Goal: Information Seeking & Learning: Check status

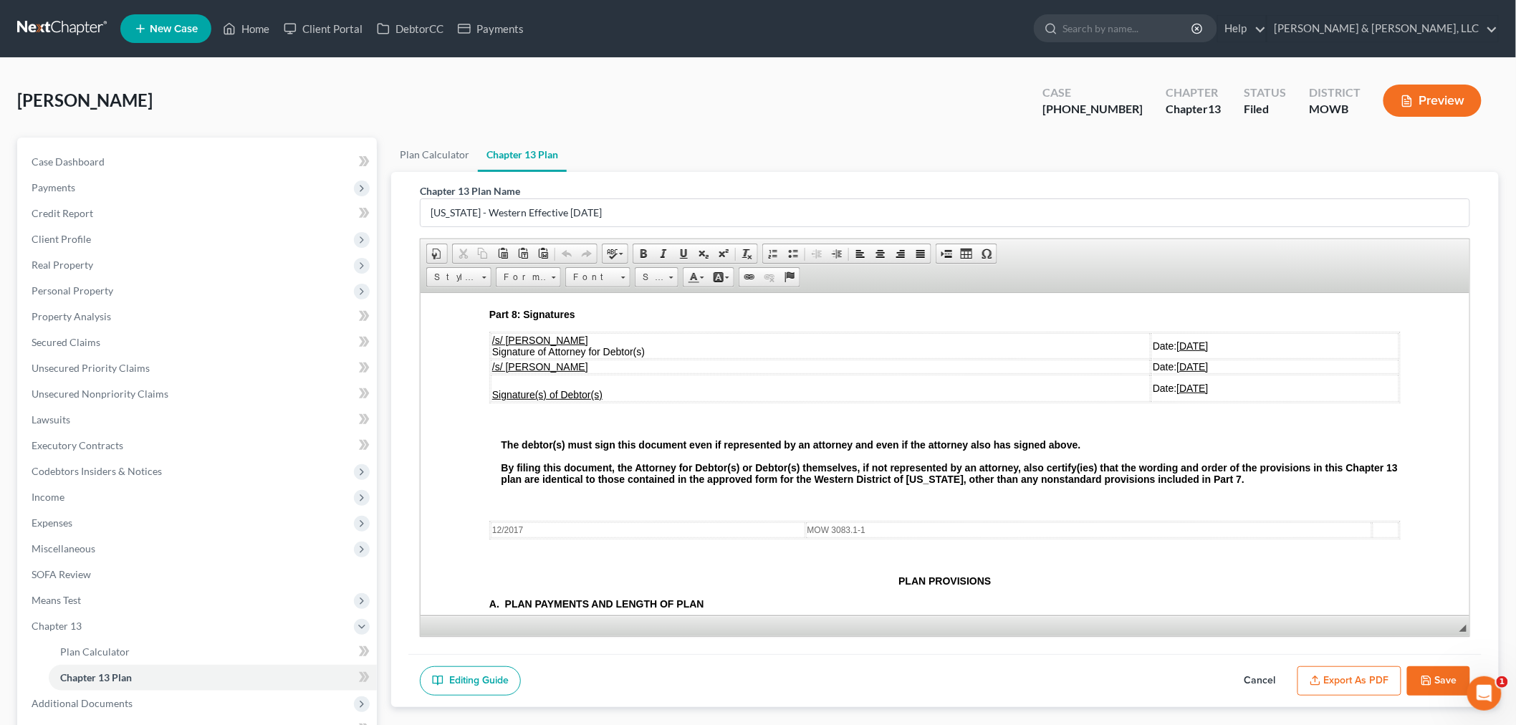
click at [255, 11] on ul "New Case Home Client Portal DebtorCC Payments - No Result - See all results Or …" at bounding box center [809, 28] width 1378 height 37
click at [256, 22] on link "Home" at bounding box center [246, 29] width 61 height 26
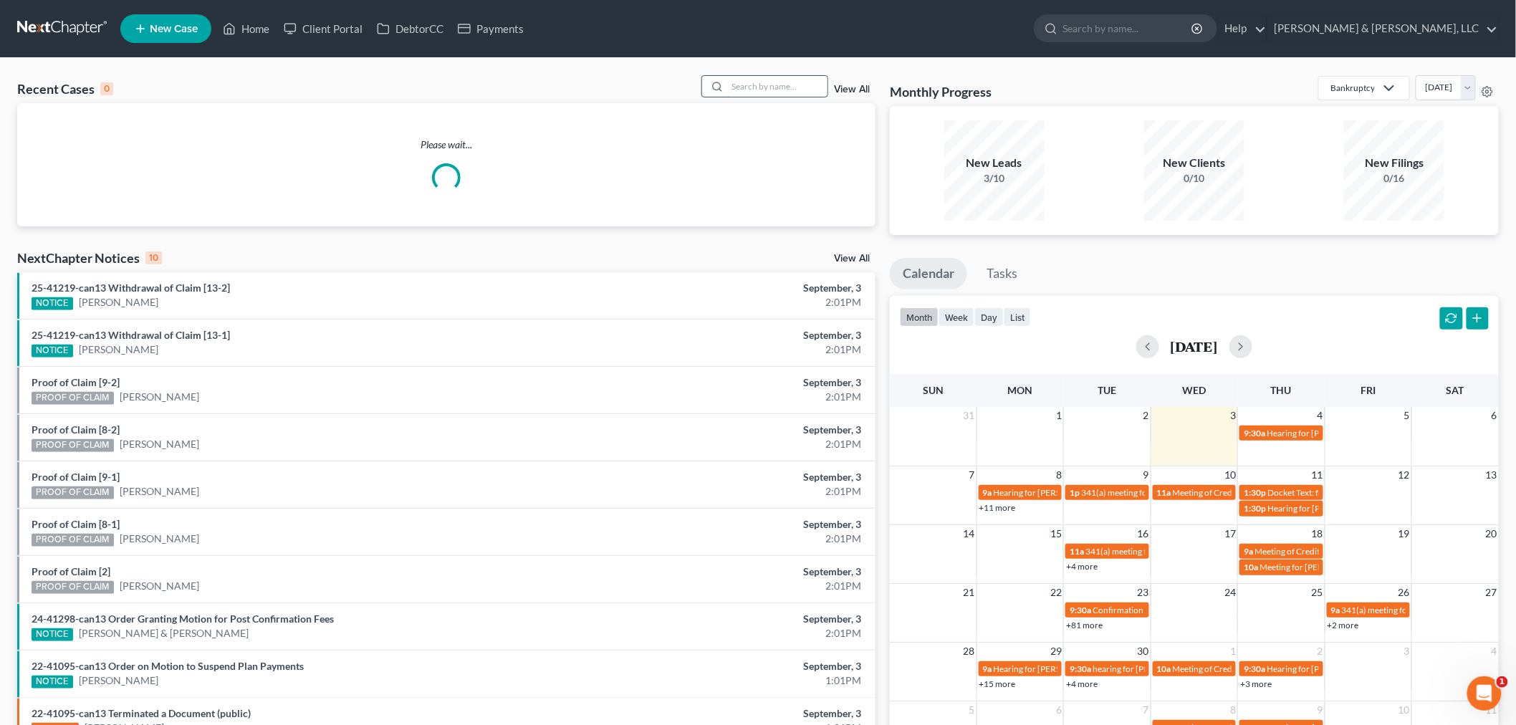
click at [729, 92] on input "search" at bounding box center [777, 86] width 100 height 21
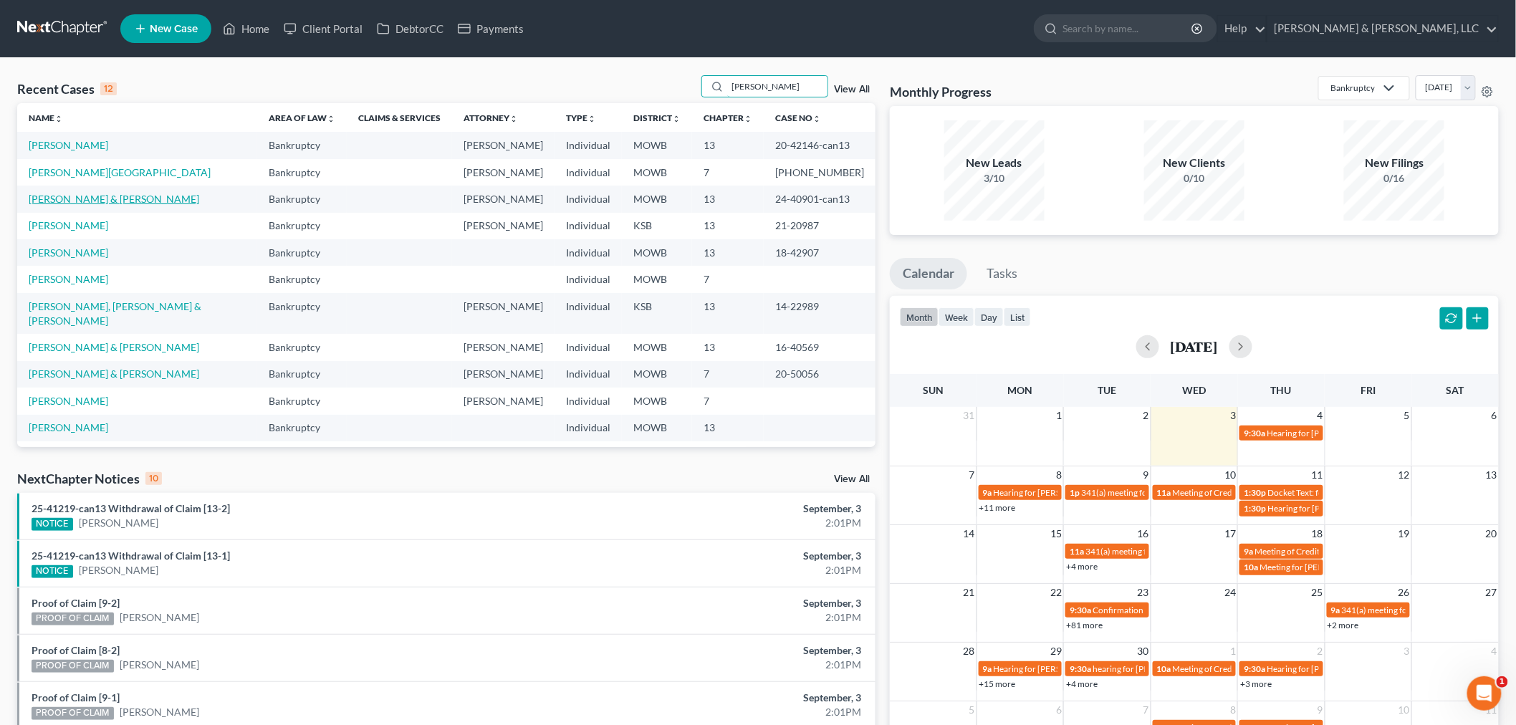
type input "roger"
click at [115, 196] on link "[PERSON_NAME] & [PERSON_NAME]" at bounding box center [114, 199] width 170 height 12
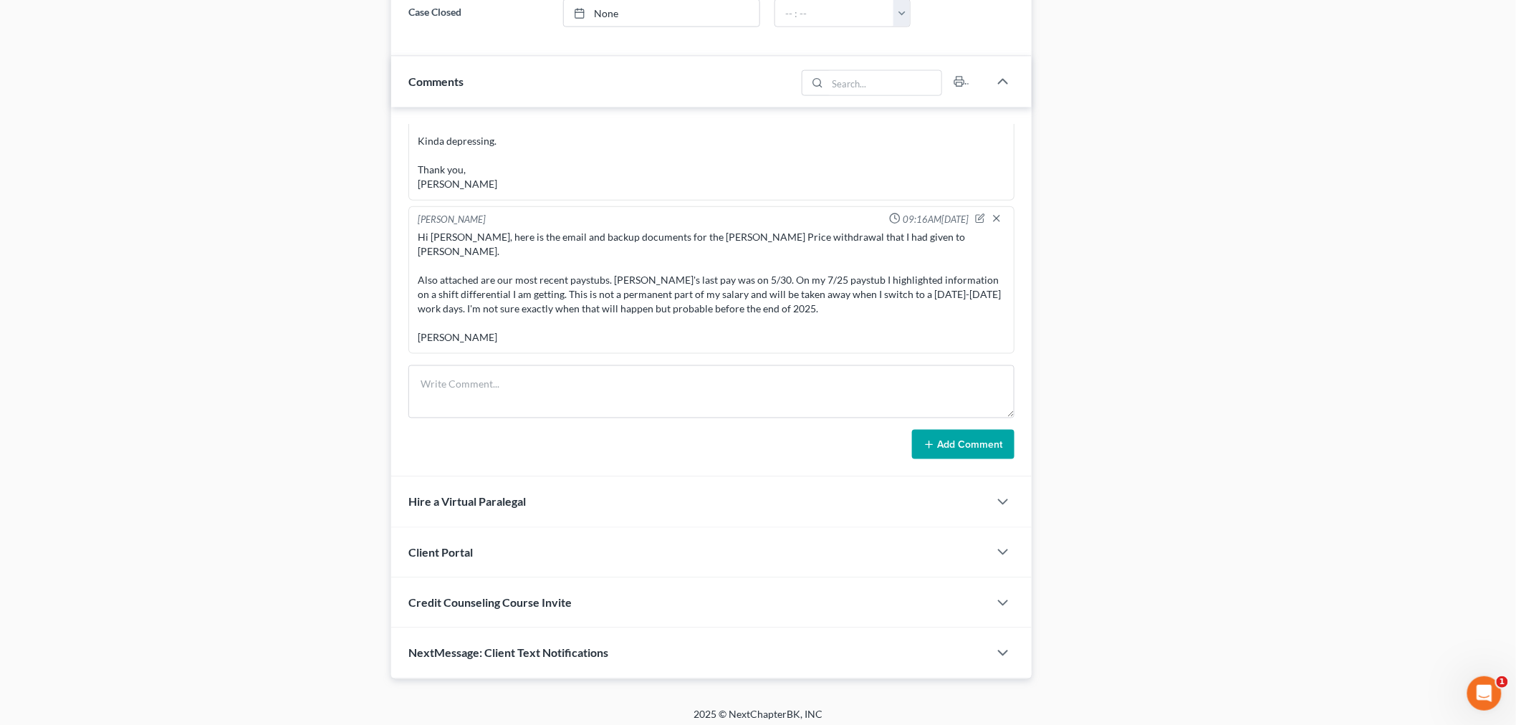
scroll to position [883, 0]
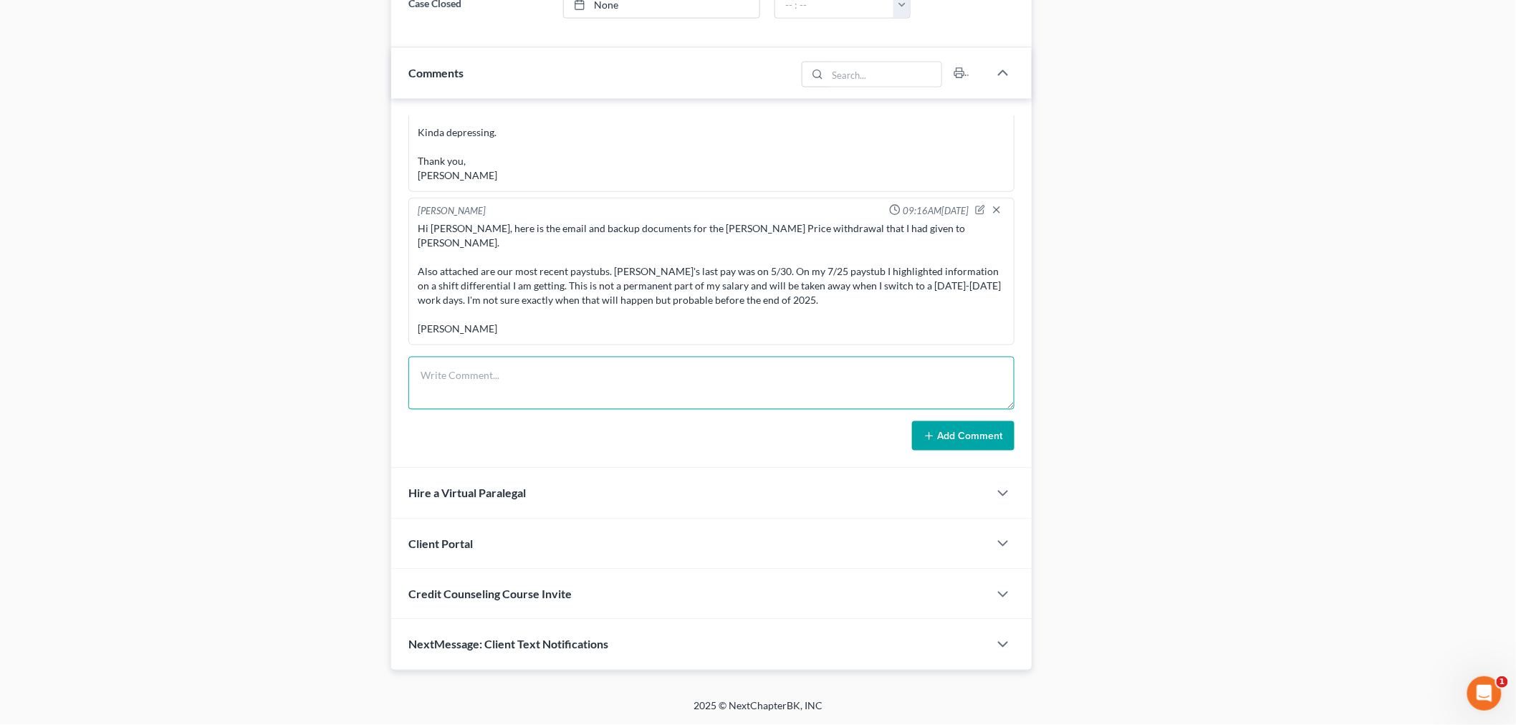
click at [490, 372] on textarea at bounding box center [711, 383] width 606 height 53
paste textarea "Hello, I change my work schedule/days on 9/15 which will eliminate 15% shift di…"
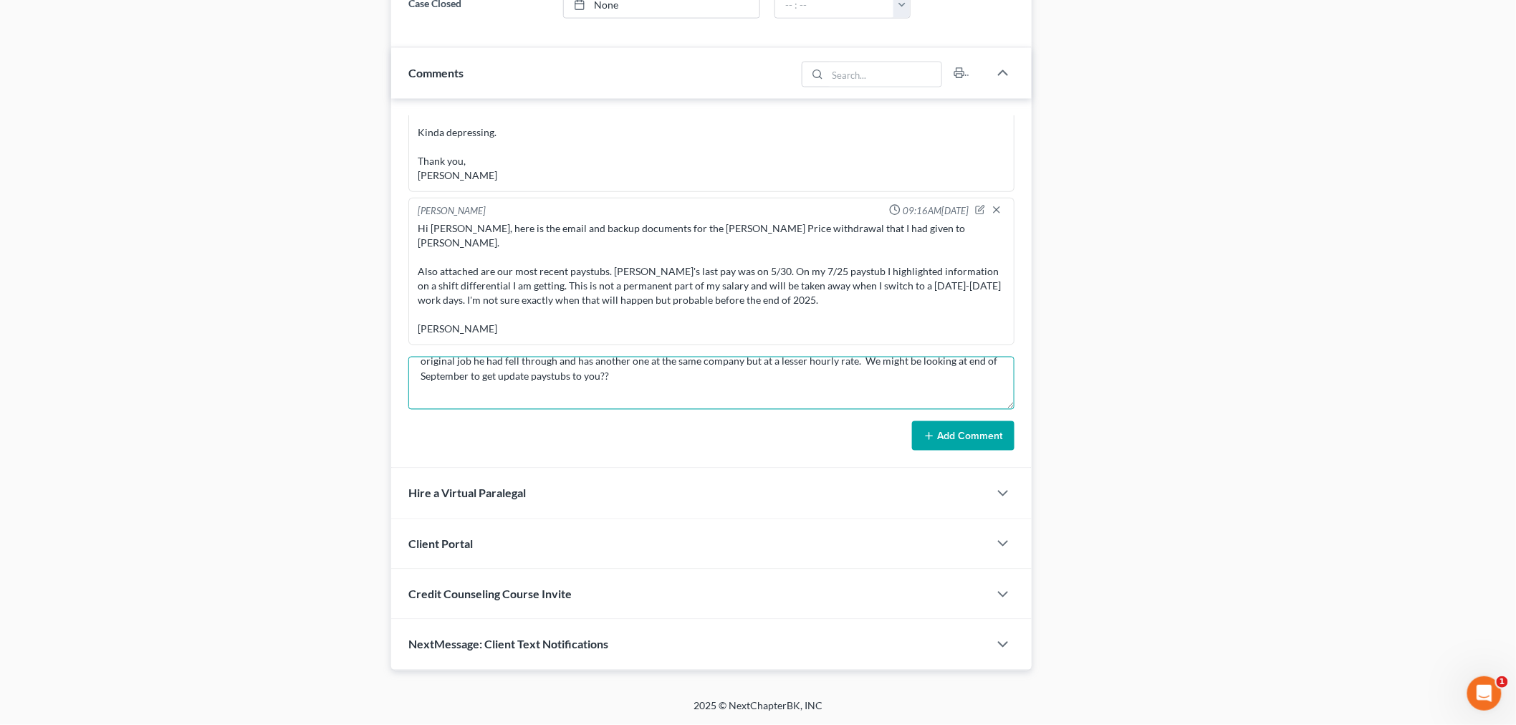
scroll to position [0, 0]
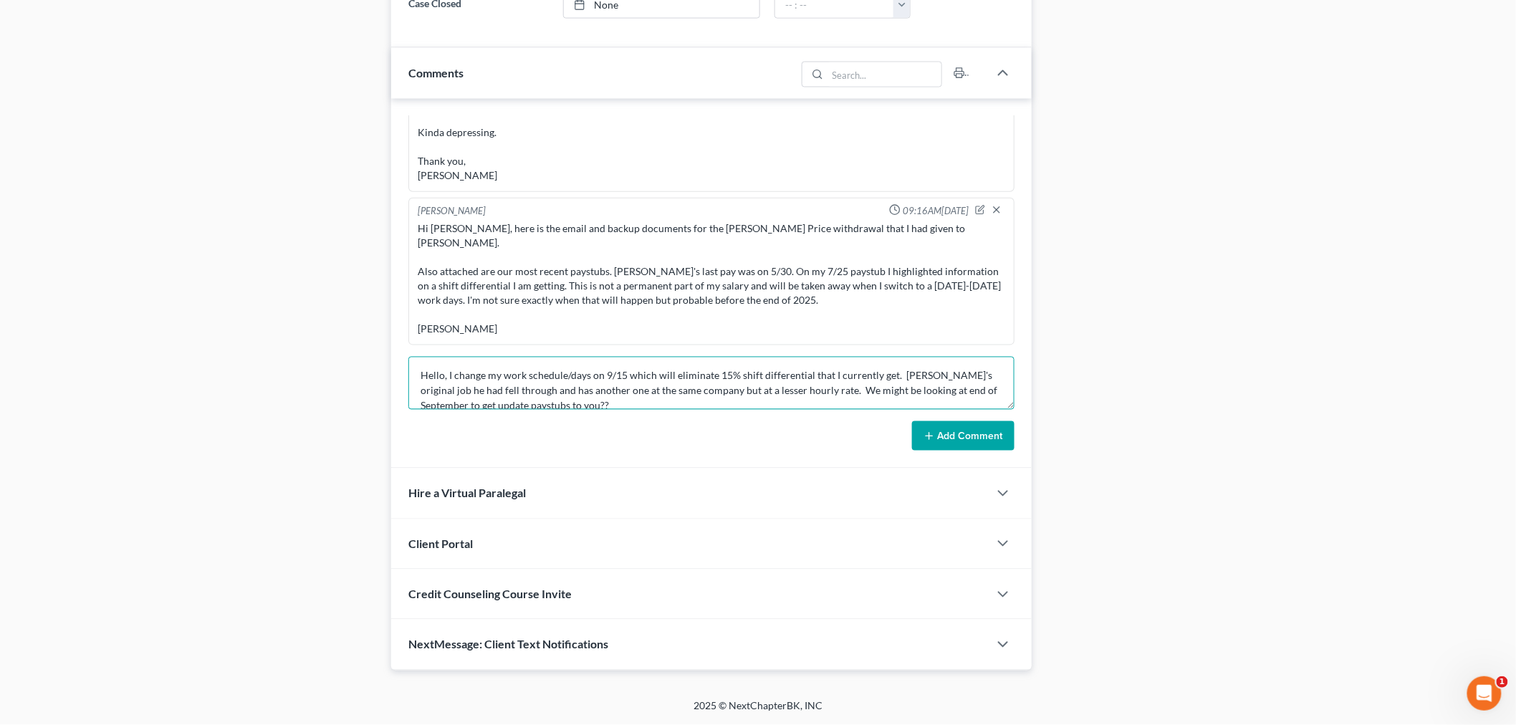
type textarea "Hello, I change my work schedule/days on 9/15 which will eliminate 15% shift di…"
click at [940, 421] on button "Add Comment" at bounding box center [963, 436] width 102 height 30
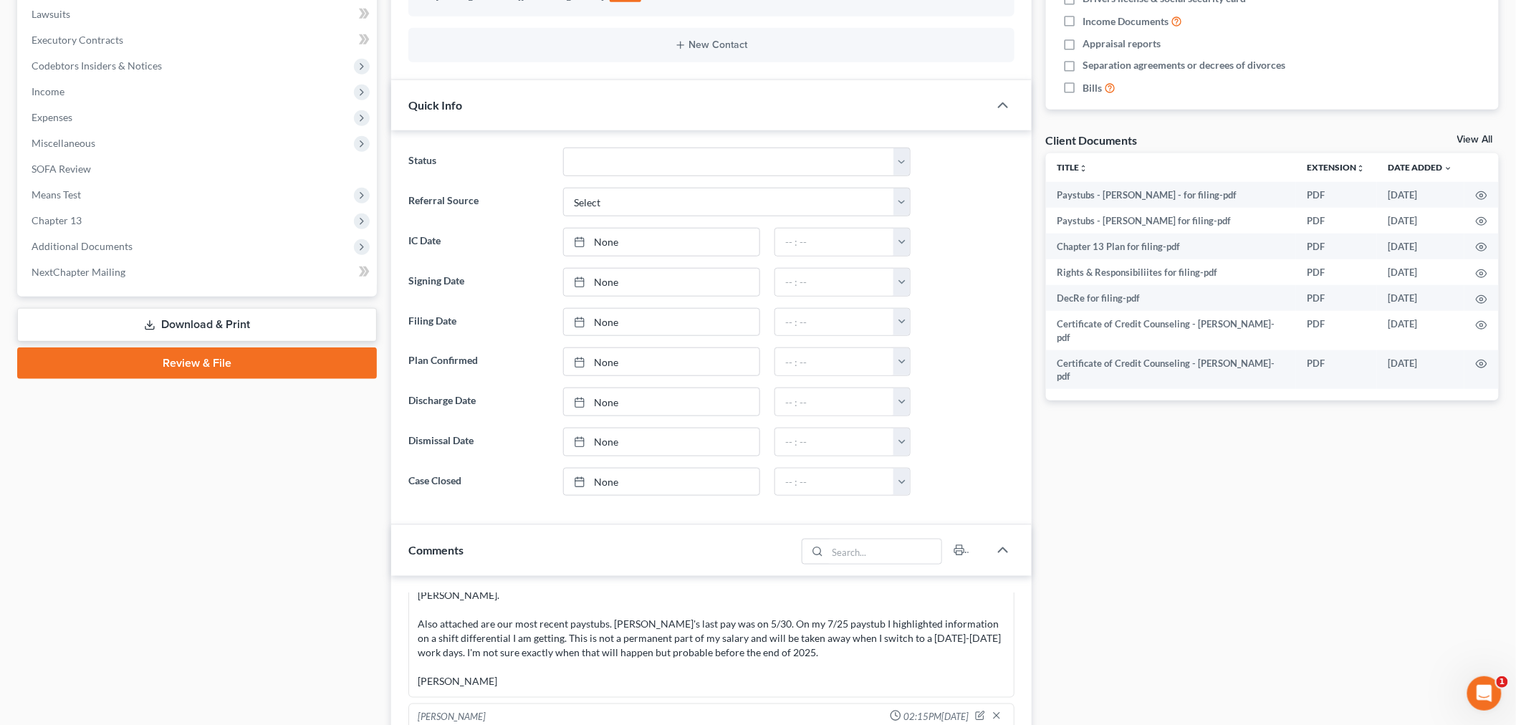
scroll to position [326, 0]
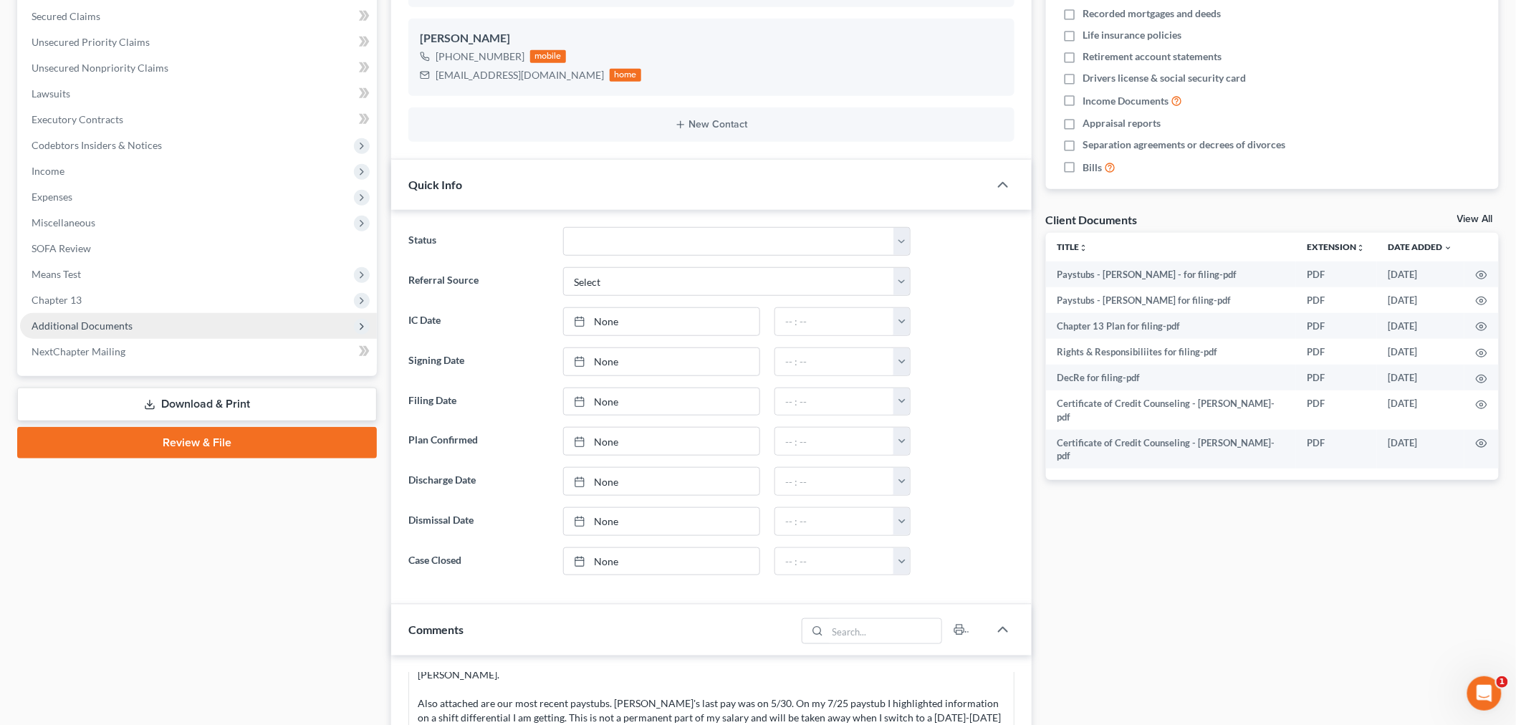
click at [92, 319] on span "Additional Documents" at bounding box center [82, 325] width 101 height 12
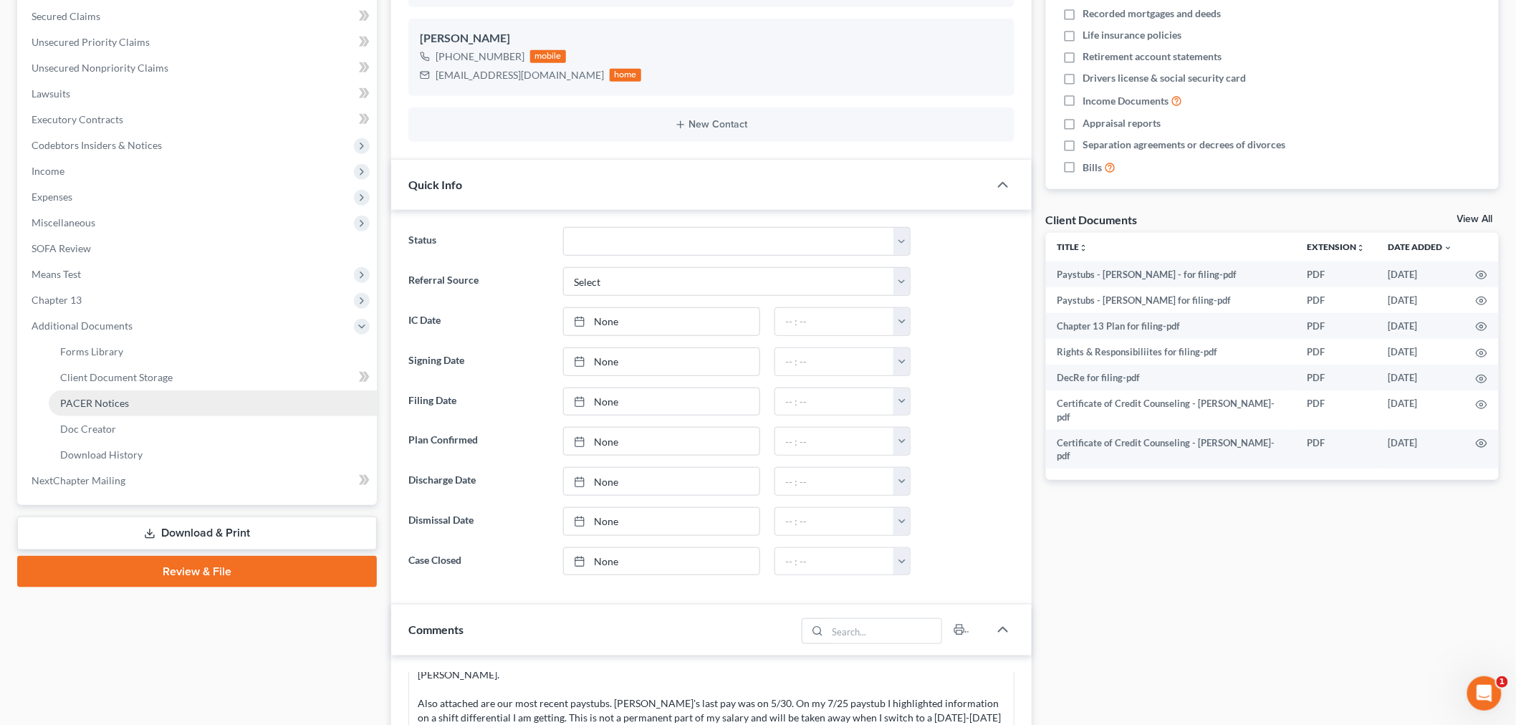
click at [90, 397] on span "PACER Notices" at bounding box center [94, 403] width 69 height 12
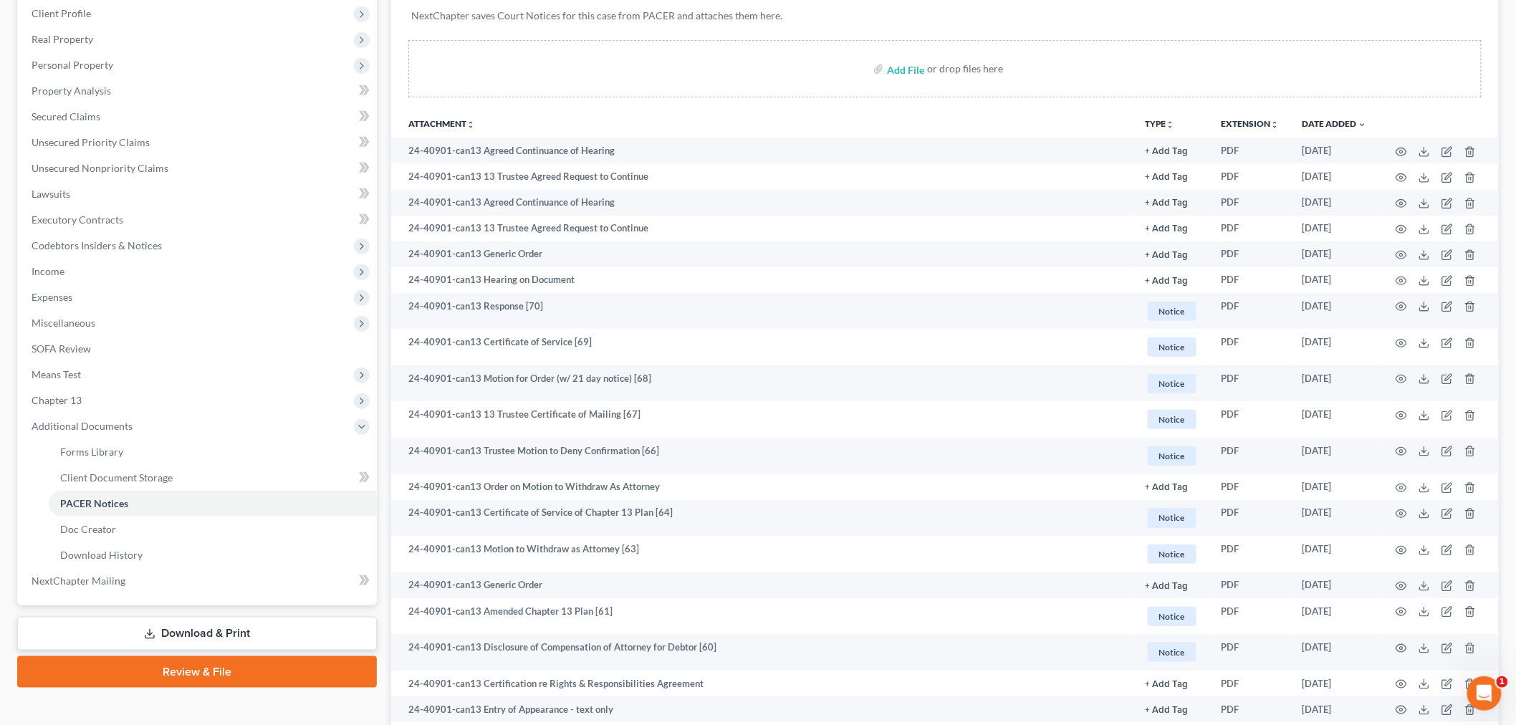
scroll to position [238, 0]
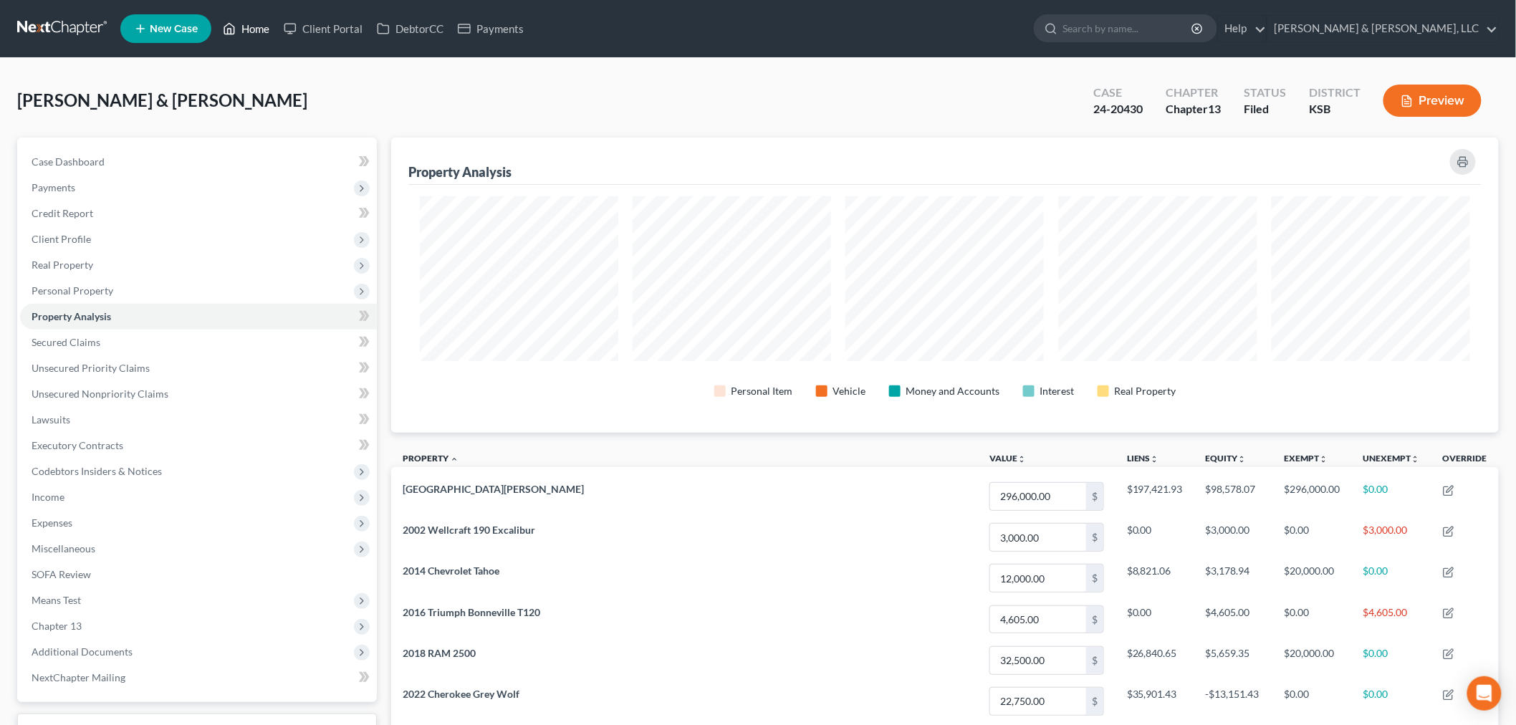
click at [242, 26] on link "Home" at bounding box center [246, 29] width 61 height 26
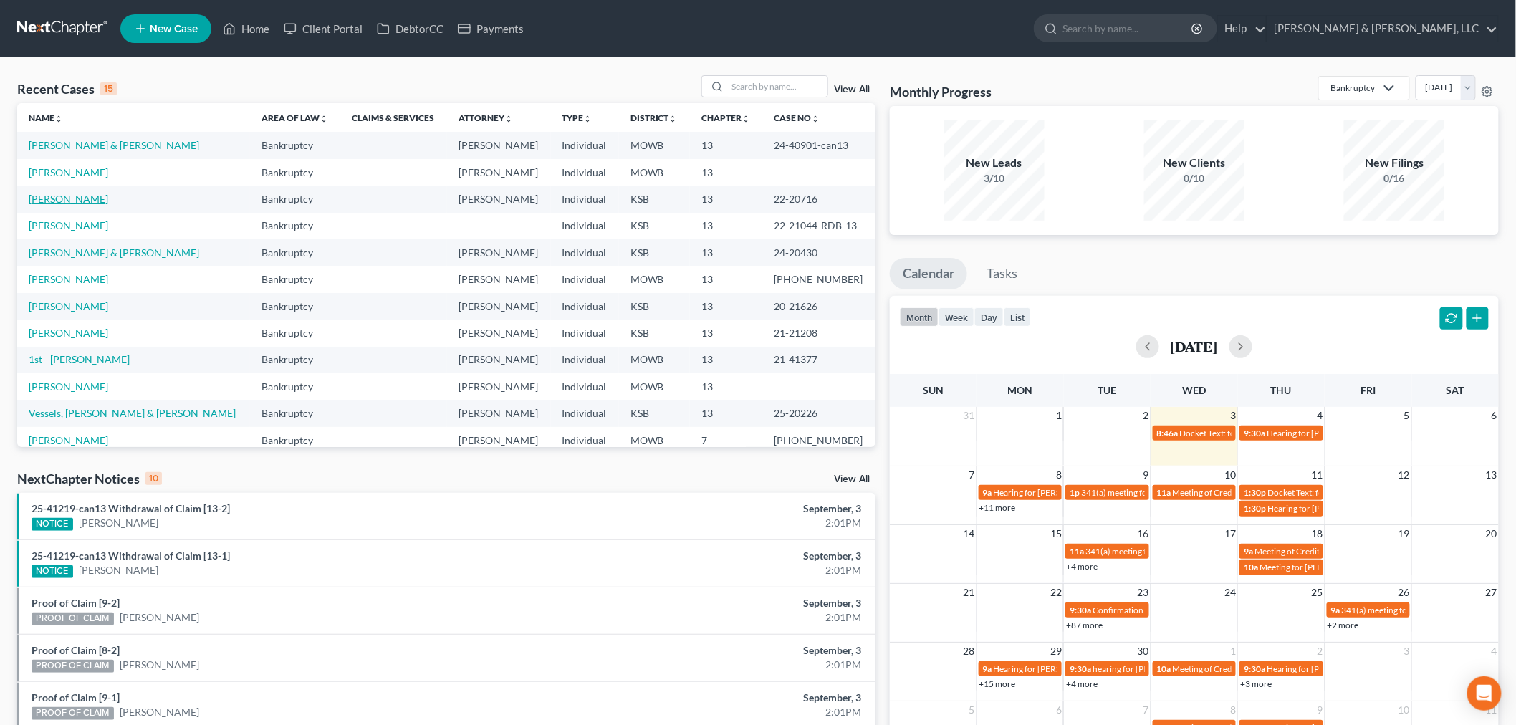
click at [85, 198] on link "[PERSON_NAME]" at bounding box center [68, 199] width 79 height 12
select select "4"
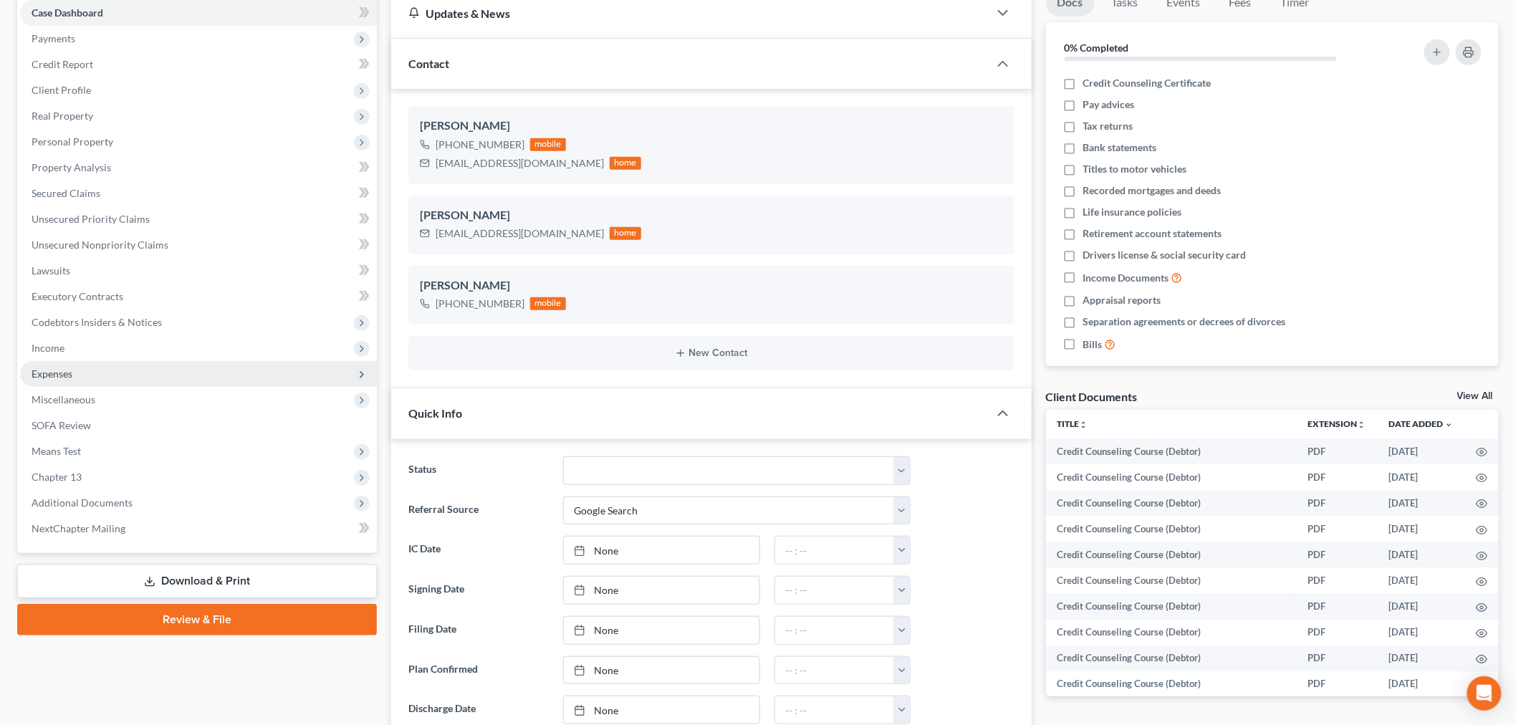
scroll to position [238, 0]
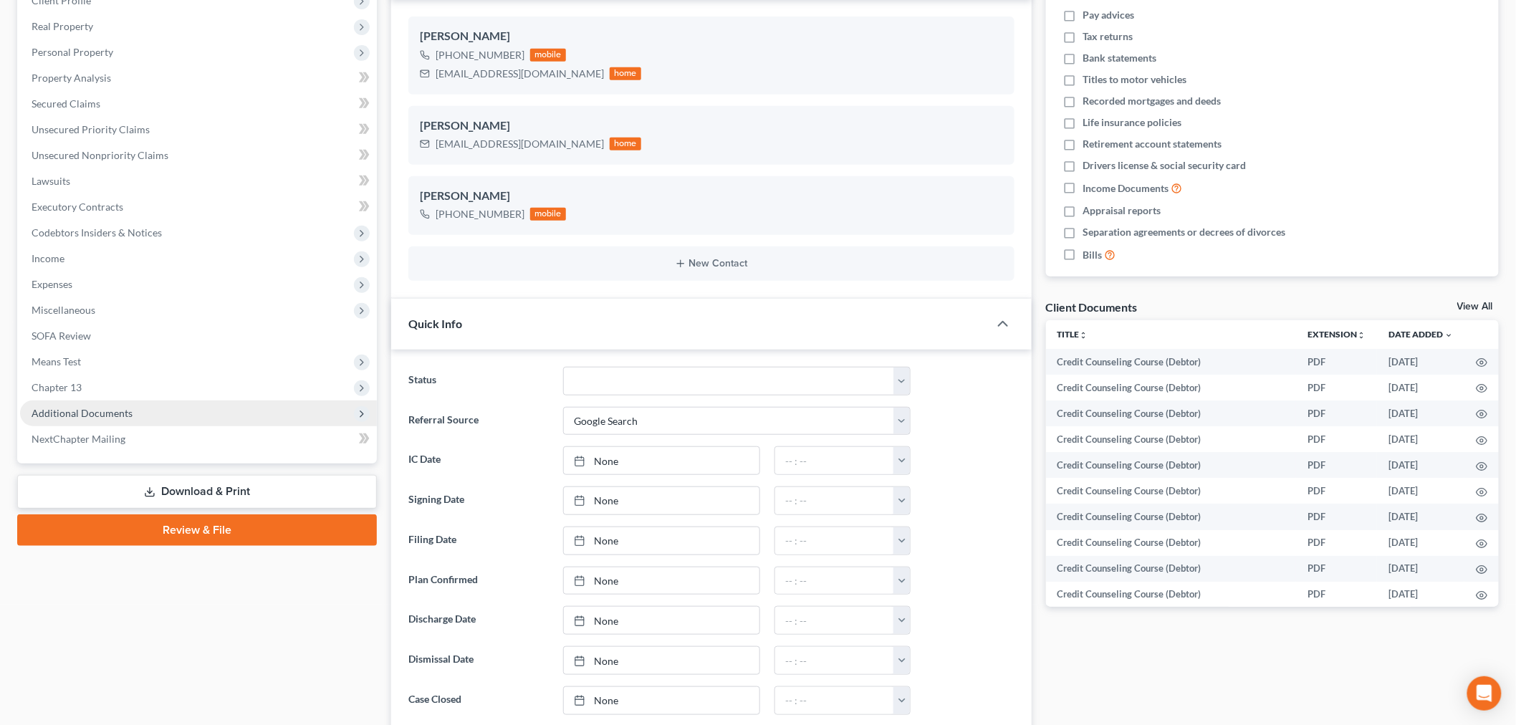
click at [33, 420] on span "Additional Documents" at bounding box center [198, 413] width 357 height 26
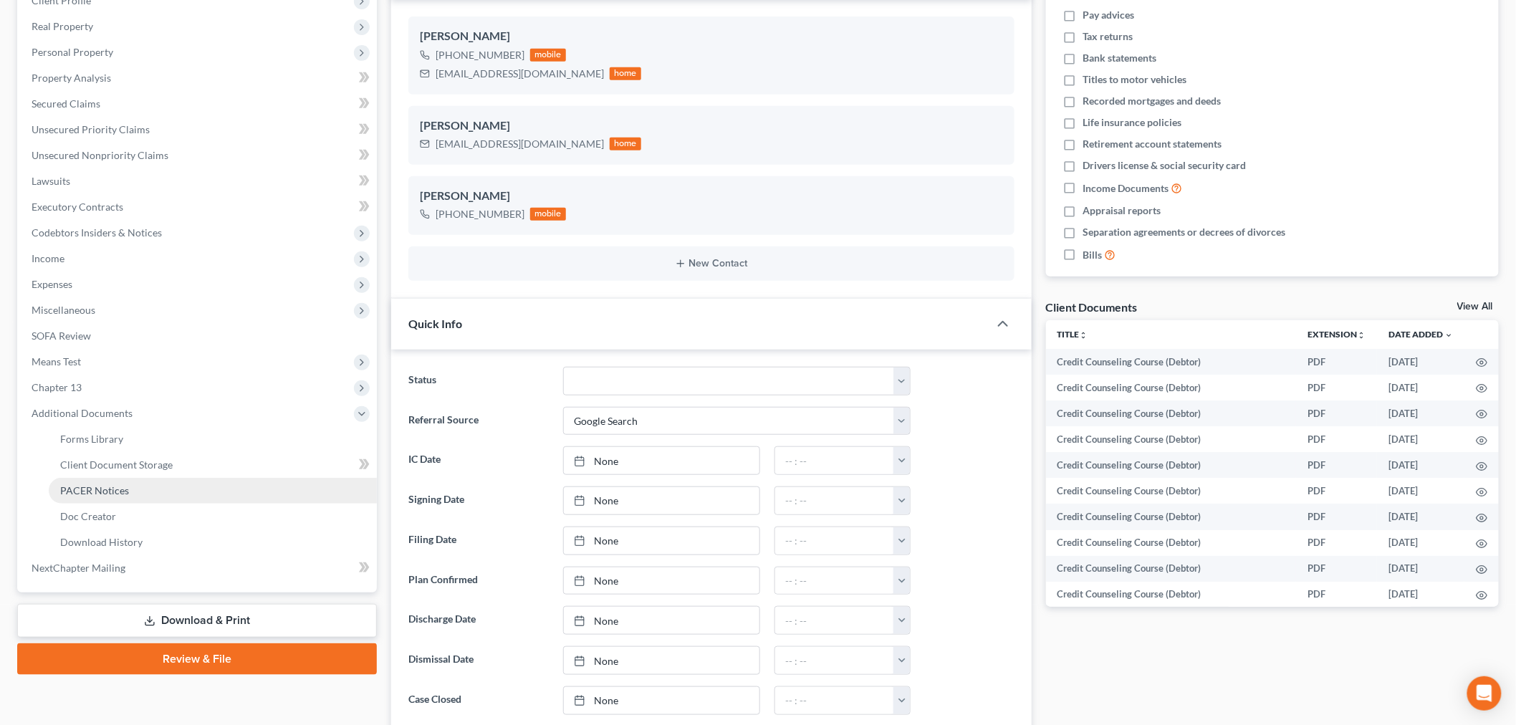
click at [82, 498] on link "PACER Notices" at bounding box center [213, 491] width 328 height 26
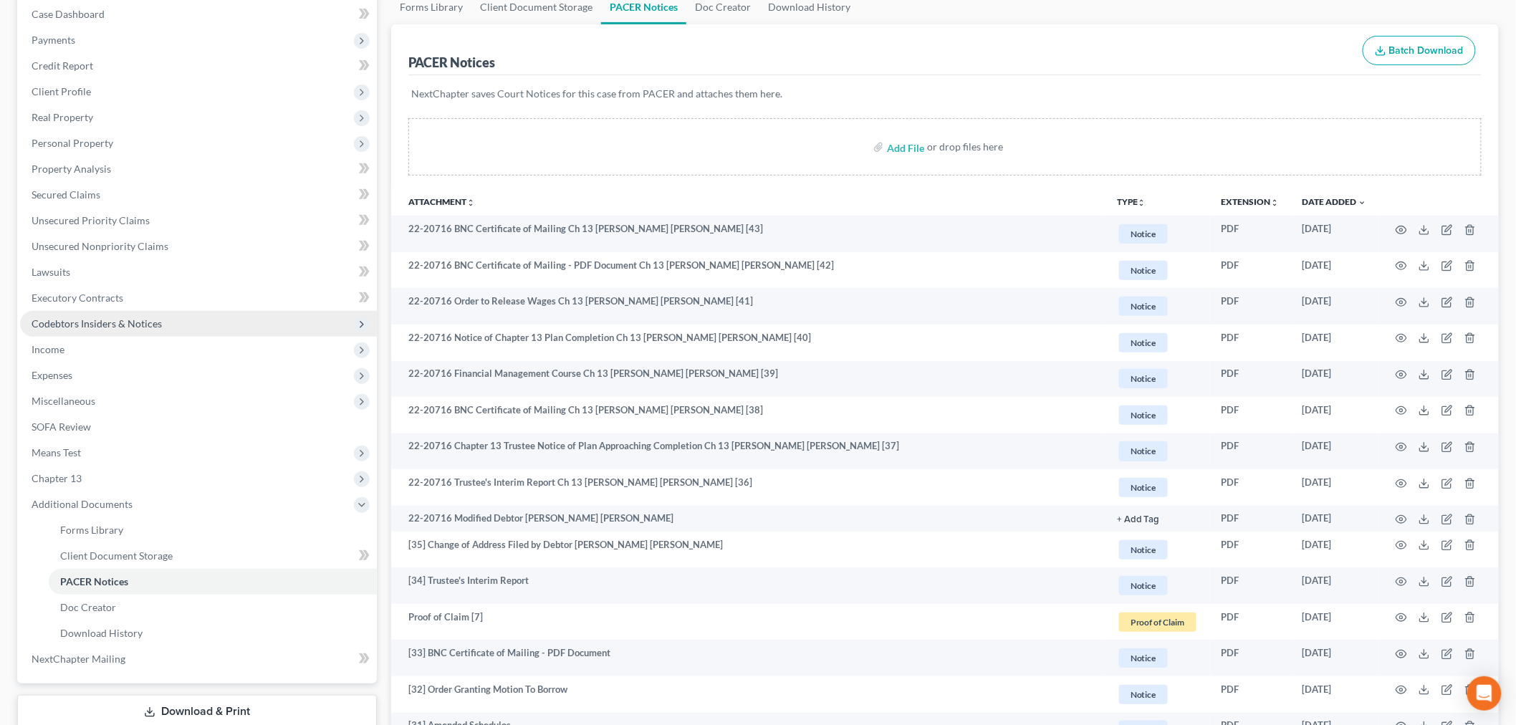
scroll to position [159, 0]
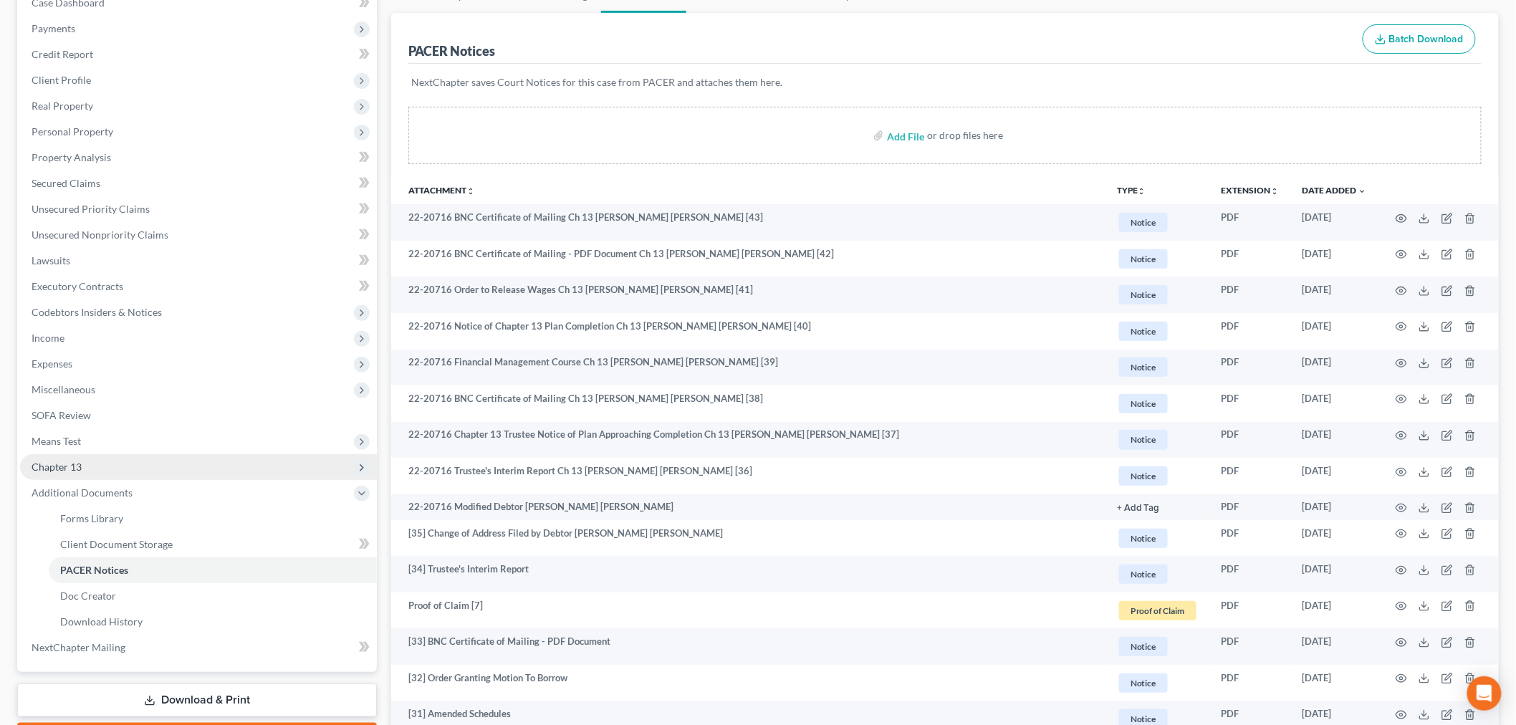
click at [64, 464] on span "Chapter 13" at bounding box center [57, 467] width 50 height 12
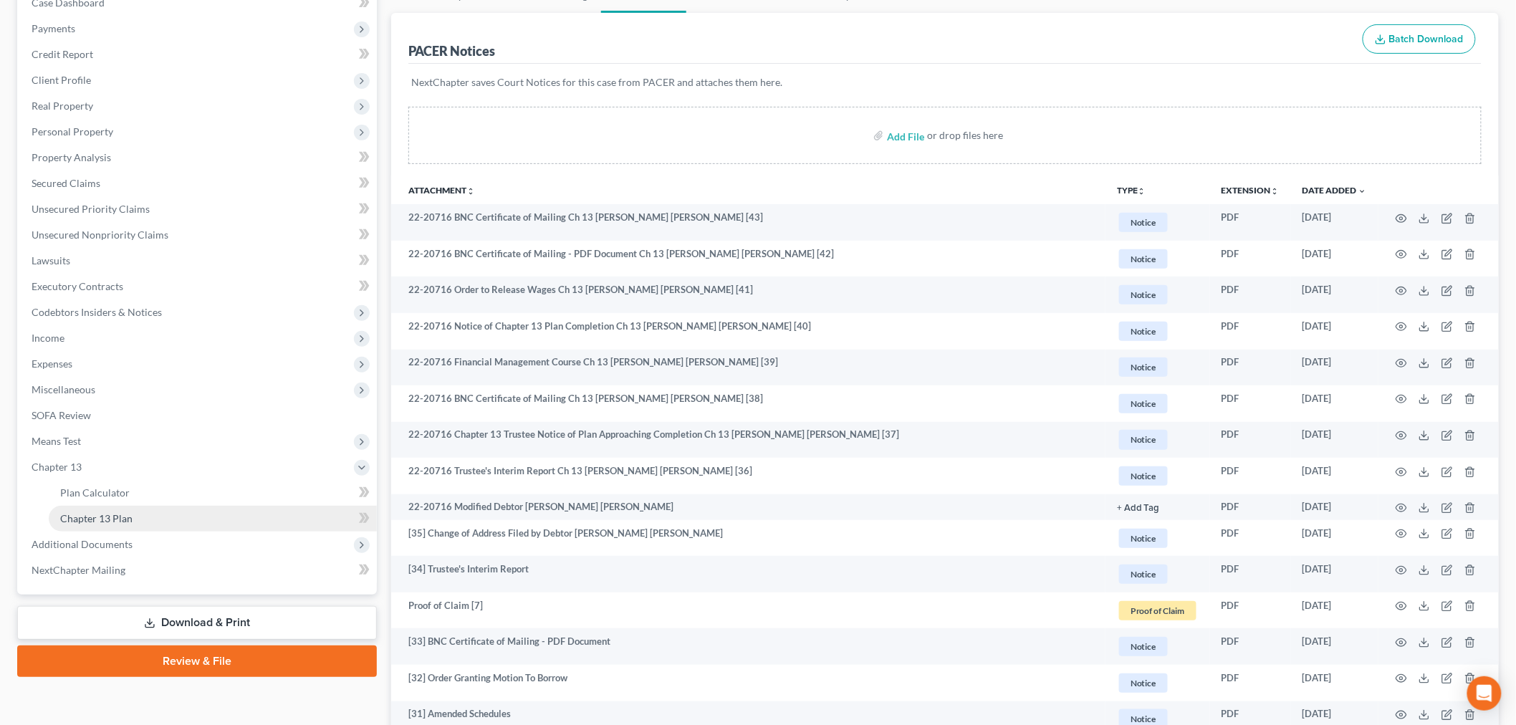
click at [87, 512] on span "Chapter 13 Plan" at bounding box center [96, 518] width 72 height 12
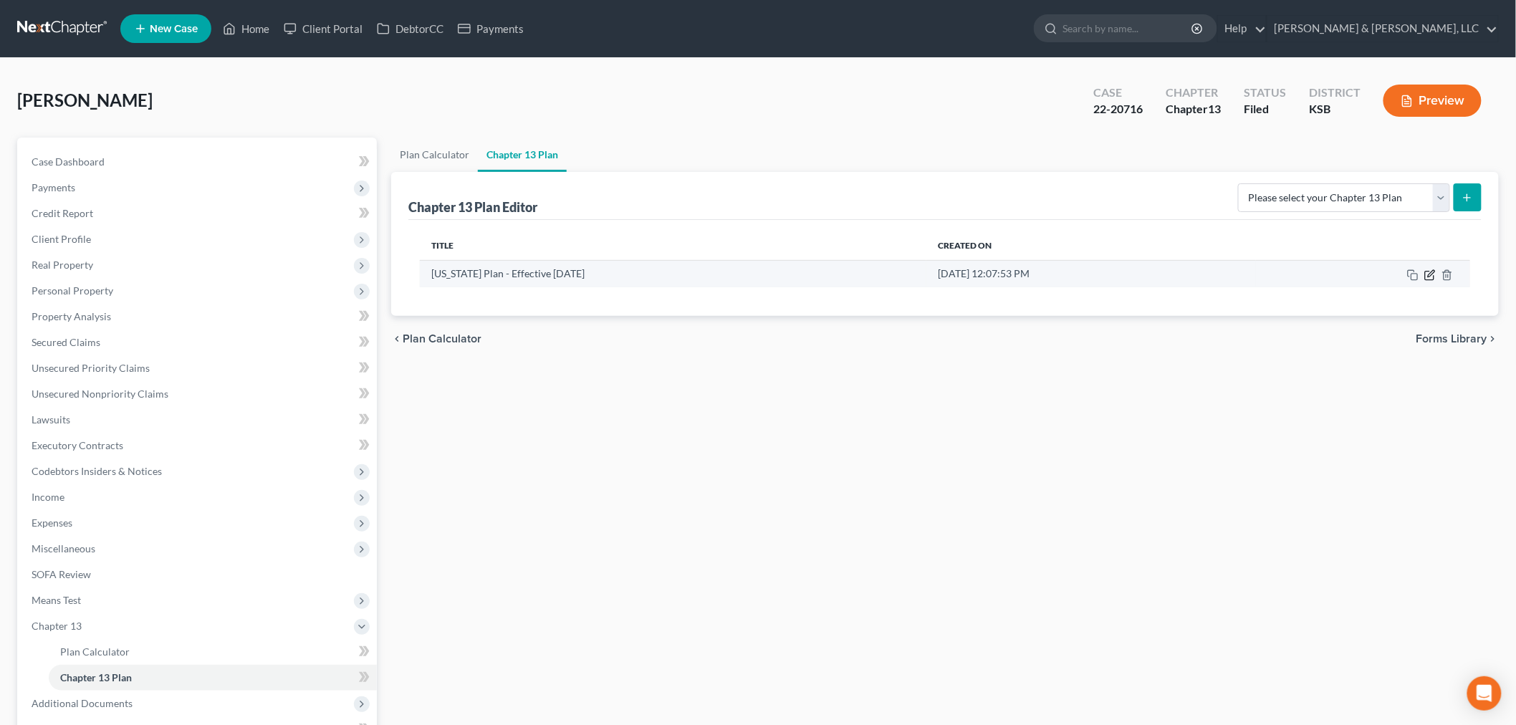
click at [1429, 274] on icon "button" at bounding box center [1429, 274] width 11 height 11
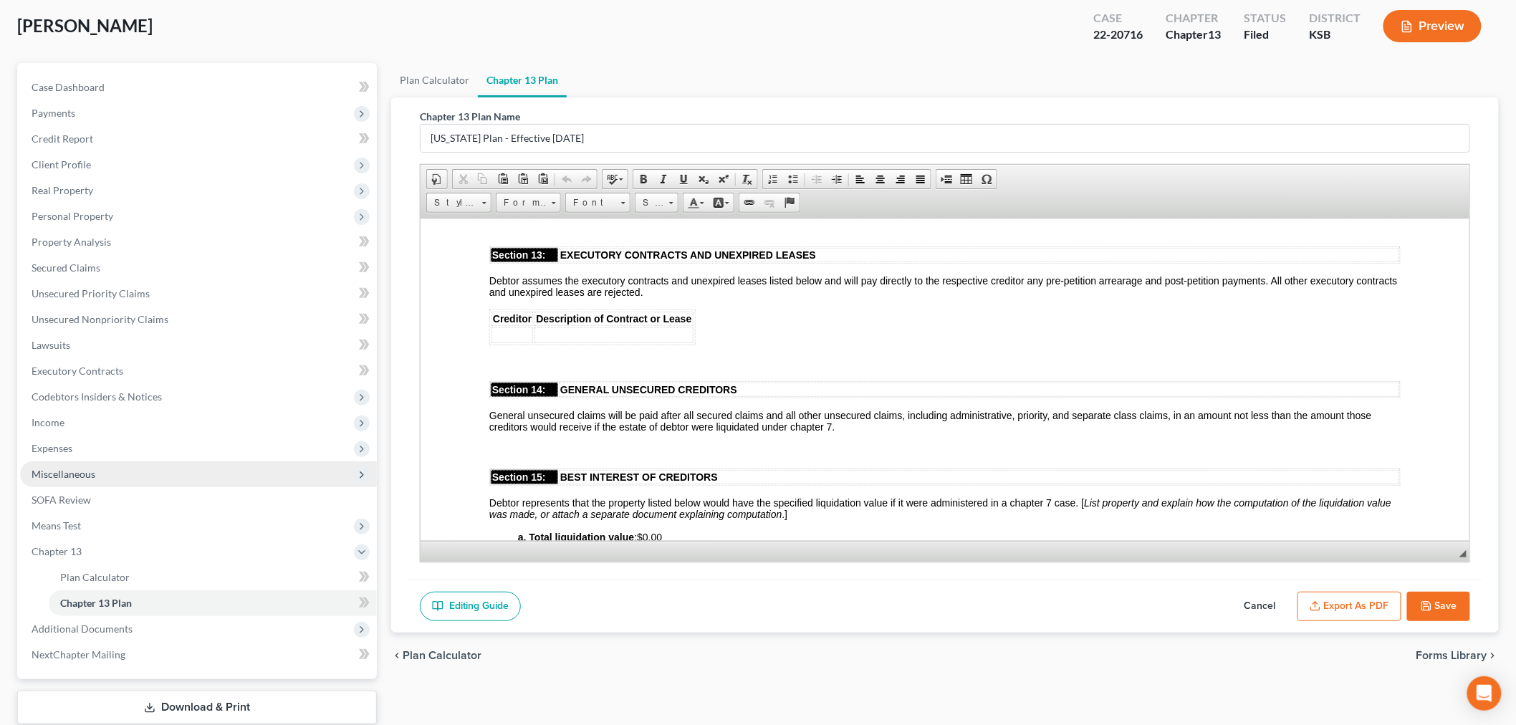
scroll to position [163, 0]
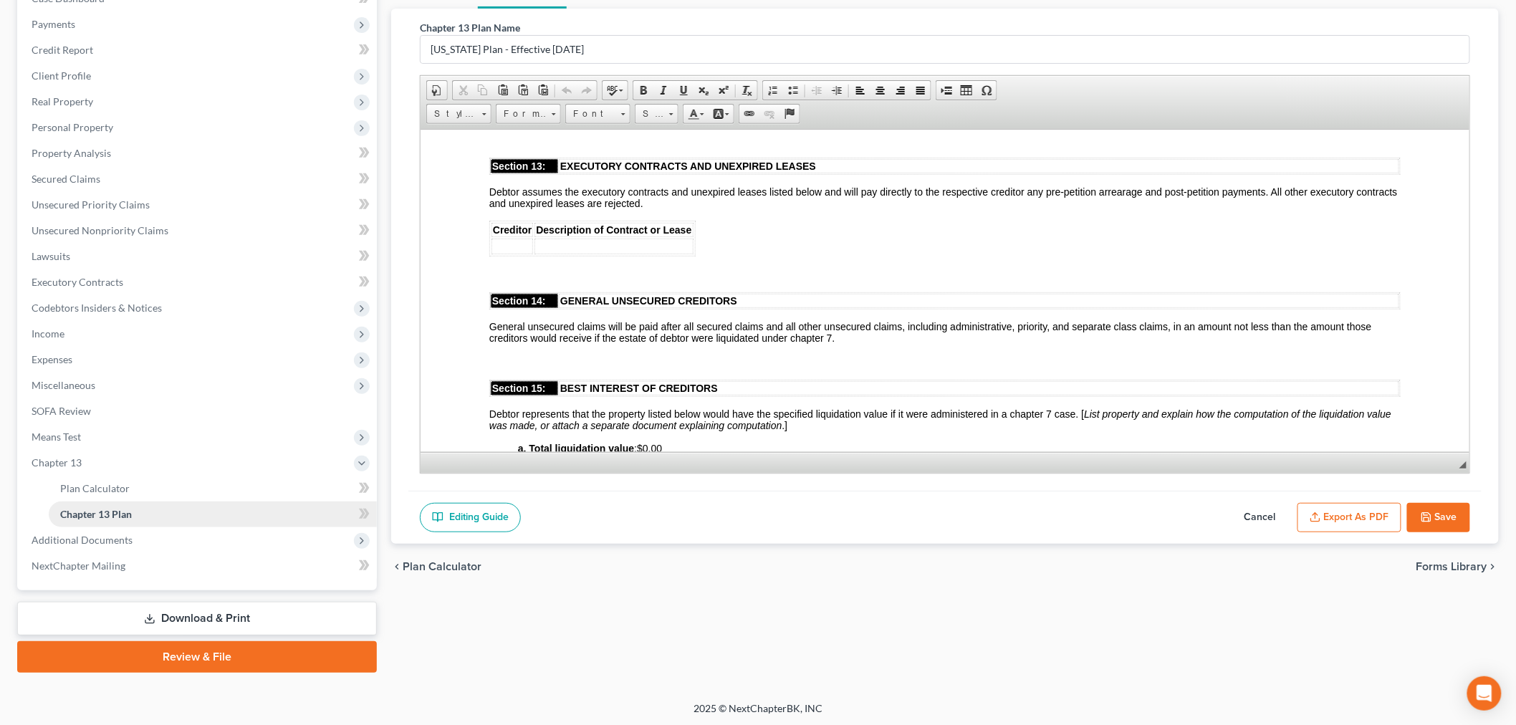
click at [62, 519] on link "Chapter 13 Plan" at bounding box center [213, 514] width 328 height 26
click at [61, 538] on span "Additional Documents" at bounding box center [82, 540] width 101 height 12
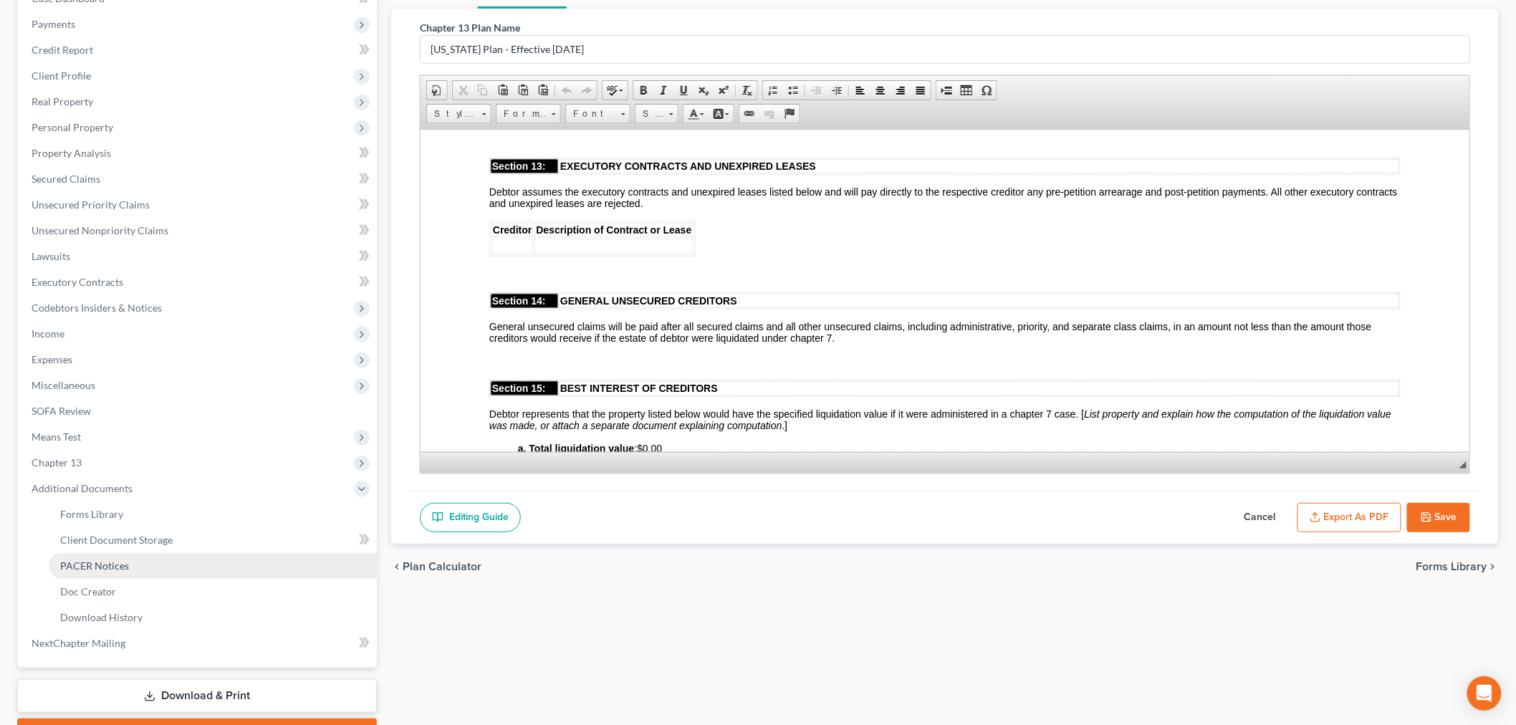
click at [87, 564] on span "PACER Notices" at bounding box center [94, 565] width 69 height 12
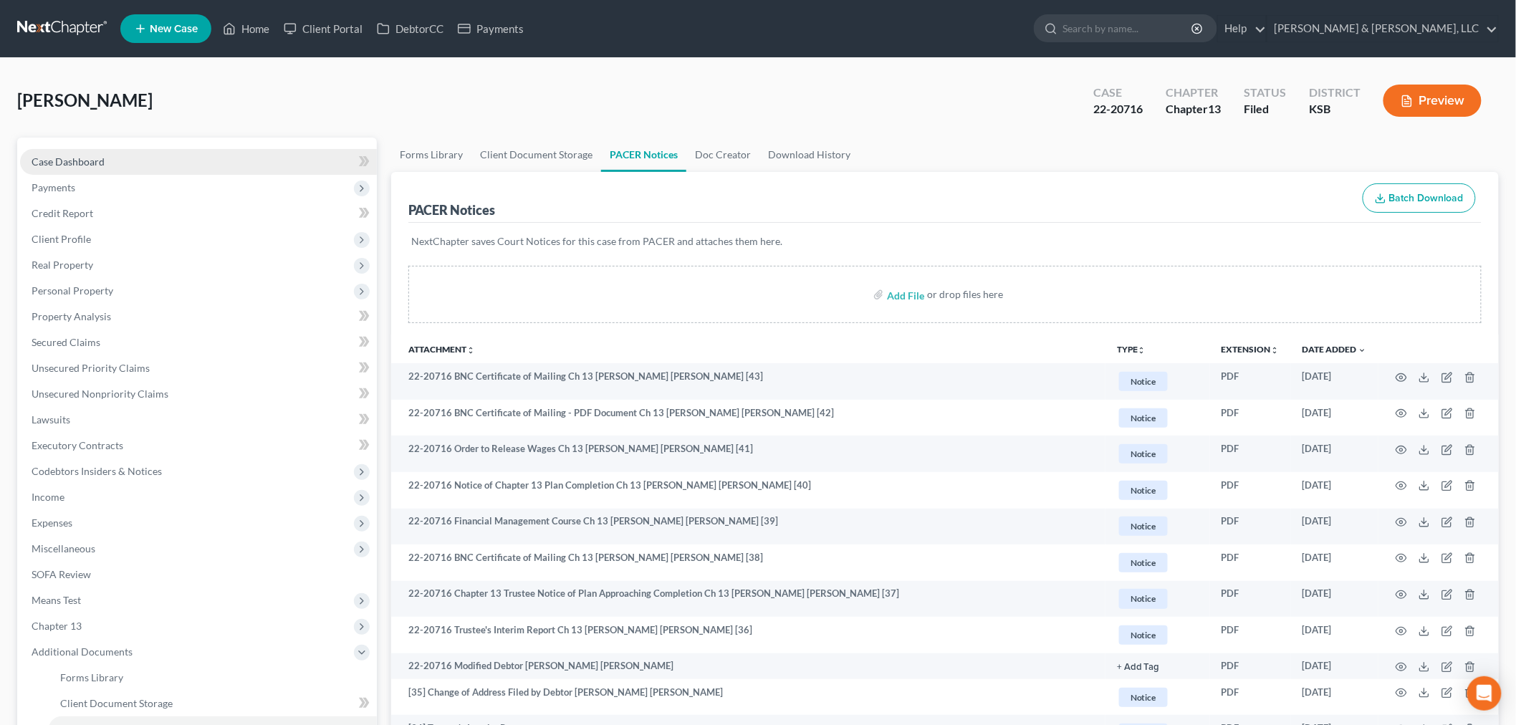
click at [101, 155] on span "Case Dashboard" at bounding box center [68, 161] width 73 height 12
select select "4"
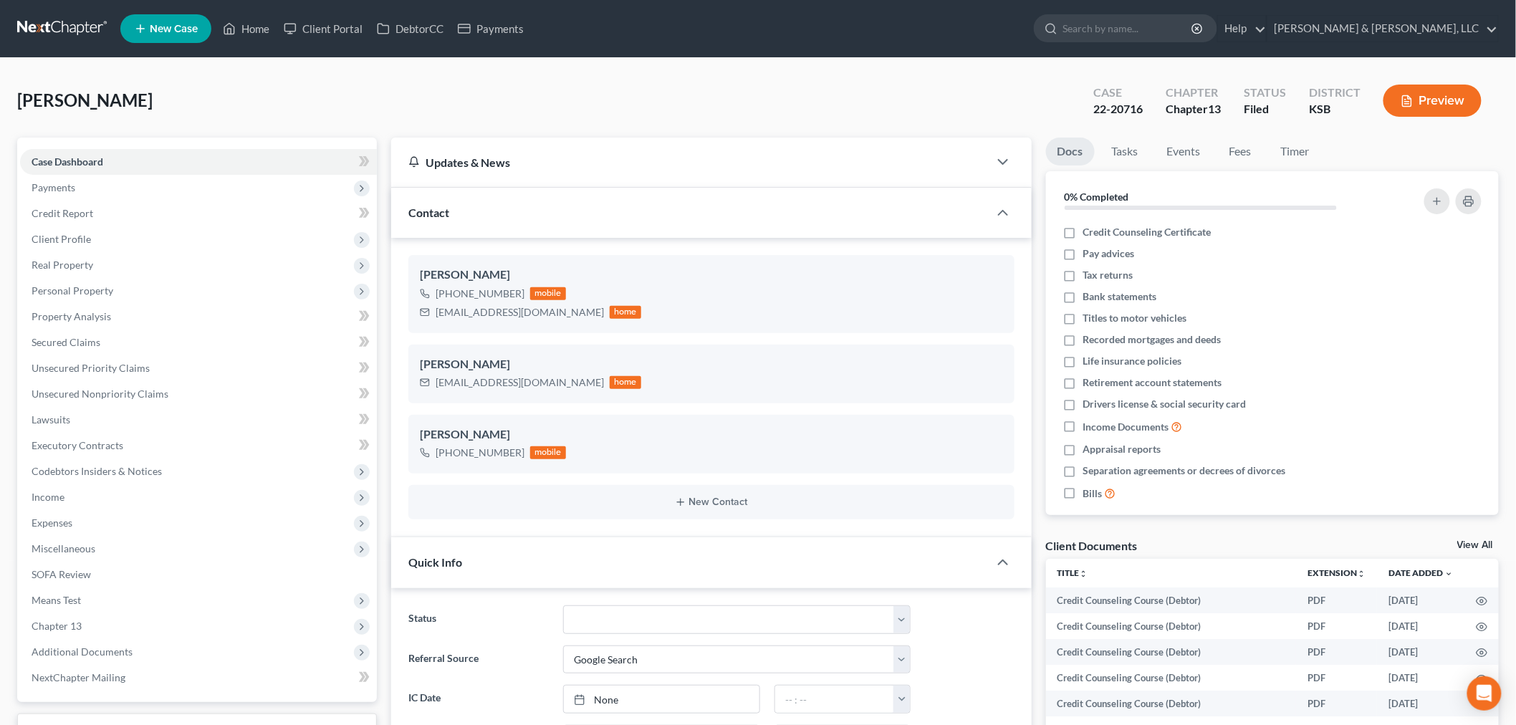
scroll to position [806, 0]
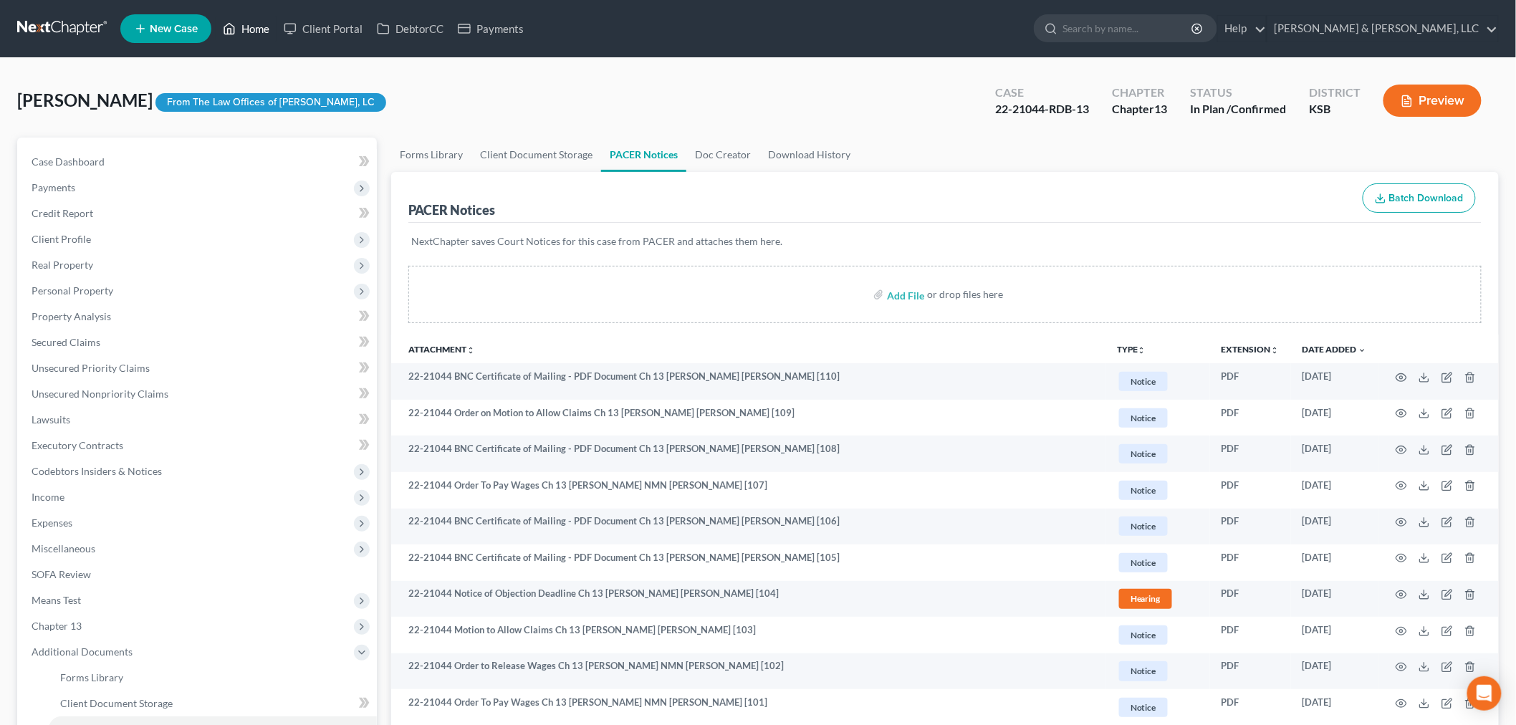
click at [249, 30] on link "Home" at bounding box center [246, 29] width 61 height 26
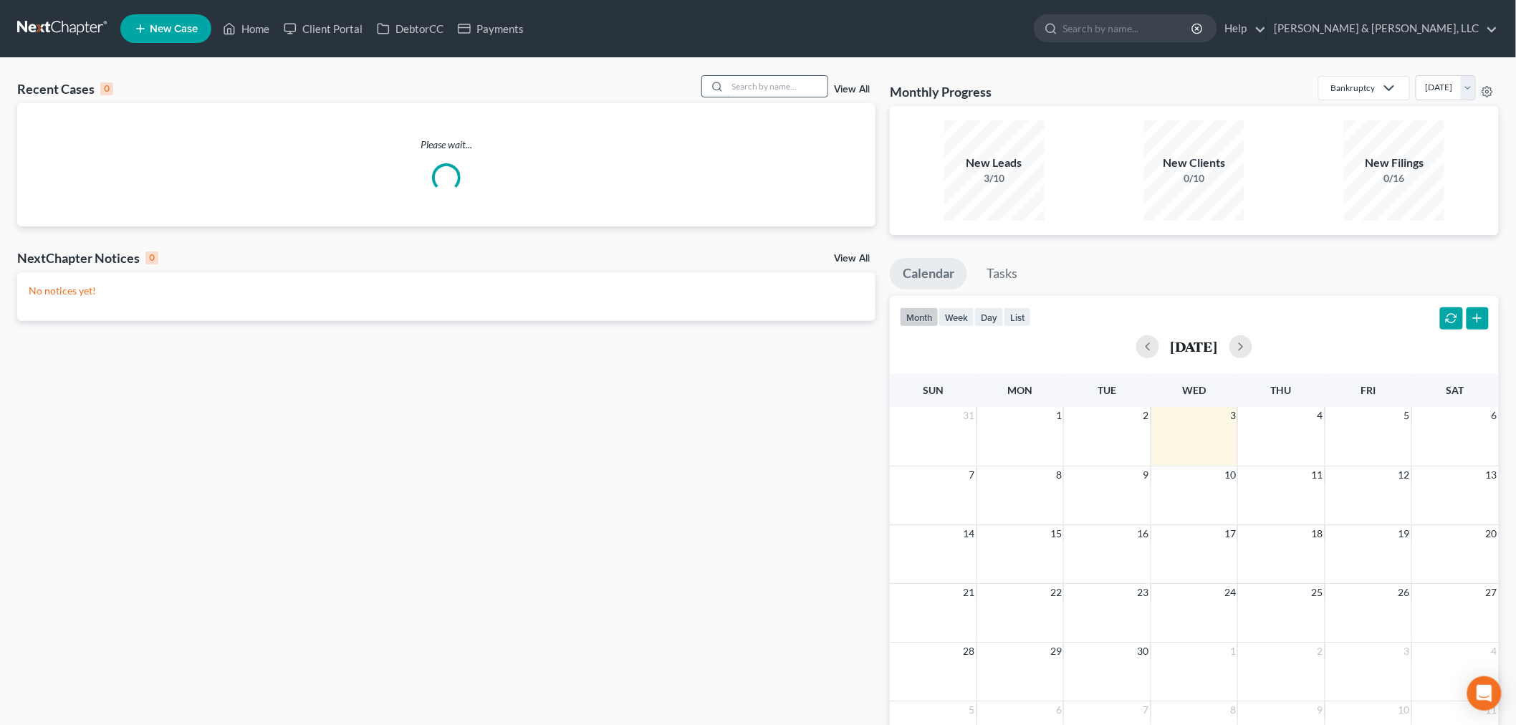
click at [756, 91] on input "search" at bounding box center [777, 86] width 100 height 21
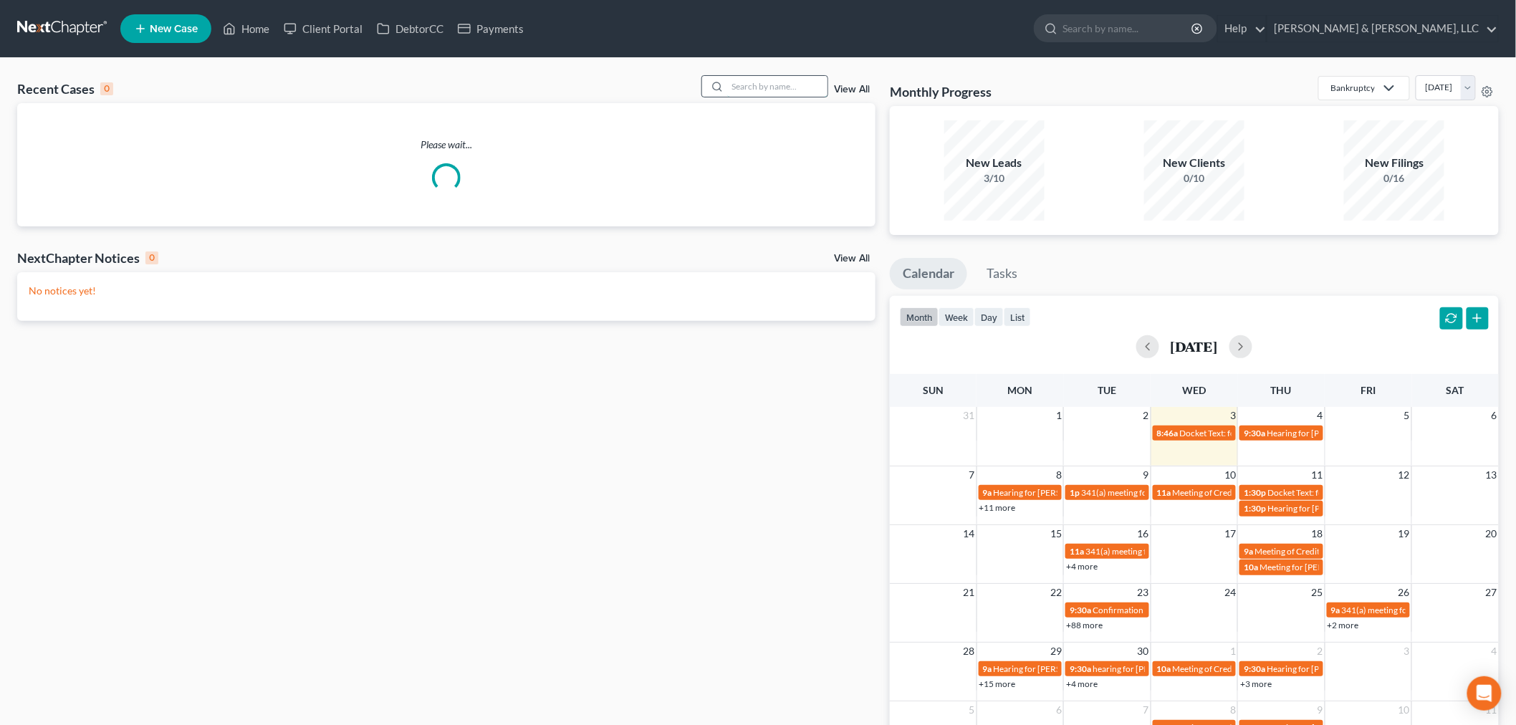
type input "l"
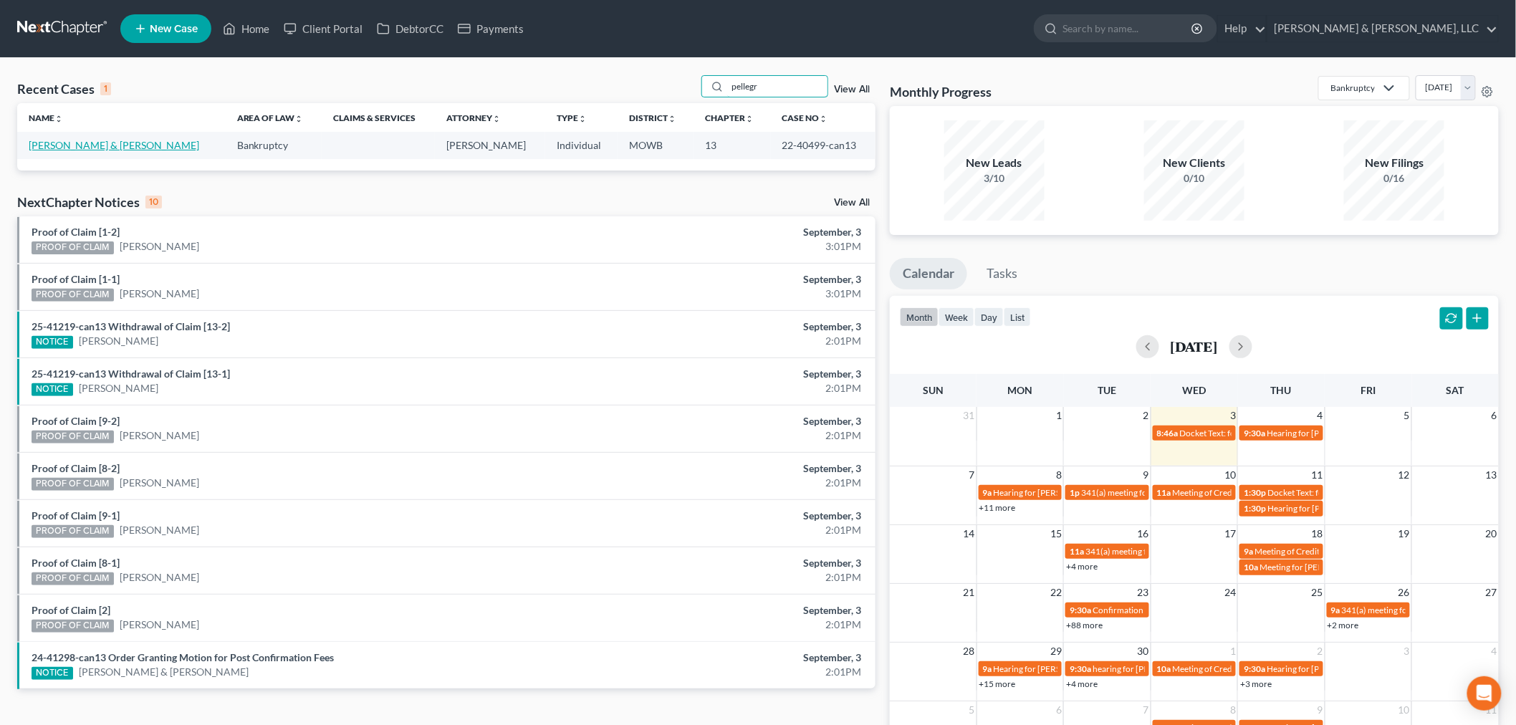
type input "pellegr"
click at [95, 143] on link "[PERSON_NAME] & [PERSON_NAME]" at bounding box center [114, 145] width 170 height 12
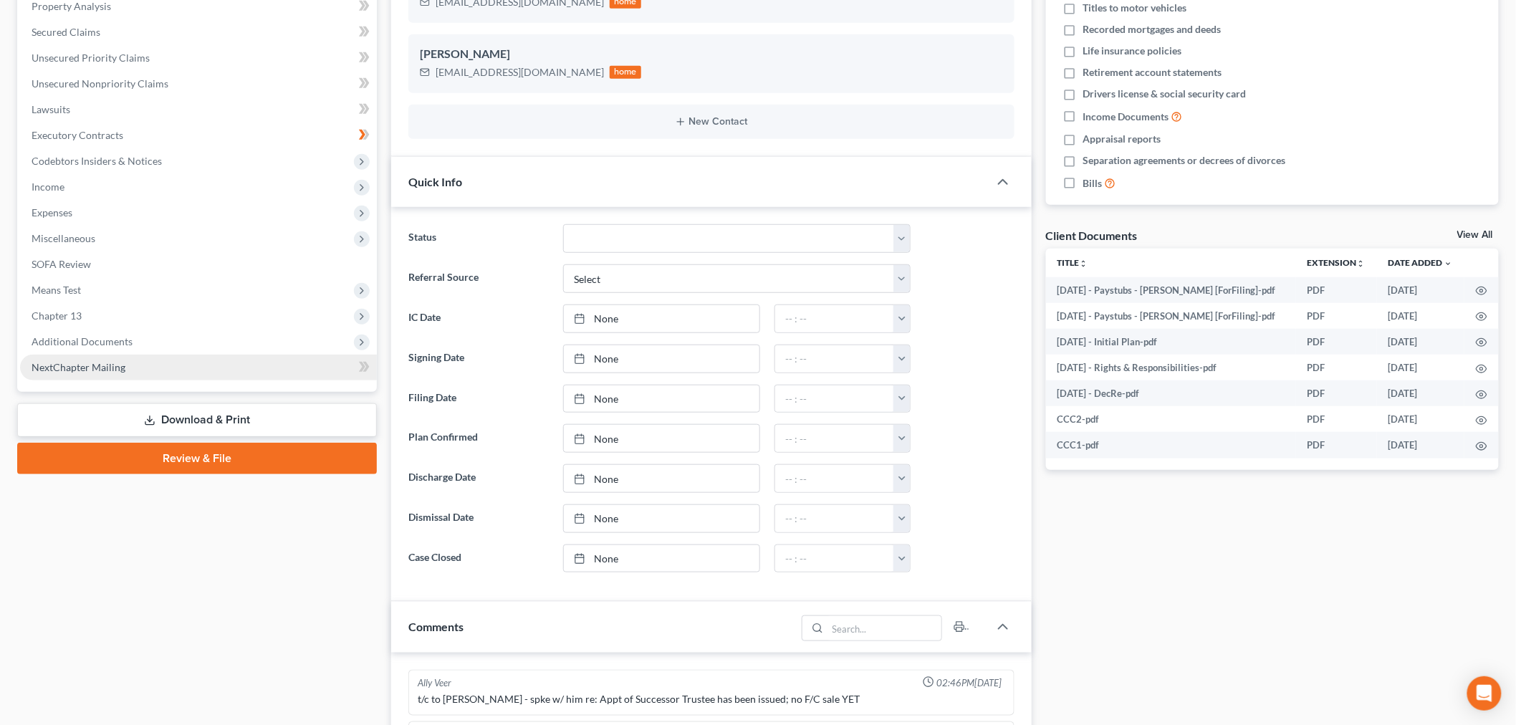
scroll to position [397, 0]
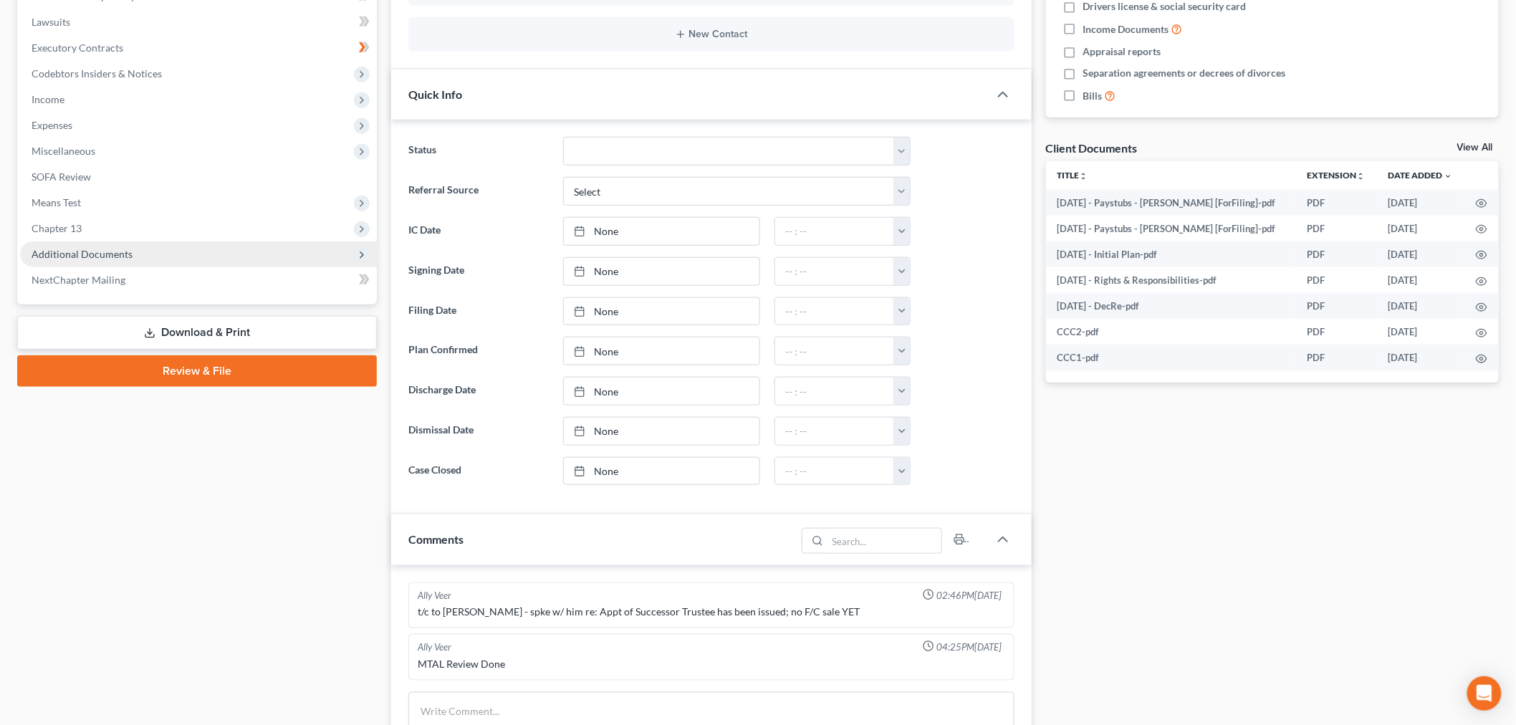
click at [82, 249] on span "Additional Documents" at bounding box center [82, 254] width 101 height 12
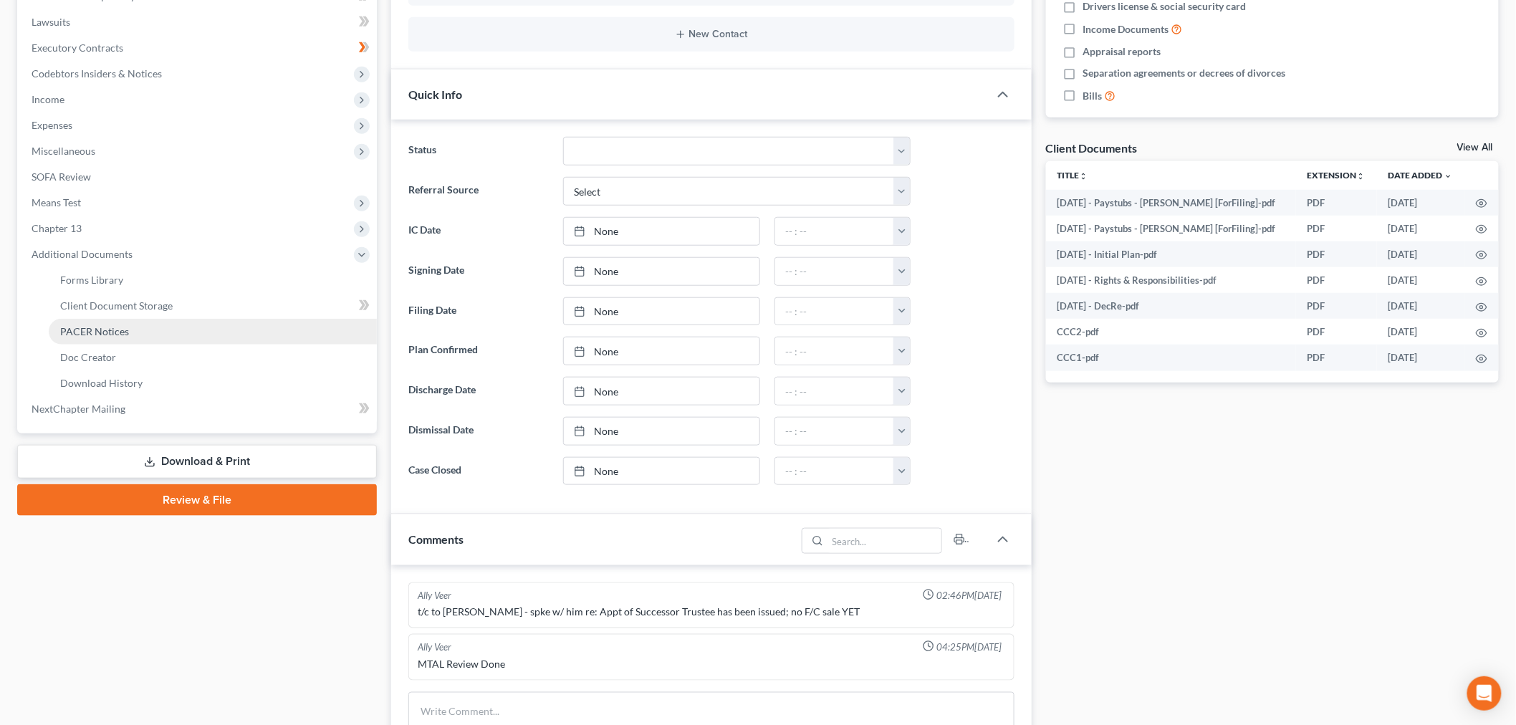
click at [112, 327] on span "PACER Notices" at bounding box center [94, 331] width 69 height 12
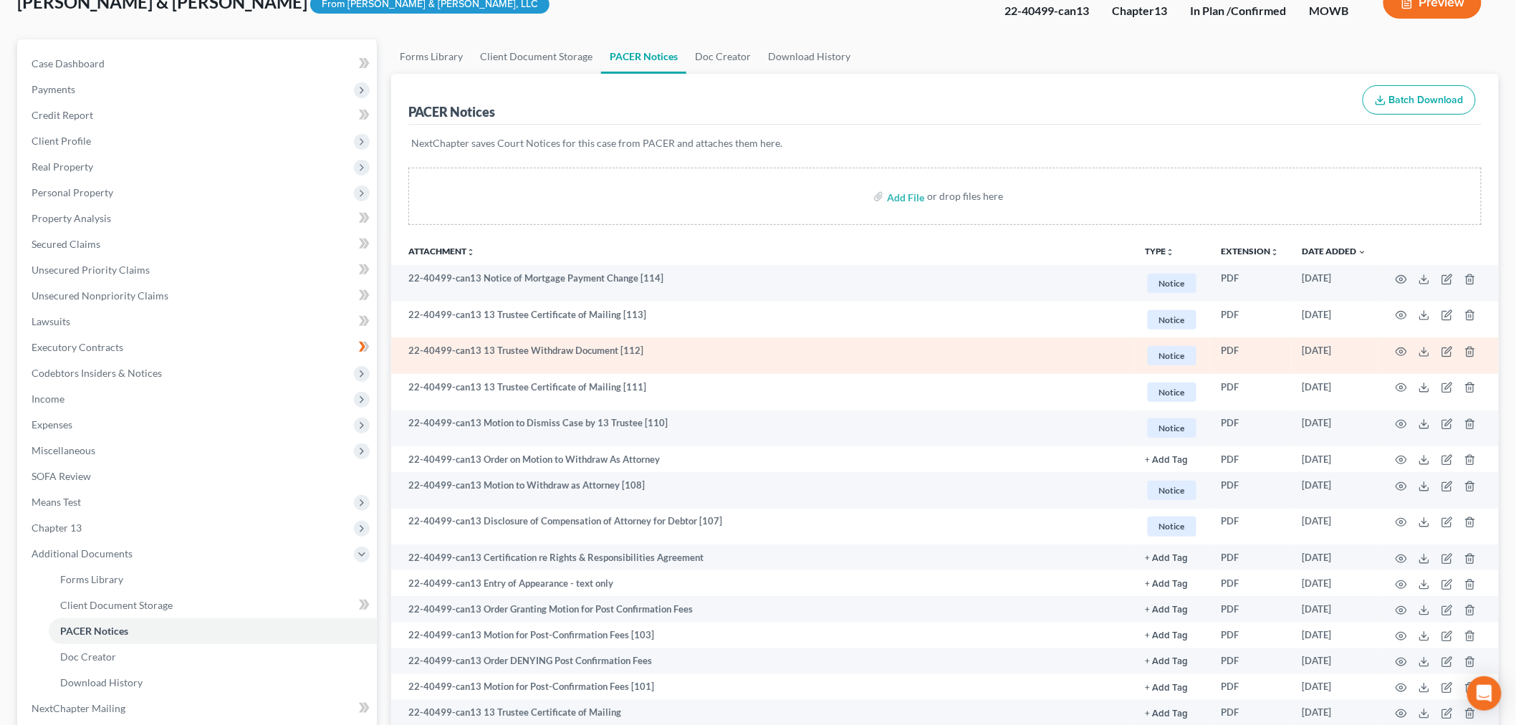
scroll to position [159, 0]
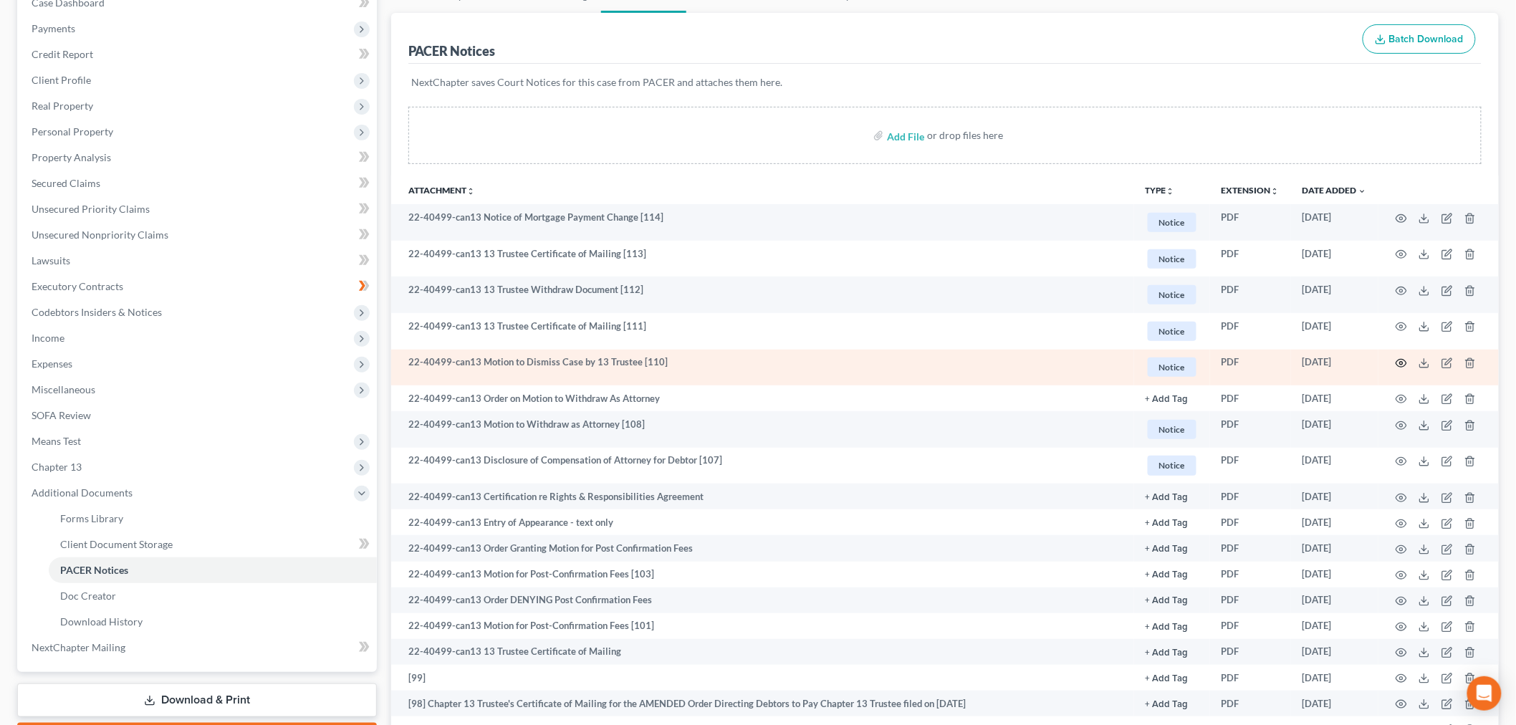
click at [1402, 360] on icon "button" at bounding box center [1401, 364] width 11 height 8
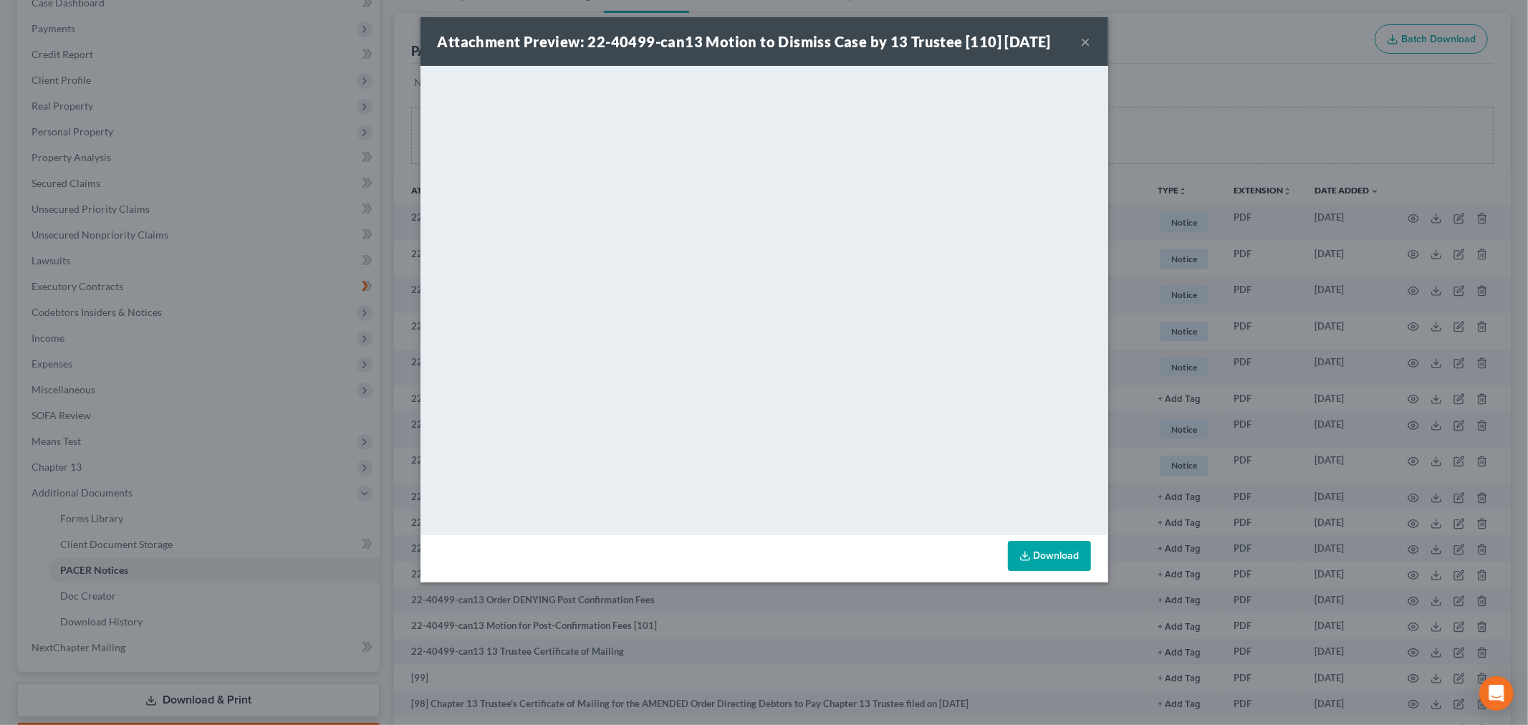
click at [1087, 39] on button "×" at bounding box center [1086, 41] width 10 height 17
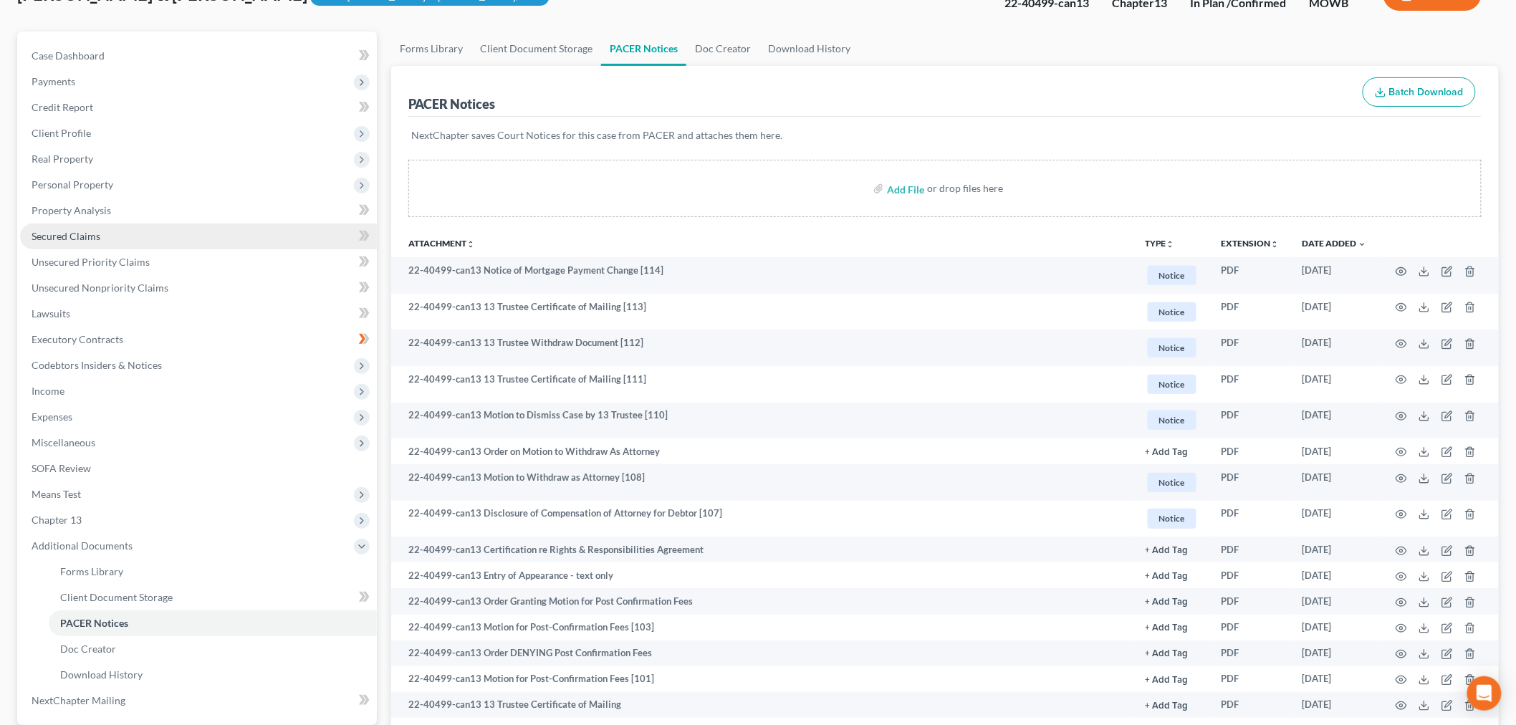
scroll to position [0, 0]
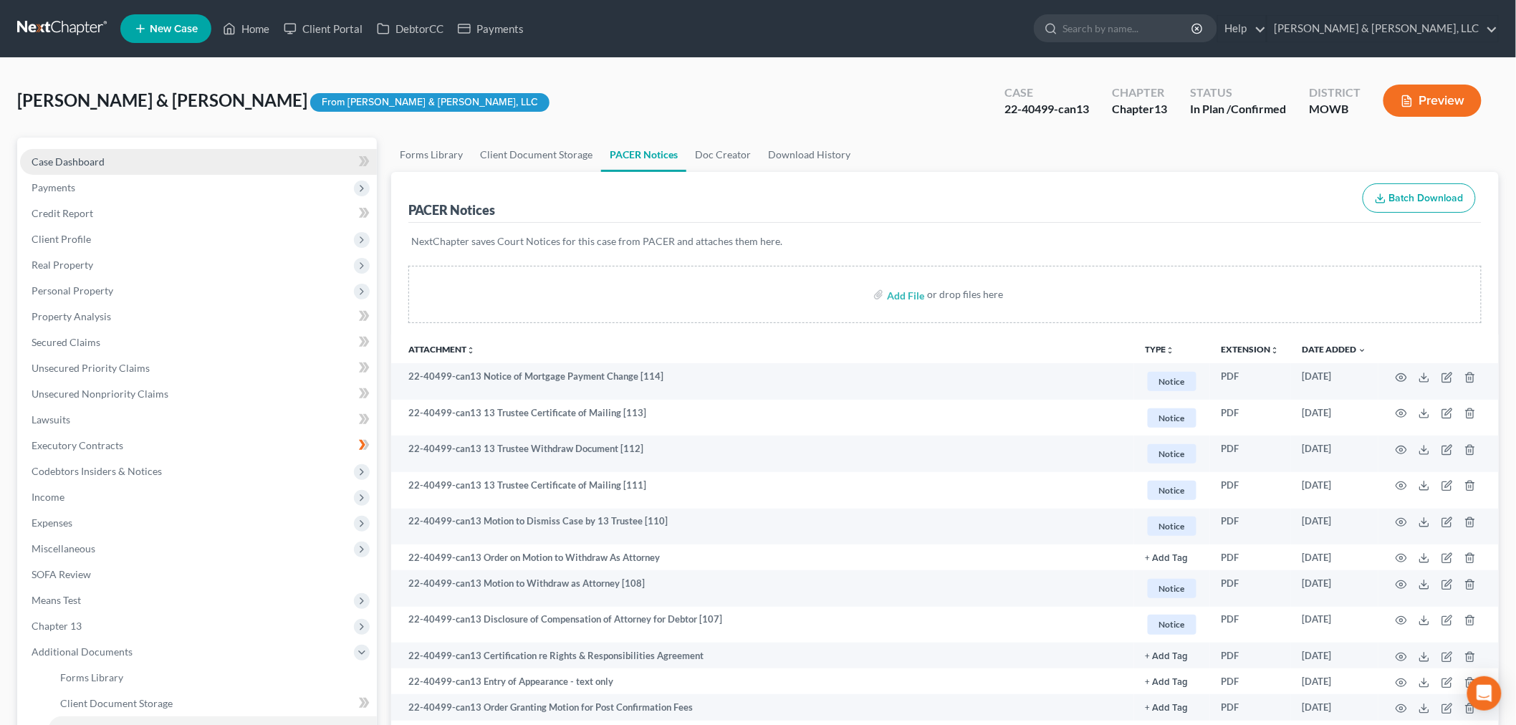
click at [58, 155] on span "Case Dashboard" at bounding box center [68, 161] width 73 height 12
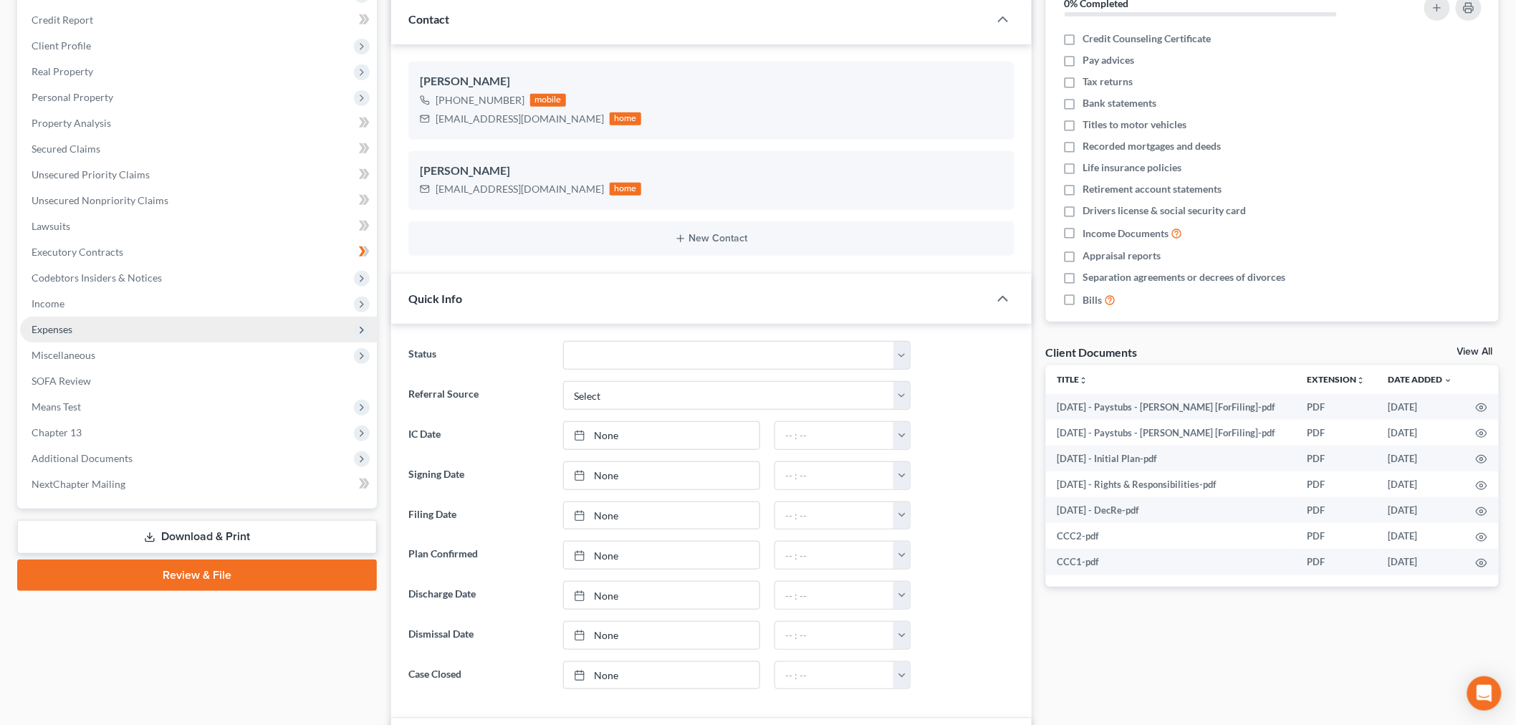
scroll to position [238, 0]
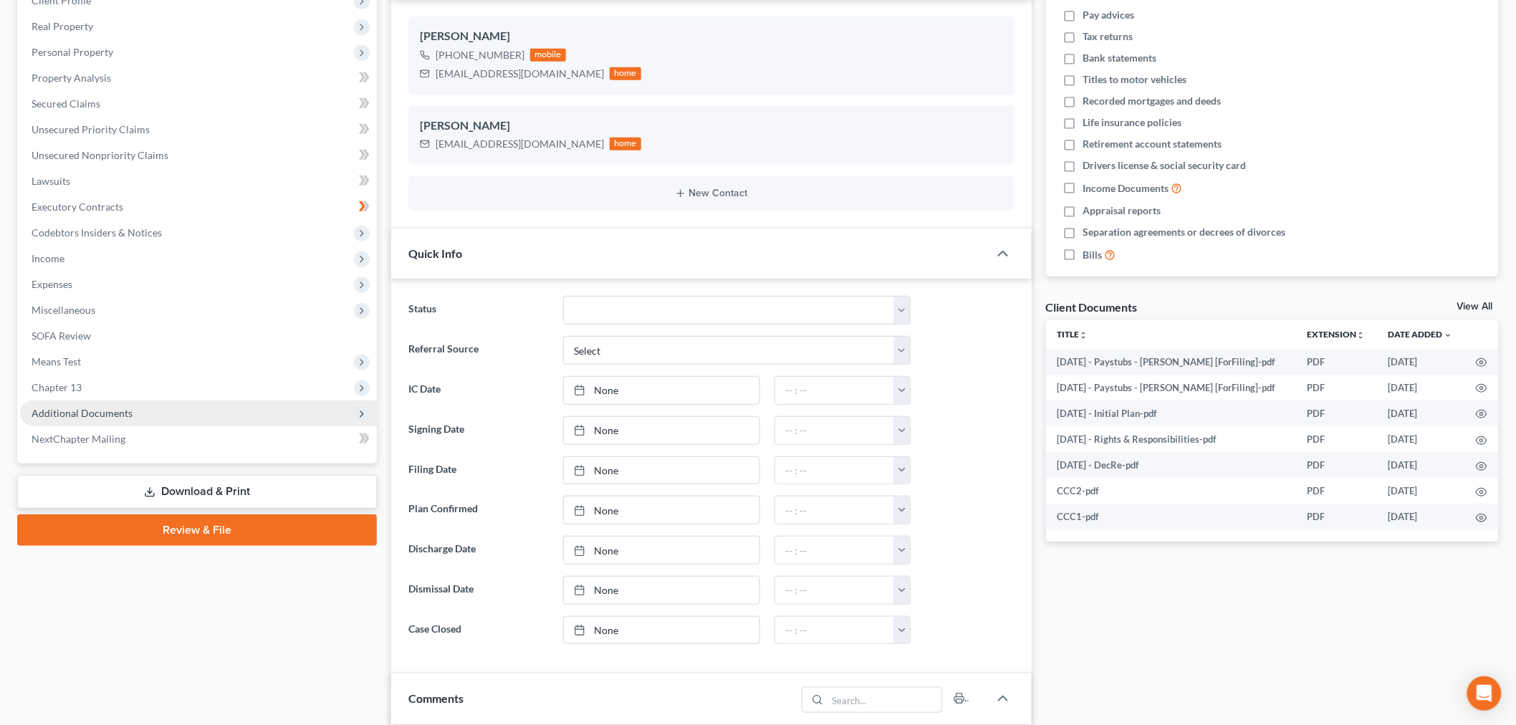
click at [117, 410] on span "Additional Documents" at bounding box center [82, 413] width 101 height 12
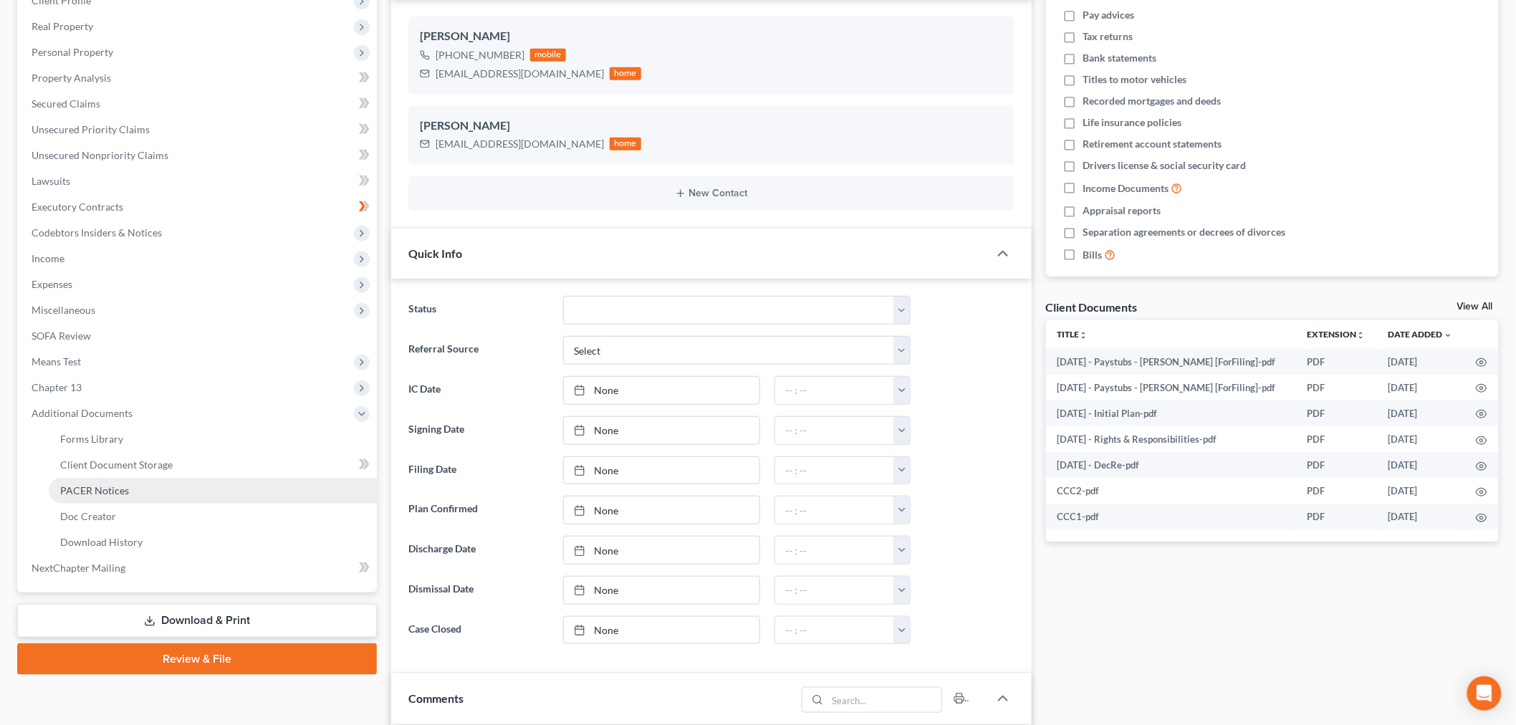
click at [117, 486] on span "PACER Notices" at bounding box center [94, 490] width 69 height 12
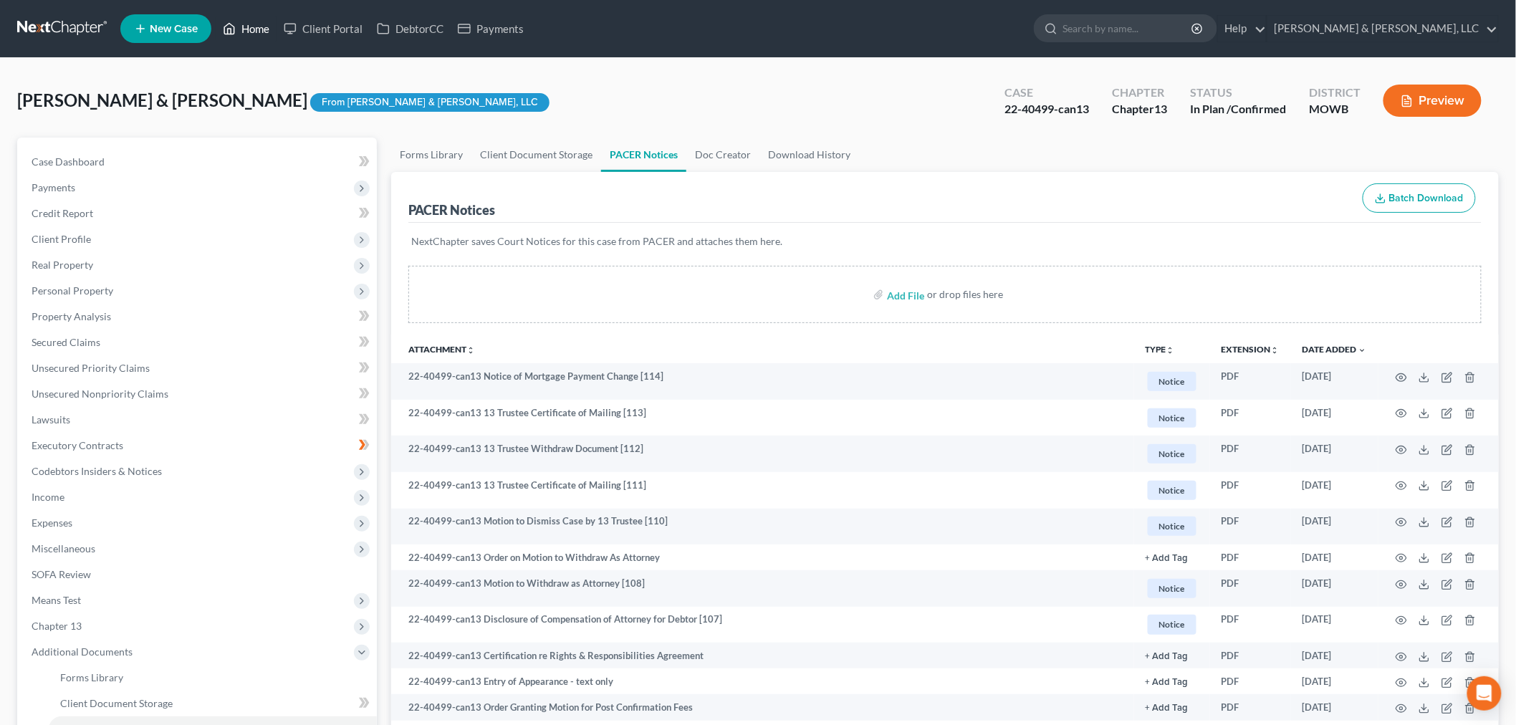
click at [236, 34] on icon at bounding box center [229, 28] width 13 height 17
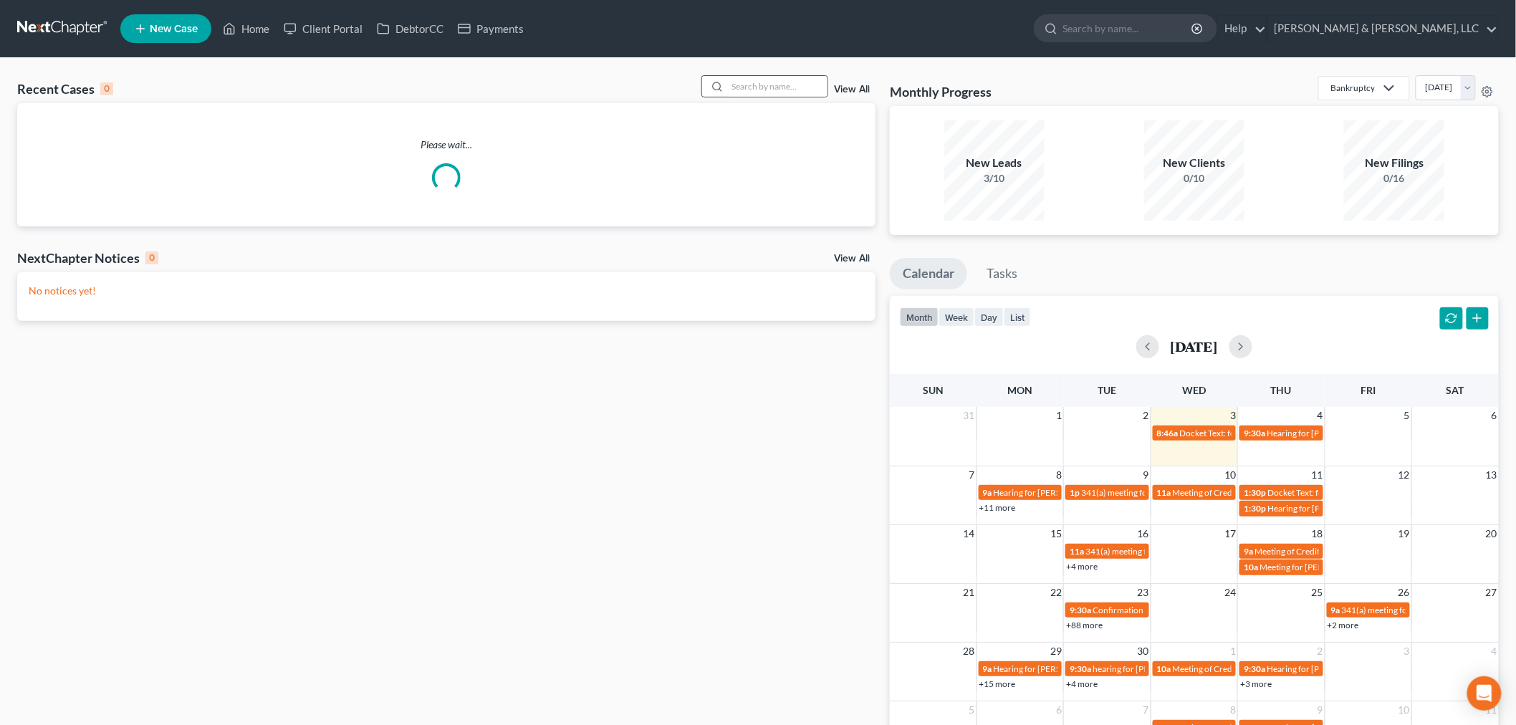
click at [769, 97] on div at bounding box center [764, 86] width 127 height 22
click at [764, 77] on input "search" at bounding box center [777, 86] width 100 height 21
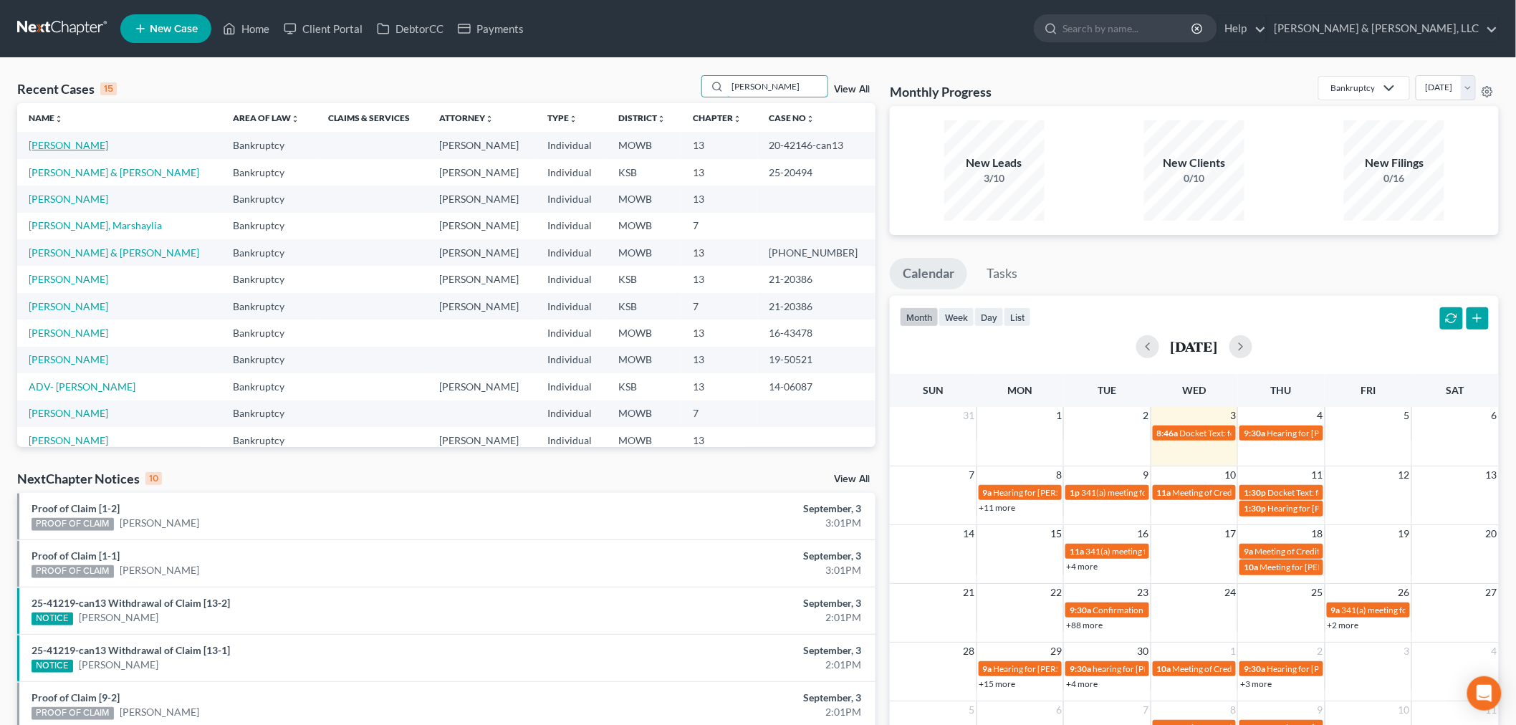
type input "moore"
click at [59, 144] on link "[PERSON_NAME]" at bounding box center [68, 145] width 79 height 12
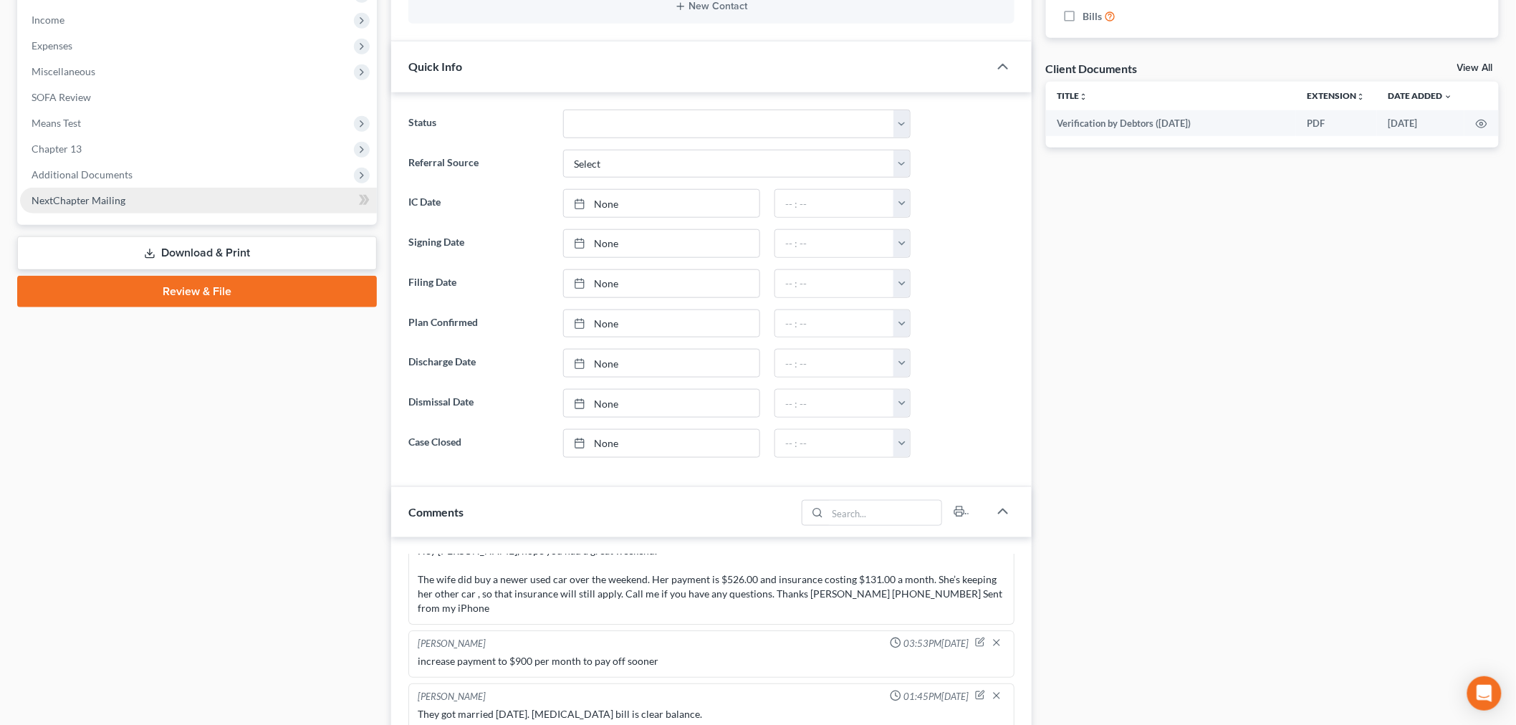
scroll to position [137, 0]
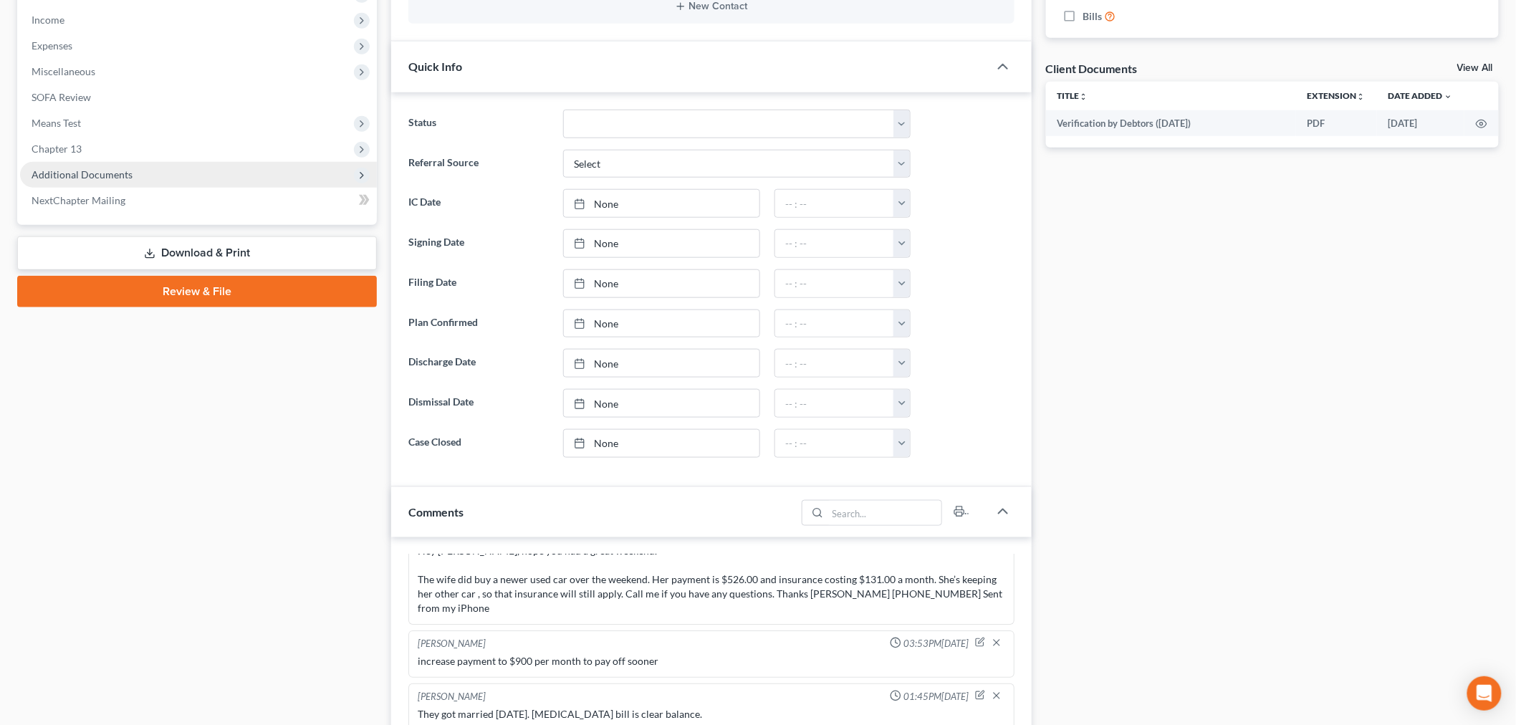
click at [67, 175] on span "Additional Documents" at bounding box center [82, 174] width 101 height 12
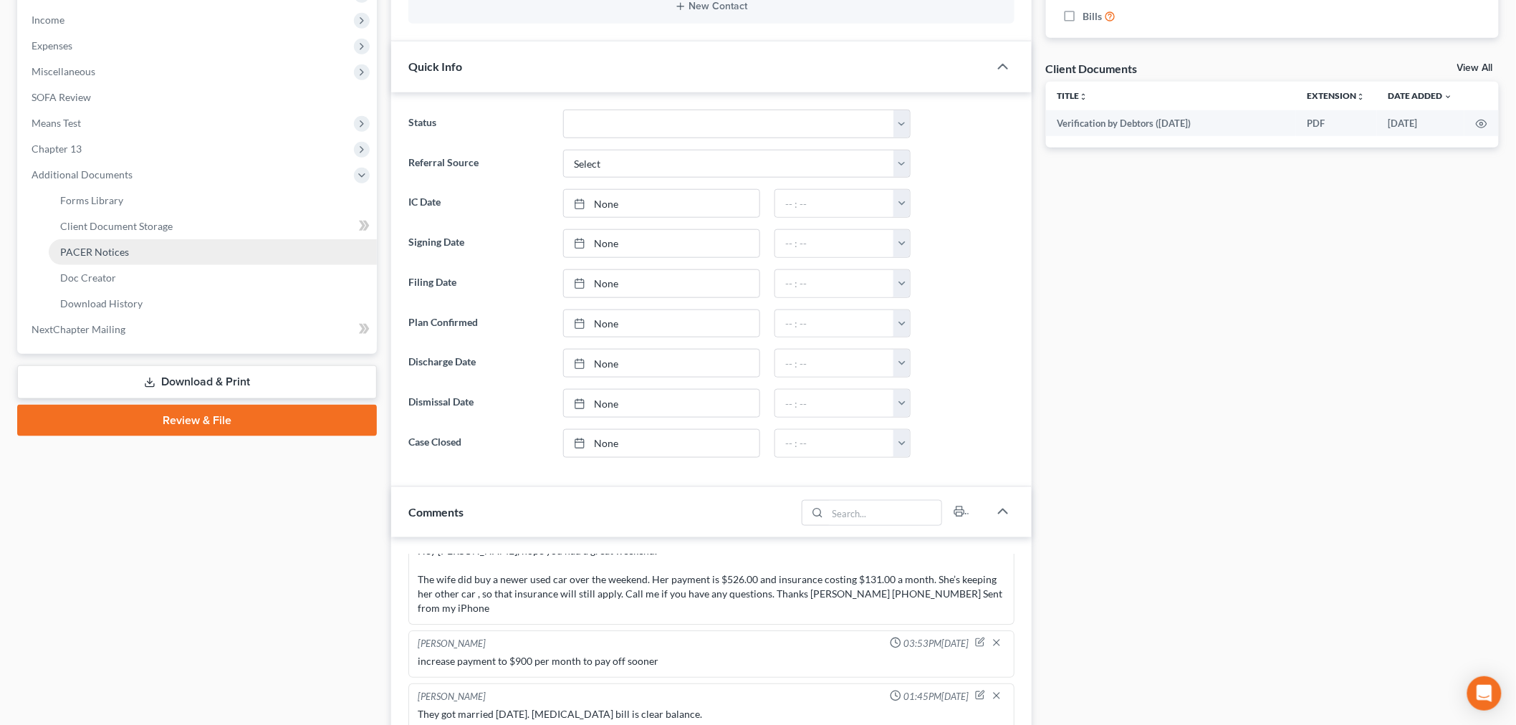
click at [84, 246] on span "PACER Notices" at bounding box center [94, 252] width 69 height 12
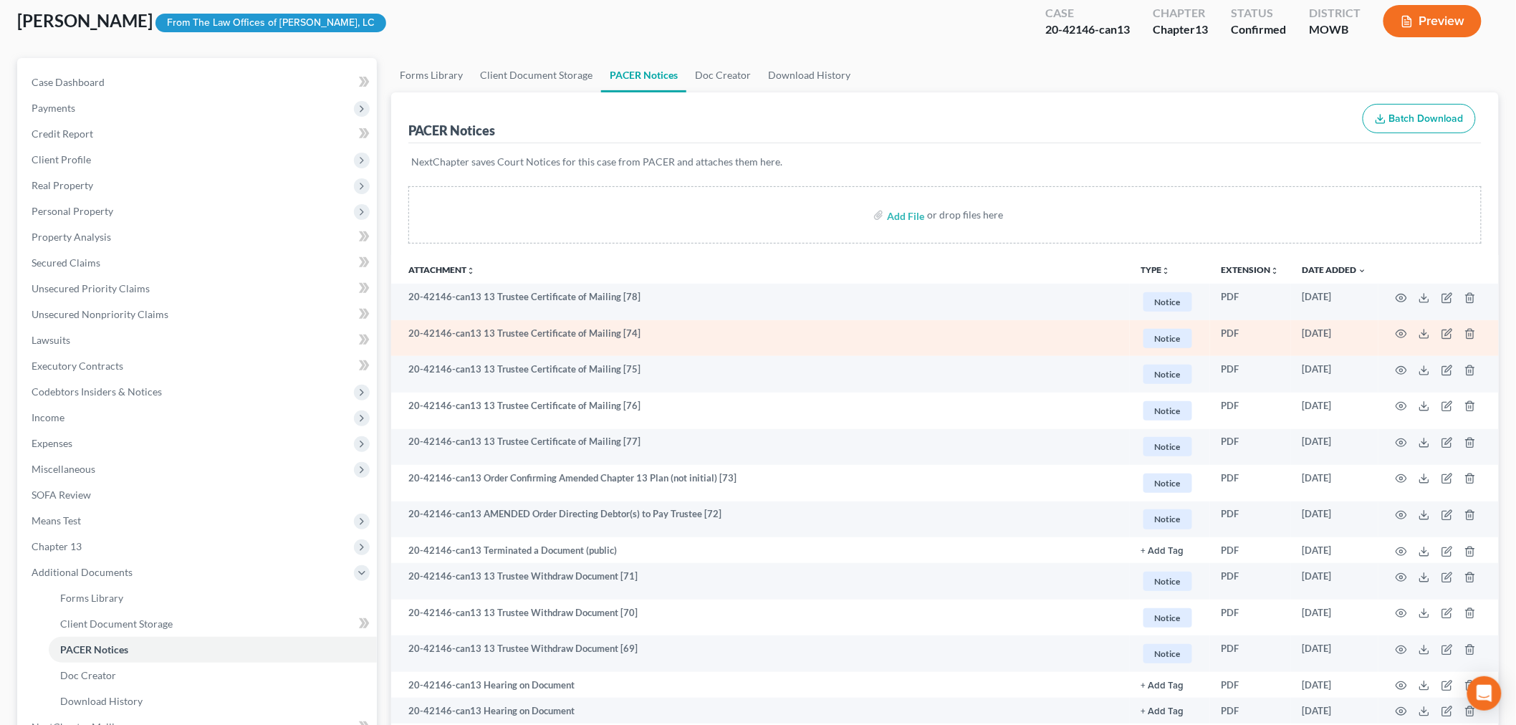
scroll to position [159, 0]
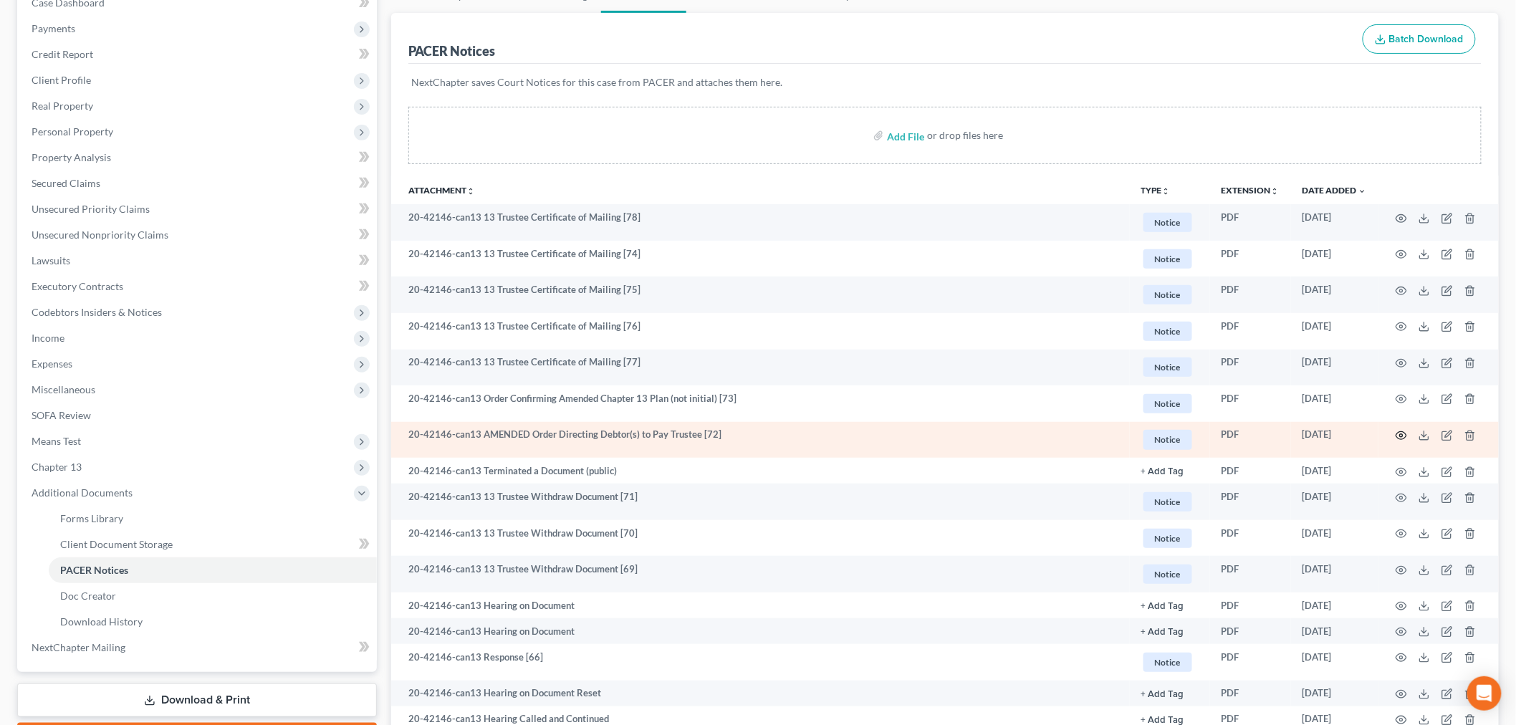
click at [1398, 440] on icon "button" at bounding box center [1400, 435] width 11 height 11
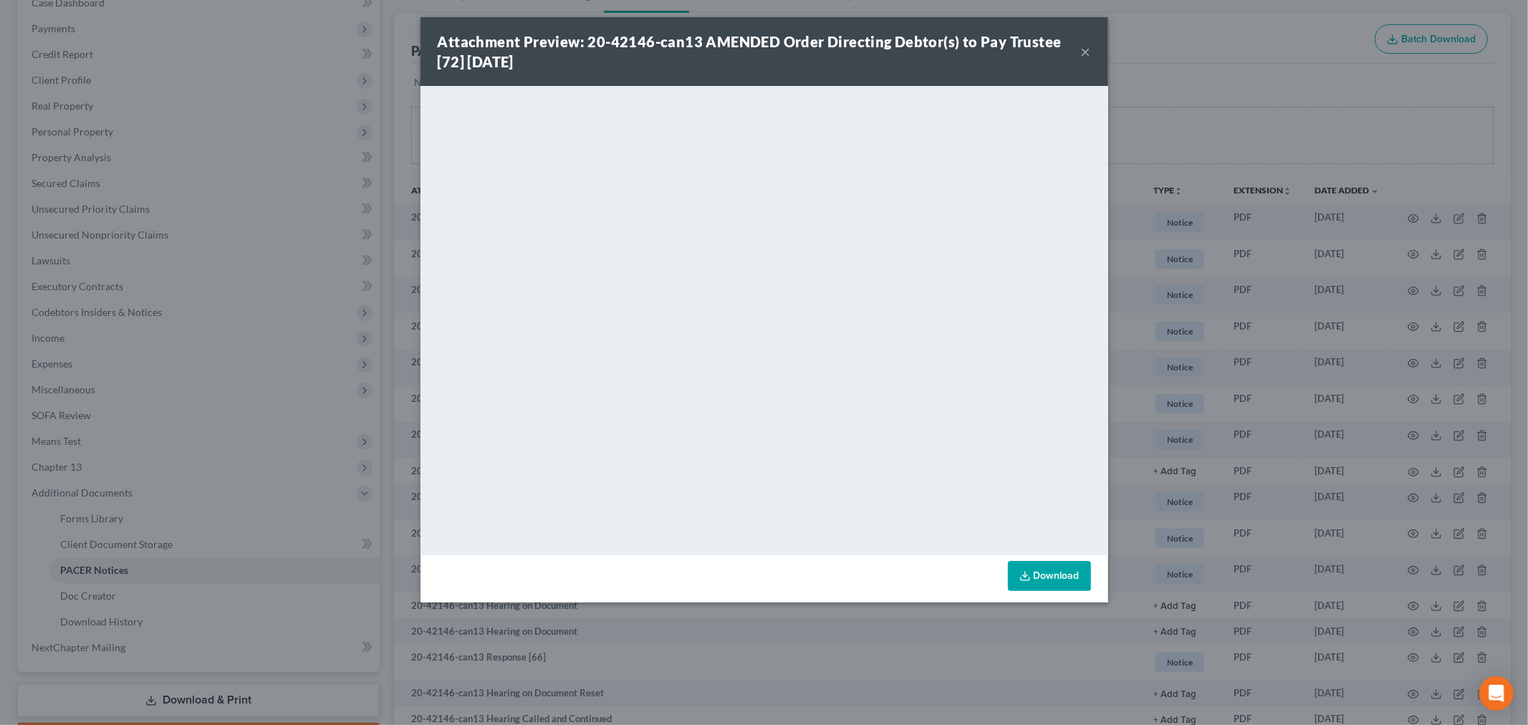
click at [1082, 44] on button "×" at bounding box center [1086, 51] width 10 height 17
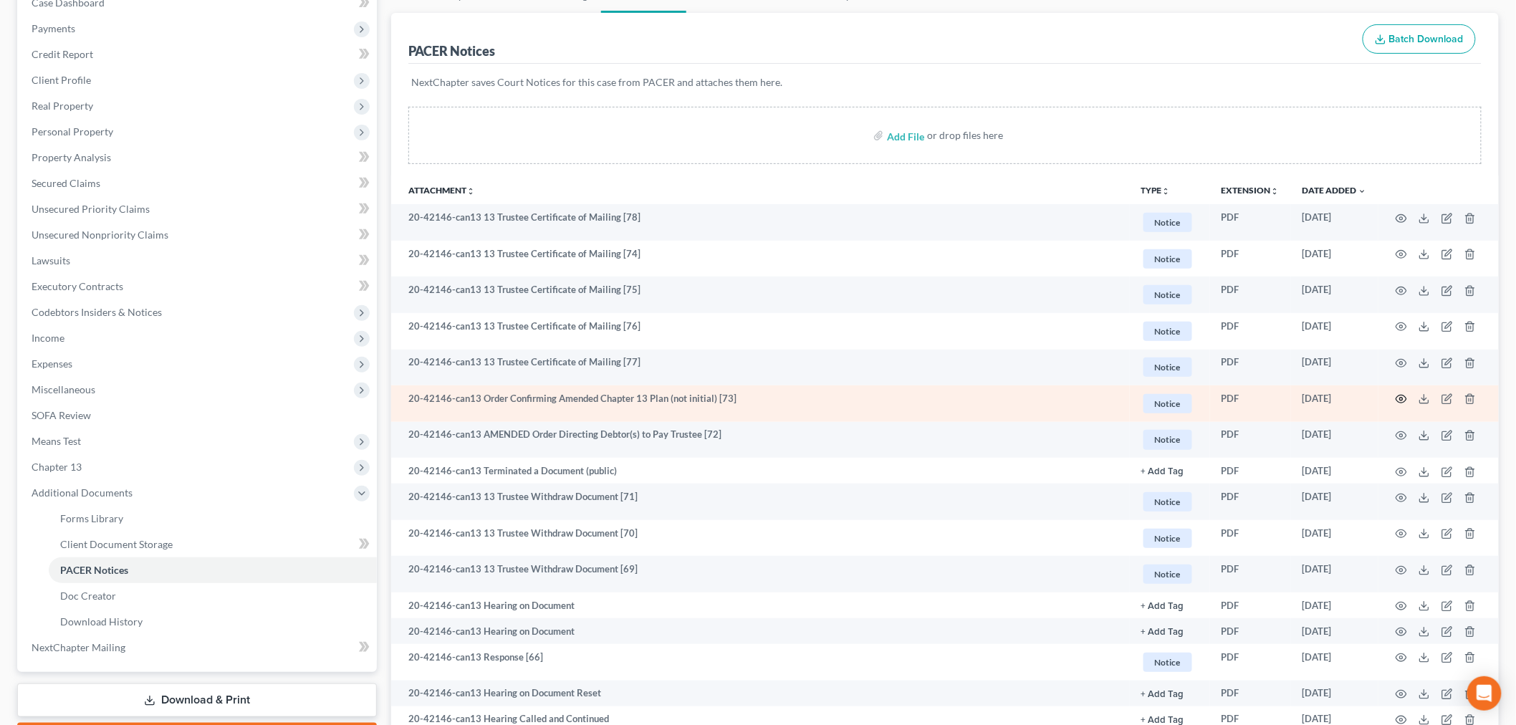
click at [1406, 400] on icon "button" at bounding box center [1401, 399] width 11 height 8
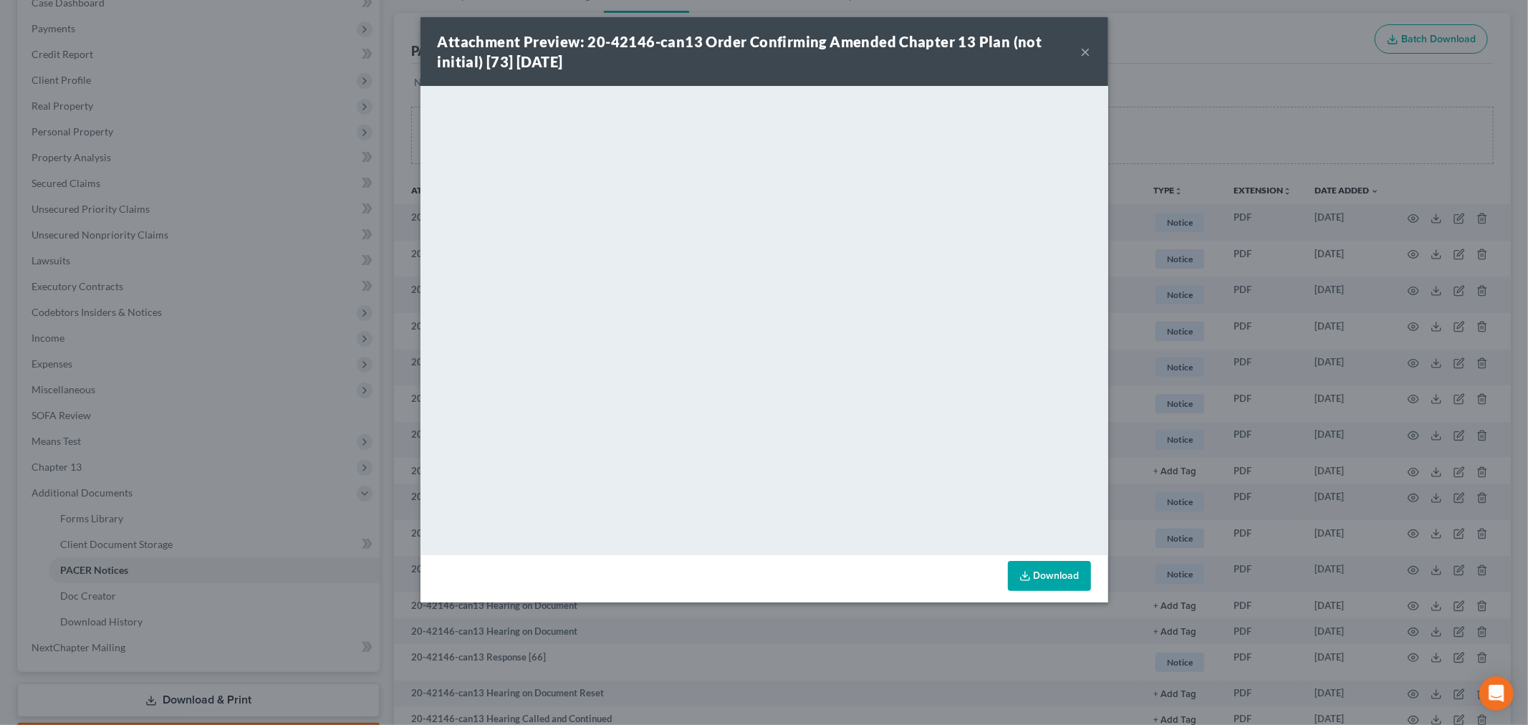
click at [1086, 48] on button "×" at bounding box center [1086, 51] width 10 height 17
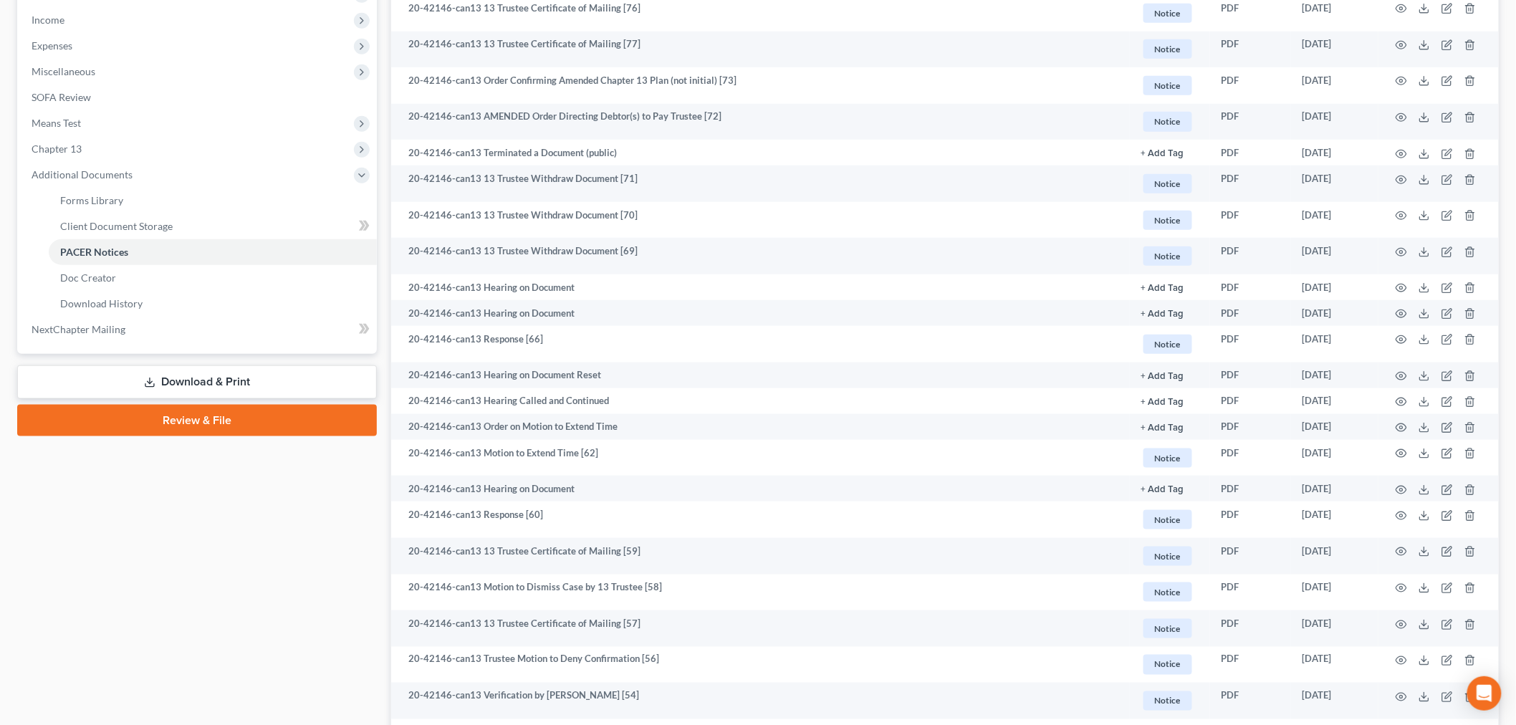
scroll to position [556, 0]
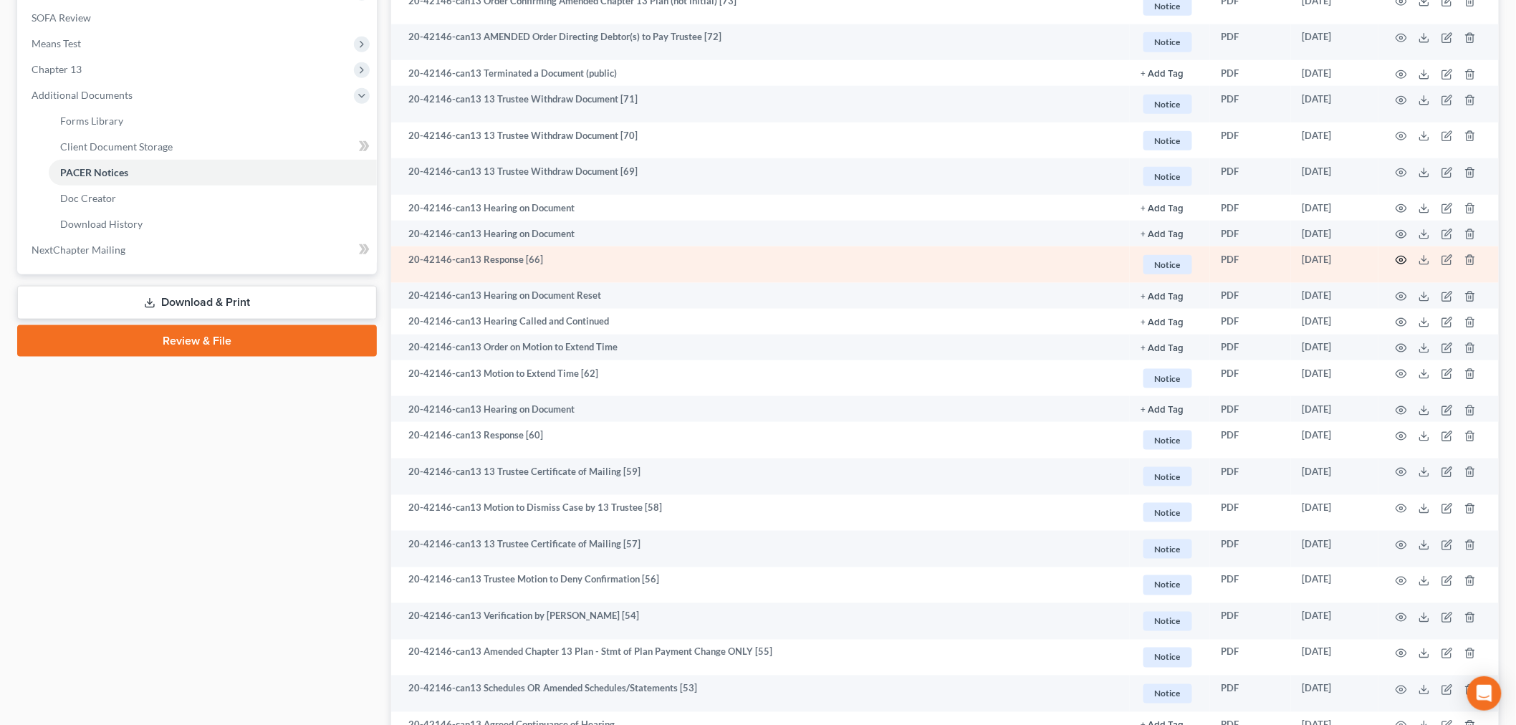
click at [1400, 260] on icon "button" at bounding box center [1400, 259] width 11 height 11
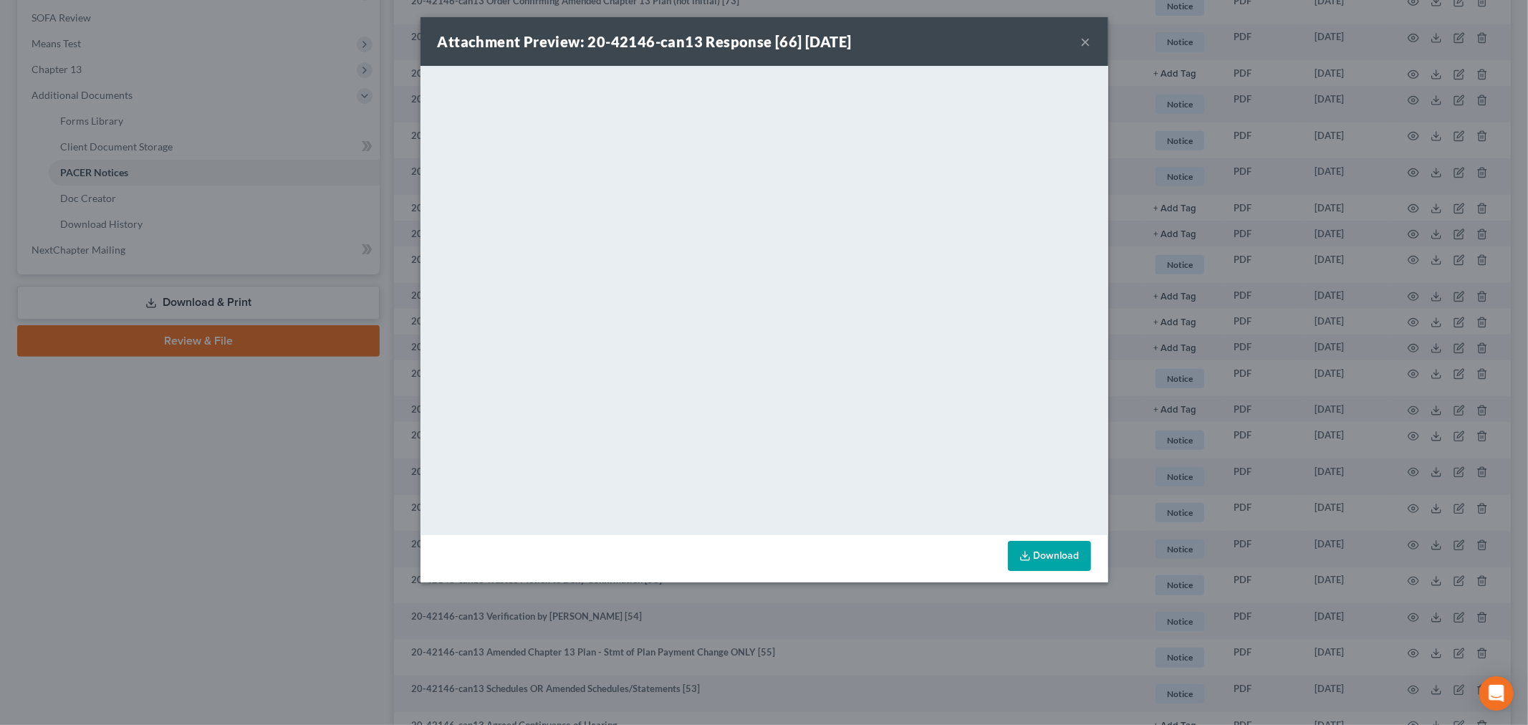
click at [1085, 37] on button "×" at bounding box center [1086, 41] width 10 height 17
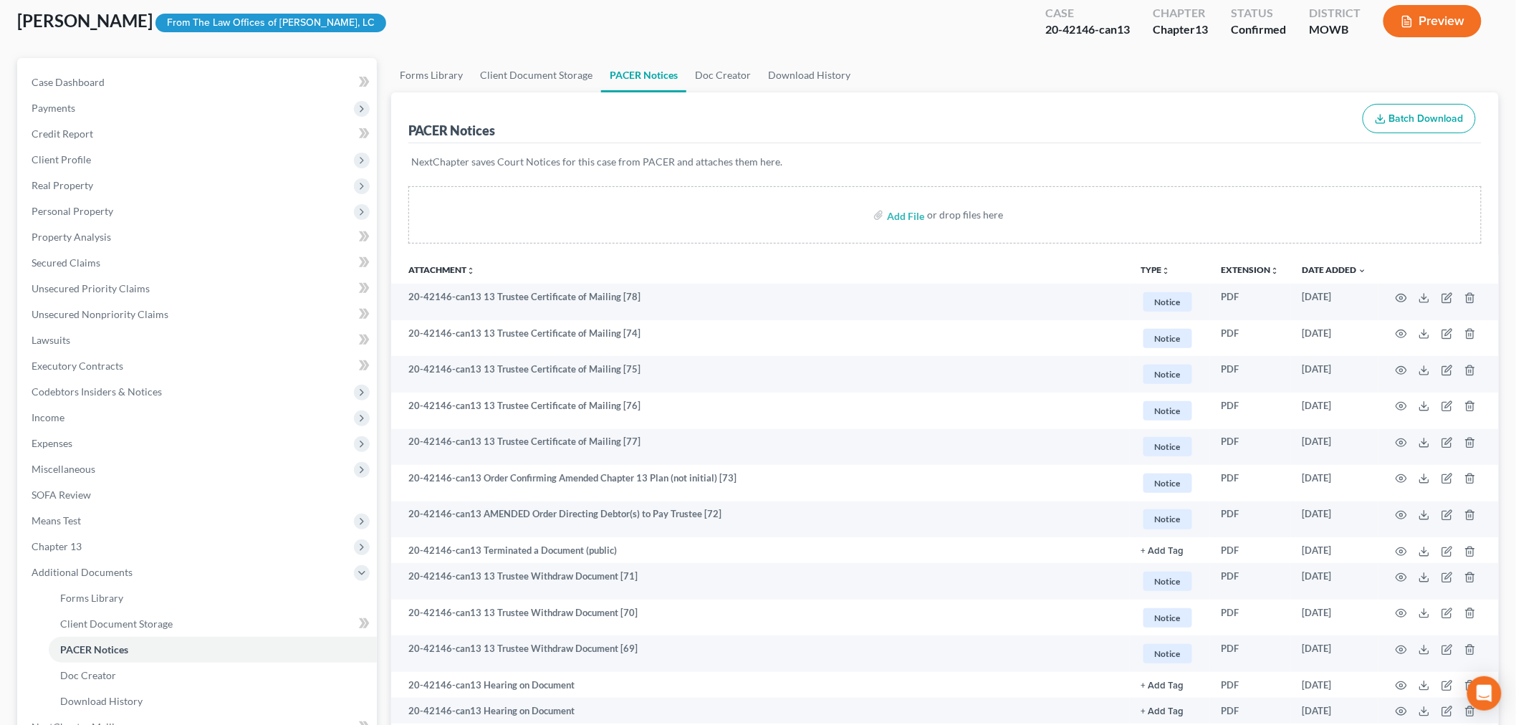
scroll to position [0, 0]
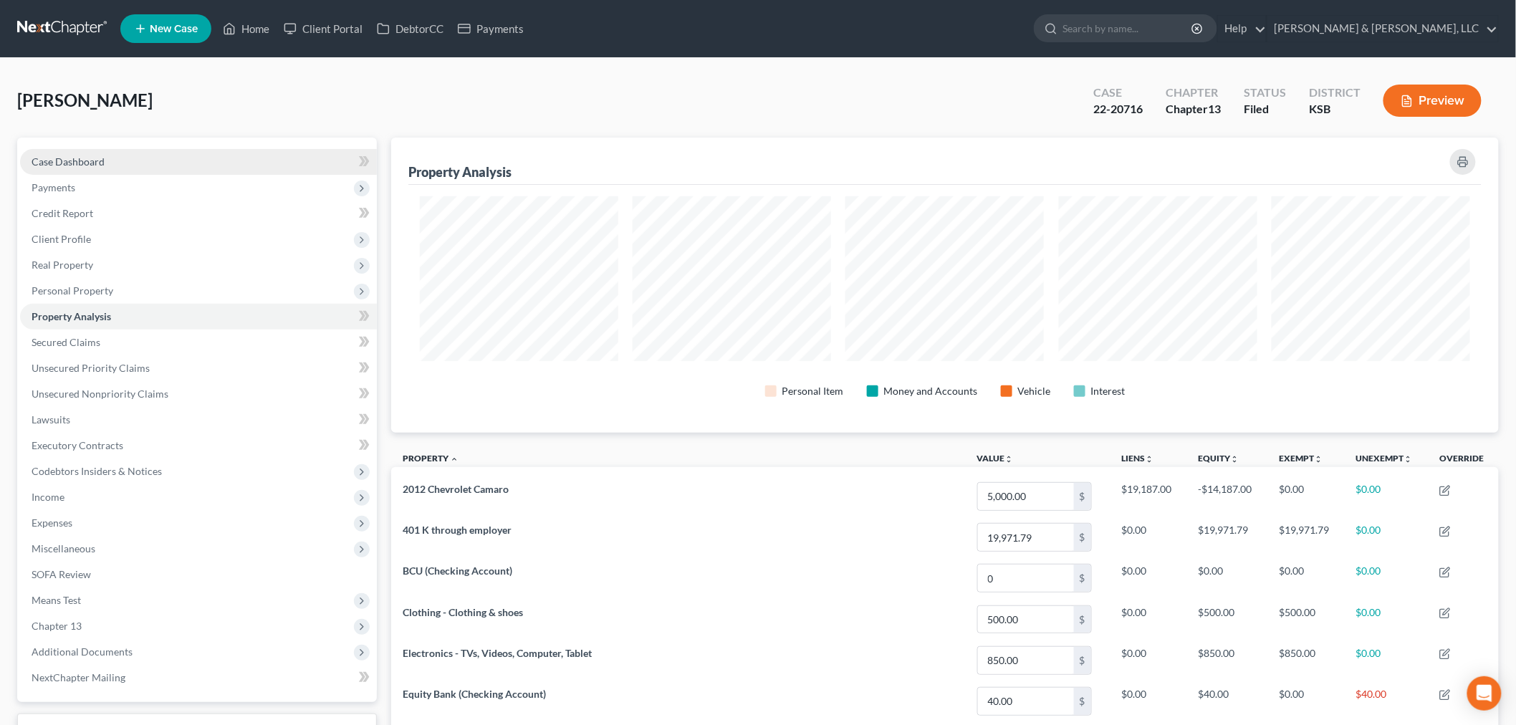
click at [102, 156] on span "Case Dashboard" at bounding box center [68, 161] width 73 height 12
select select "4"
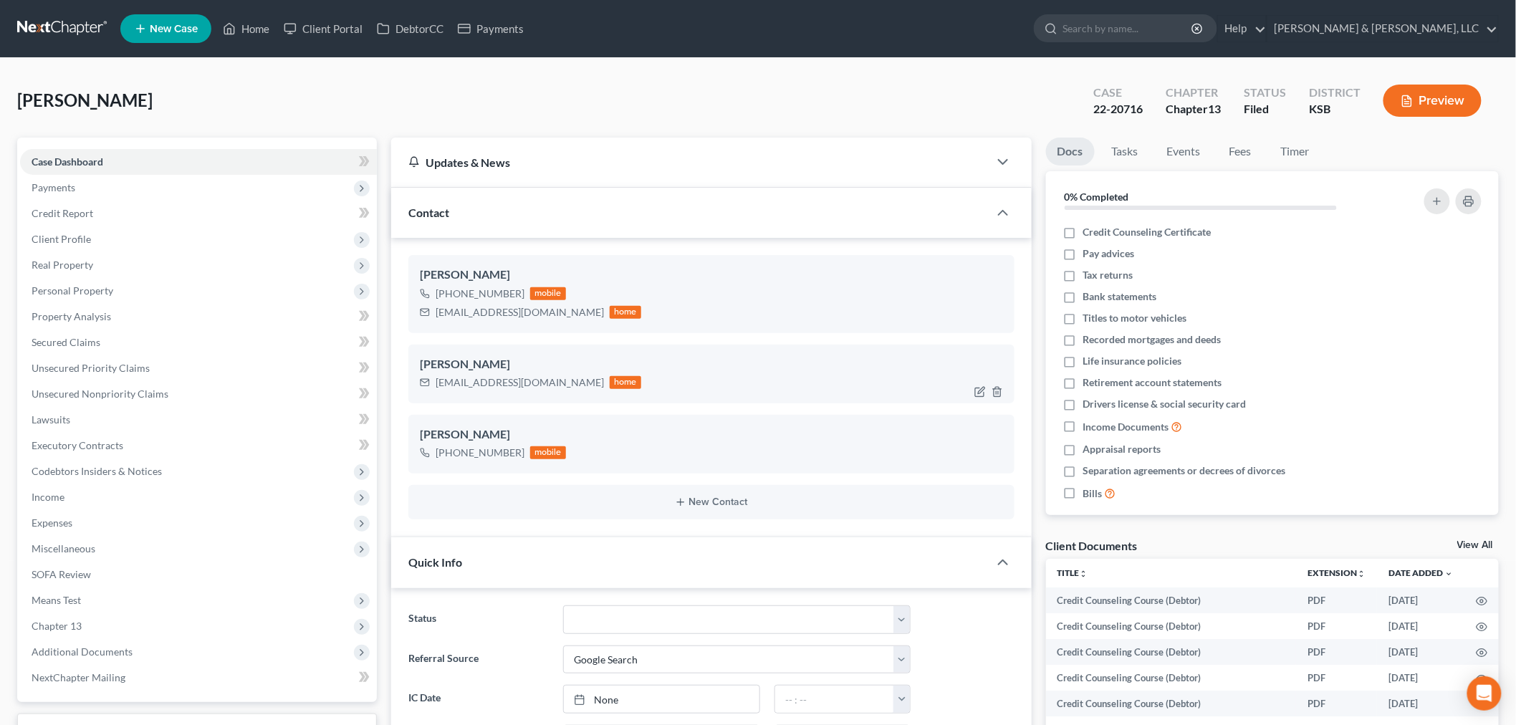
scroll to position [806, 0]
drag, startPoint x: 539, startPoint y: 310, endPoint x: 430, endPoint y: 330, distance: 110.7
click at [430, 330] on div "Tiffany Campbell +1 (913) 953-7552 mobile tiffanyc202@gmail.com home" at bounding box center [711, 293] width 606 height 77
copy div "tiffanyc202@gmail.com"
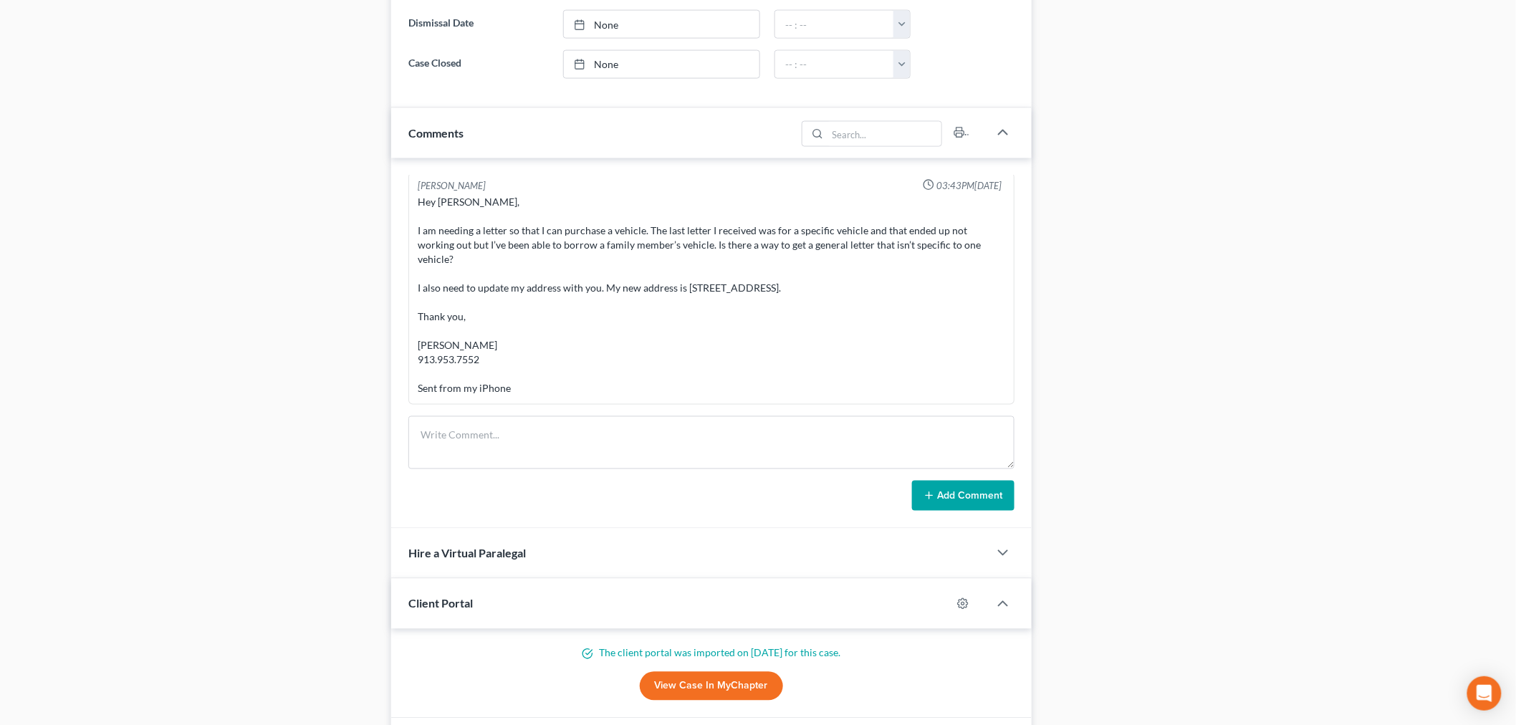
scroll to position [1025, 0]
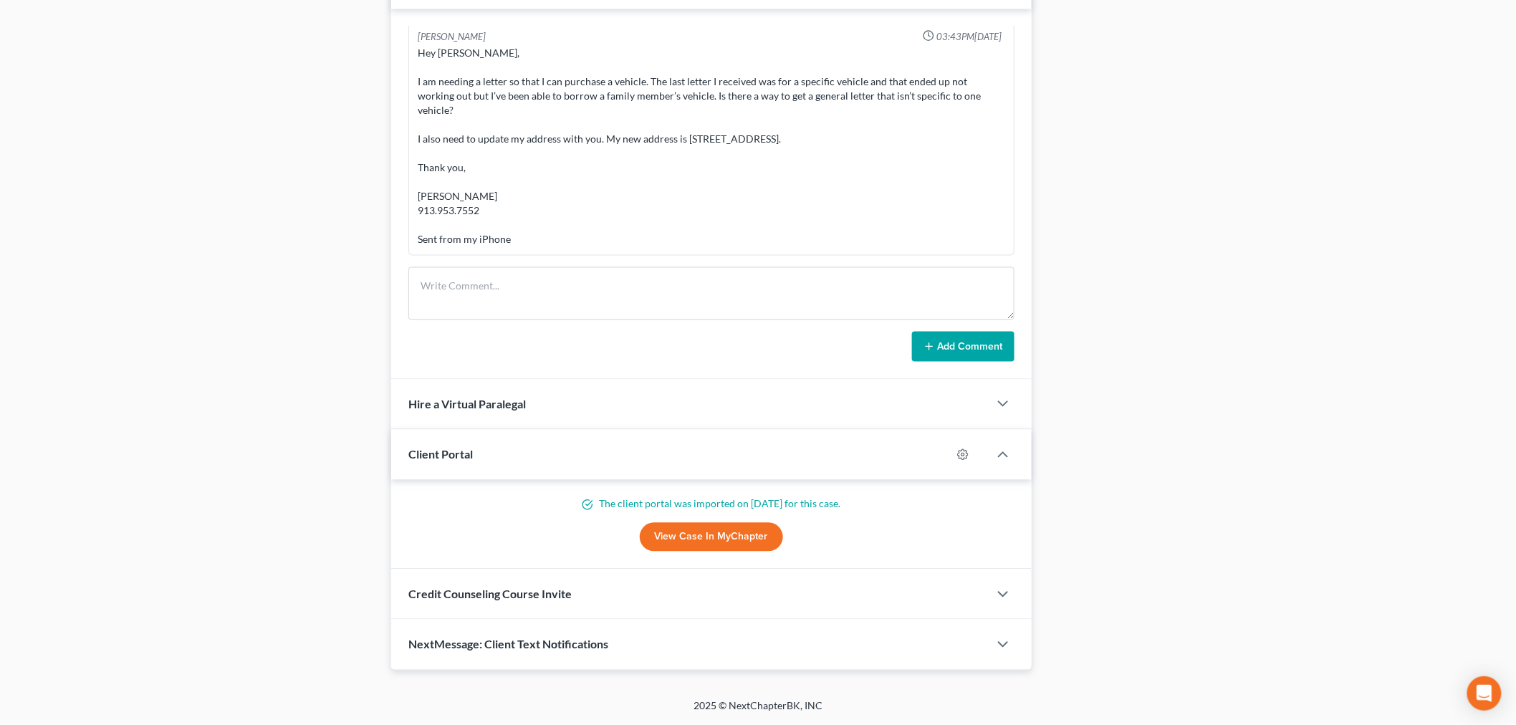
click at [559, 636] on div "NextMessage: Client Text Notifications" at bounding box center [689, 644] width 597 height 49
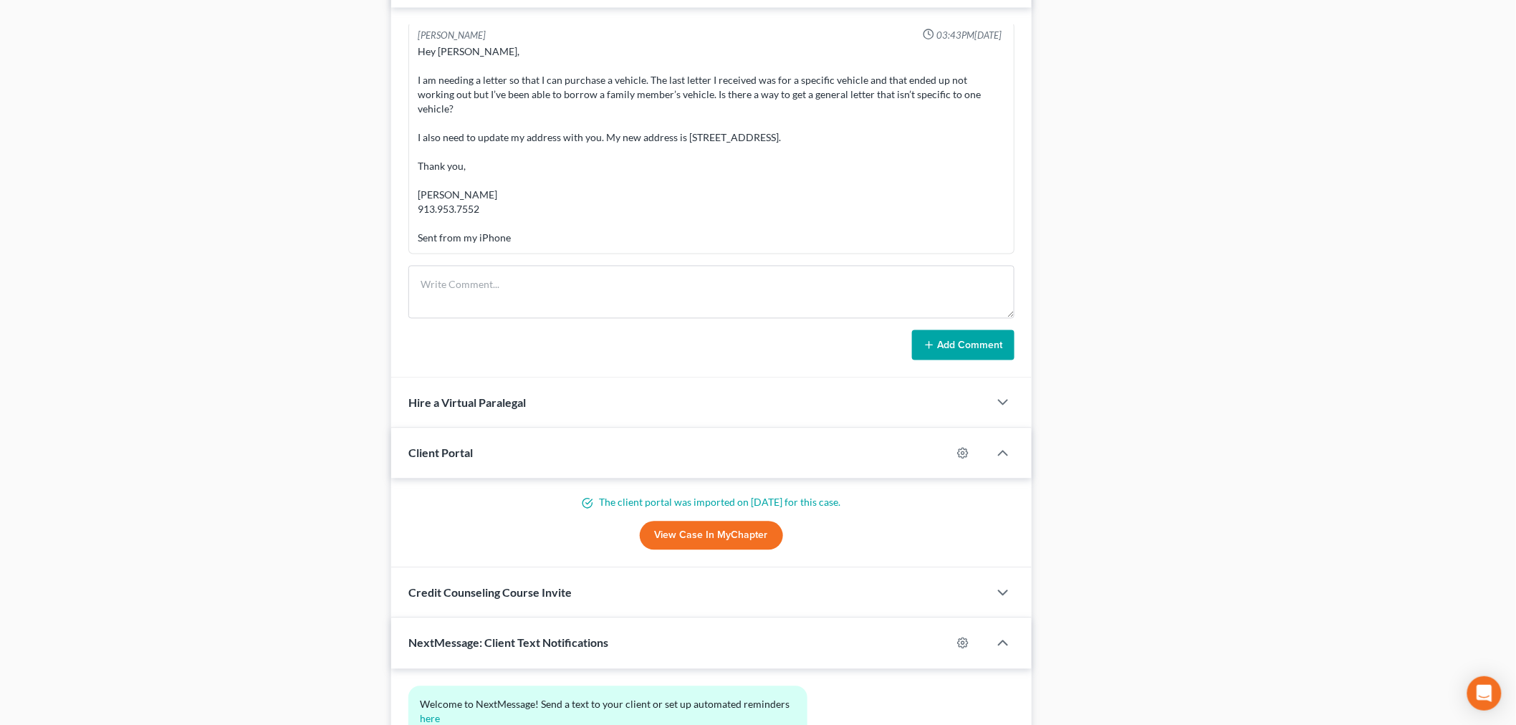
scroll to position [1156, 0]
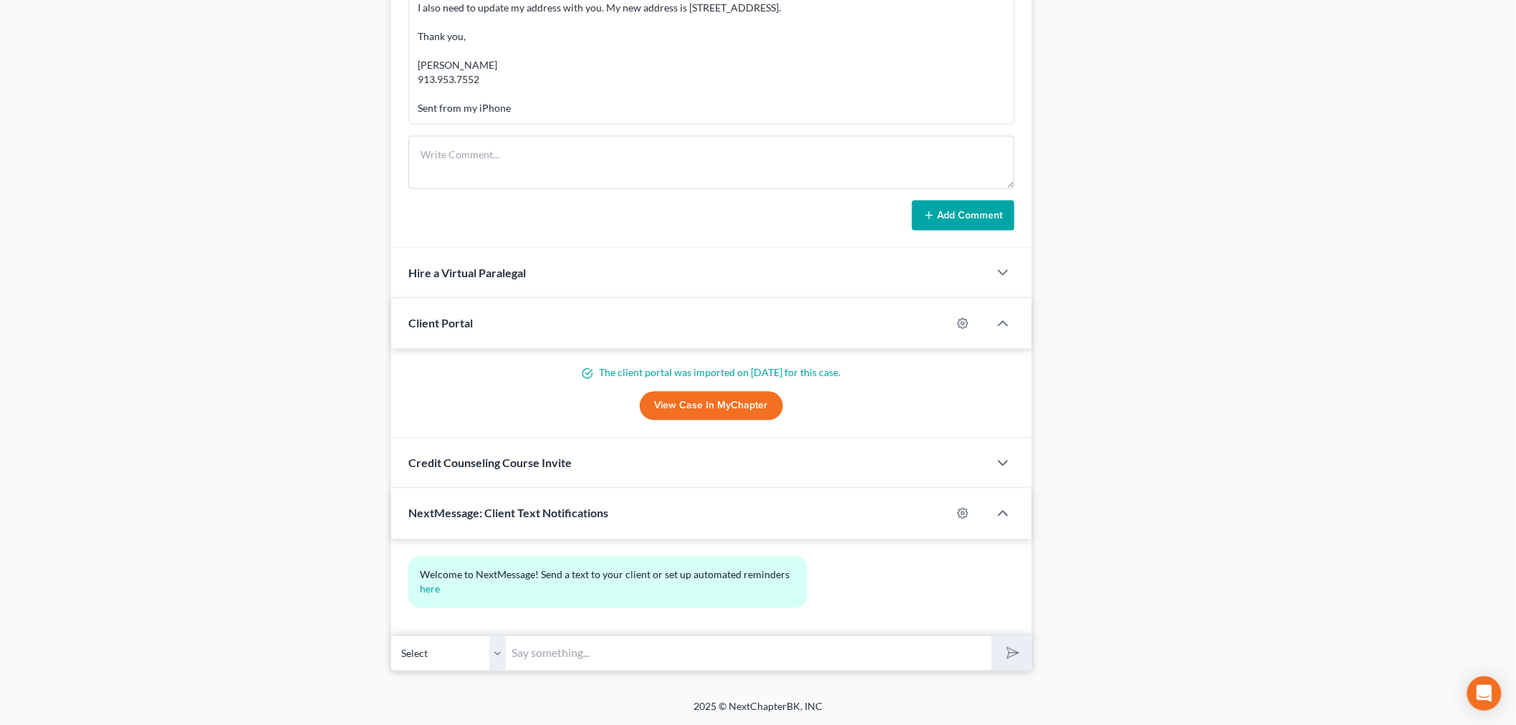
click at [561, 637] on input "text" at bounding box center [749, 652] width 486 height 35
drag, startPoint x: 791, startPoint y: 648, endPoint x: 769, endPoint y: 648, distance: 22.2
click at [769, 648] on input "Hi Tiffany - This is David from Patton & Dean. I have sent you an Adobe documen…" at bounding box center [749, 652] width 486 height 35
type input "Hi Tiffany - This is David from Patton & Dean. I have emailed you an Adobe docu…"
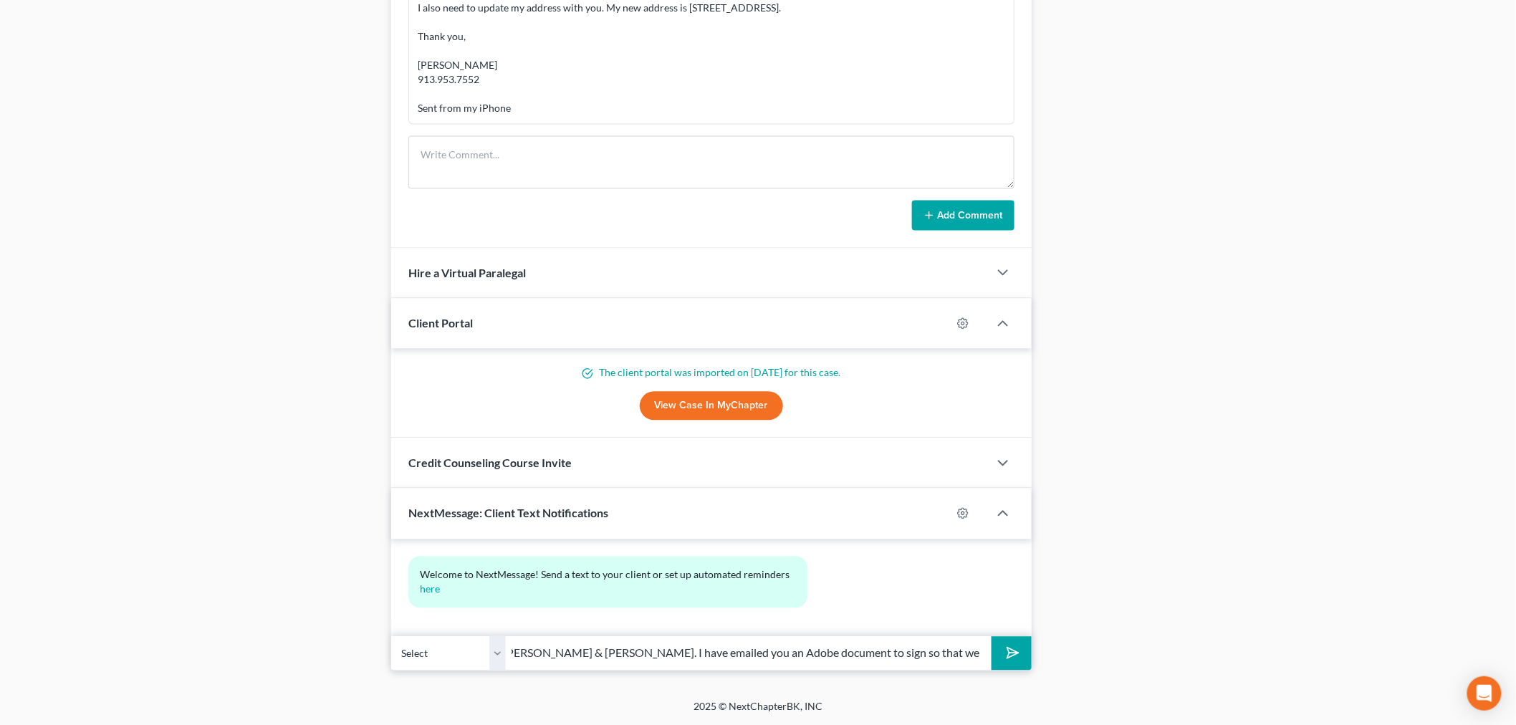
click at [991, 636] on button "submit" at bounding box center [1010, 653] width 39 height 34
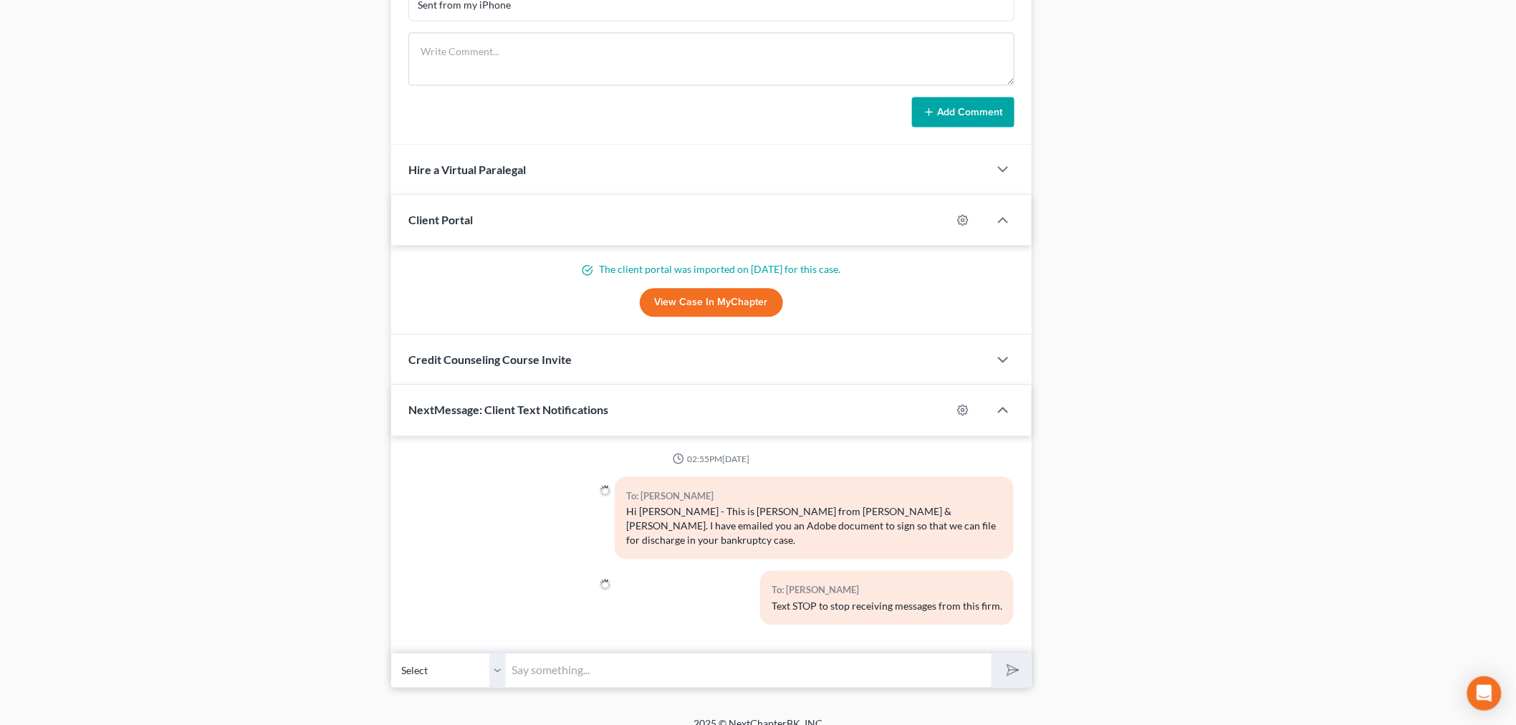
scroll to position [1262, 0]
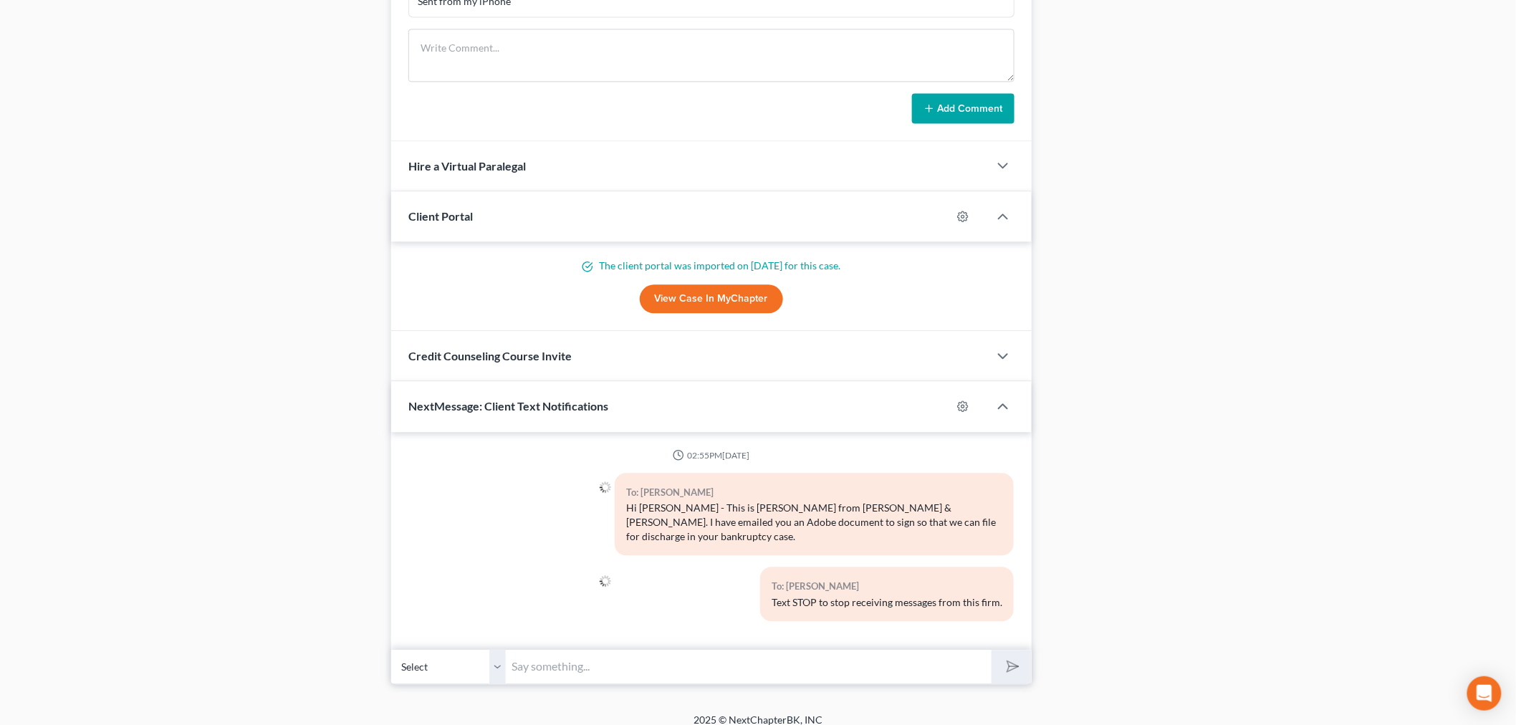
click at [765, 649] on input "text" at bounding box center [749, 666] width 486 height 35
click at [721, 654] on input "Let me know" at bounding box center [749, 666] width 486 height 35
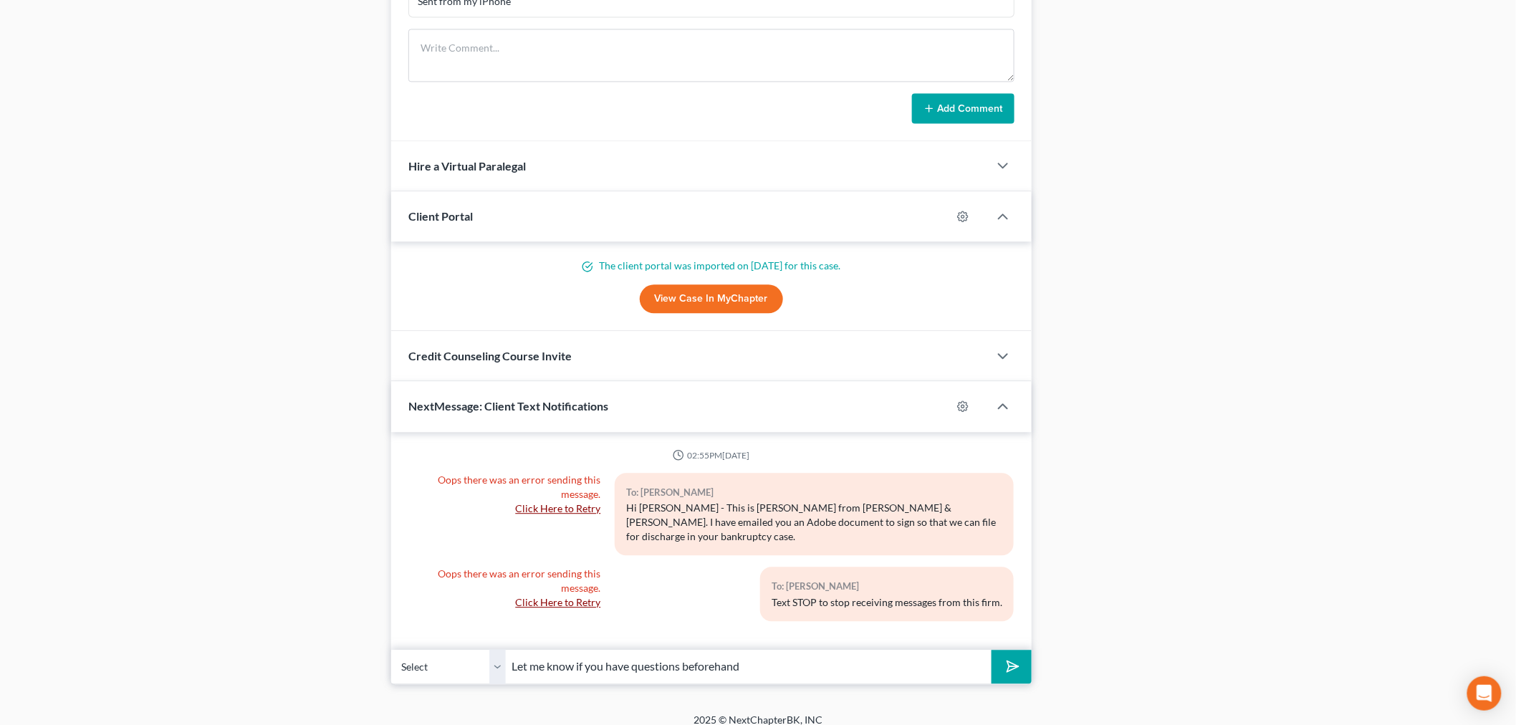
drag, startPoint x: 761, startPoint y: 650, endPoint x: 684, endPoint y: 650, distance: 77.4
click at [684, 650] on input "Let me know if you have questions beforehand" at bounding box center [749, 666] width 486 height 35
type input "Let me know if you have questions 913-495-9998"
click at [1015, 654] on button "submit" at bounding box center [1010, 667] width 39 height 34
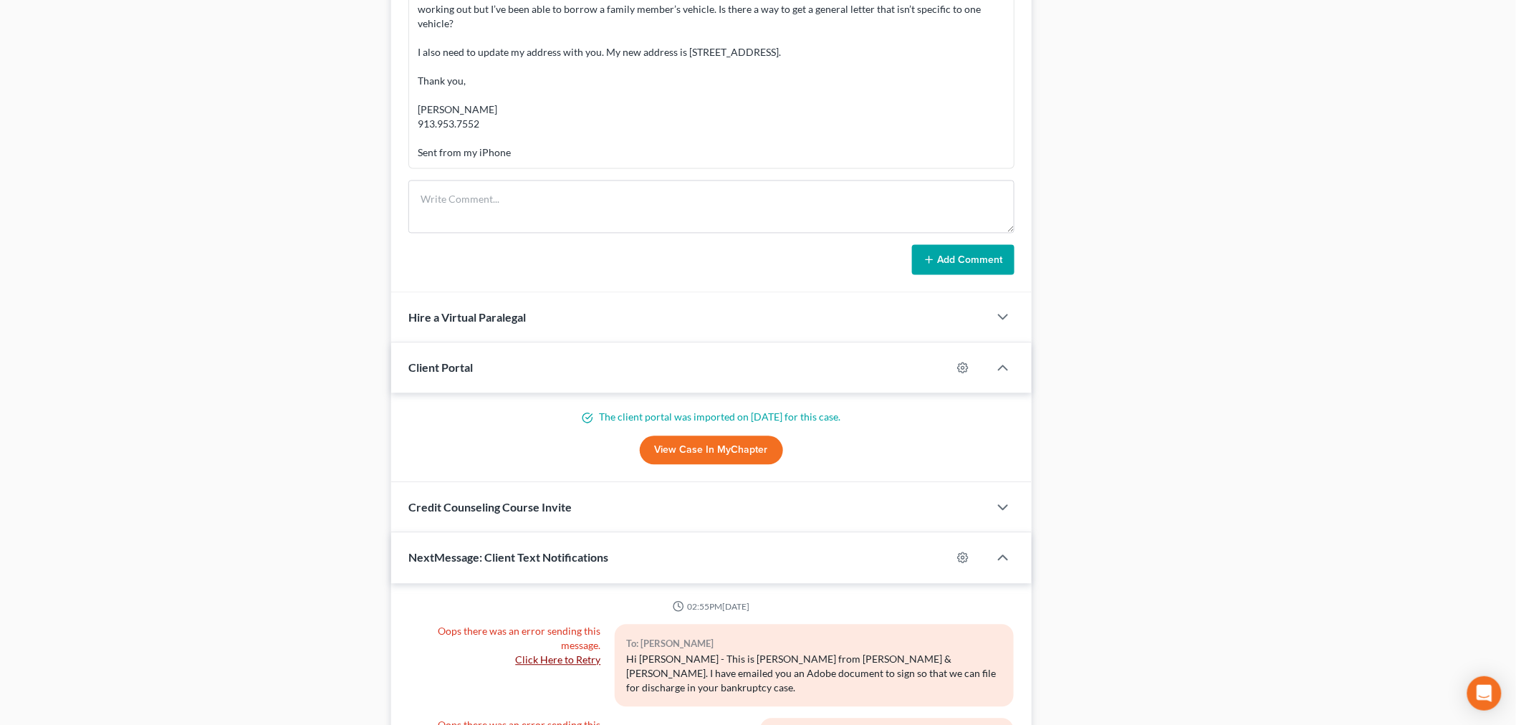
scroll to position [1327, 0]
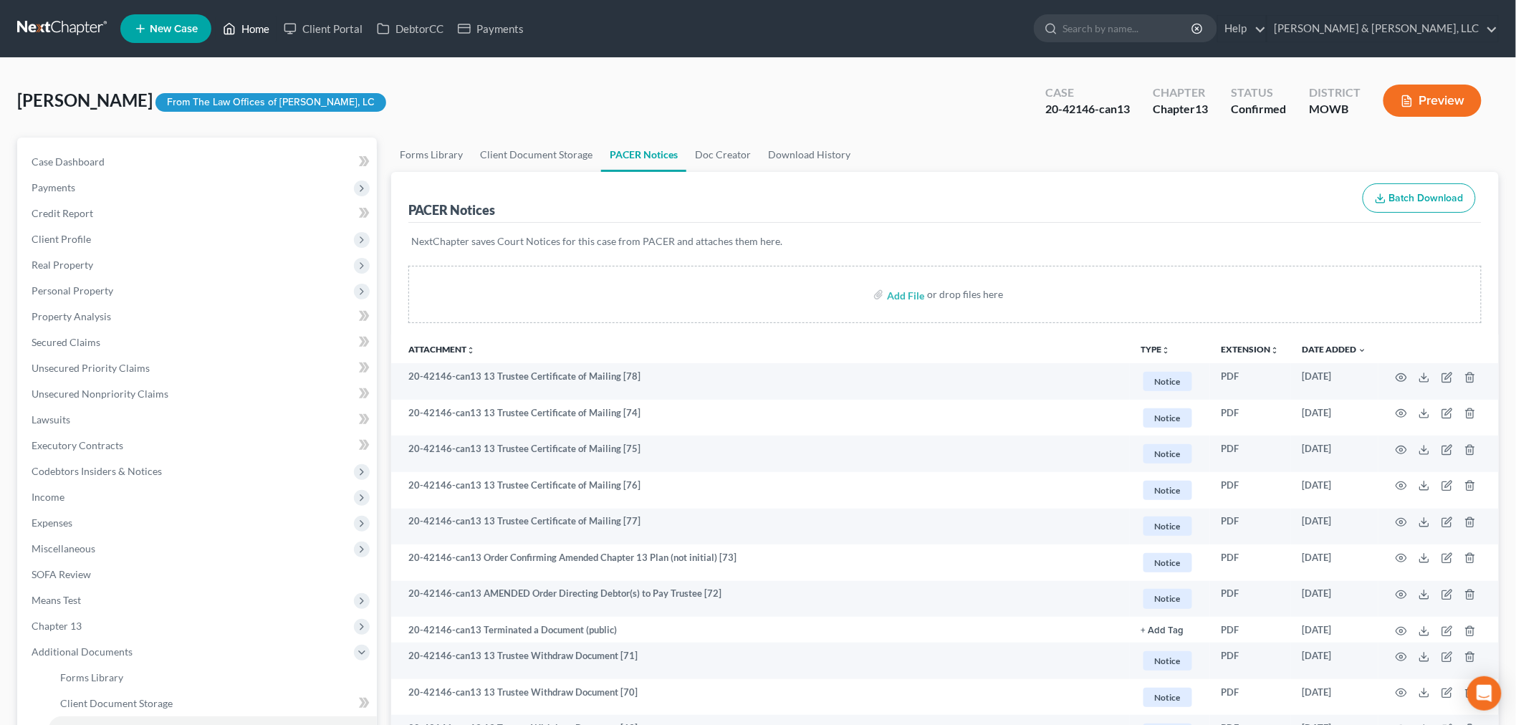
click at [244, 38] on link "Home" at bounding box center [246, 29] width 61 height 26
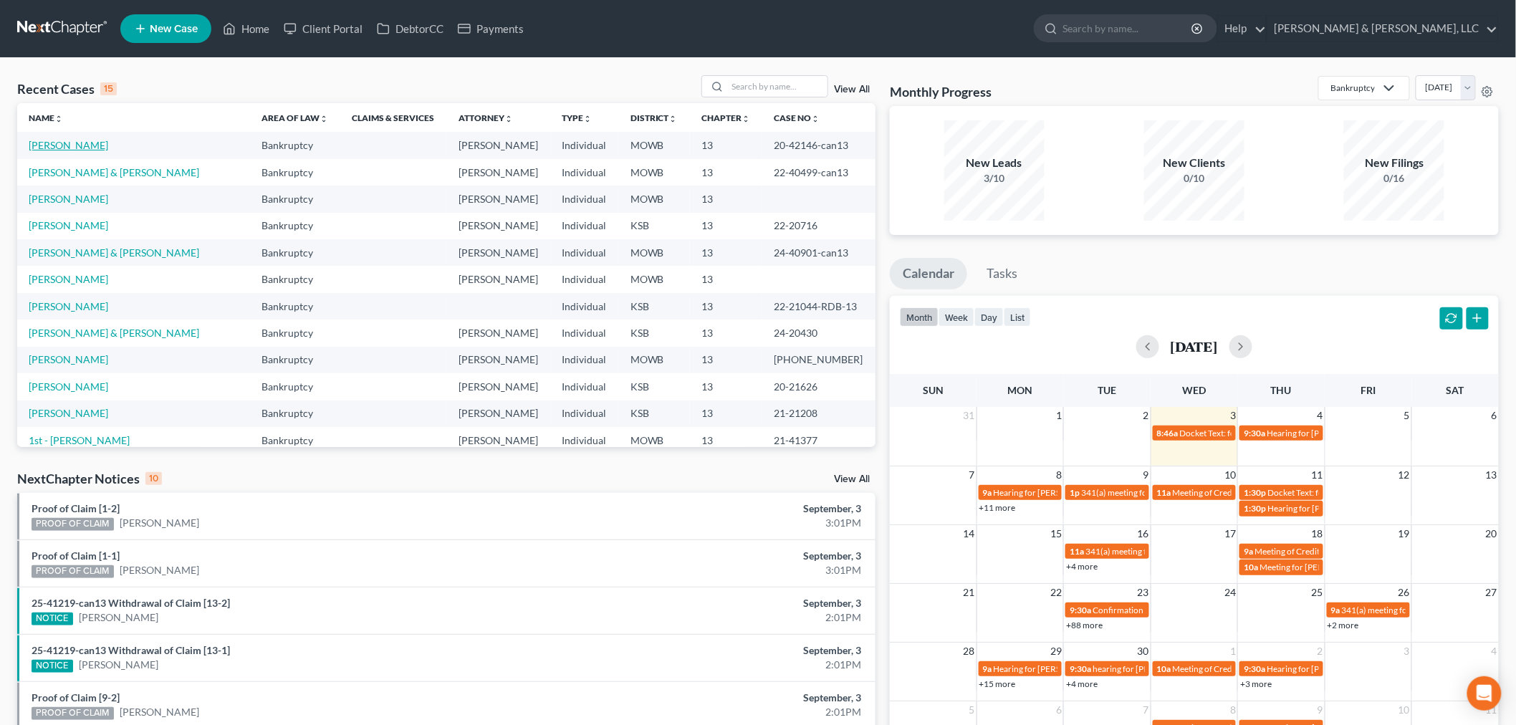
click at [59, 139] on link "[PERSON_NAME]" at bounding box center [68, 145] width 79 height 12
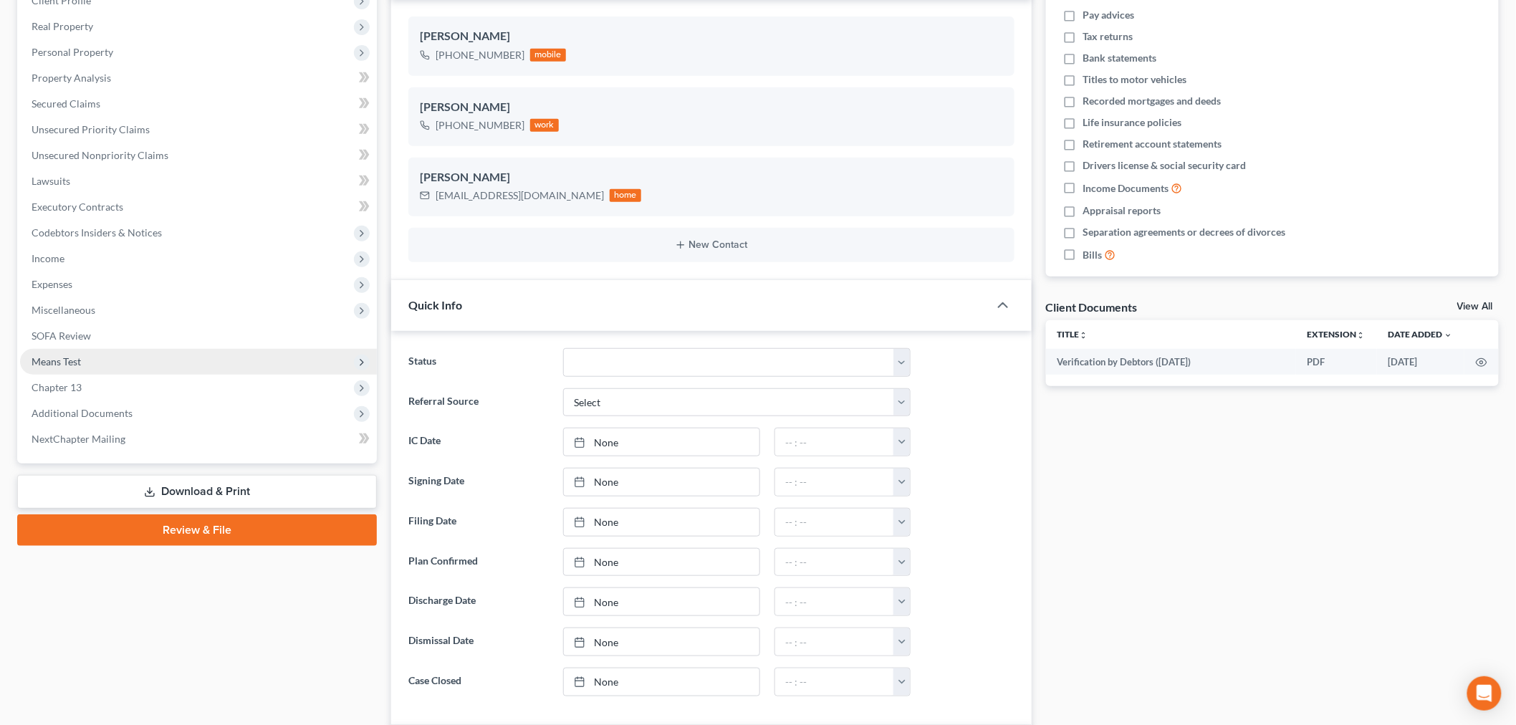
scroll to position [137, 0]
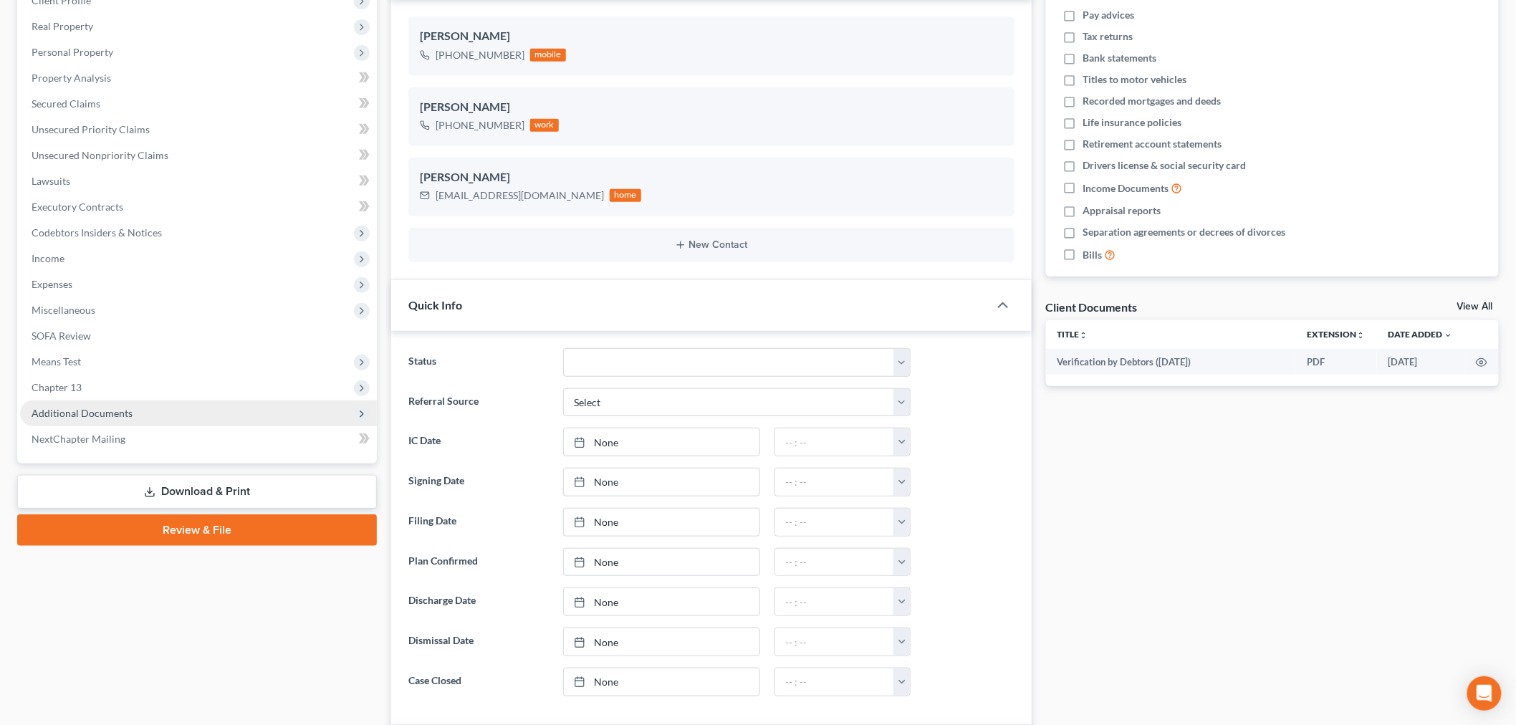
click at [69, 410] on span "Additional Documents" at bounding box center [82, 413] width 101 height 12
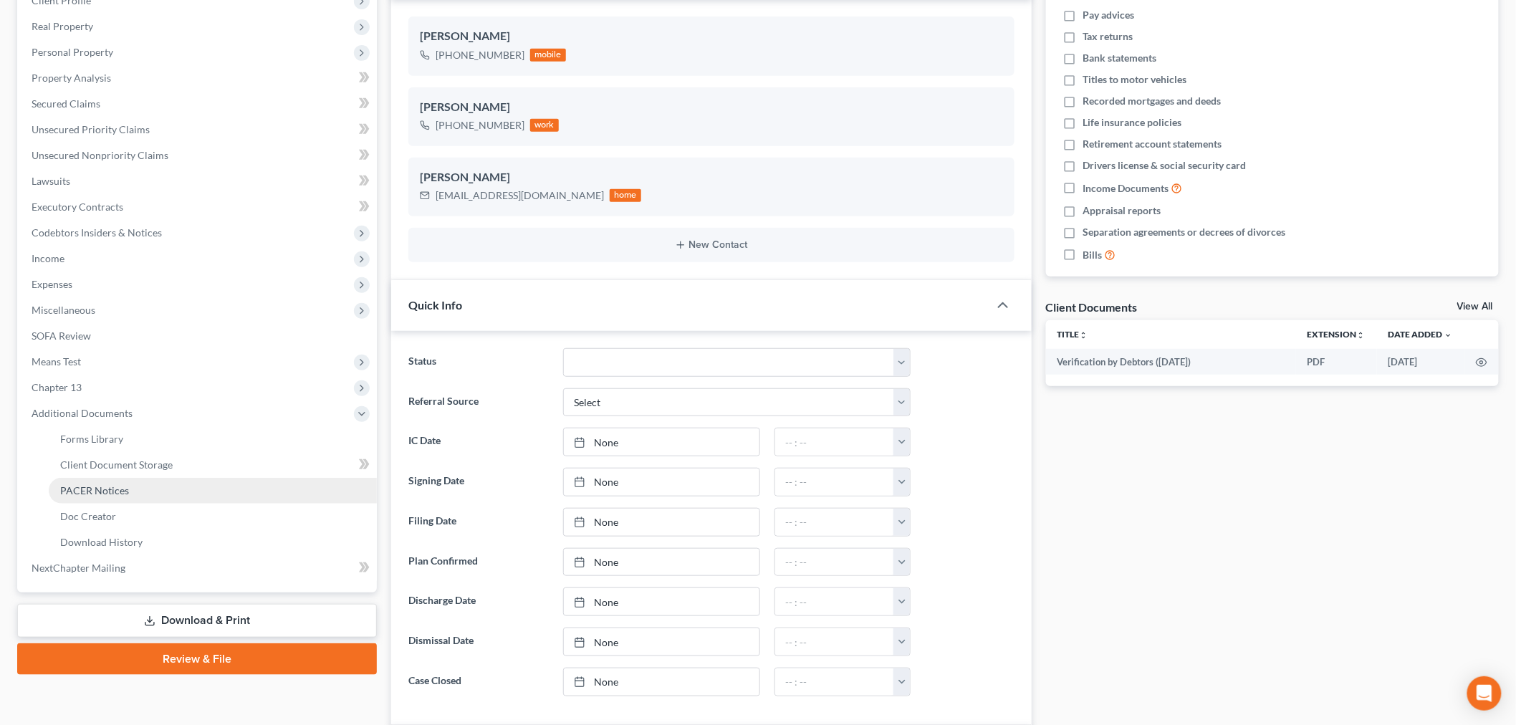
click at [103, 487] on span "PACER Notices" at bounding box center [94, 490] width 69 height 12
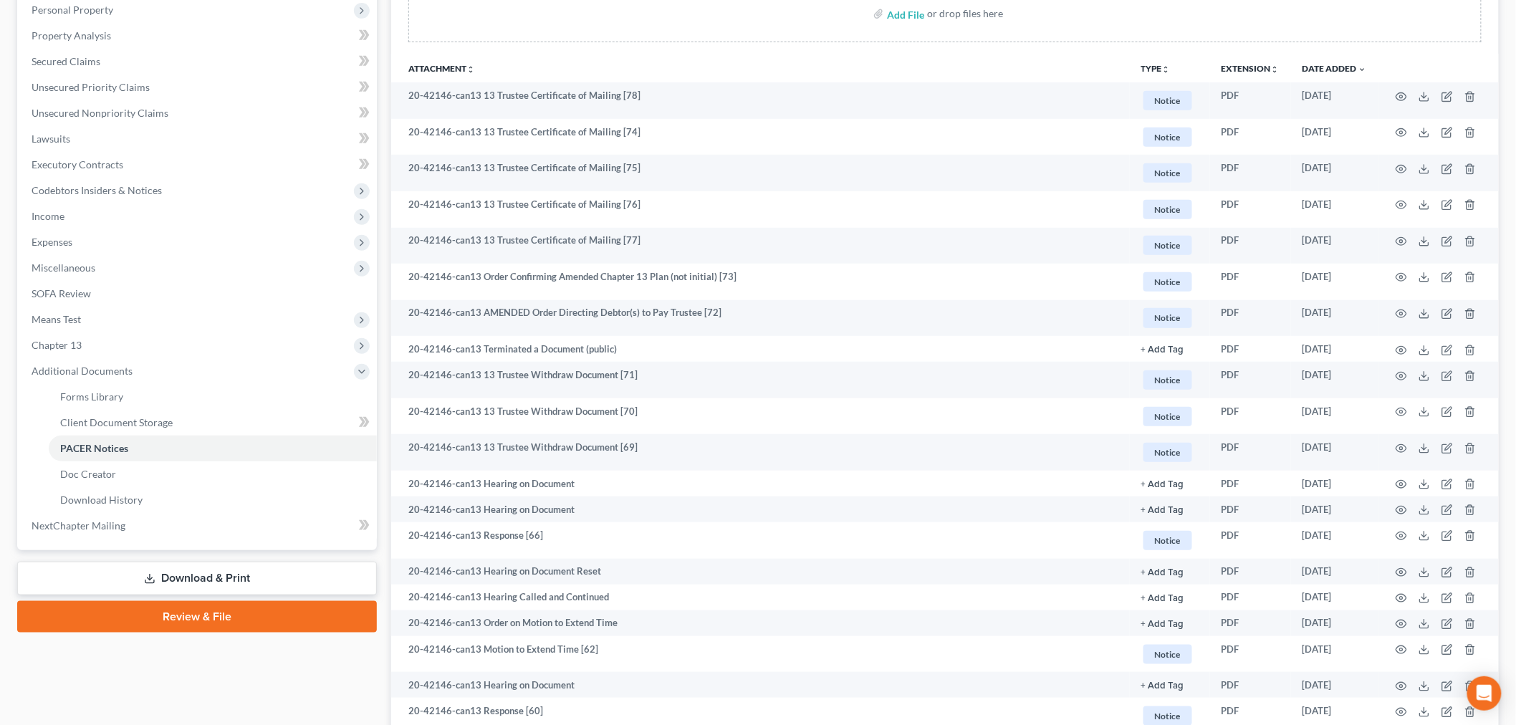
scroll to position [318, 0]
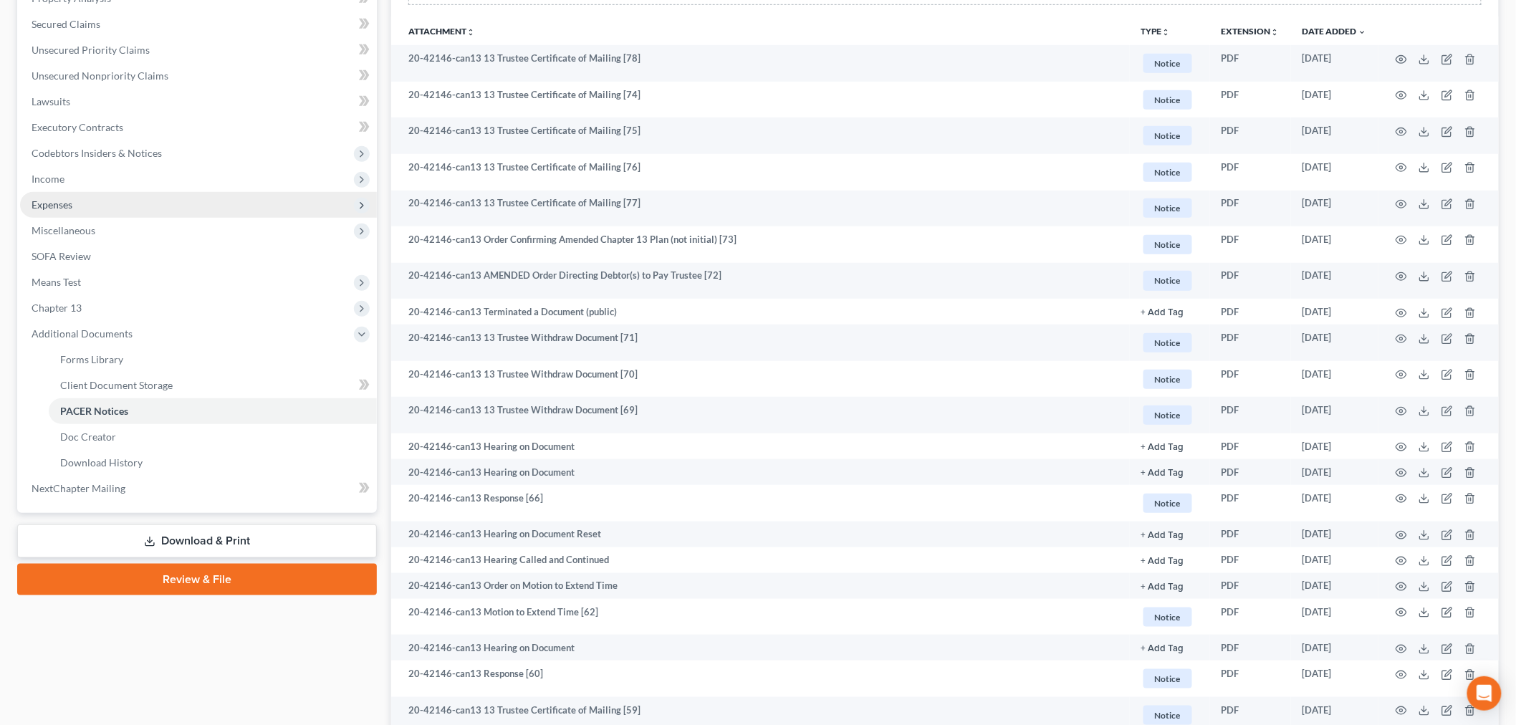
click at [63, 196] on span "Expenses" at bounding box center [198, 205] width 357 height 26
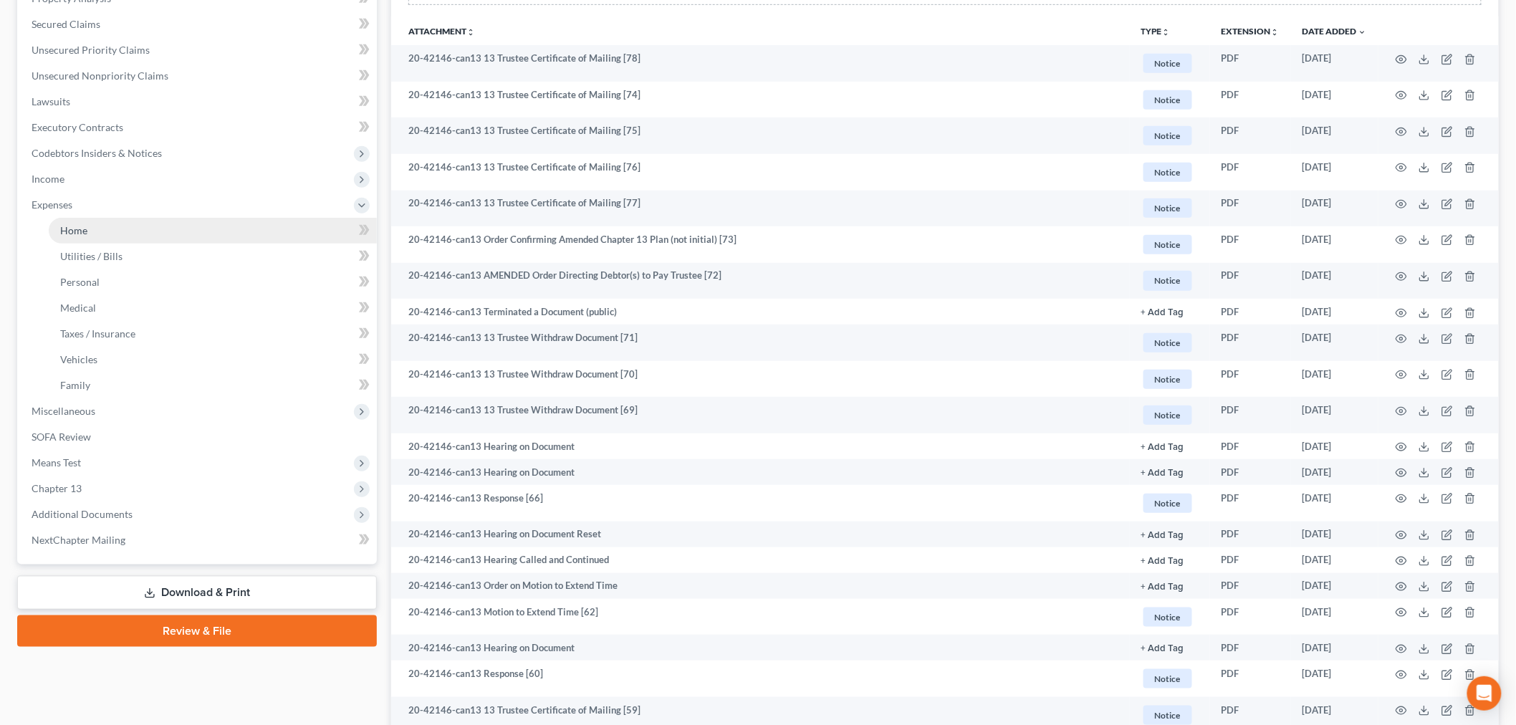
click at [74, 229] on span "Home" at bounding box center [73, 230] width 27 height 12
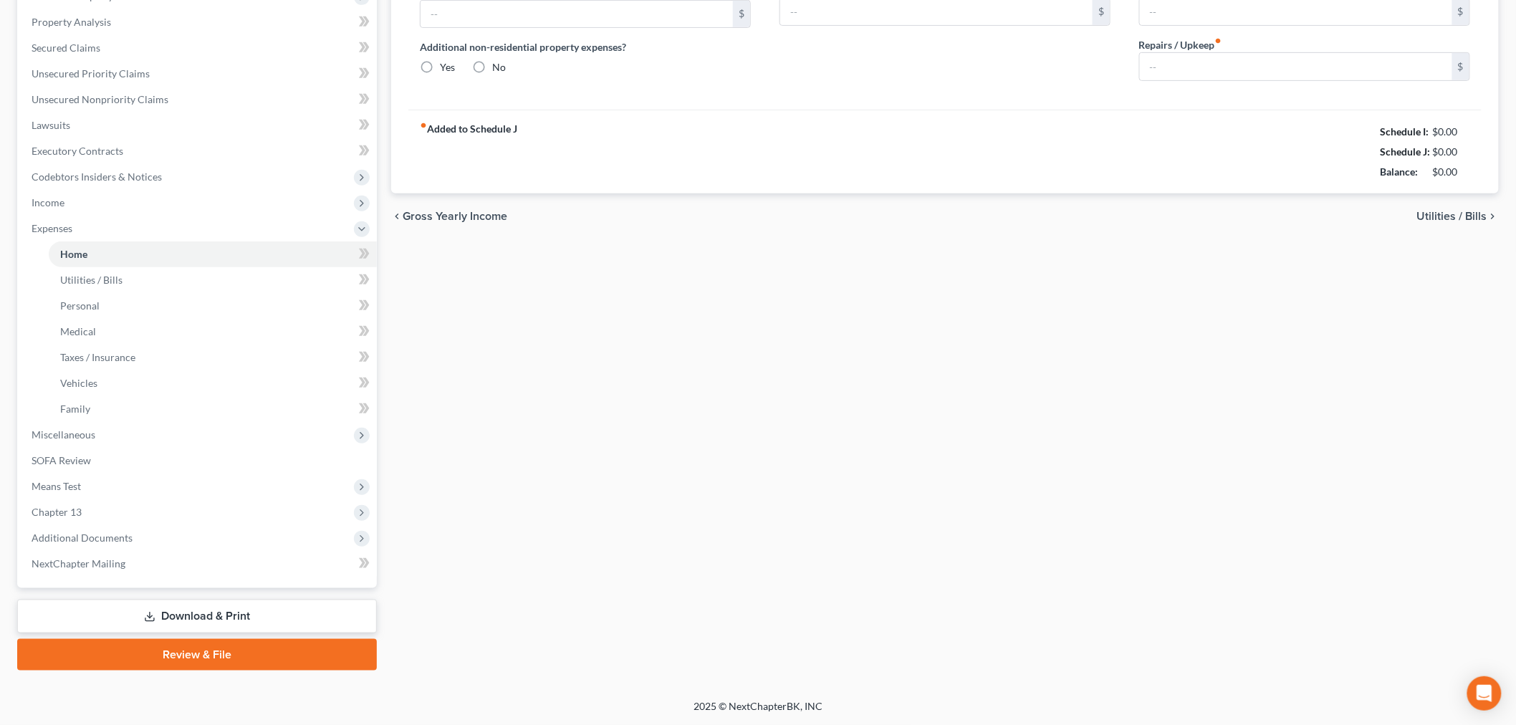
scroll to position [44, 0]
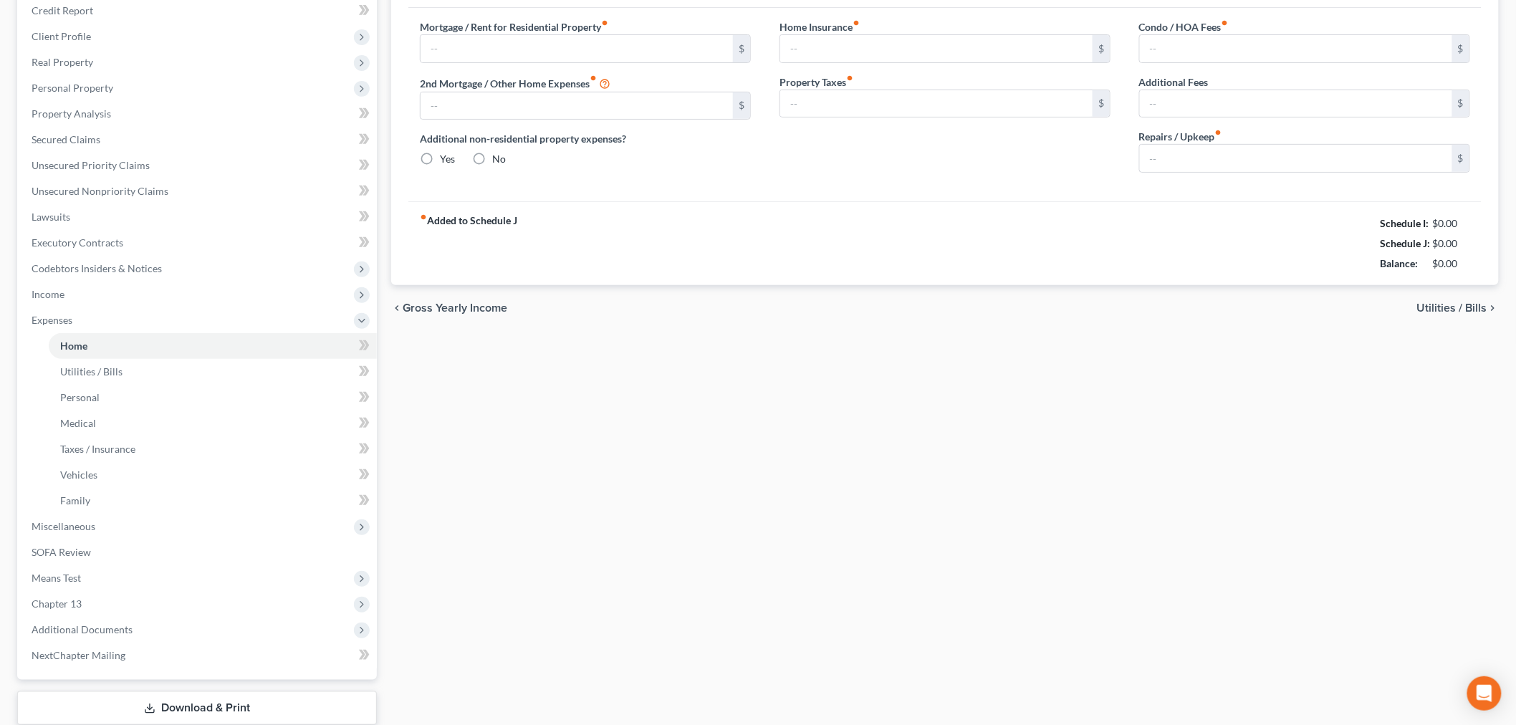
type input "784.00"
type input "0.00"
radio input "true"
type input "0.00"
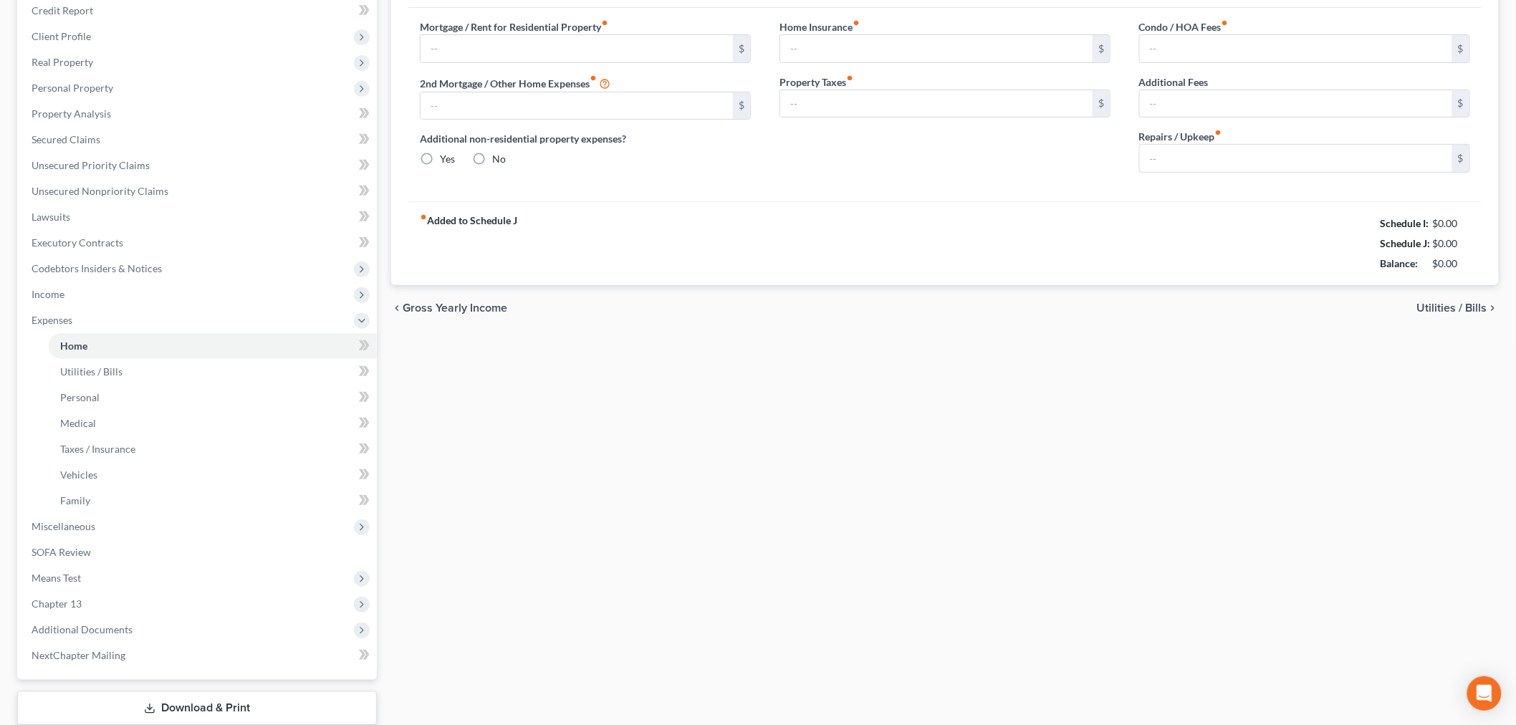
type input "0.00"
type input "250.00"
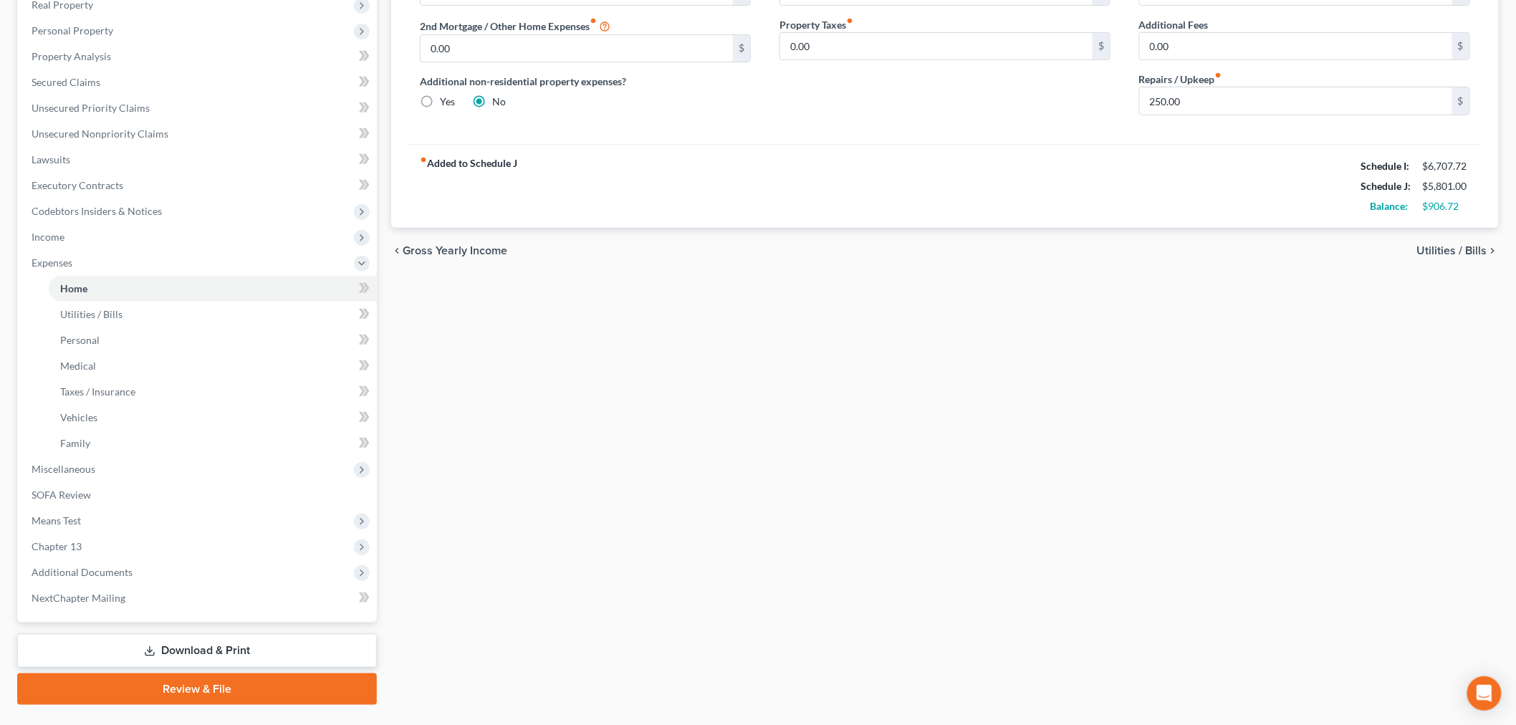
scroll to position [292, 0]
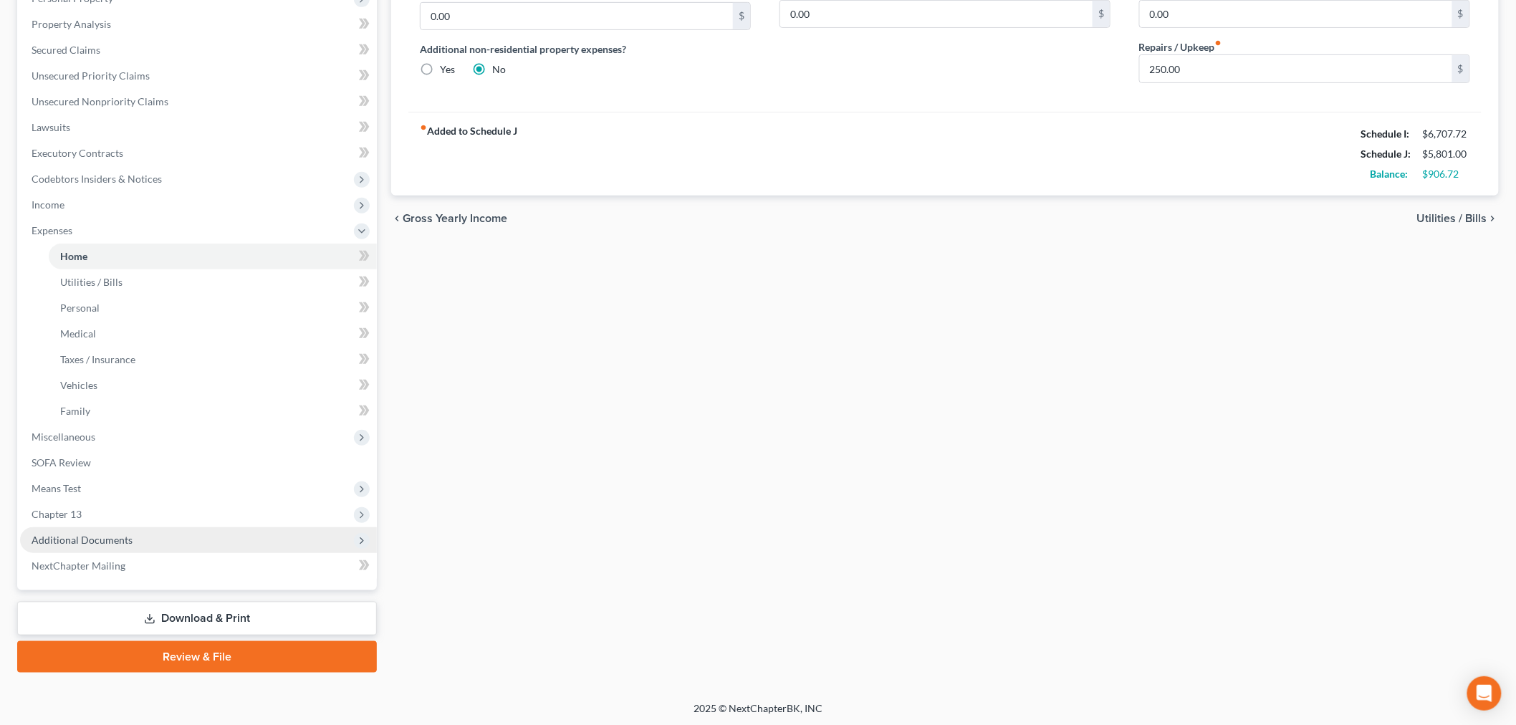
click at [104, 546] on span "Additional Documents" at bounding box center [198, 540] width 357 height 26
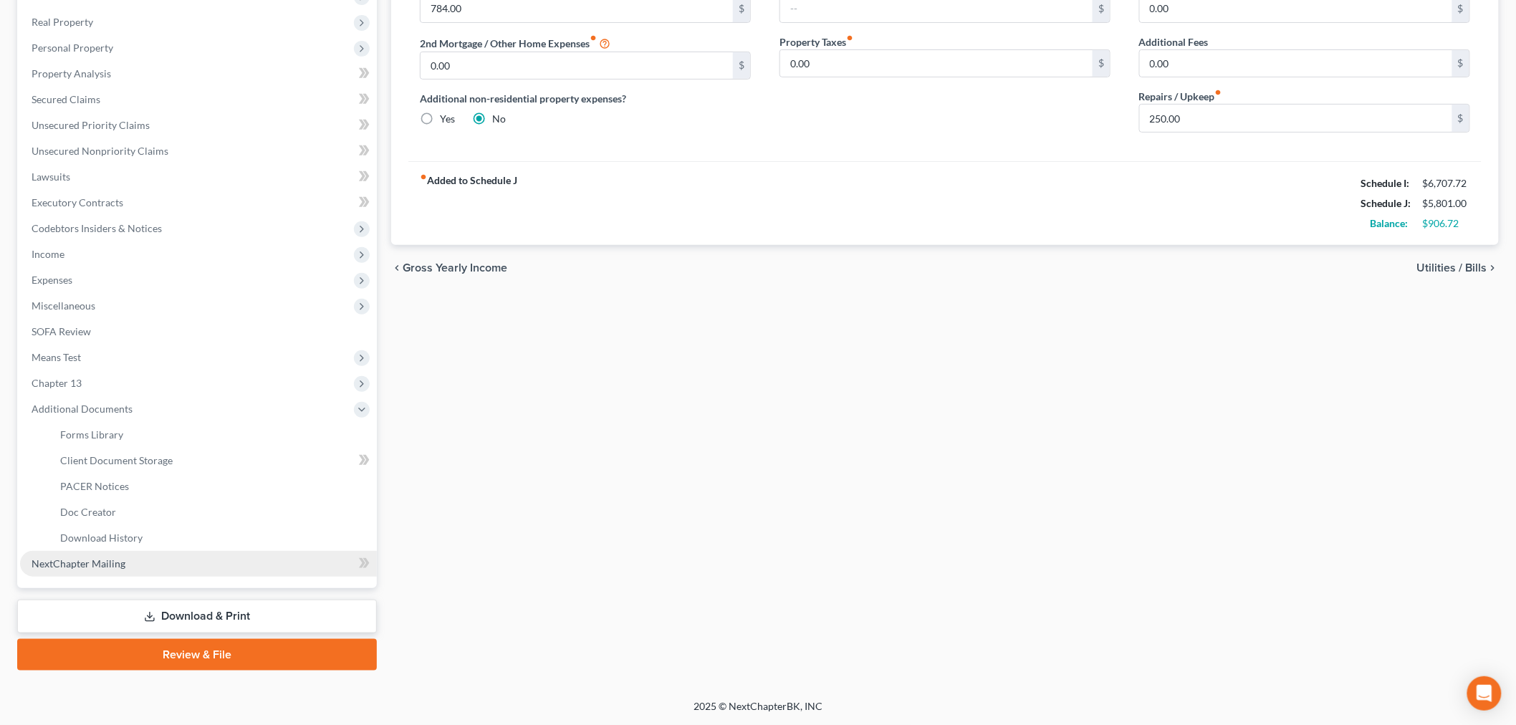
scroll to position [241, 0]
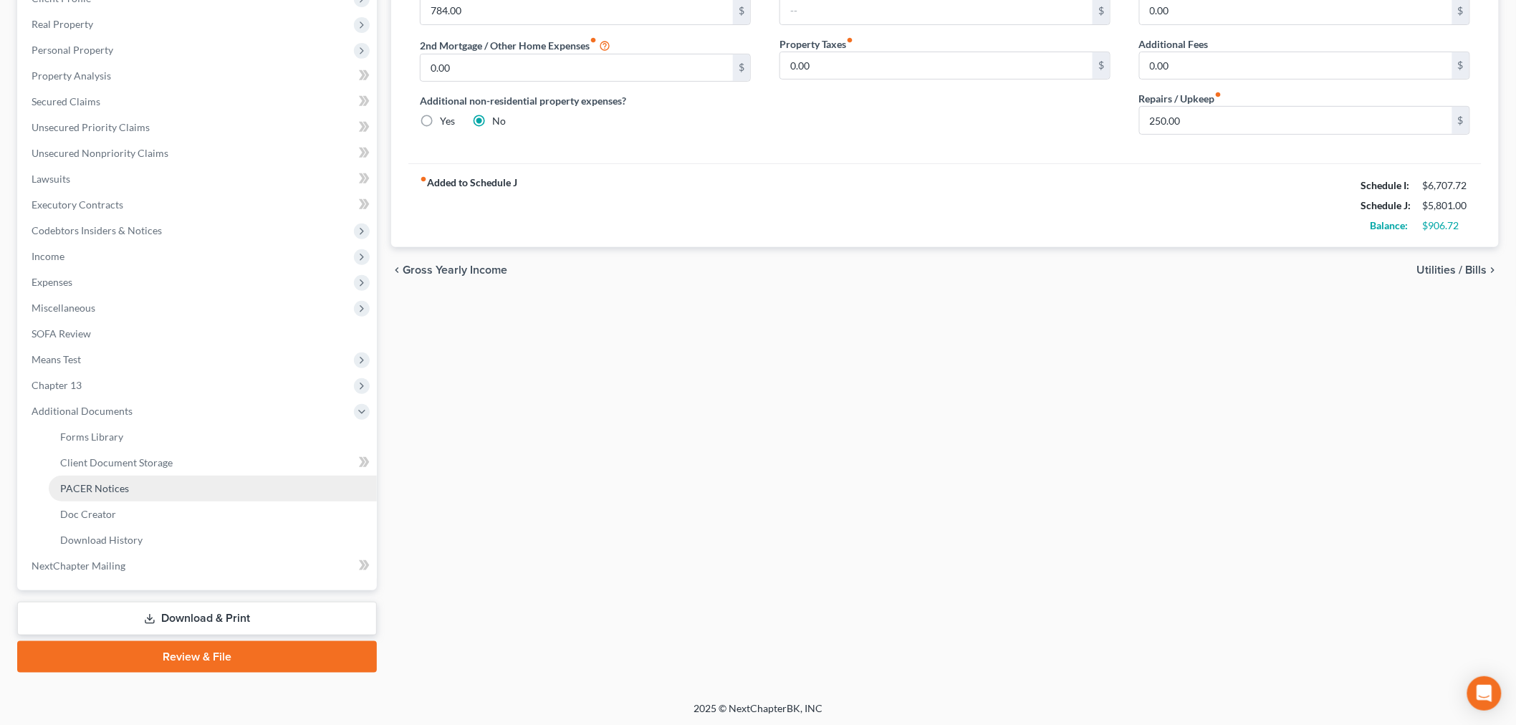
click at [101, 484] on span "PACER Notices" at bounding box center [94, 488] width 69 height 12
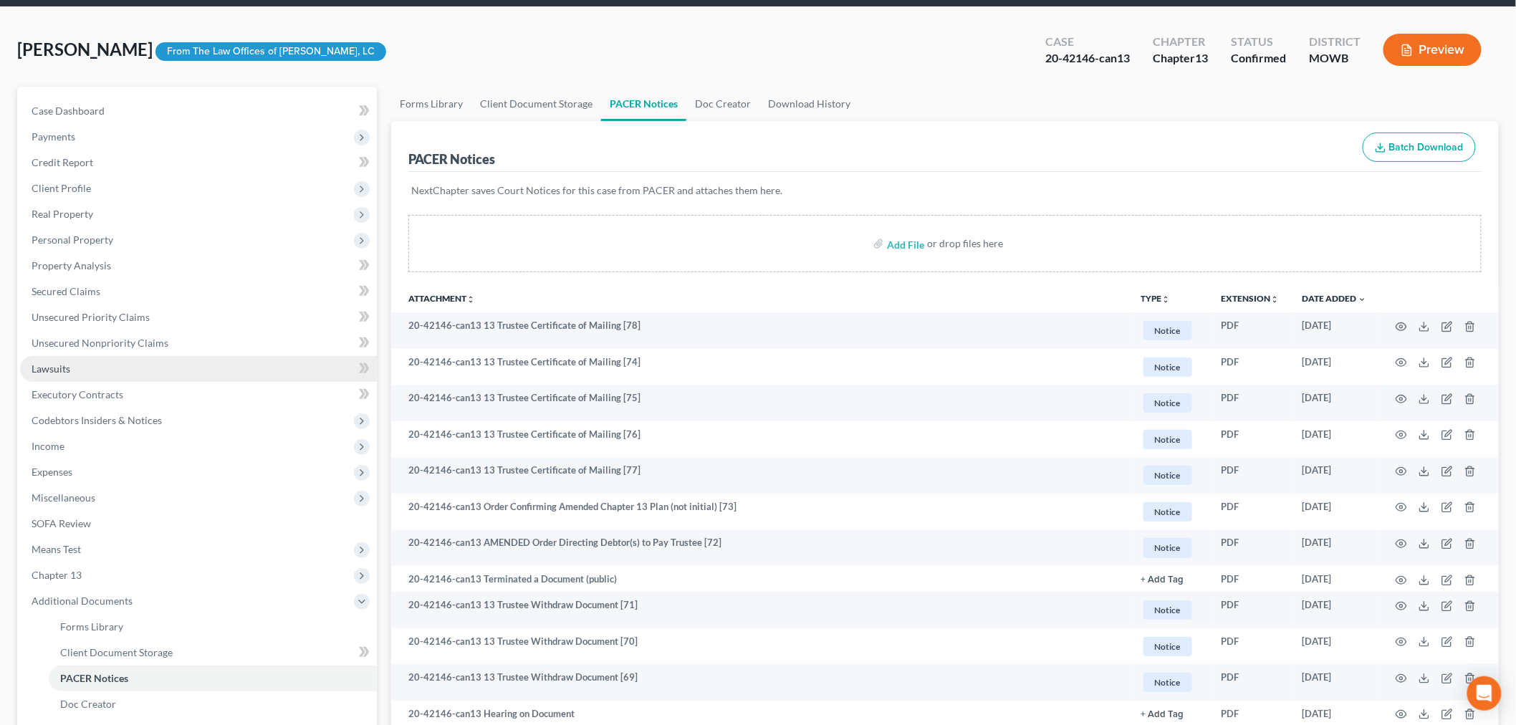
scroll to position [79, 0]
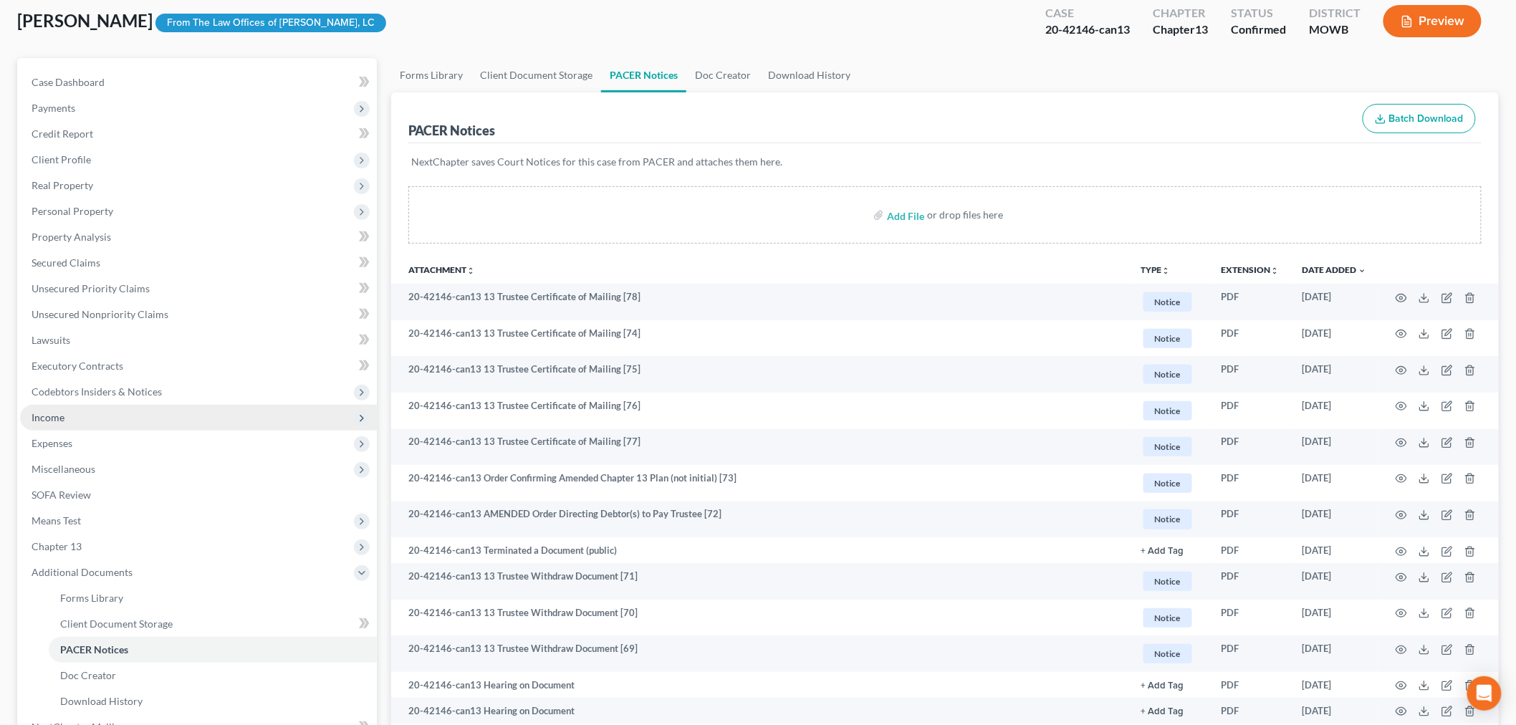
click at [54, 413] on span "Income" at bounding box center [48, 417] width 33 height 12
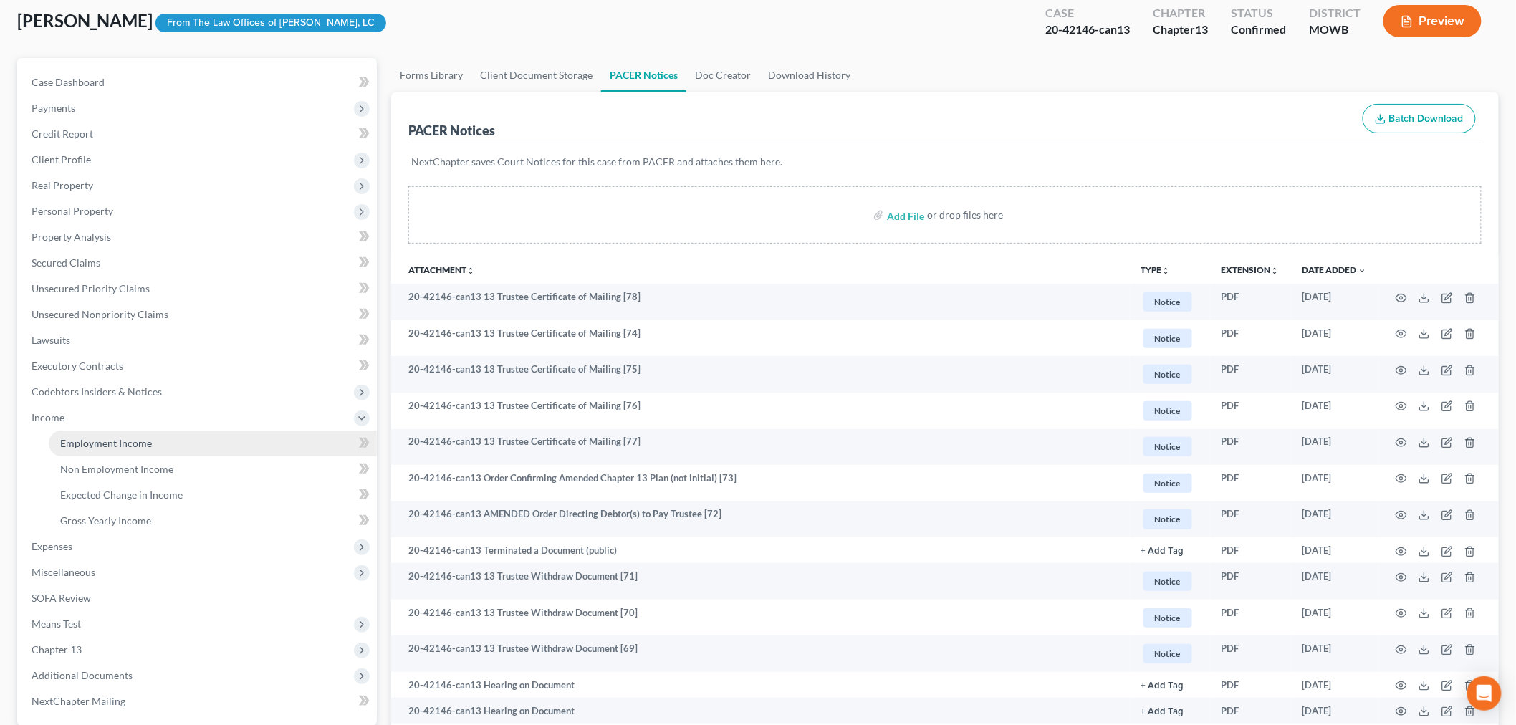
click at [106, 430] on link "Employment Income" at bounding box center [213, 443] width 328 height 26
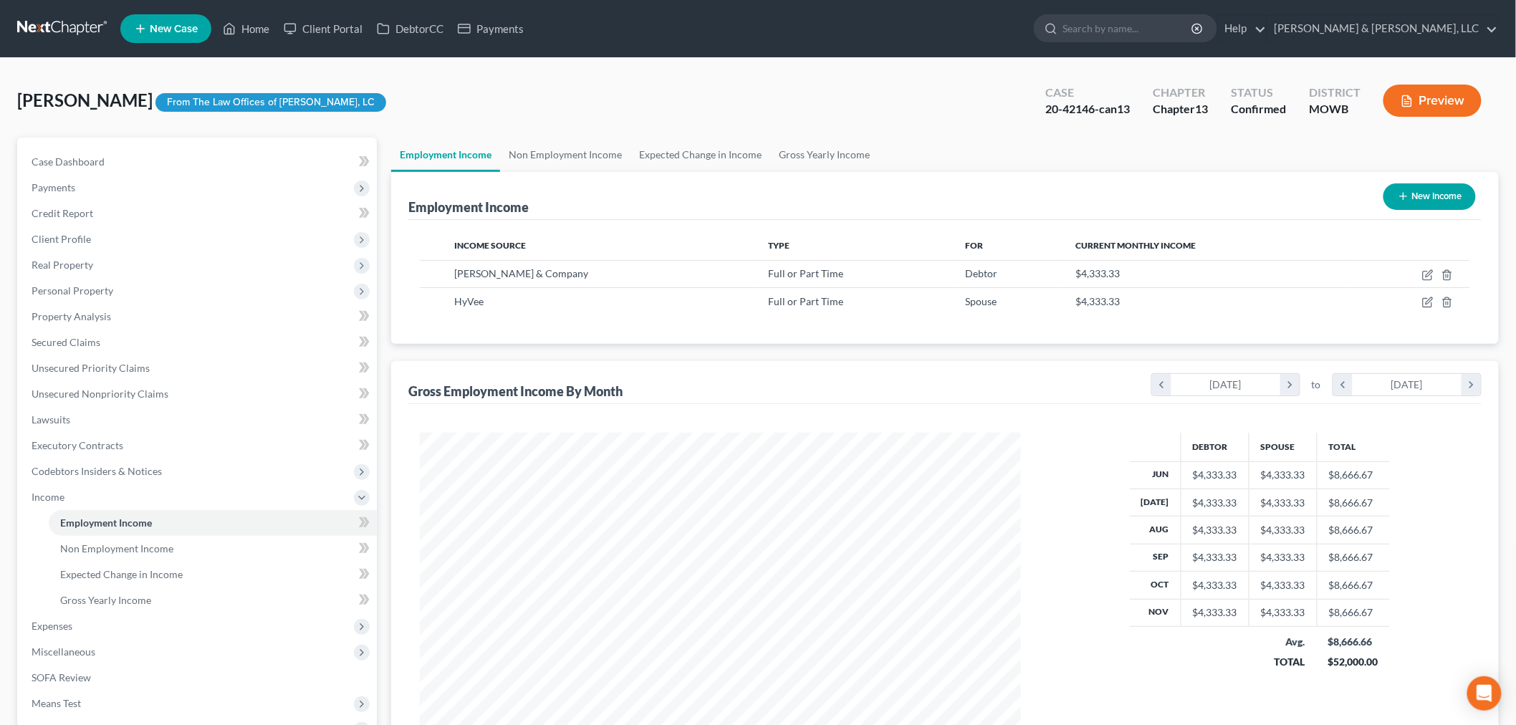
scroll to position [299, 629]
click at [84, 166] on span "Case Dashboard" at bounding box center [68, 161] width 73 height 12
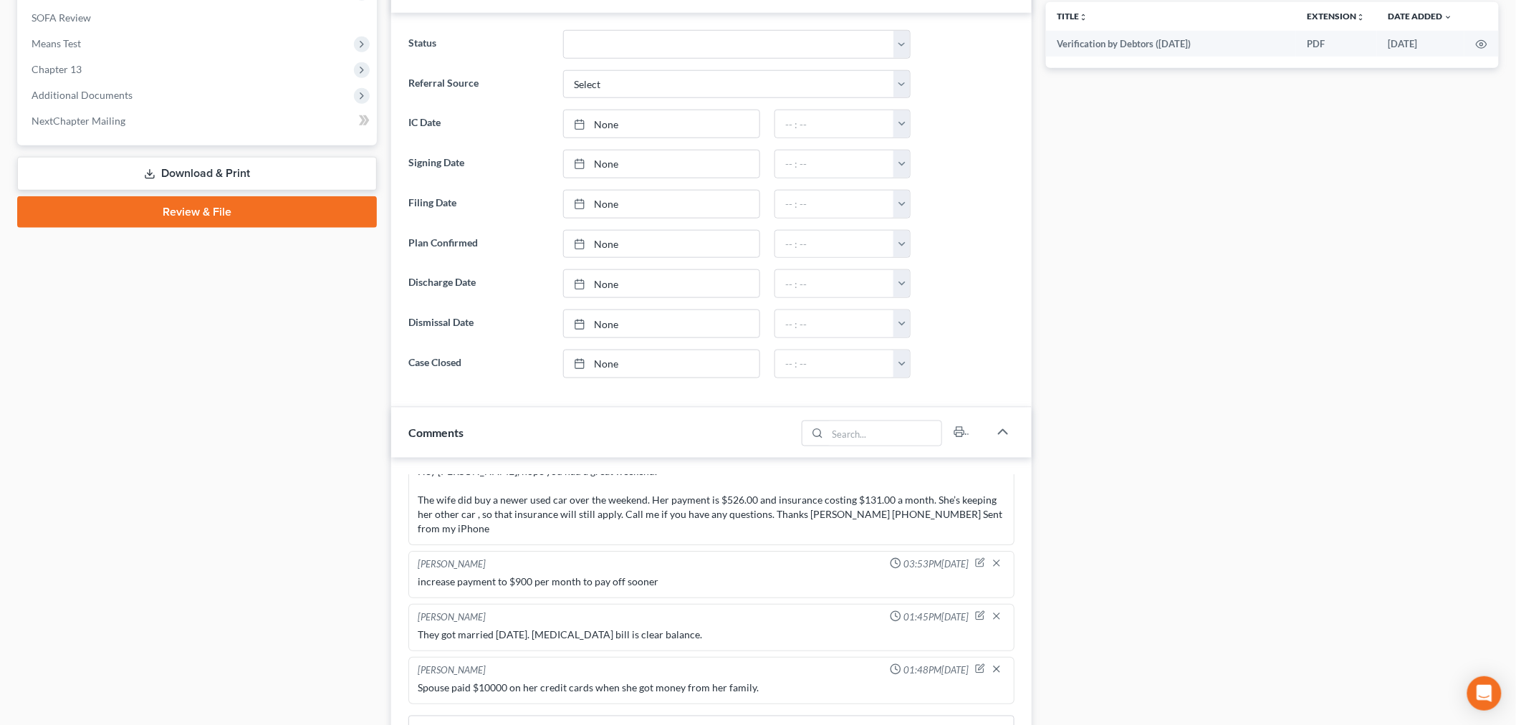
scroll to position [137, 0]
click at [100, 99] on span "Additional Documents" at bounding box center [198, 95] width 357 height 26
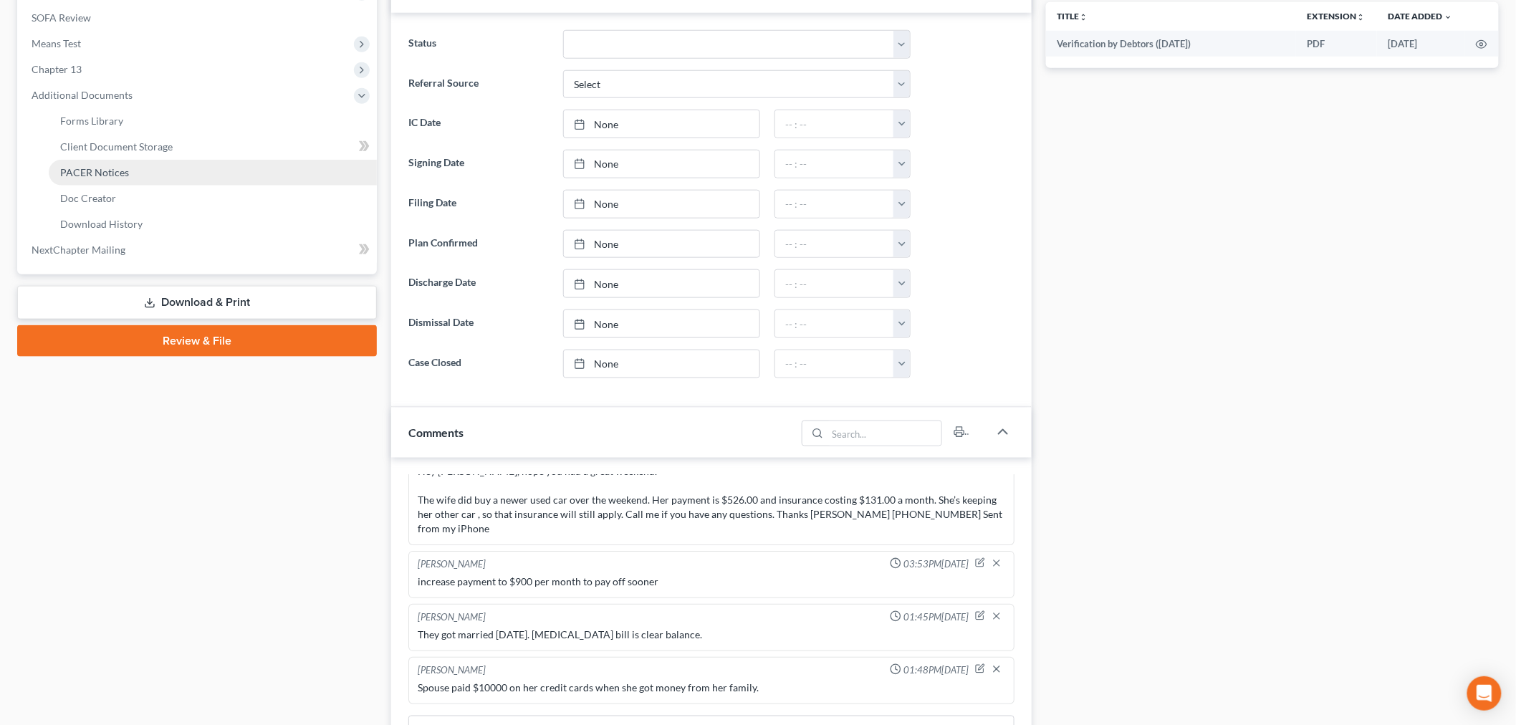
click at [122, 177] on link "PACER Notices" at bounding box center [213, 173] width 328 height 26
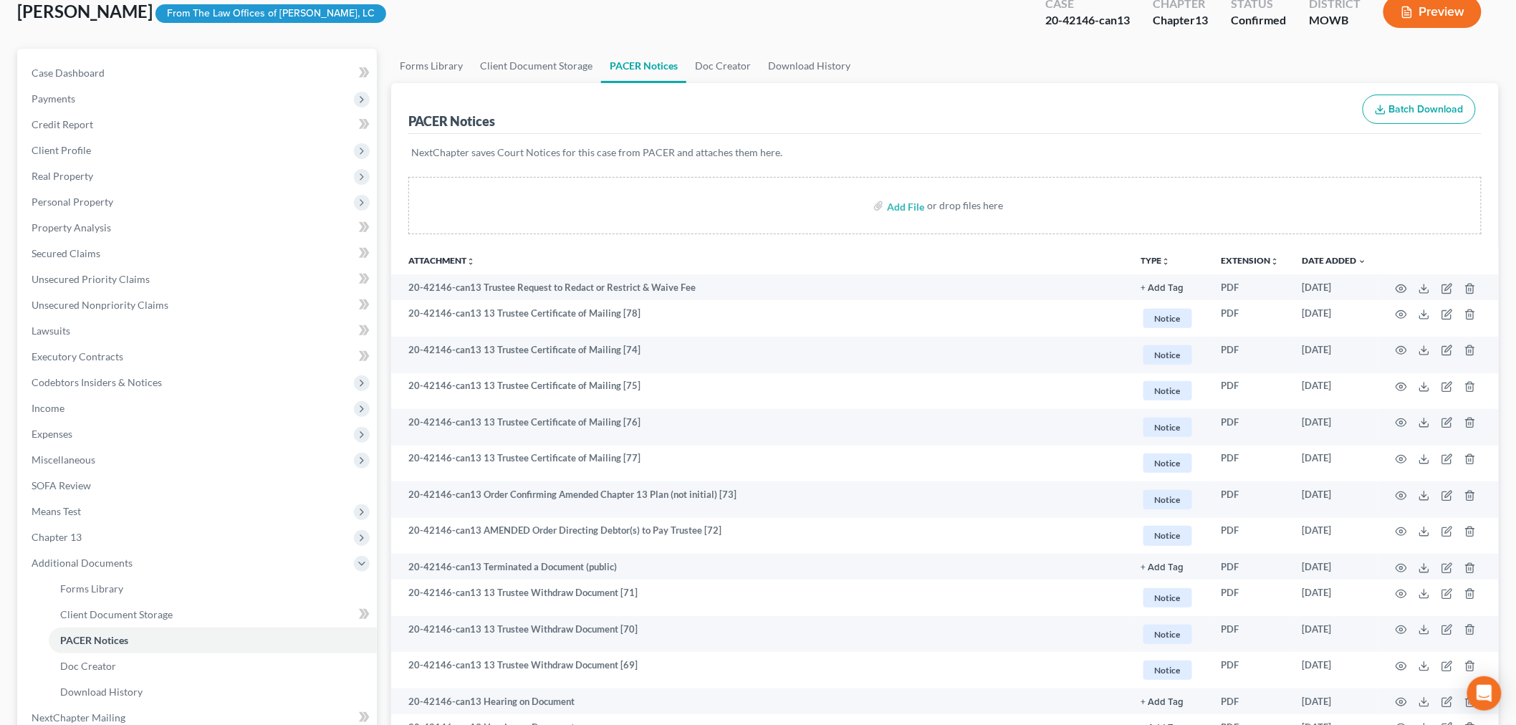
scroll to position [79, 0]
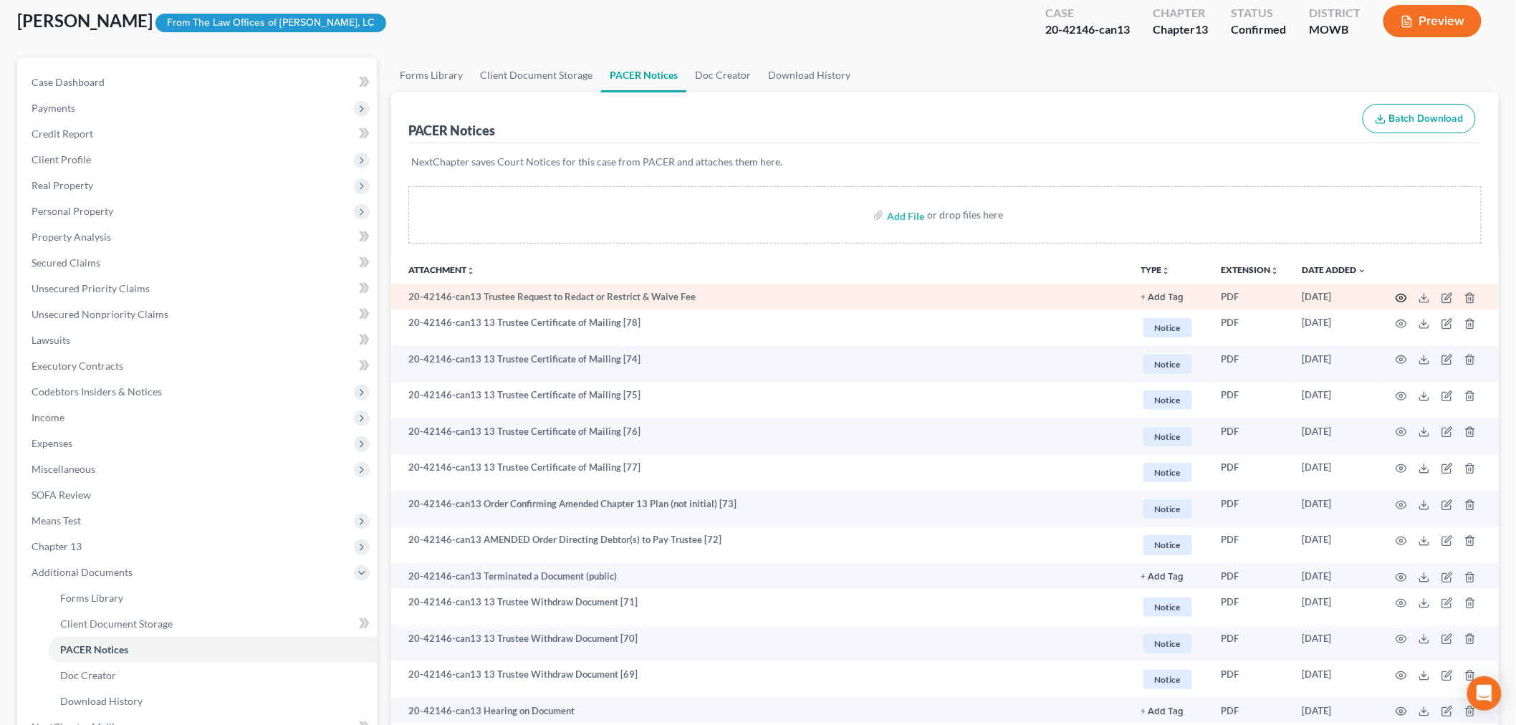
click at [1406, 297] on icon "button" at bounding box center [1401, 298] width 11 height 8
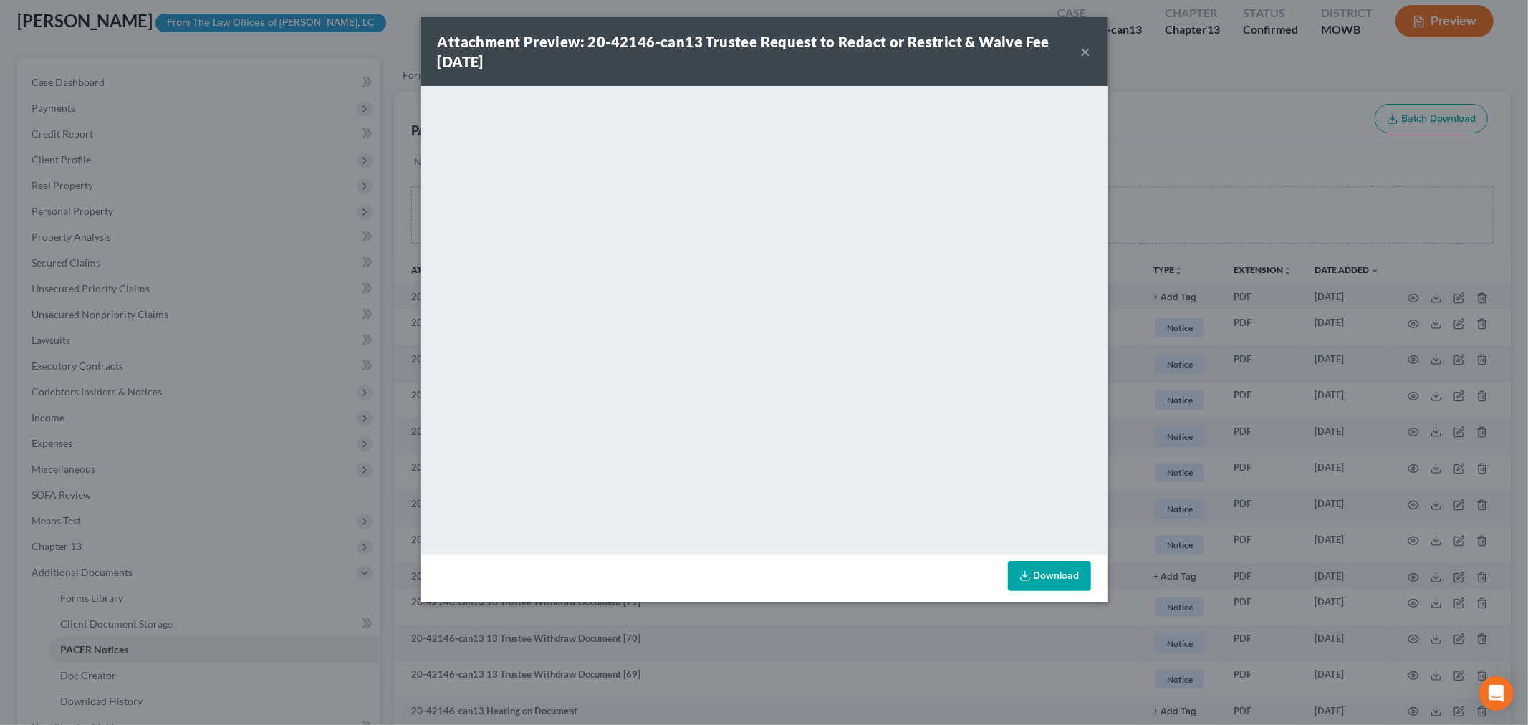
click at [1084, 50] on button "×" at bounding box center [1086, 51] width 10 height 17
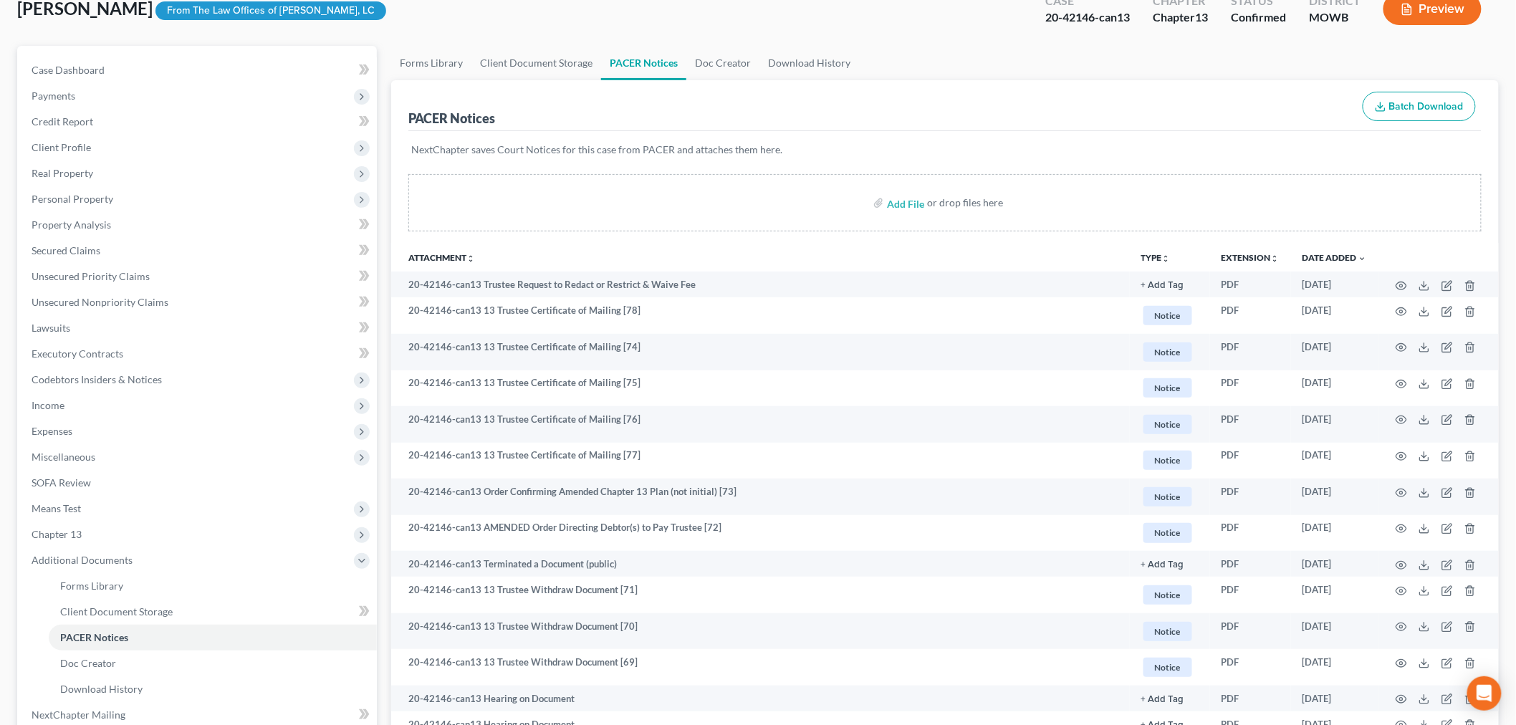
scroll to position [0, 0]
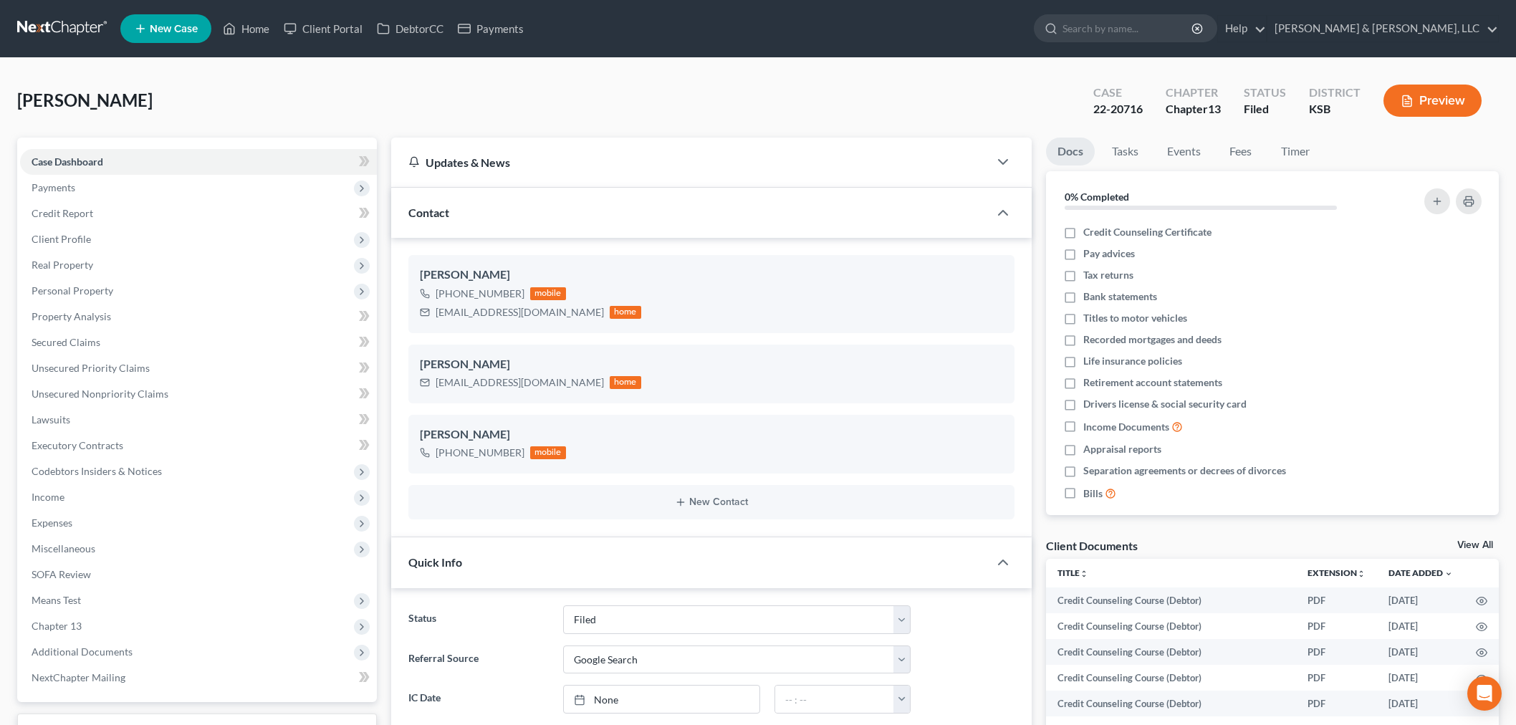
select select "6"
select select "4"
select select "0"
click at [240, 19] on link "Home" at bounding box center [246, 29] width 61 height 26
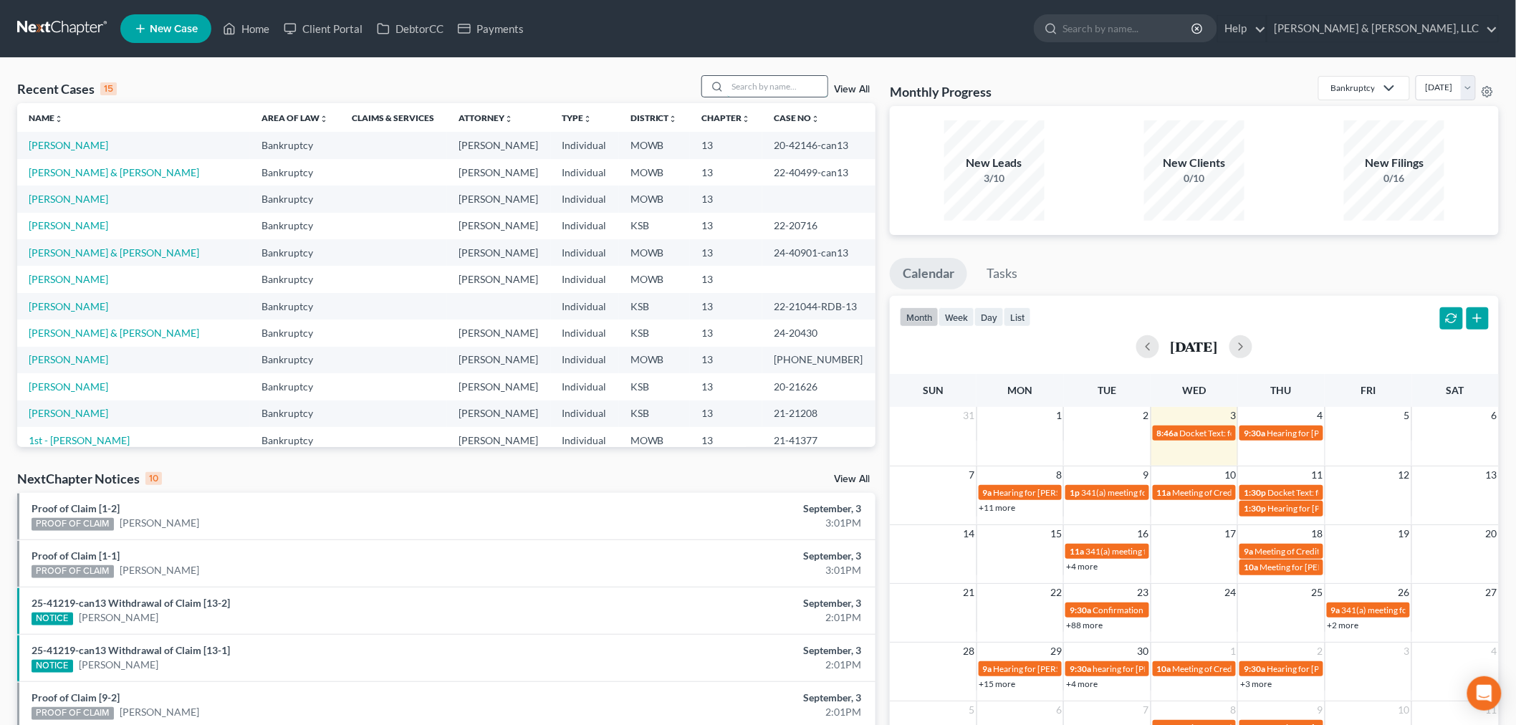
click at [796, 84] on input "search" at bounding box center [777, 86] width 100 height 21
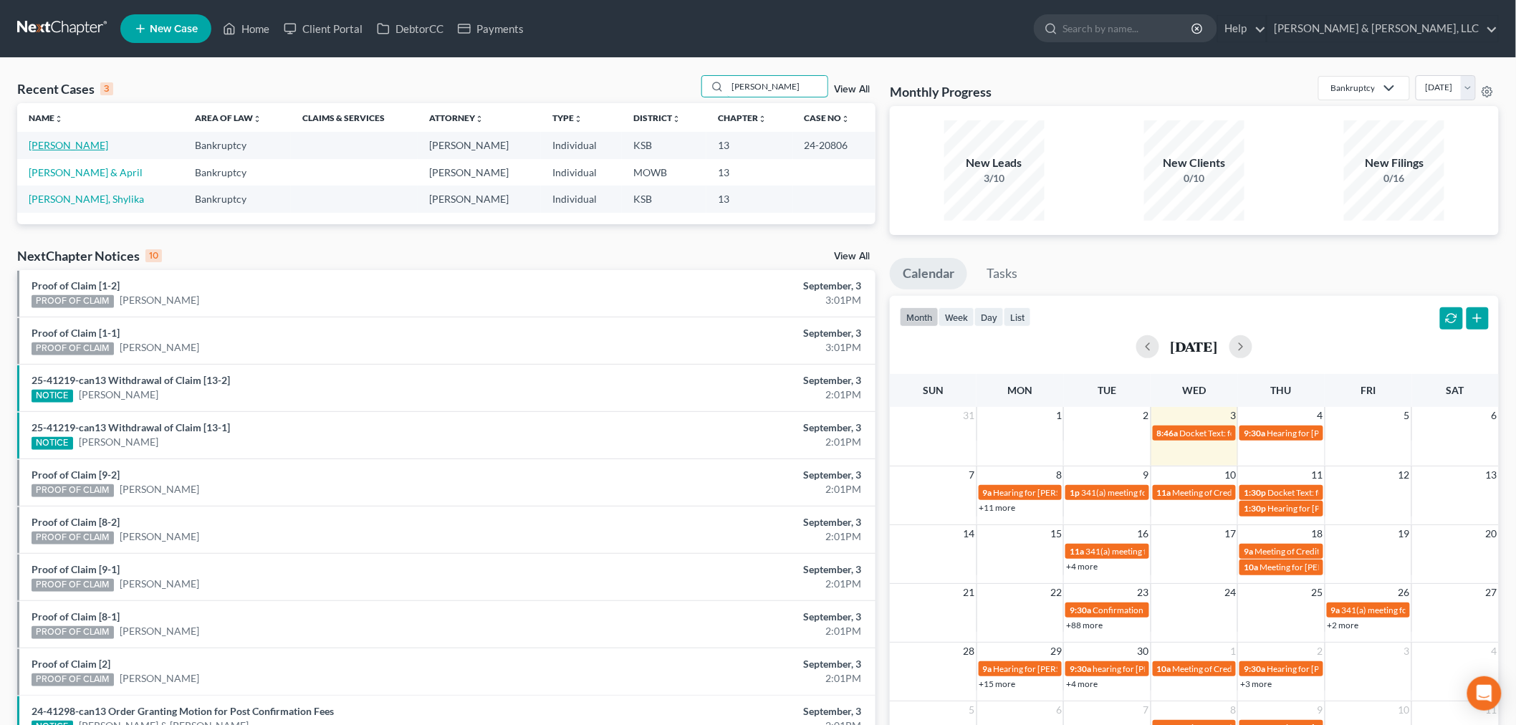
type input "[PERSON_NAME]"
click at [68, 144] on link "[PERSON_NAME]" at bounding box center [68, 145] width 79 height 12
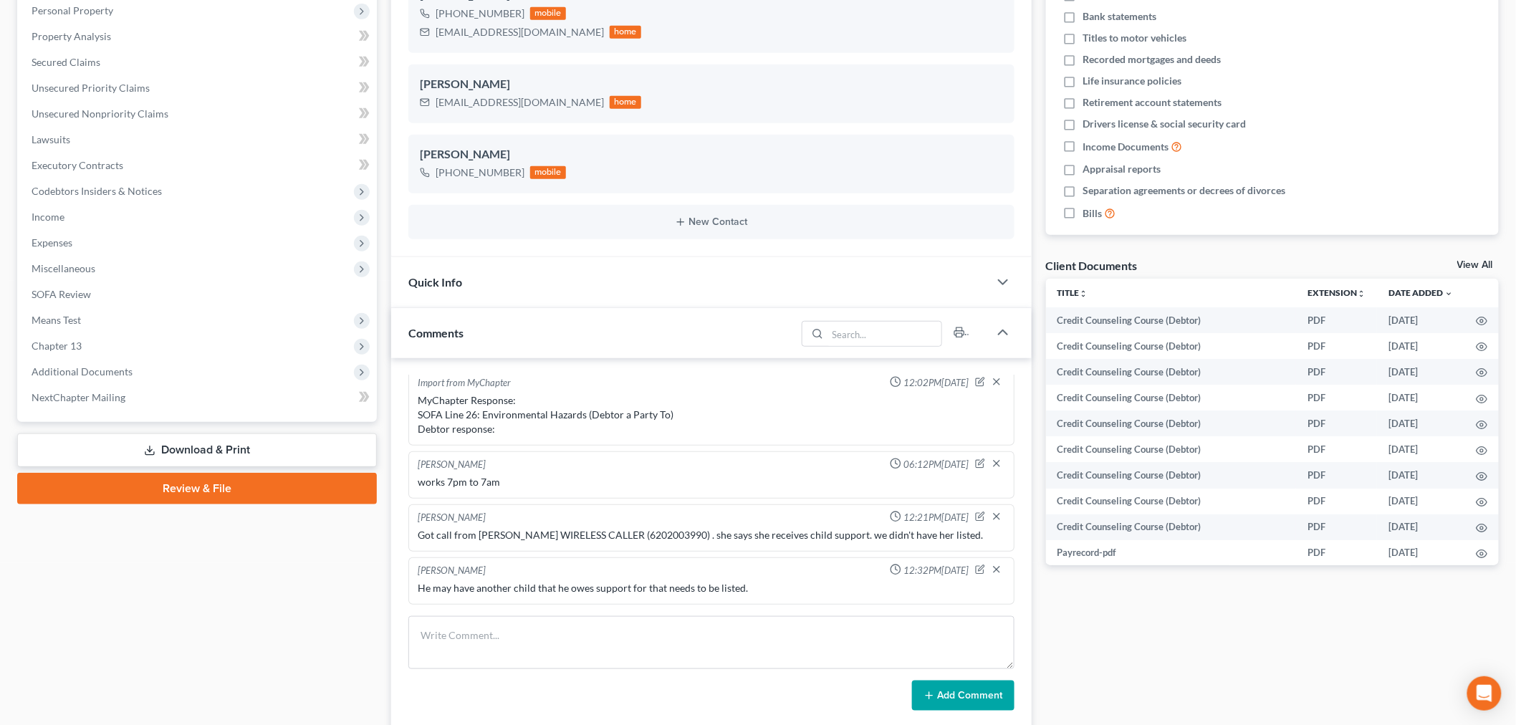
scroll to position [318, 0]
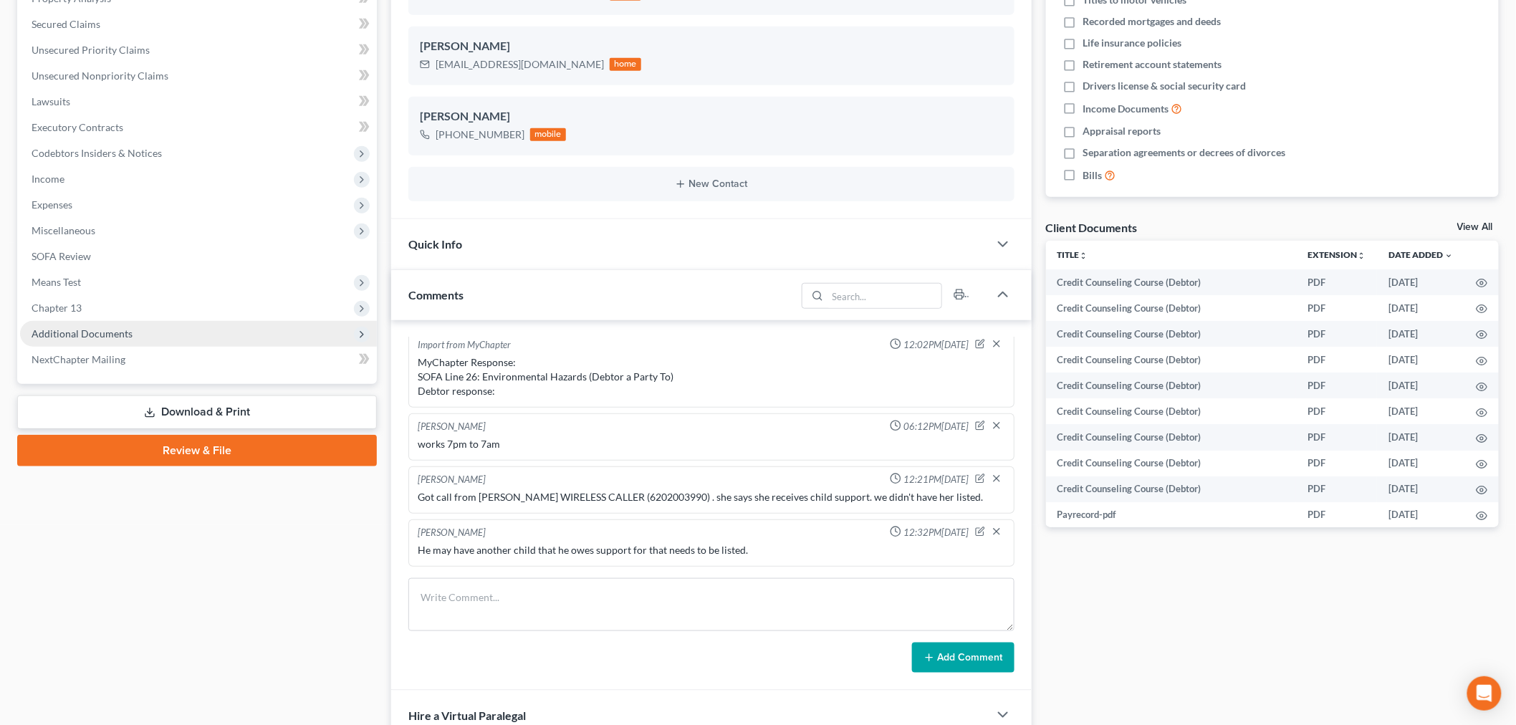
click at [44, 331] on span "Additional Documents" at bounding box center [82, 333] width 101 height 12
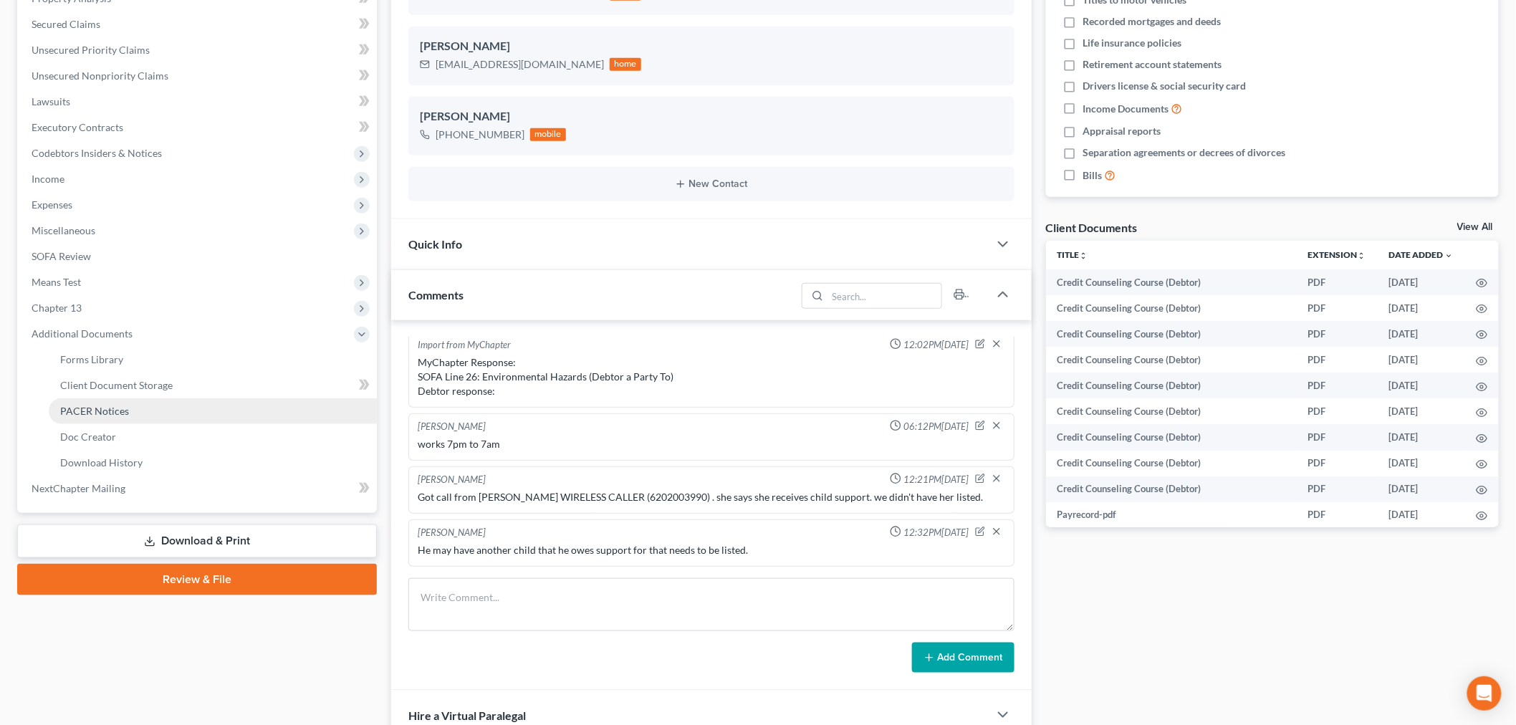
click at [87, 409] on span "PACER Notices" at bounding box center [94, 411] width 69 height 12
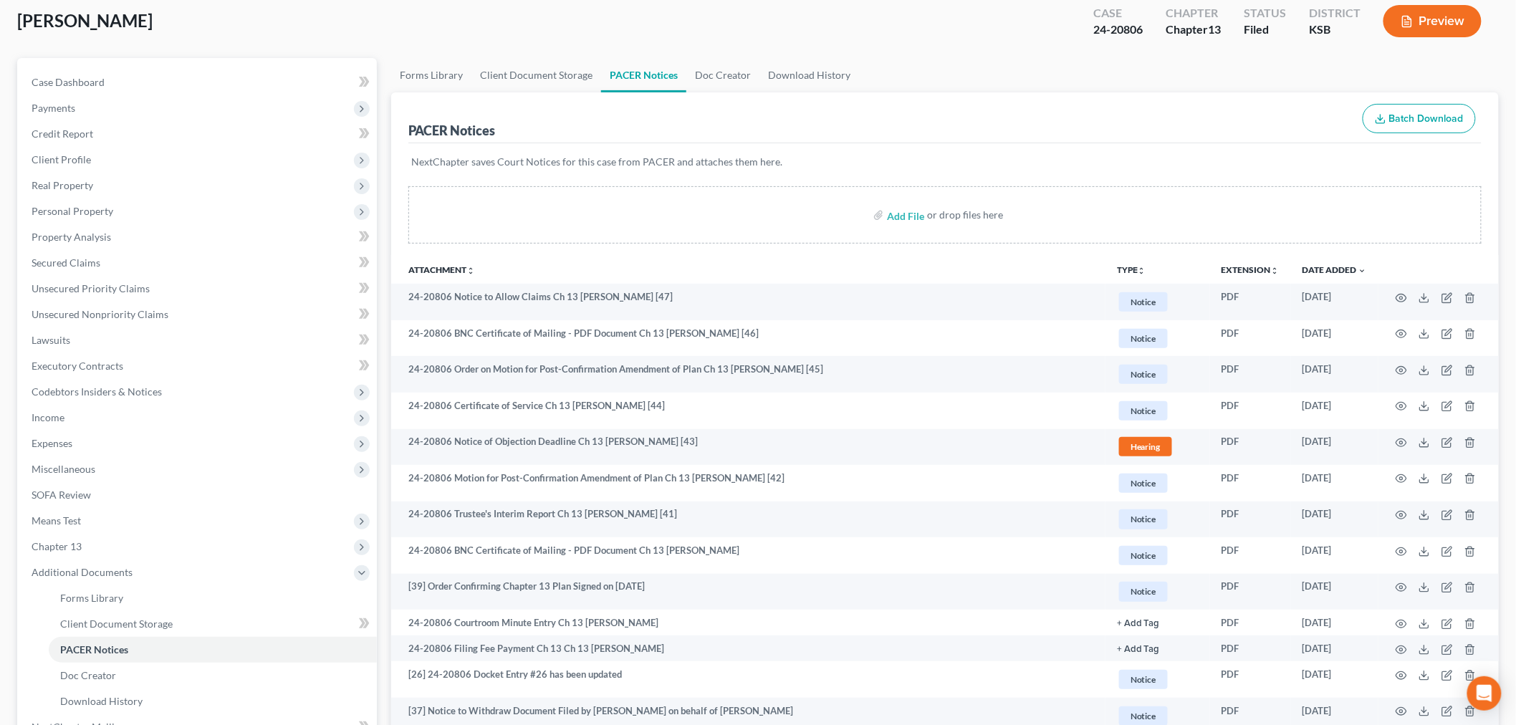
scroll to position [159, 0]
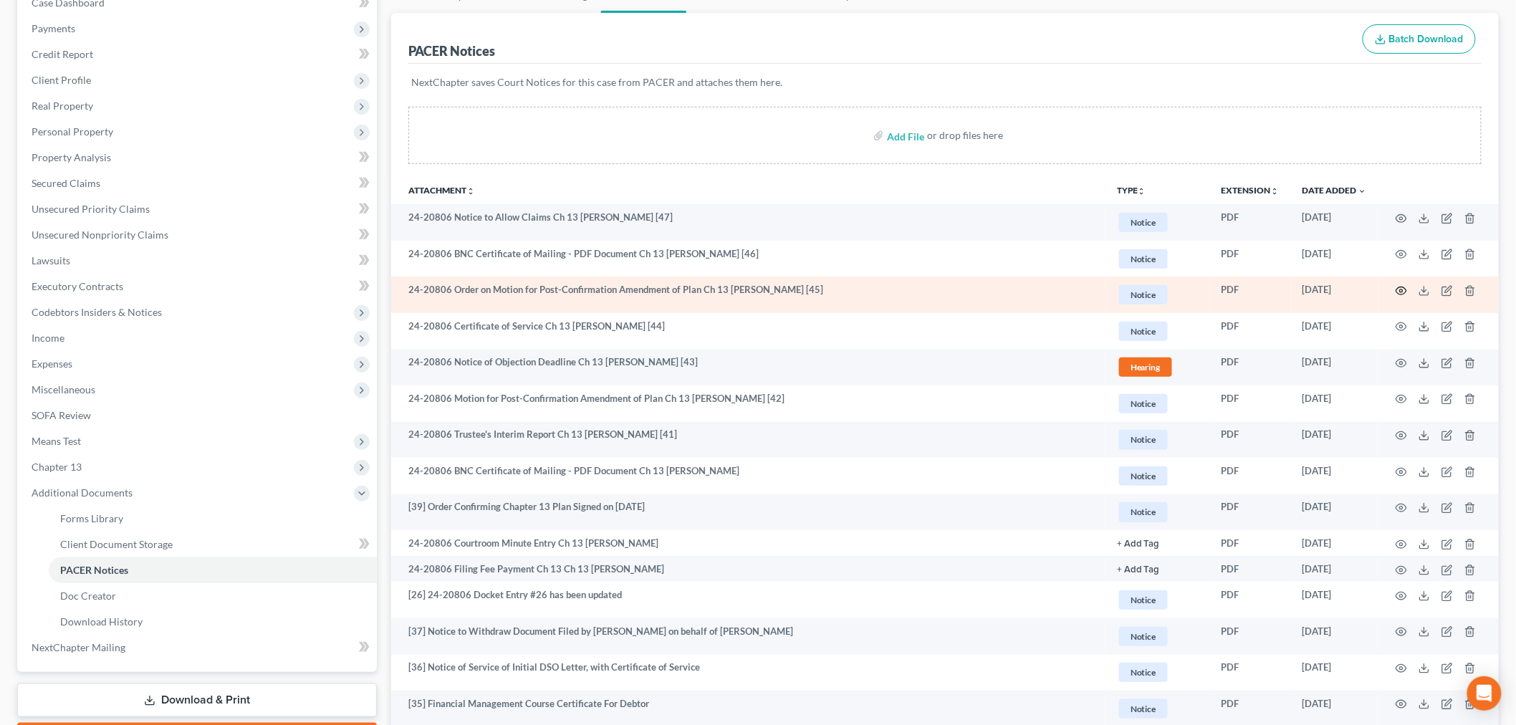
click at [1401, 288] on icon "button" at bounding box center [1400, 290] width 11 height 11
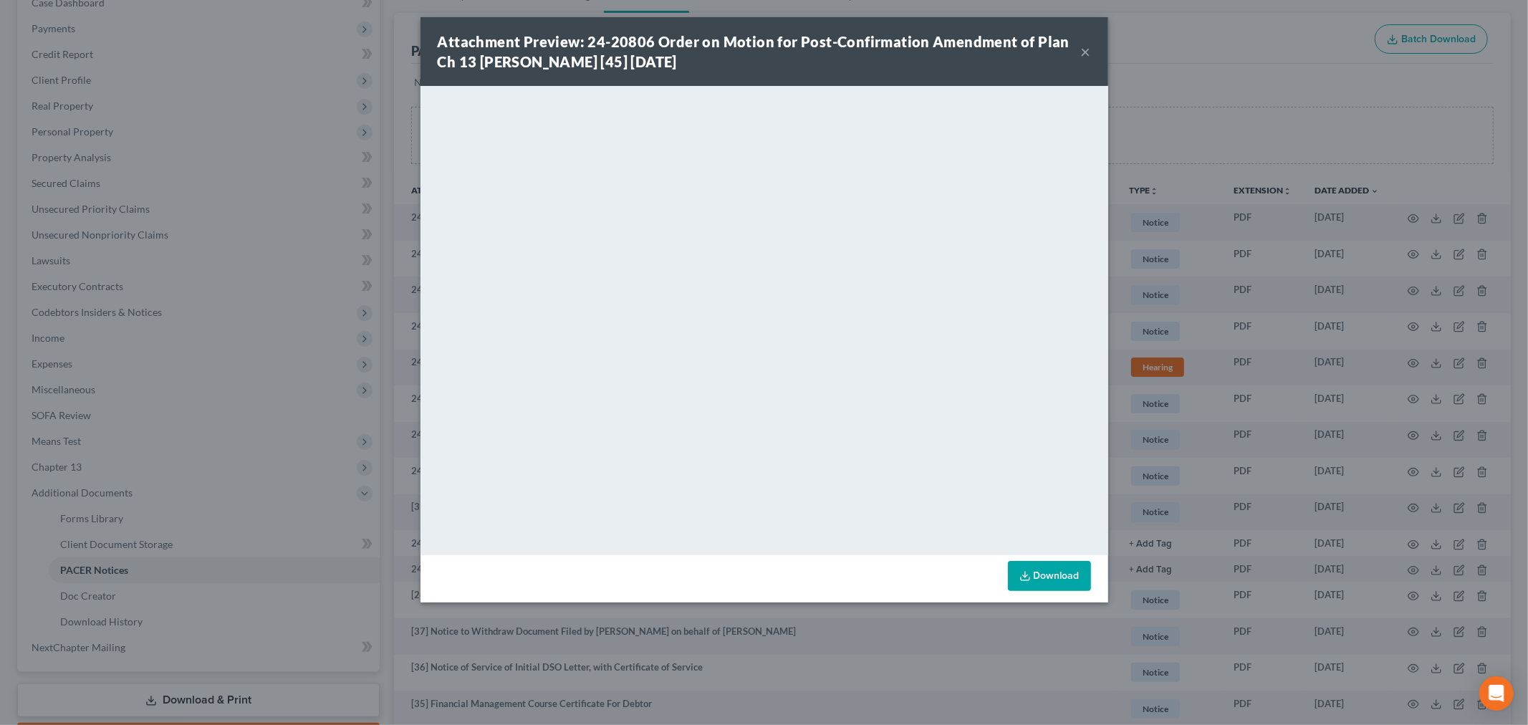
click at [1081, 50] on button "×" at bounding box center [1086, 51] width 10 height 17
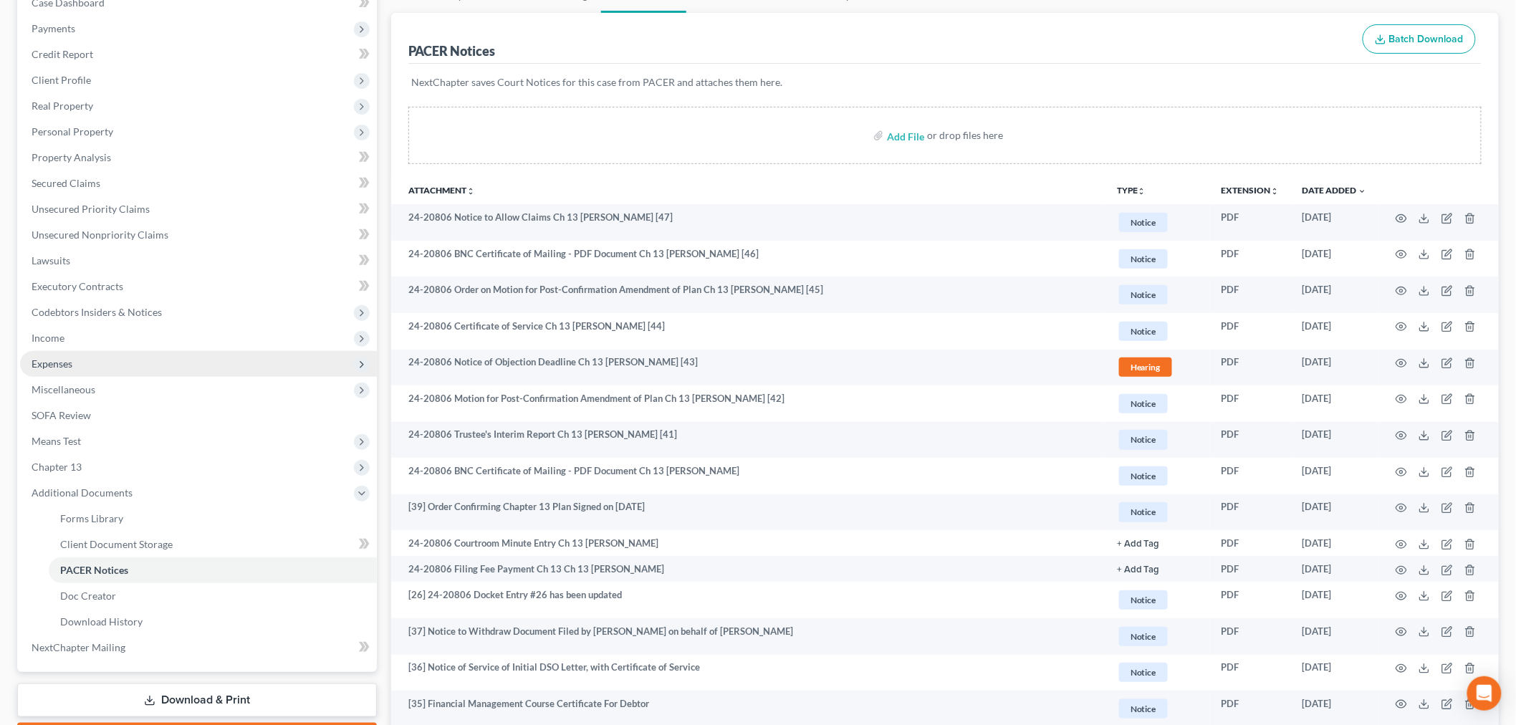
drag, startPoint x: 64, startPoint y: 353, endPoint x: 67, endPoint y: 364, distance: 11.0
click at [64, 353] on span "Expenses" at bounding box center [198, 364] width 357 height 26
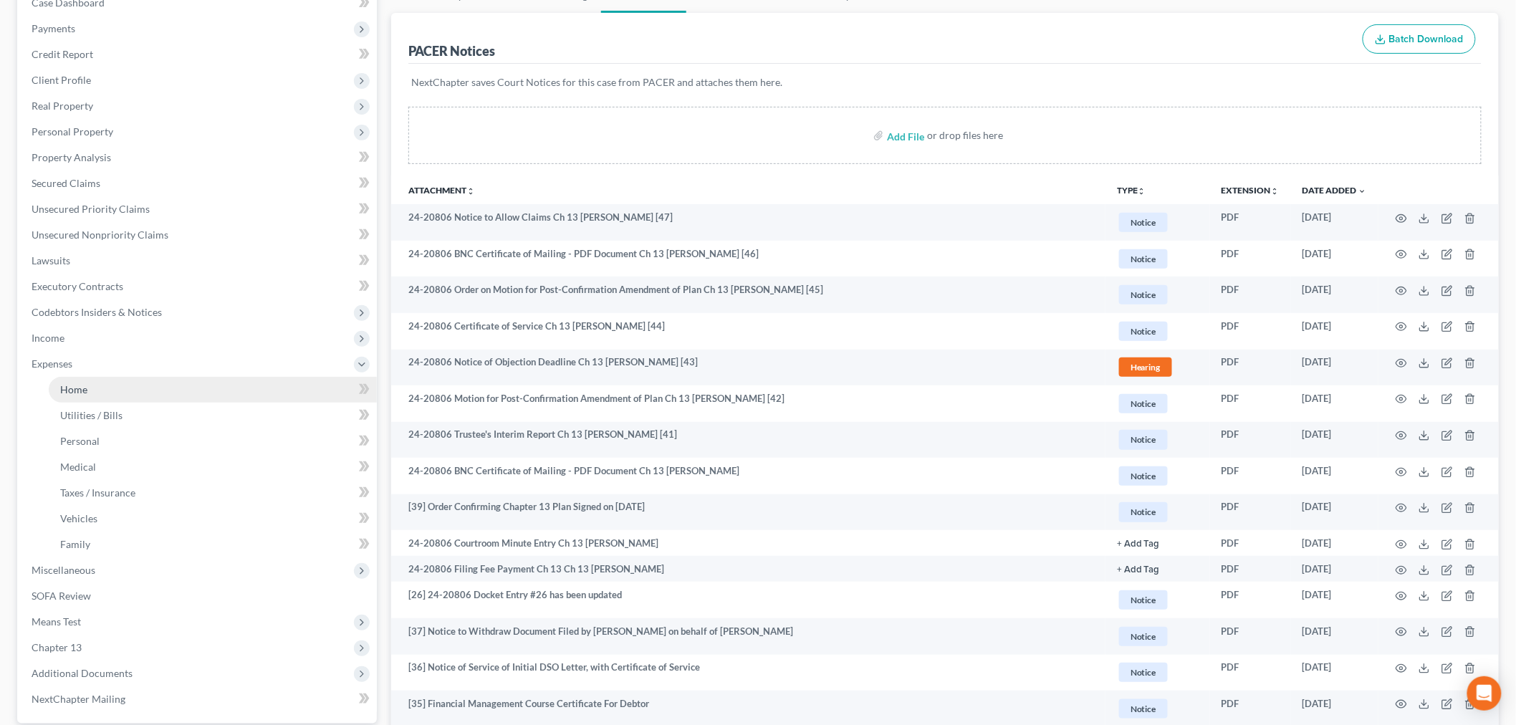
click at [77, 387] on span "Home" at bounding box center [73, 389] width 27 height 12
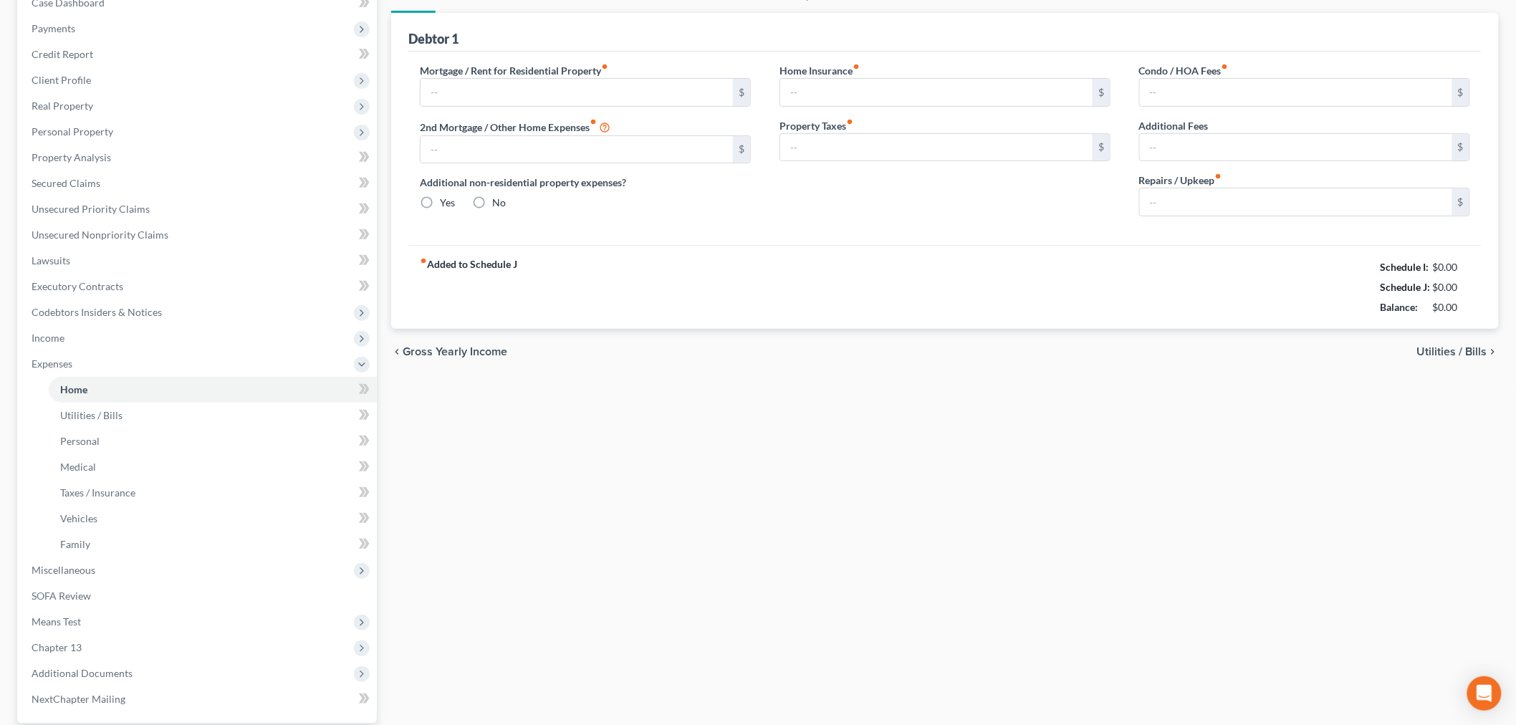
type input "800.00"
type input "0.00"
radio input "true"
type input "0.00"
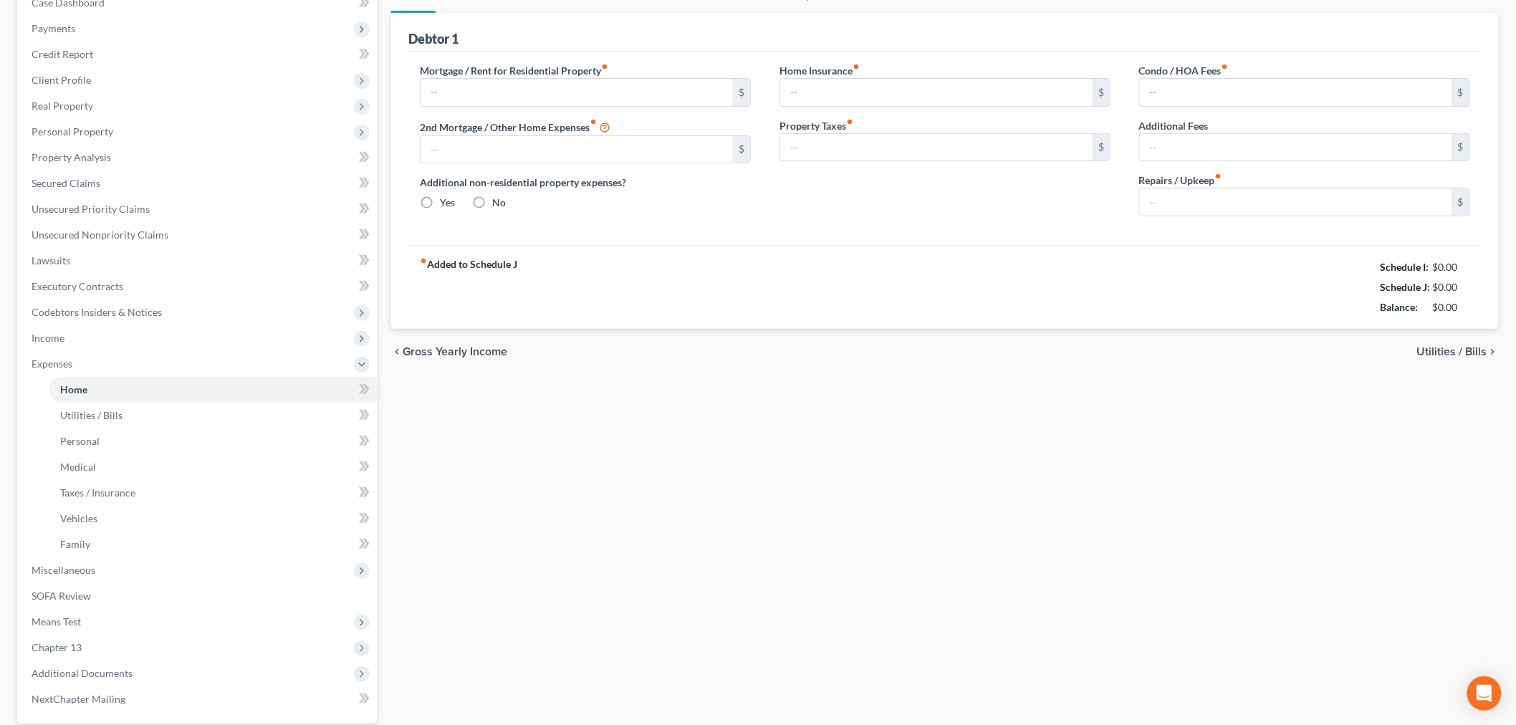
type input "0.00"
type input "75.00"
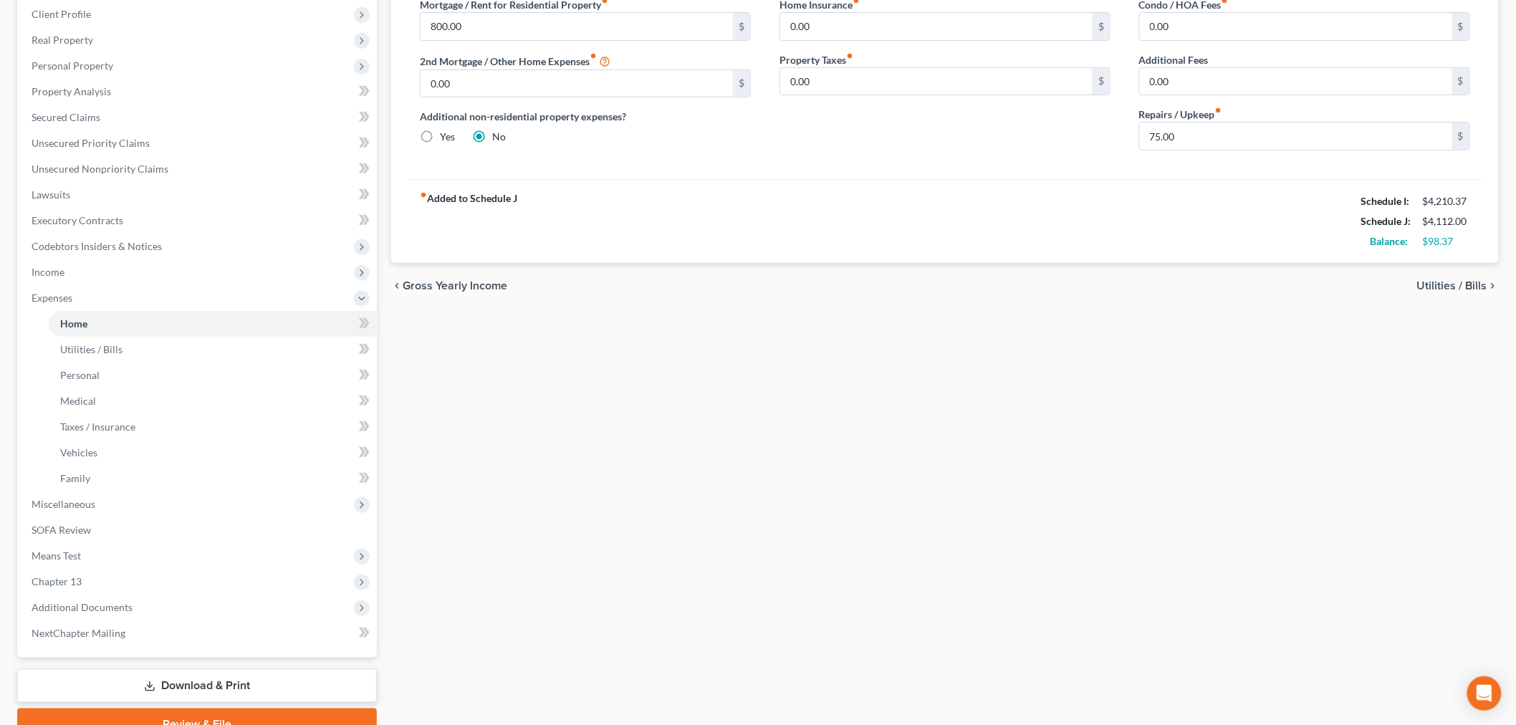
scroll to position [292, 0]
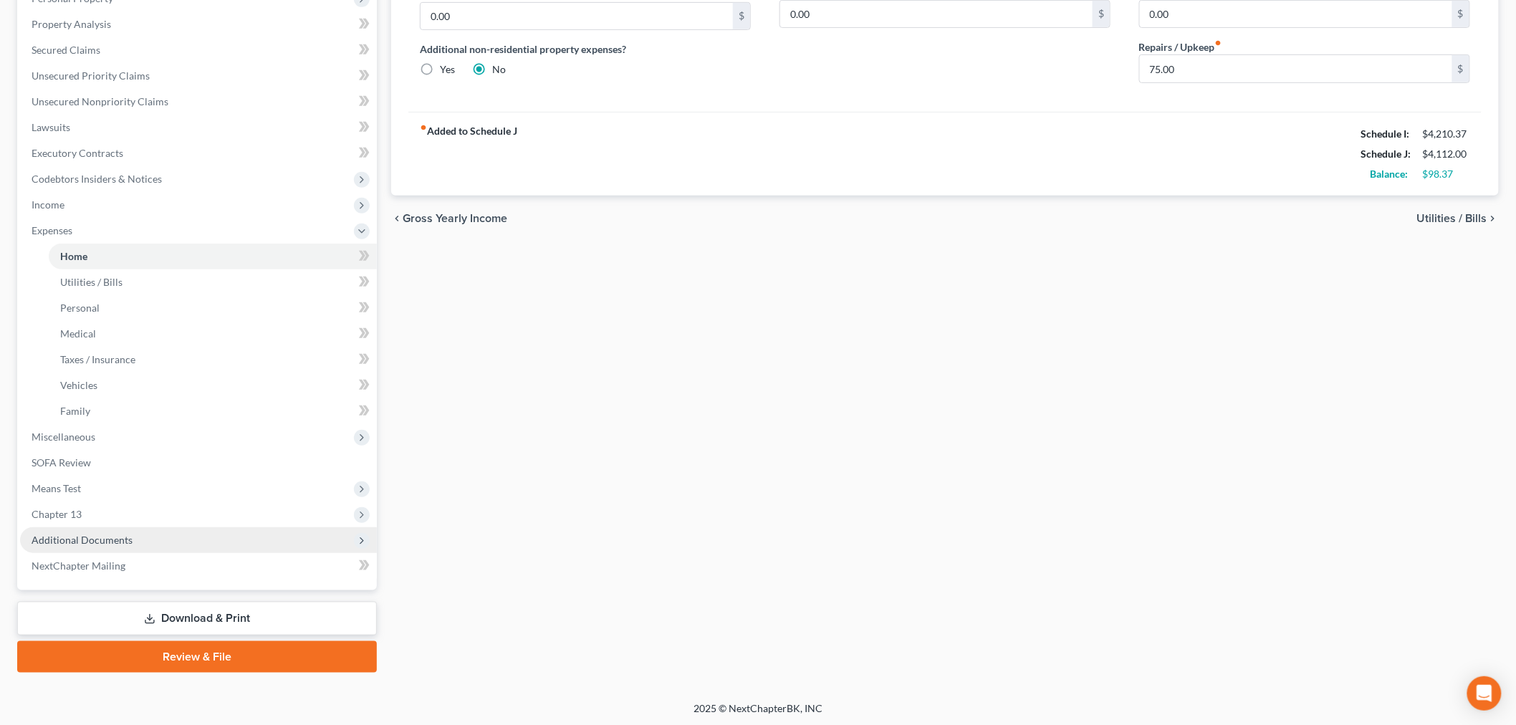
click at [110, 537] on span "Additional Documents" at bounding box center [82, 540] width 101 height 12
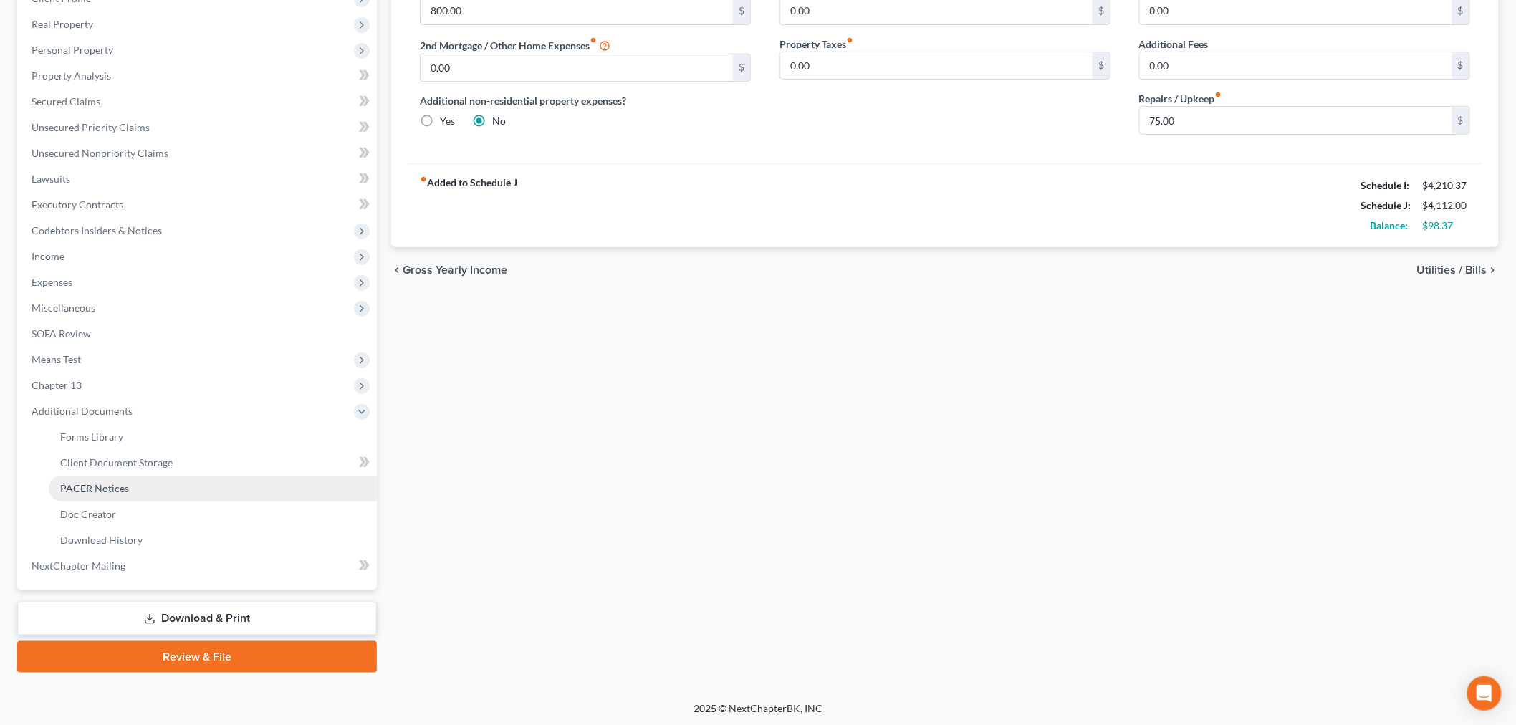
click at [112, 482] on span "PACER Notices" at bounding box center [94, 488] width 69 height 12
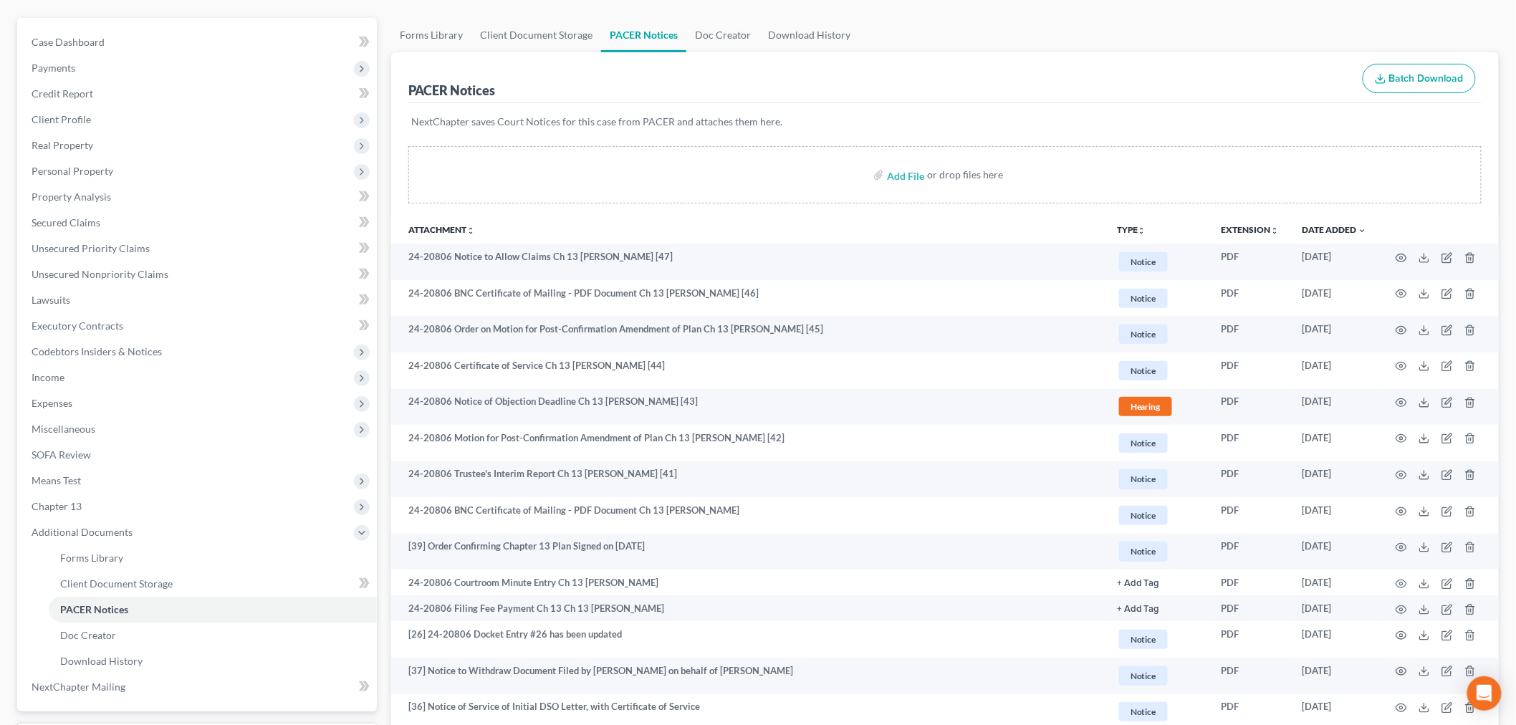
scroll to position [159, 0]
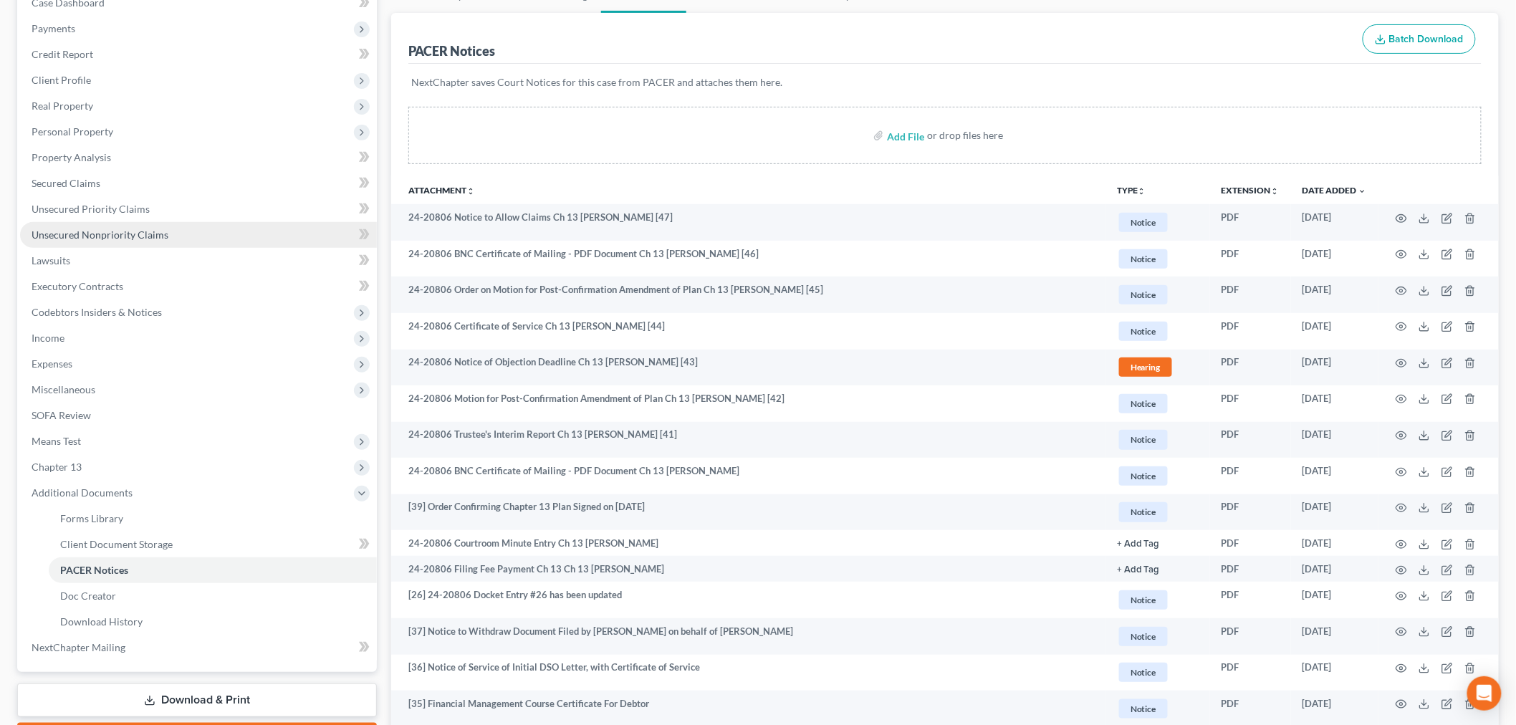
click at [126, 236] on span "Unsecured Nonpriority Claims" at bounding box center [100, 234] width 137 height 12
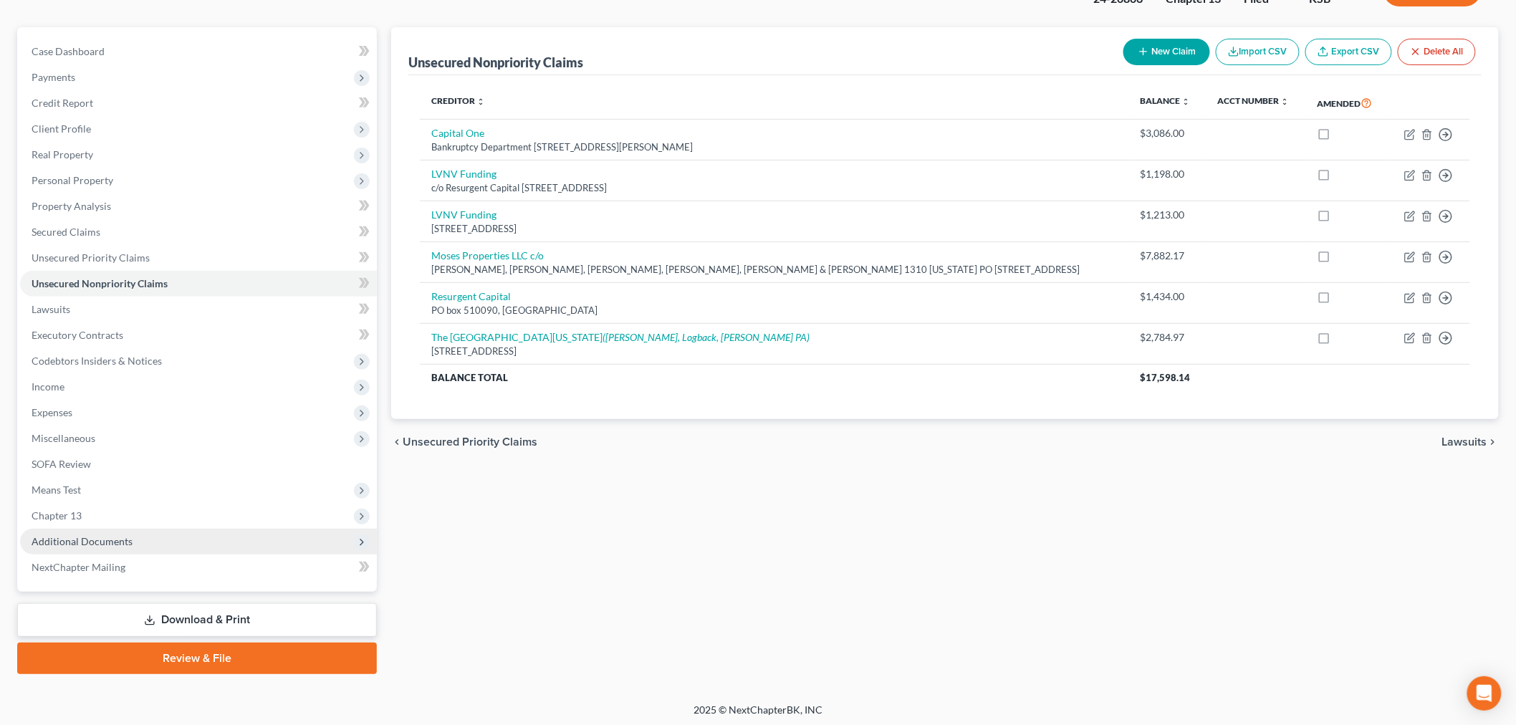
scroll to position [112, 0]
click at [88, 539] on span "Additional Documents" at bounding box center [82, 540] width 101 height 12
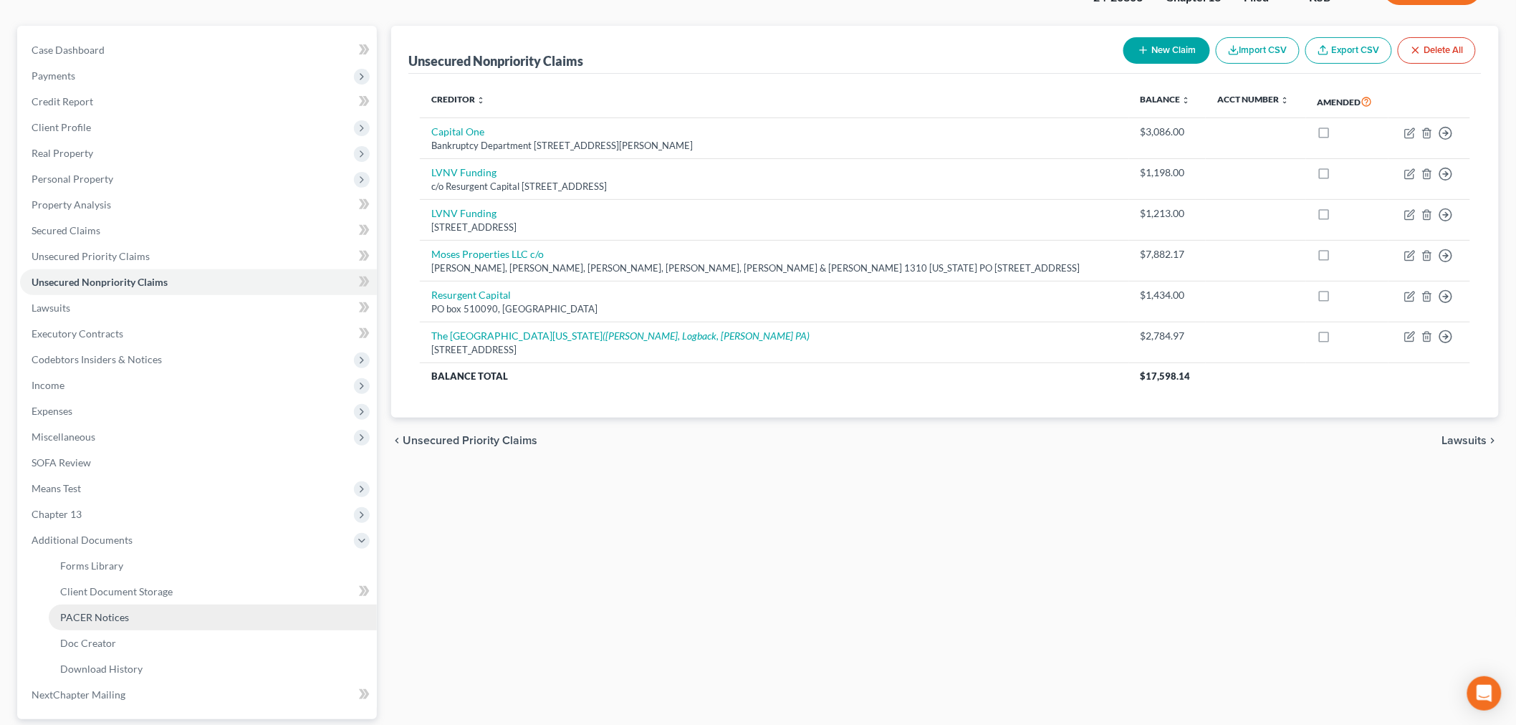
click at [92, 613] on span "PACER Notices" at bounding box center [94, 617] width 69 height 12
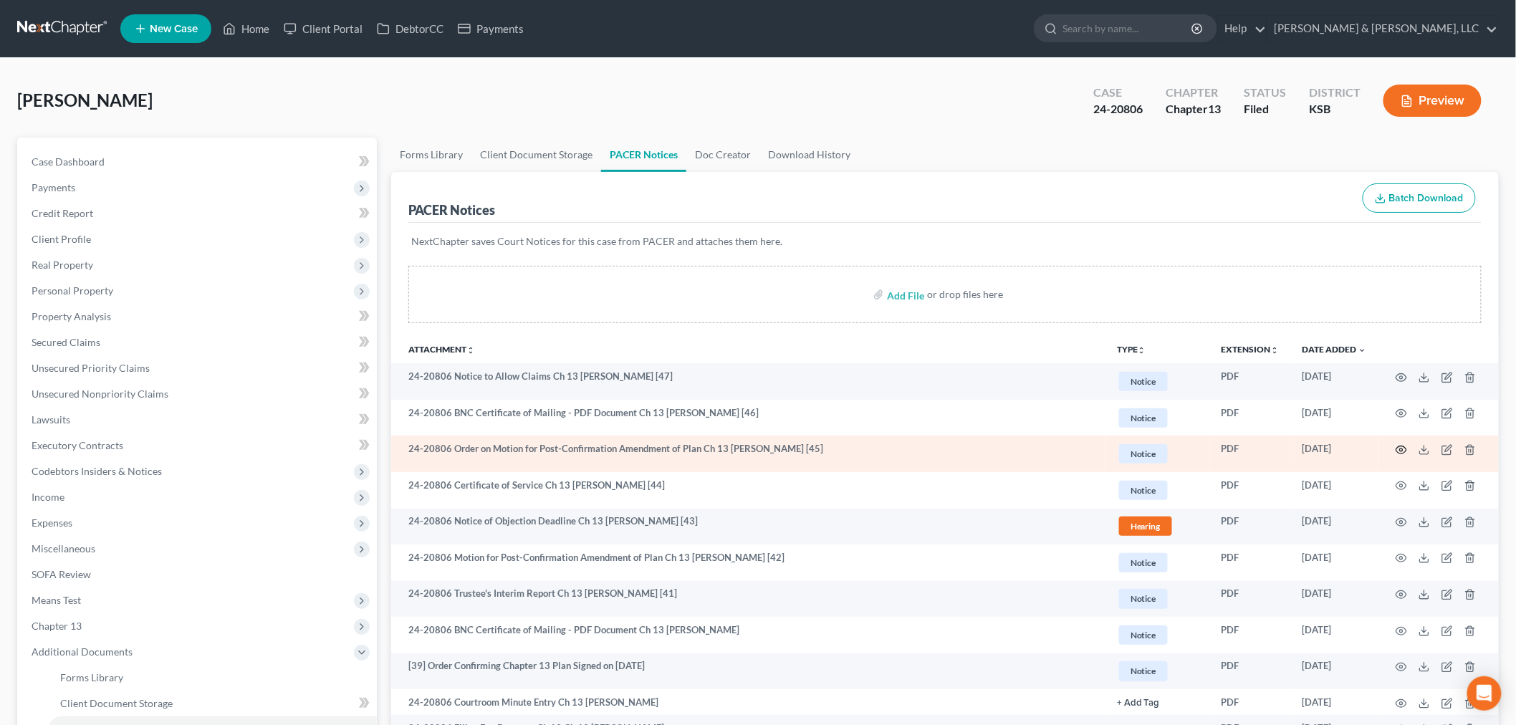
click at [1397, 448] on icon "button" at bounding box center [1401, 450] width 11 height 8
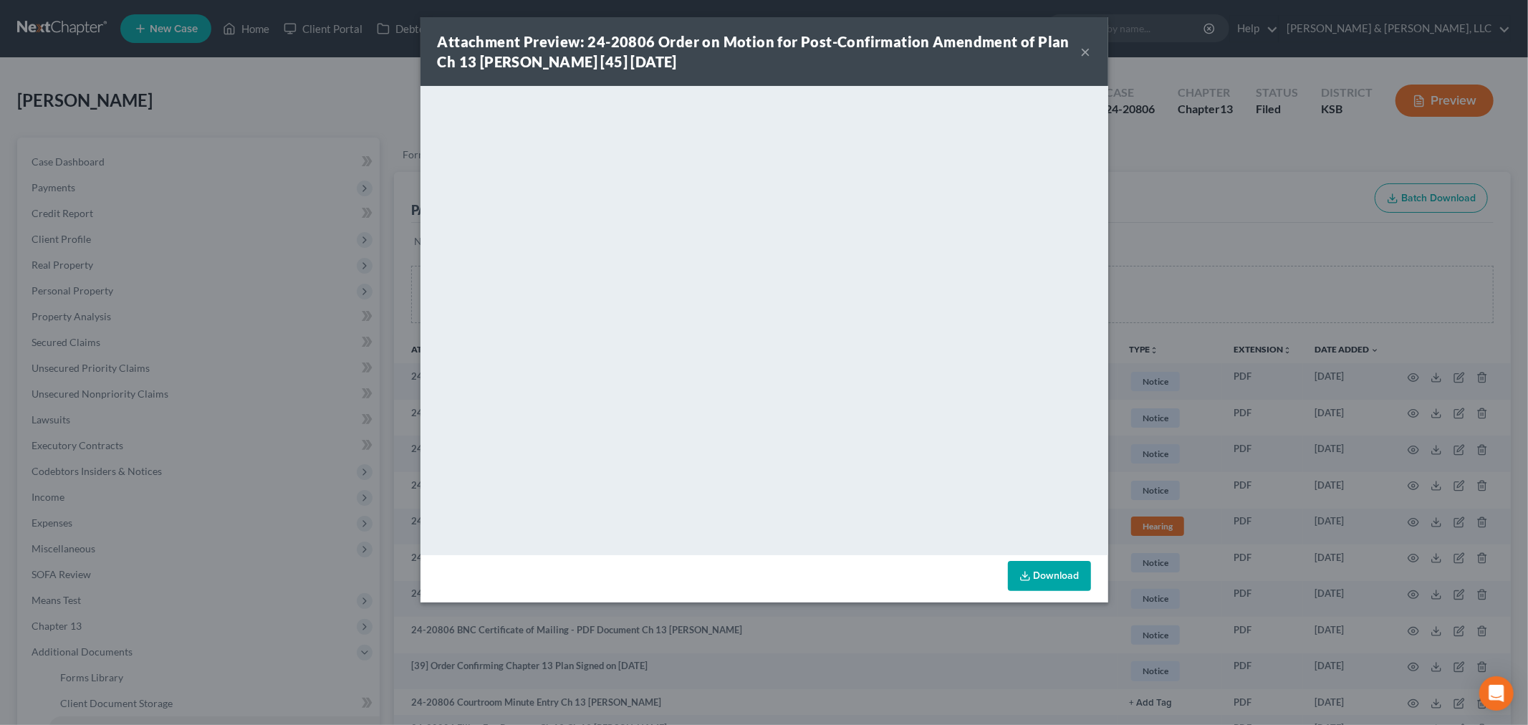
click at [1084, 52] on button "×" at bounding box center [1086, 51] width 10 height 17
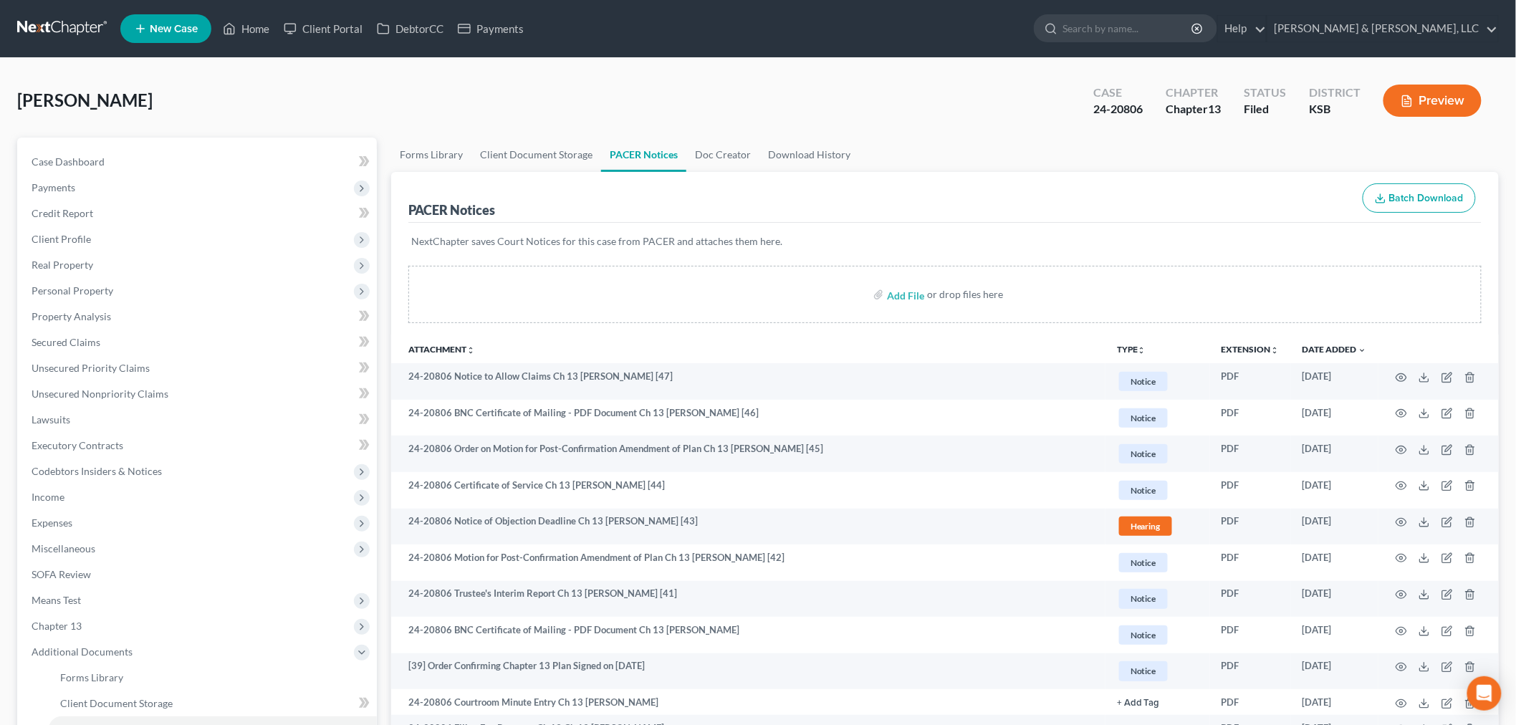
click at [689, 93] on div "Cobb, Garrison Upgraded Case 24-20806 Chapter Chapter 13 Status Filed District …" at bounding box center [757, 106] width 1481 height 62
drag, startPoint x: 1087, startPoint y: 84, endPoint x: 1364, endPoint y: 120, distance: 278.8
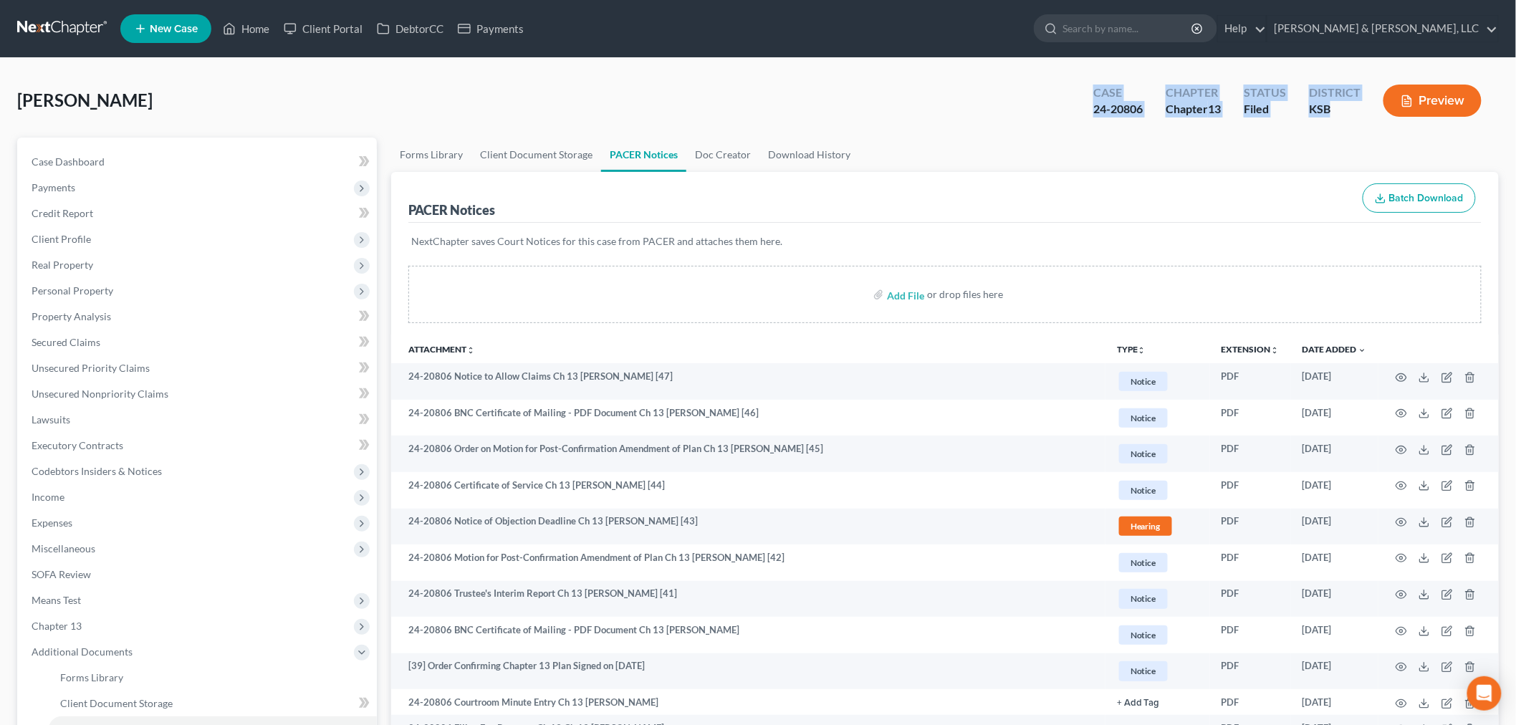
click at [1364, 120] on div "Case 24-20806 Chapter Chapter 13 Status Filed District KSB Preview" at bounding box center [1289, 102] width 417 height 42
click at [885, 101] on div "Cobb, Garrison Upgraded Case 24-20806 Chapter Chapter 13 Status Filed District …" at bounding box center [757, 106] width 1481 height 62
drag, startPoint x: 1089, startPoint y: 87, endPoint x: 1356, endPoint y: 119, distance: 269.0
click at [1356, 119] on div "Case 24-20806 Chapter Chapter 13 Status Filed District KSB Preview" at bounding box center [1289, 102] width 417 height 42
click at [1061, 90] on div "Cobb, Garrison Upgraded Case 24-20806 Chapter Chapter 13 Status Filed District …" at bounding box center [757, 106] width 1481 height 62
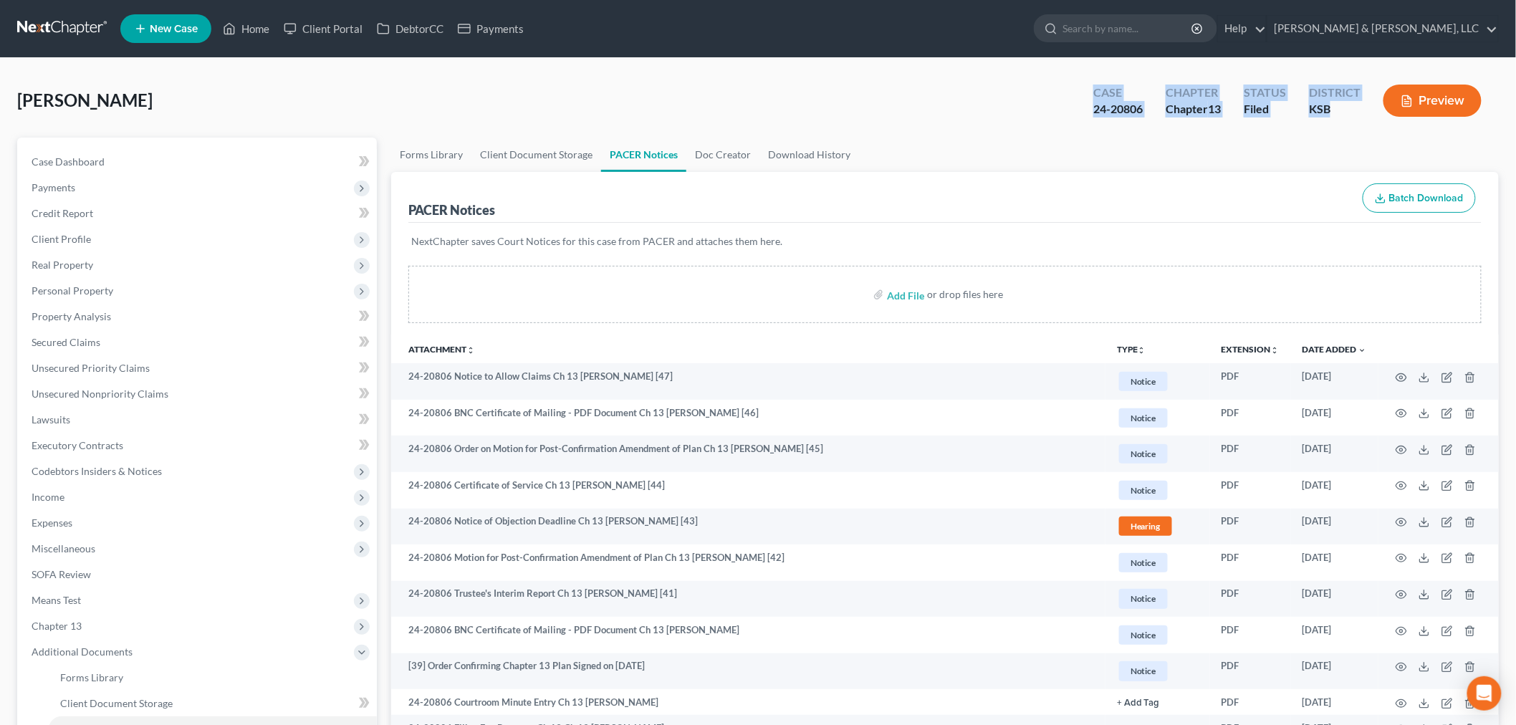
drag, startPoint x: 1076, startPoint y: 85, endPoint x: 1351, endPoint y: 107, distance: 276.0
click at [1351, 107] on div "Case 24-20806 Chapter Chapter 13 Status Filed District KSB Preview" at bounding box center [1287, 100] width 423 height 51
click at [1062, 97] on div "Cobb, Garrison Upgraded Case 24-20806 Chapter Chapter 13 Status Filed District …" at bounding box center [757, 106] width 1481 height 62
drag, startPoint x: 1061, startPoint y: 93, endPoint x: 1357, endPoint y: 117, distance: 296.0
click at [1357, 117] on div "Cobb, Garrison Upgraded Case 24-20806 Chapter Chapter 13 Status Filed District …" at bounding box center [757, 106] width 1481 height 62
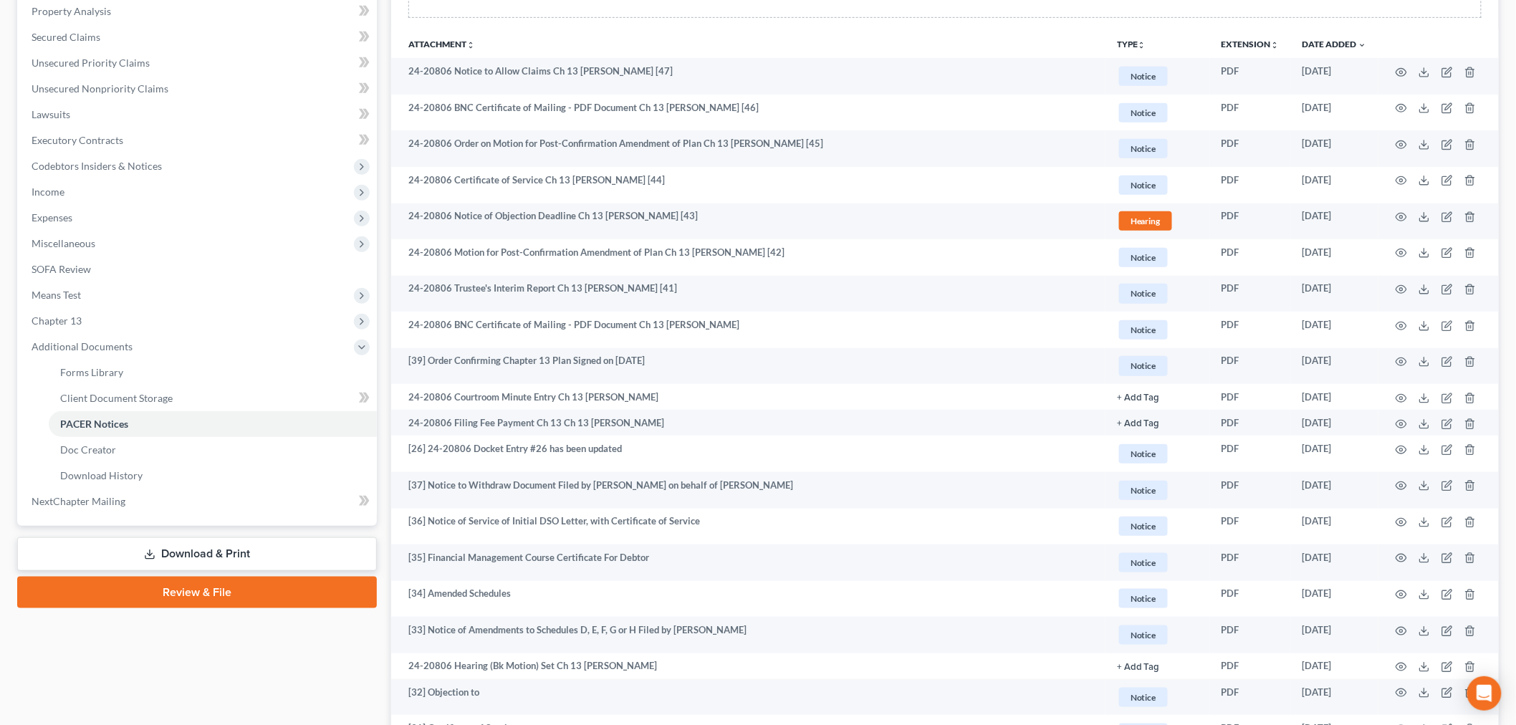
scroll to position [318, 0]
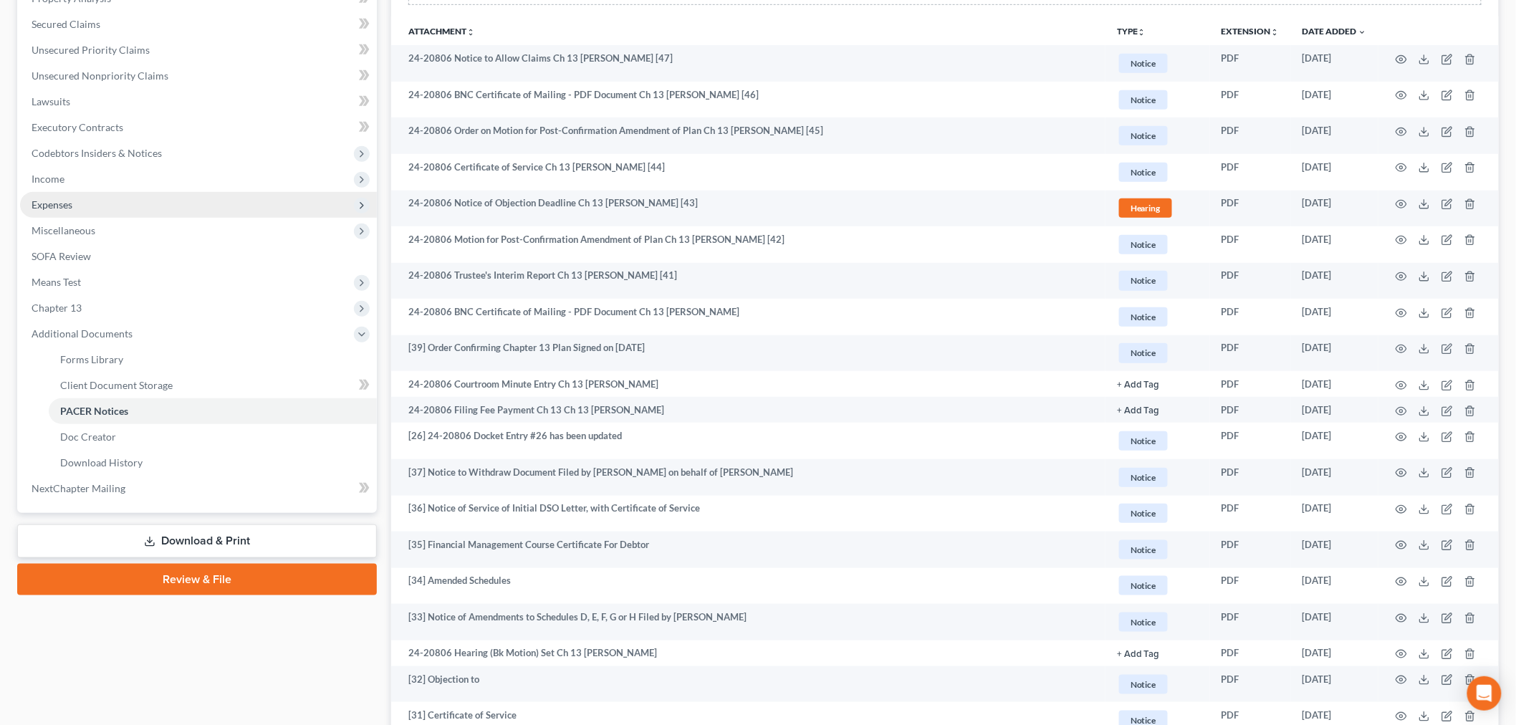
click at [81, 204] on span "Expenses" at bounding box center [198, 205] width 357 height 26
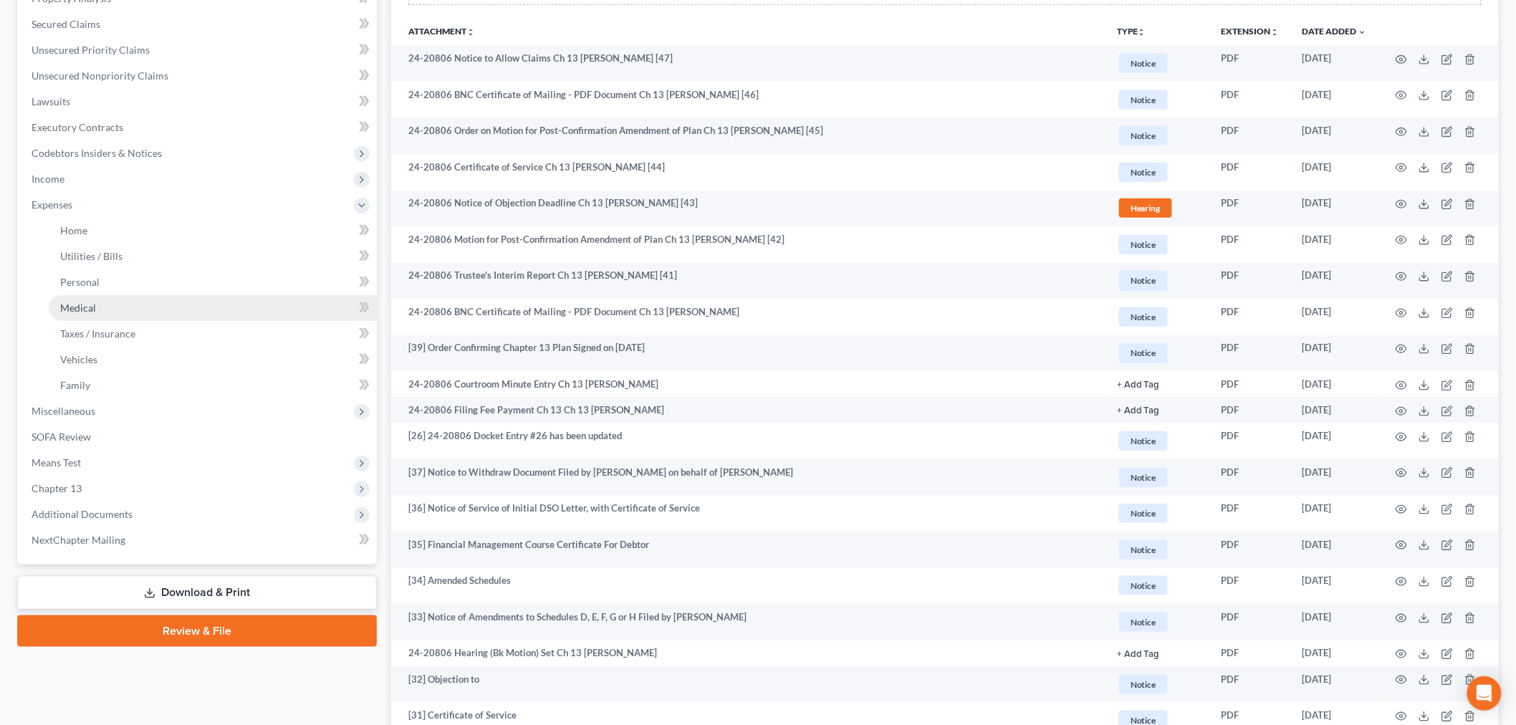
click at [87, 303] on span "Medical" at bounding box center [78, 308] width 36 height 12
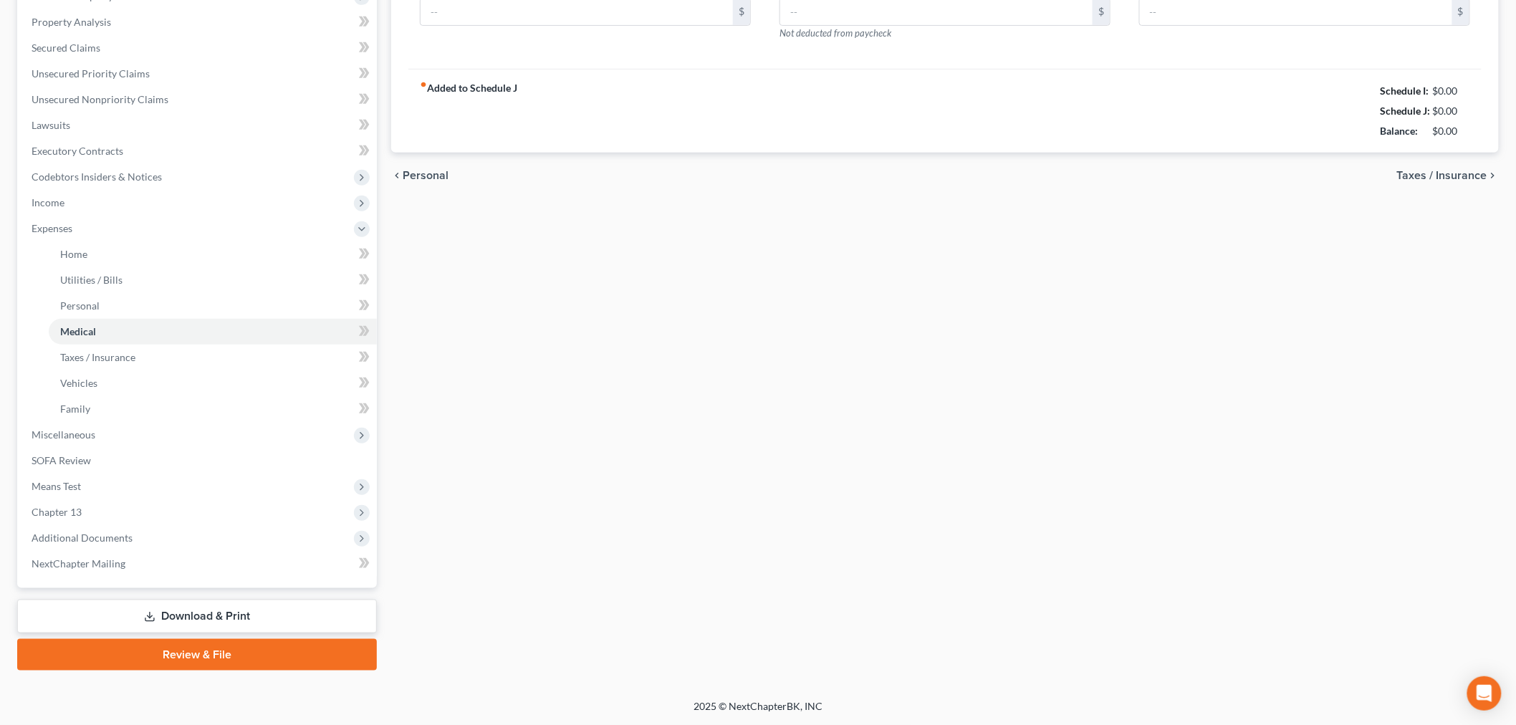
scroll to position [233, 0]
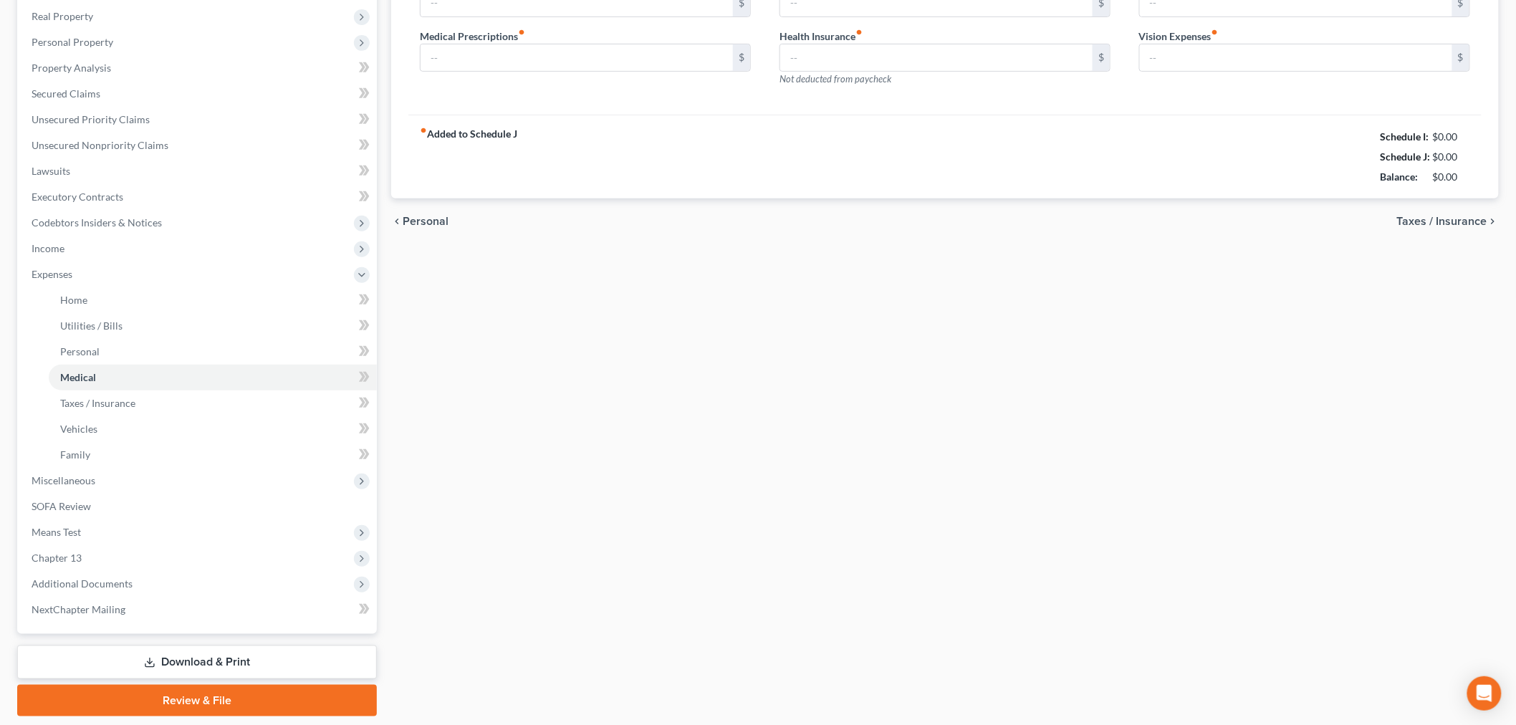
type input "150.00"
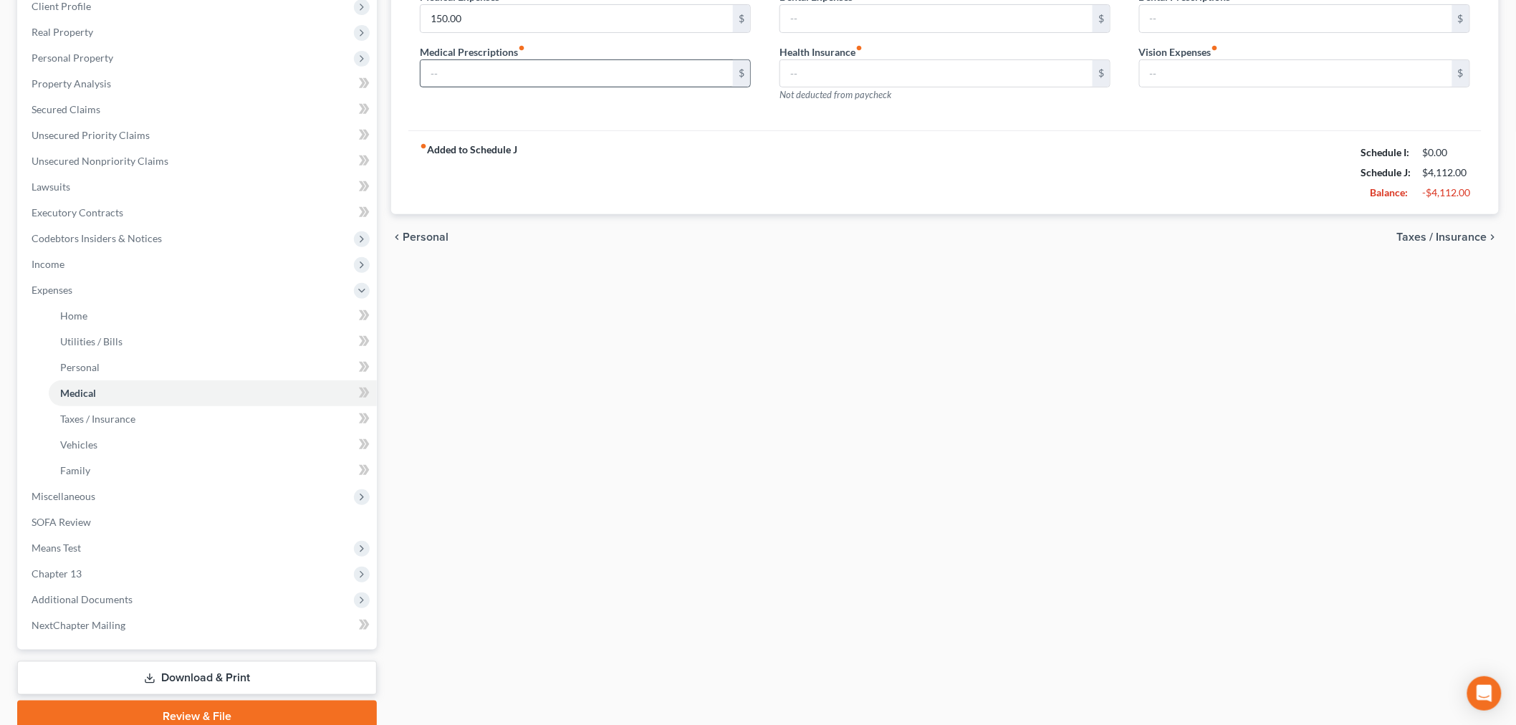
scroll to position [0, 0]
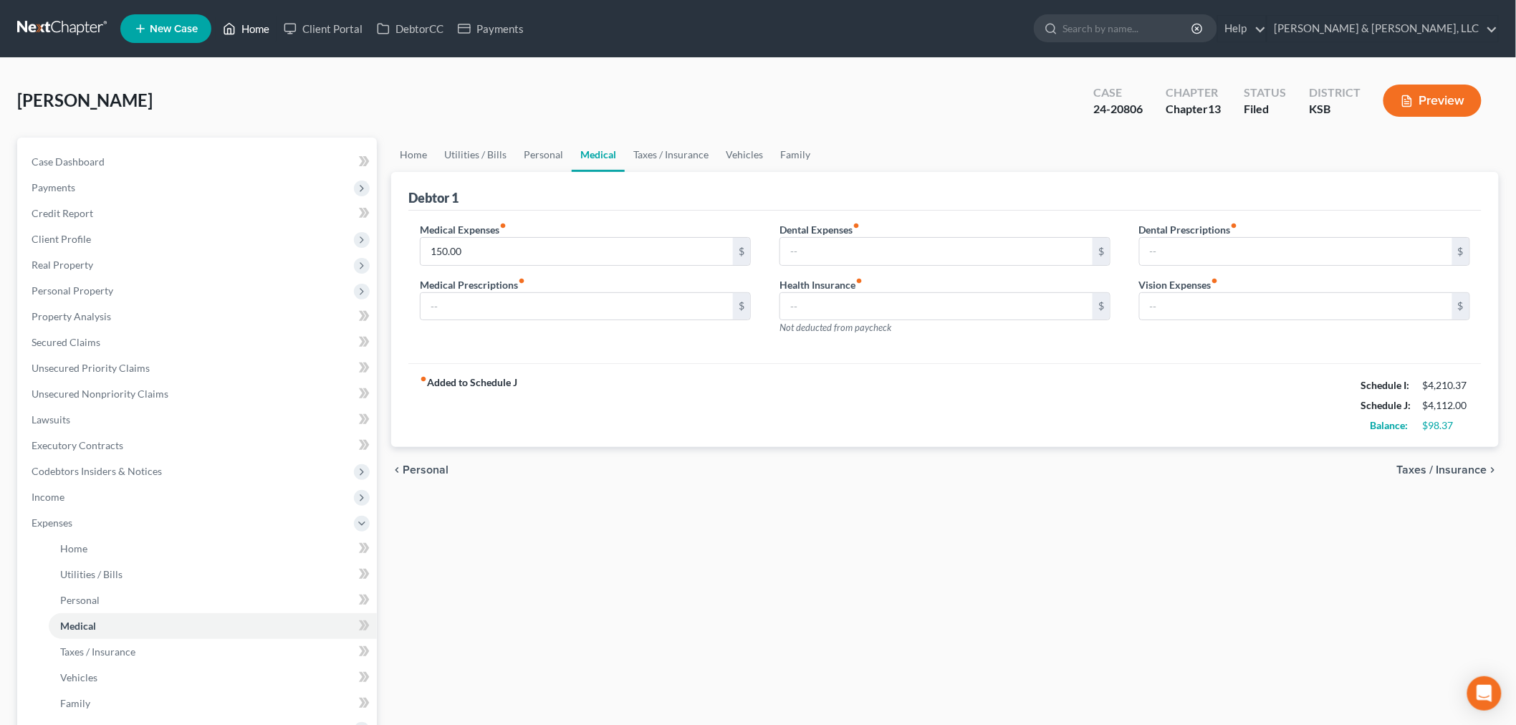
click at [261, 23] on link "Home" at bounding box center [246, 29] width 61 height 26
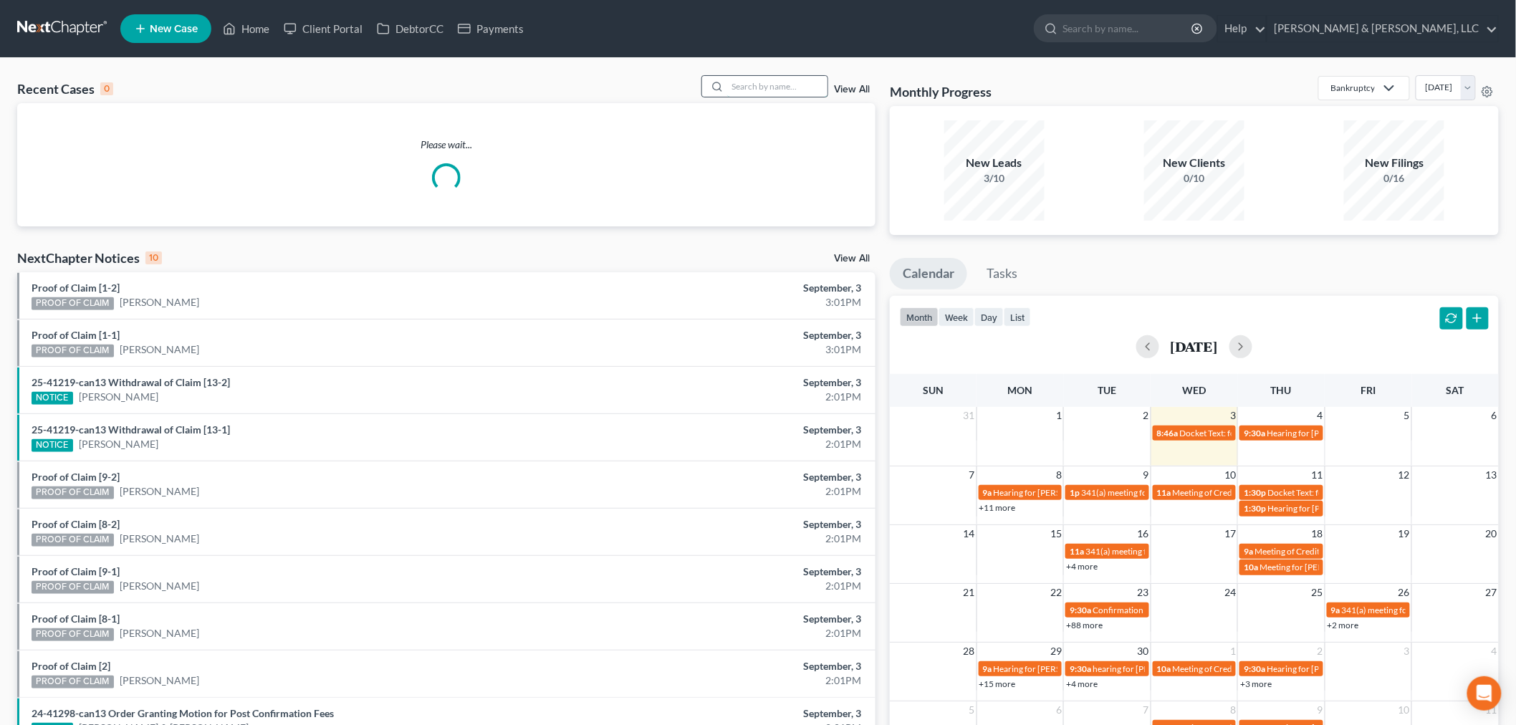
click at [767, 83] on input "search" at bounding box center [777, 86] width 100 height 21
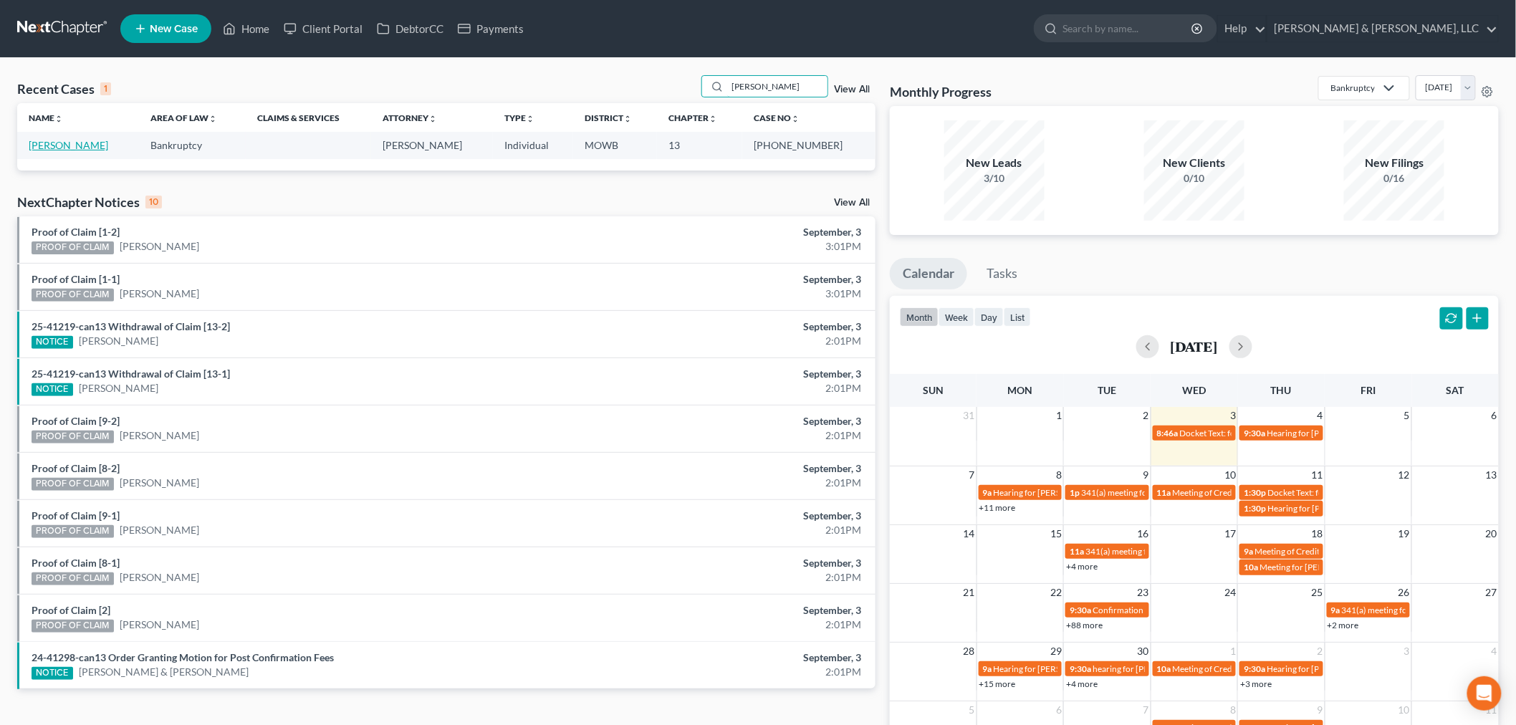
type input "[PERSON_NAME]"
click at [51, 144] on link "[PERSON_NAME]" at bounding box center [68, 145] width 79 height 12
select select "2"
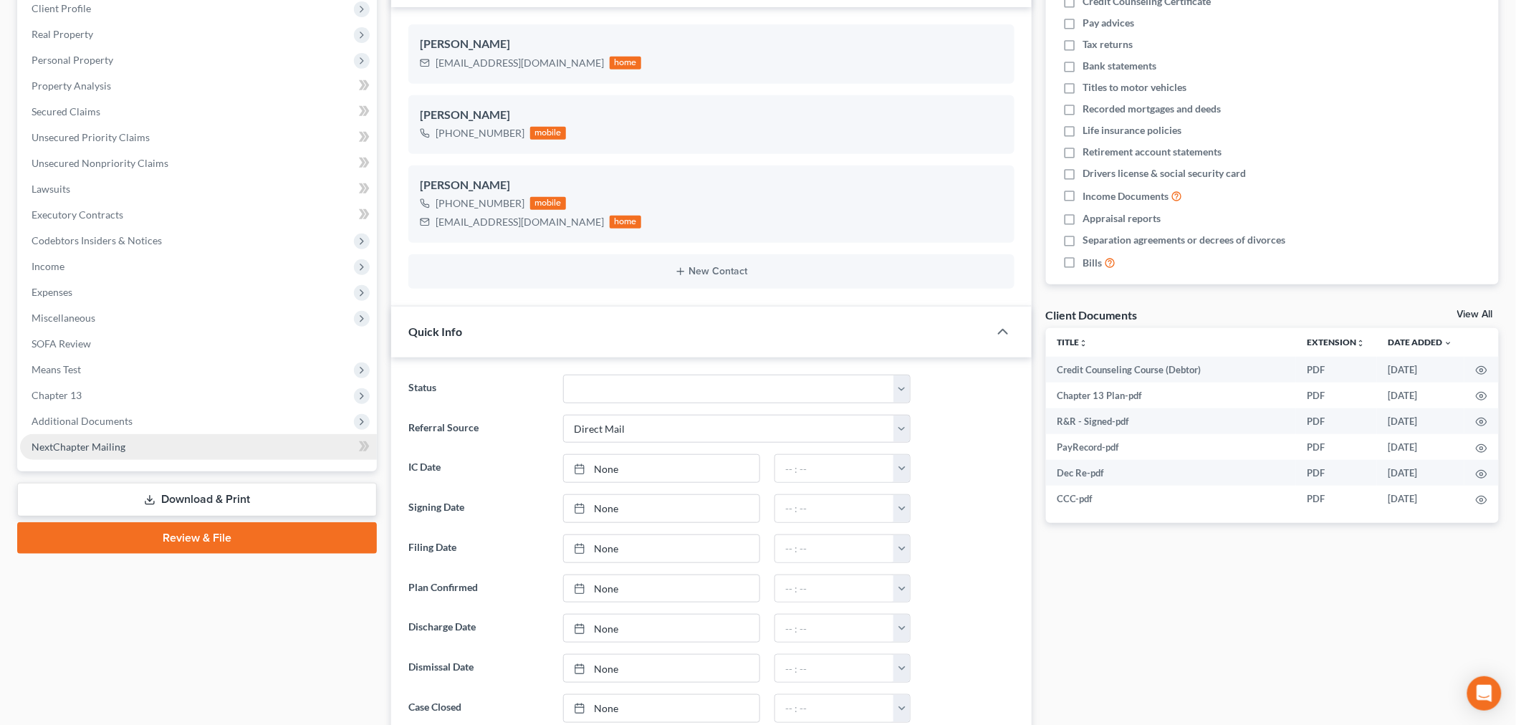
scroll to position [238, 0]
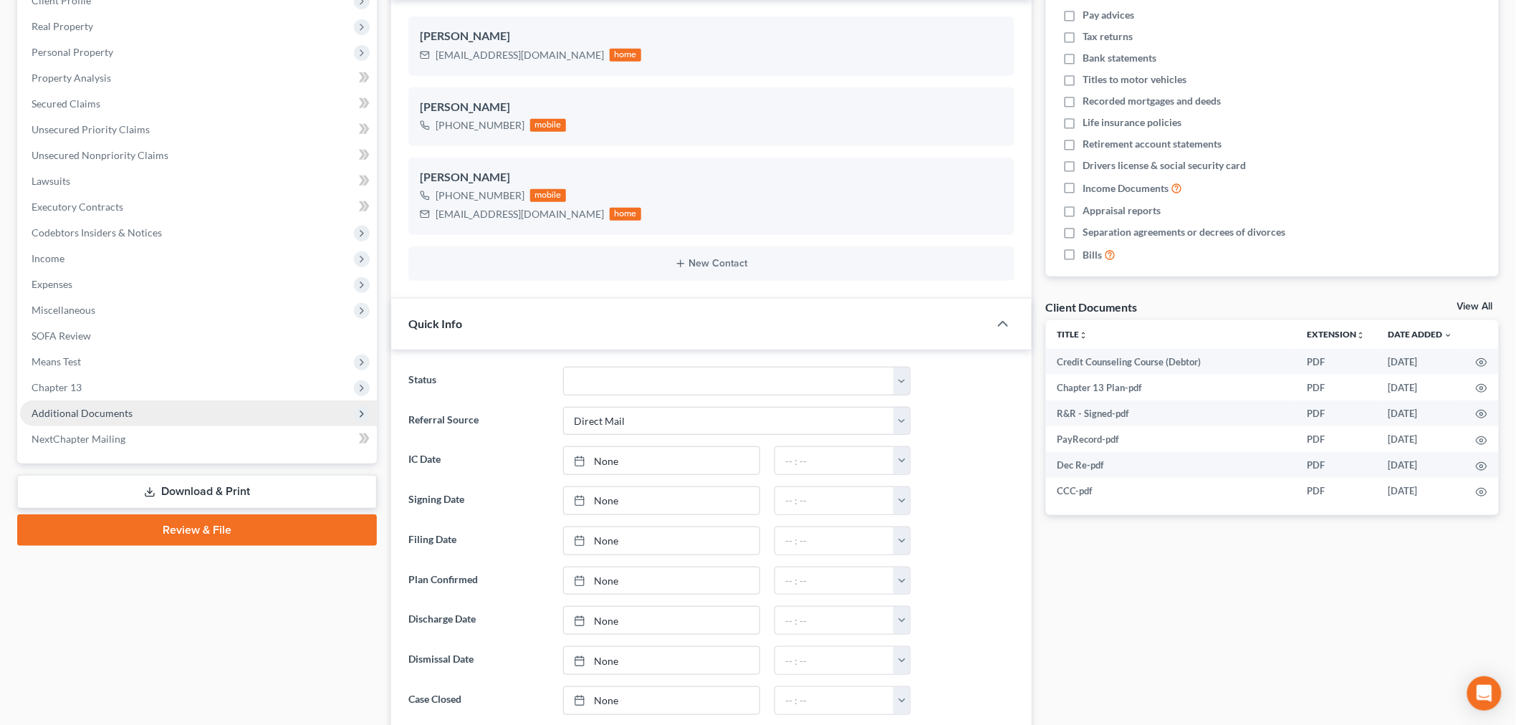
click at [82, 407] on span "Additional Documents" at bounding box center [82, 413] width 101 height 12
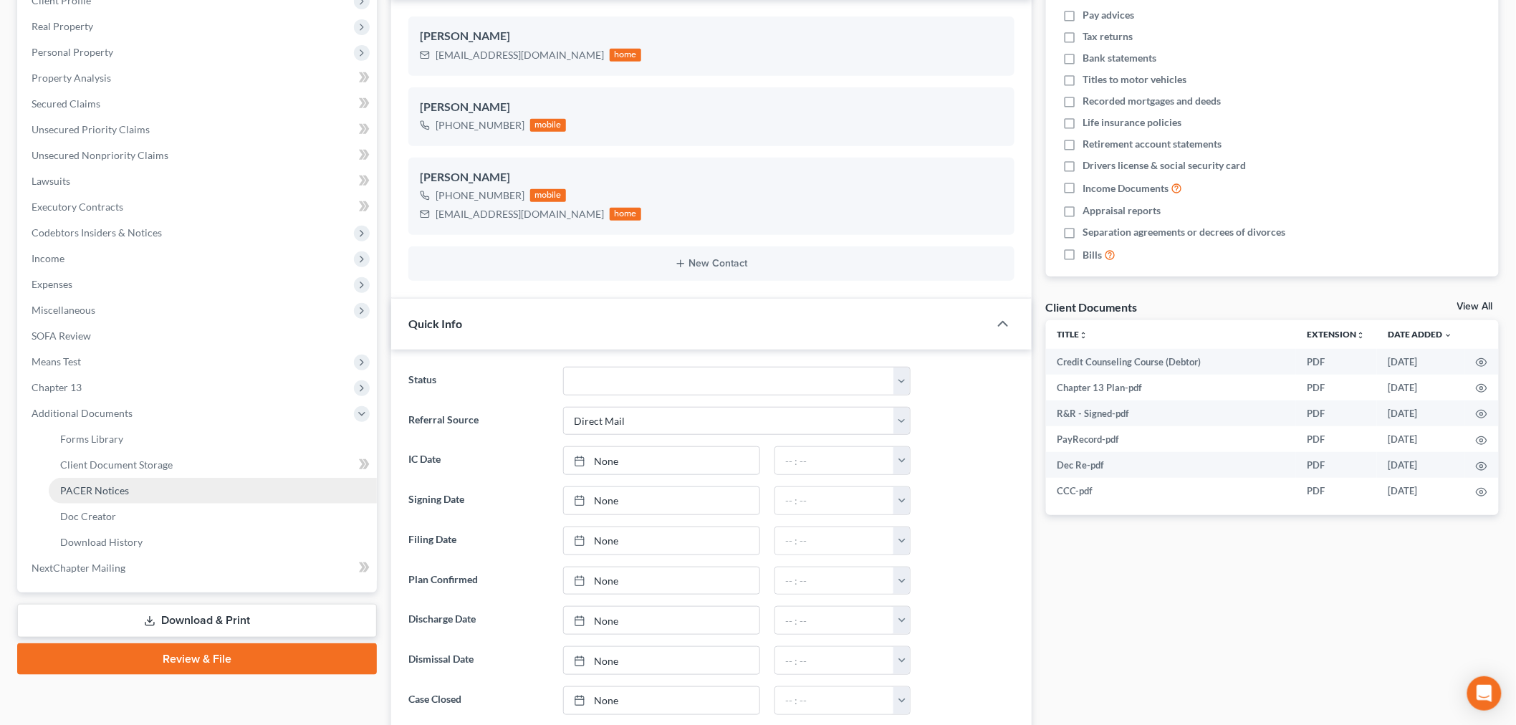
click at [89, 491] on span "PACER Notices" at bounding box center [94, 490] width 69 height 12
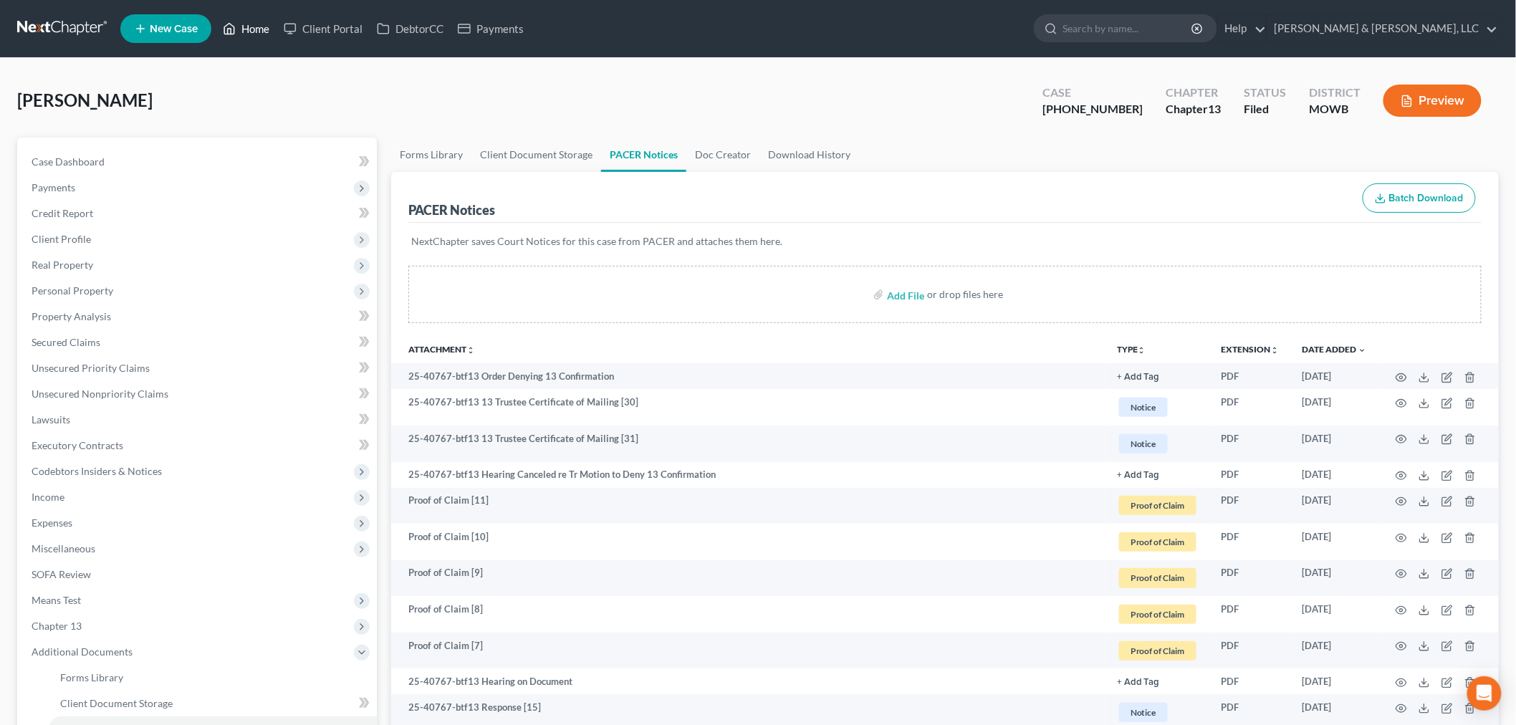
click at [240, 29] on link "Home" at bounding box center [246, 29] width 61 height 26
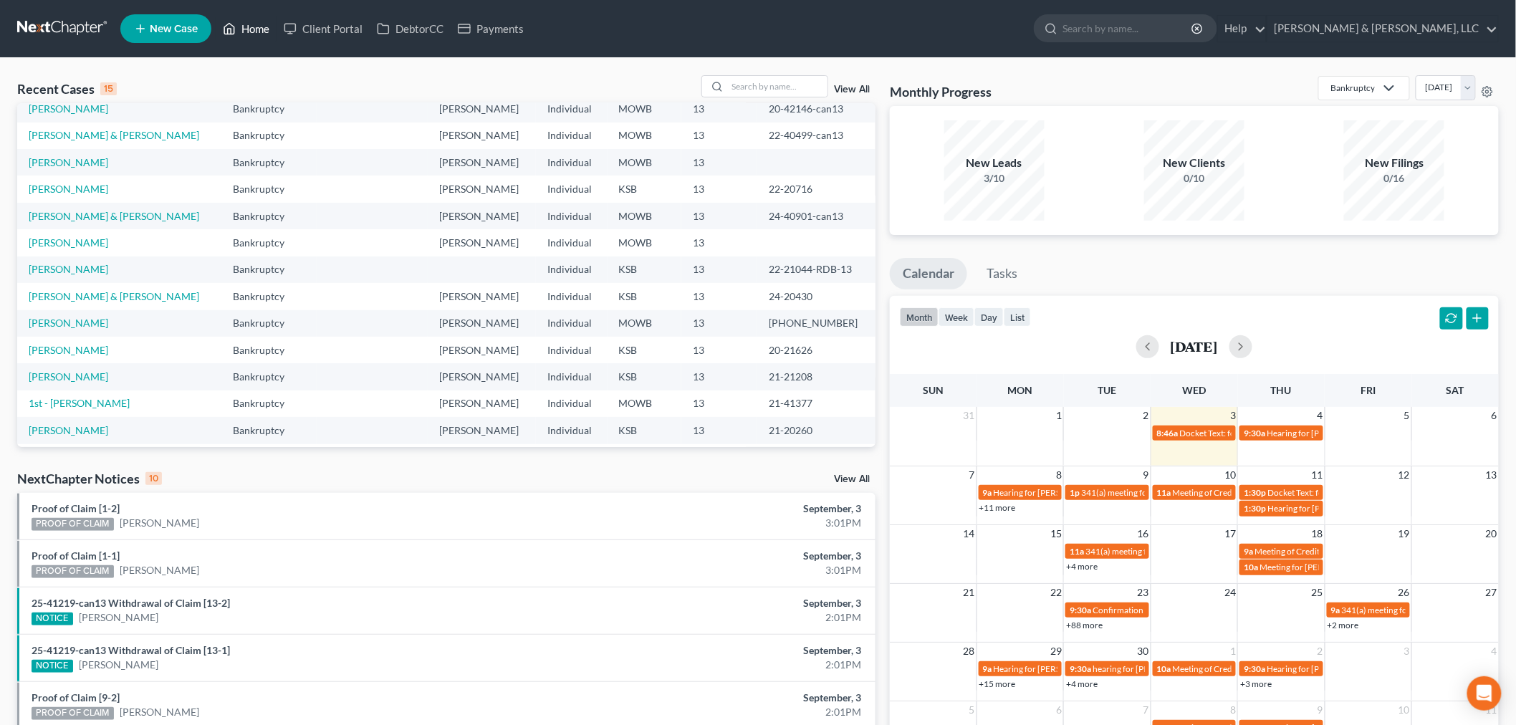
scroll to position [97, 0]
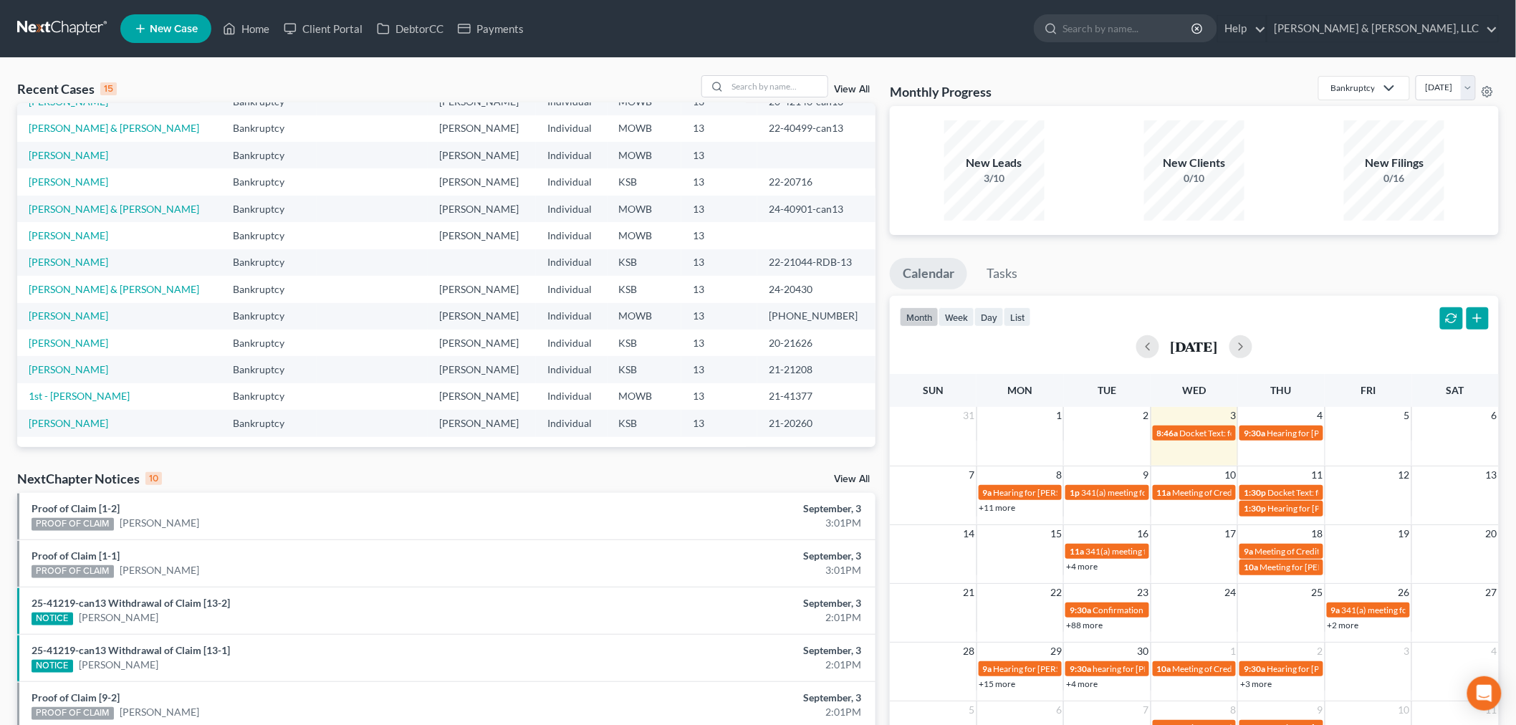
click at [850, 476] on link "View All" at bounding box center [852, 479] width 36 height 10
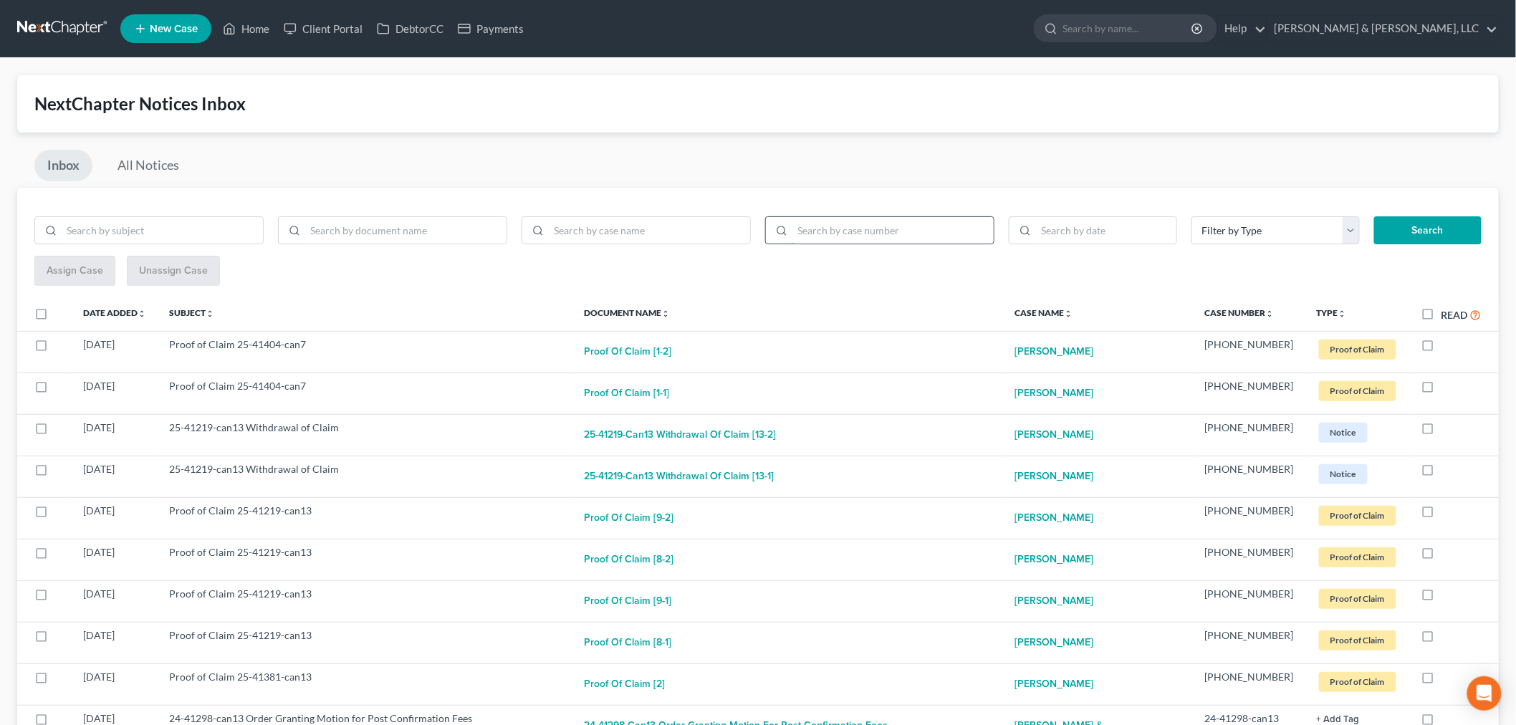
click at [872, 226] on input "search" at bounding box center [892, 230] width 201 height 27
type input "25-40767"
click at [1440, 224] on button "Search" at bounding box center [1427, 230] width 107 height 29
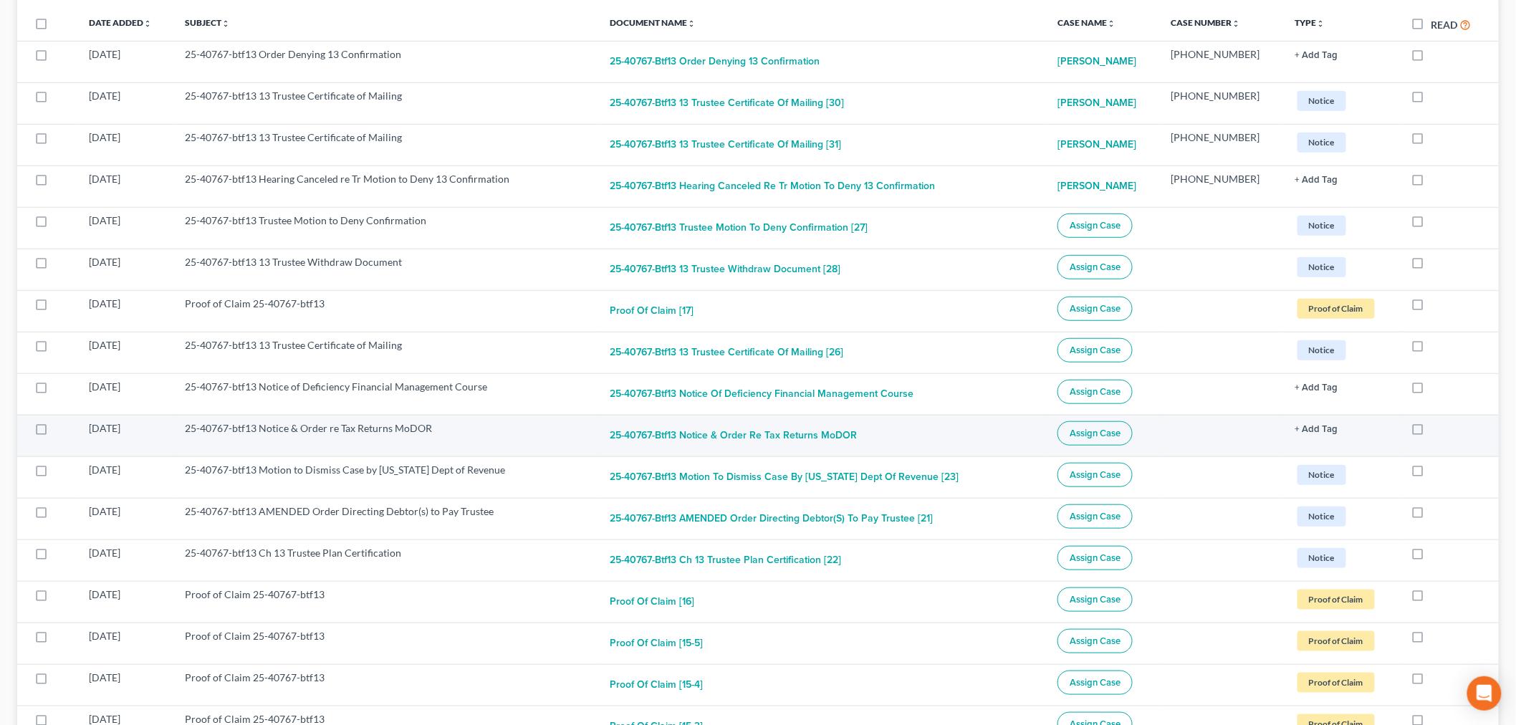
scroll to position [318, 0]
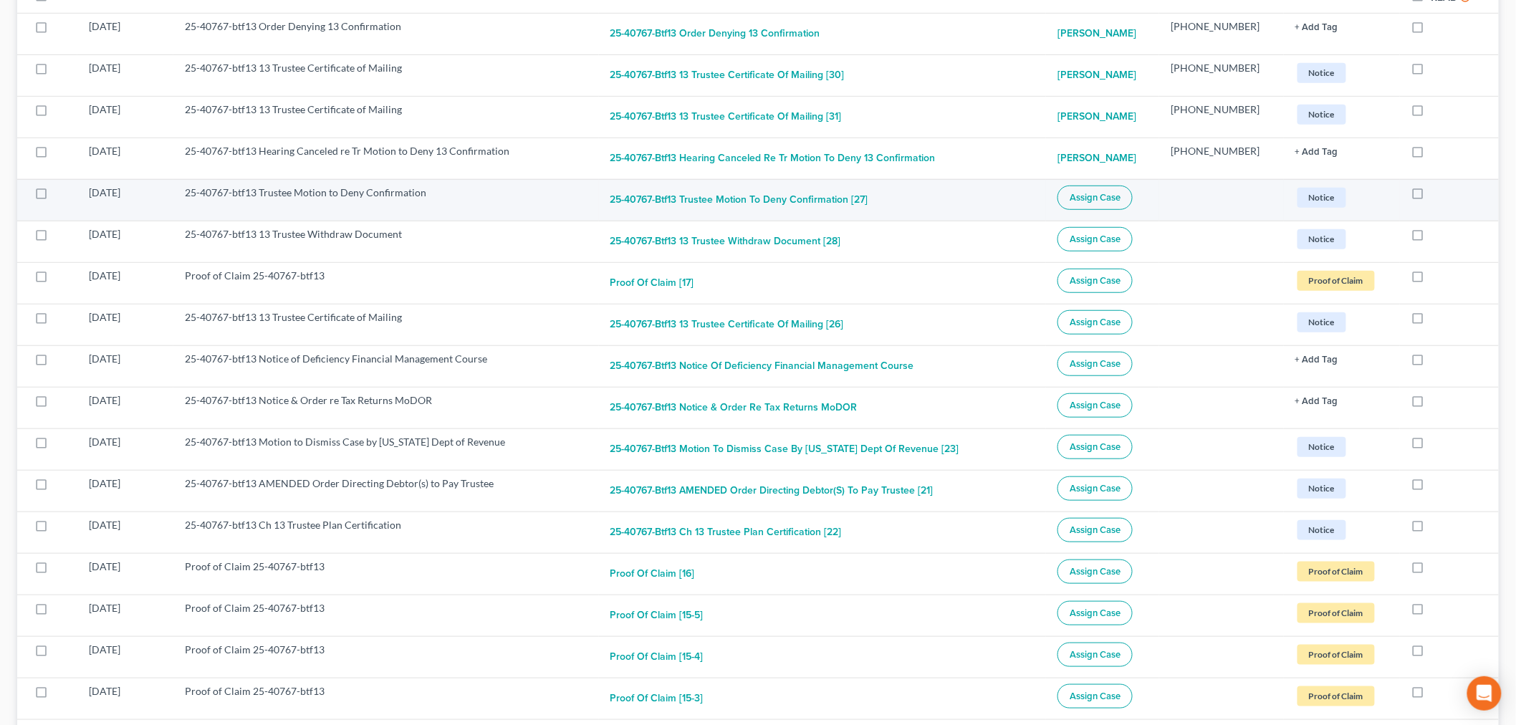
click at [54, 196] on label at bounding box center [54, 196] width 0 height 0
click at [60, 191] on input "checkbox" at bounding box center [64, 189] width 9 height 9
checkbox input "true"
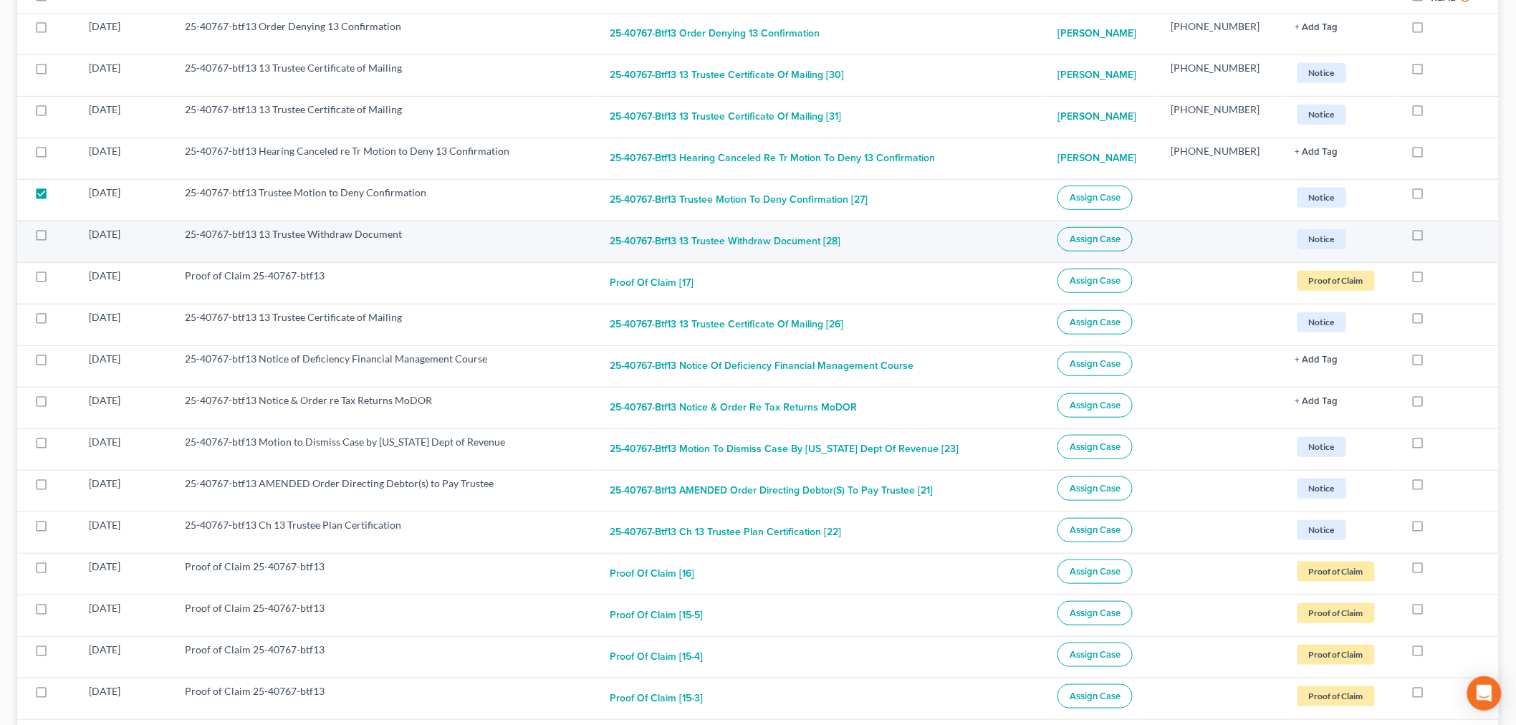
click at [54, 238] on label at bounding box center [54, 238] width 0 height 0
click at [60, 236] on input "checkbox" at bounding box center [64, 231] width 9 height 9
checkbox input "true"
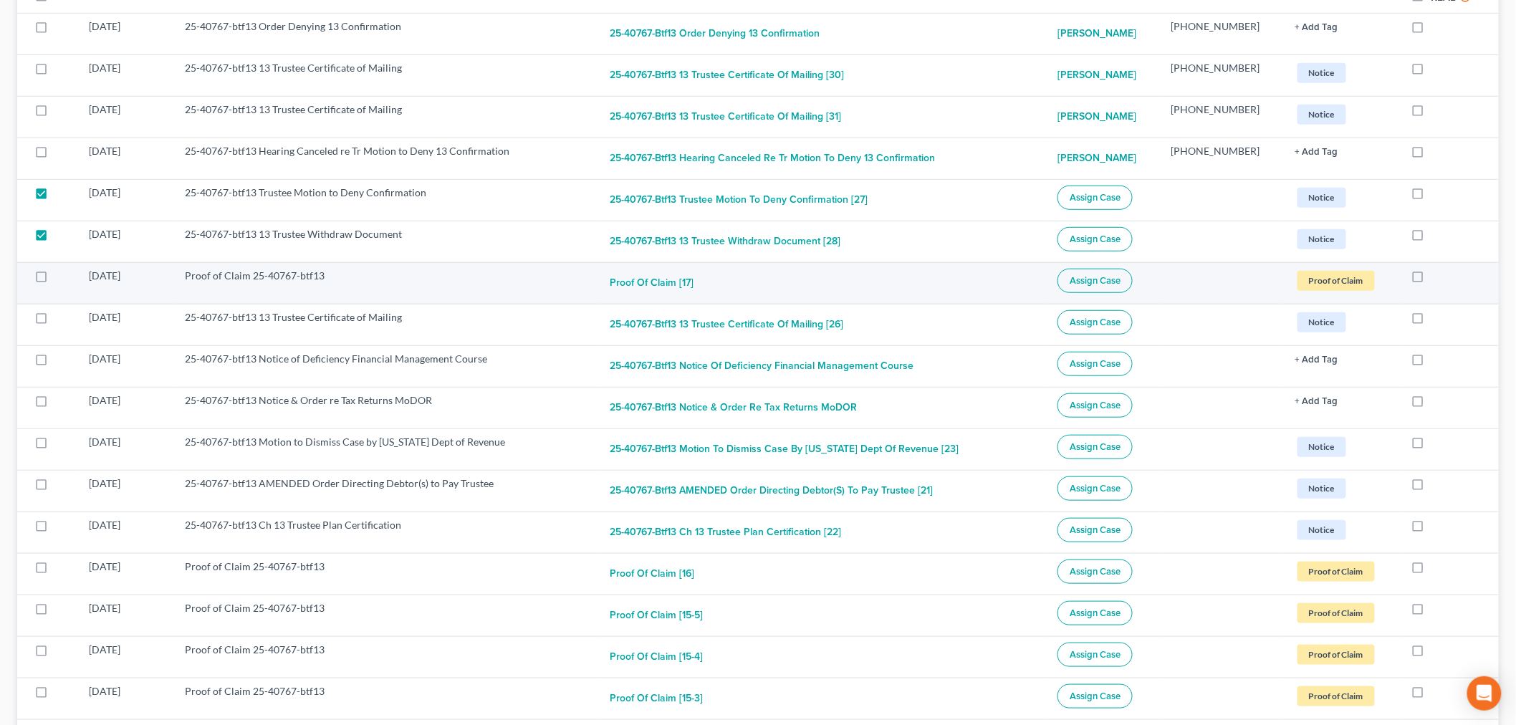
click at [54, 279] on label at bounding box center [54, 279] width 0 height 0
click at [60, 278] on input "checkbox" at bounding box center [64, 273] width 9 height 9
checkbox input "true"
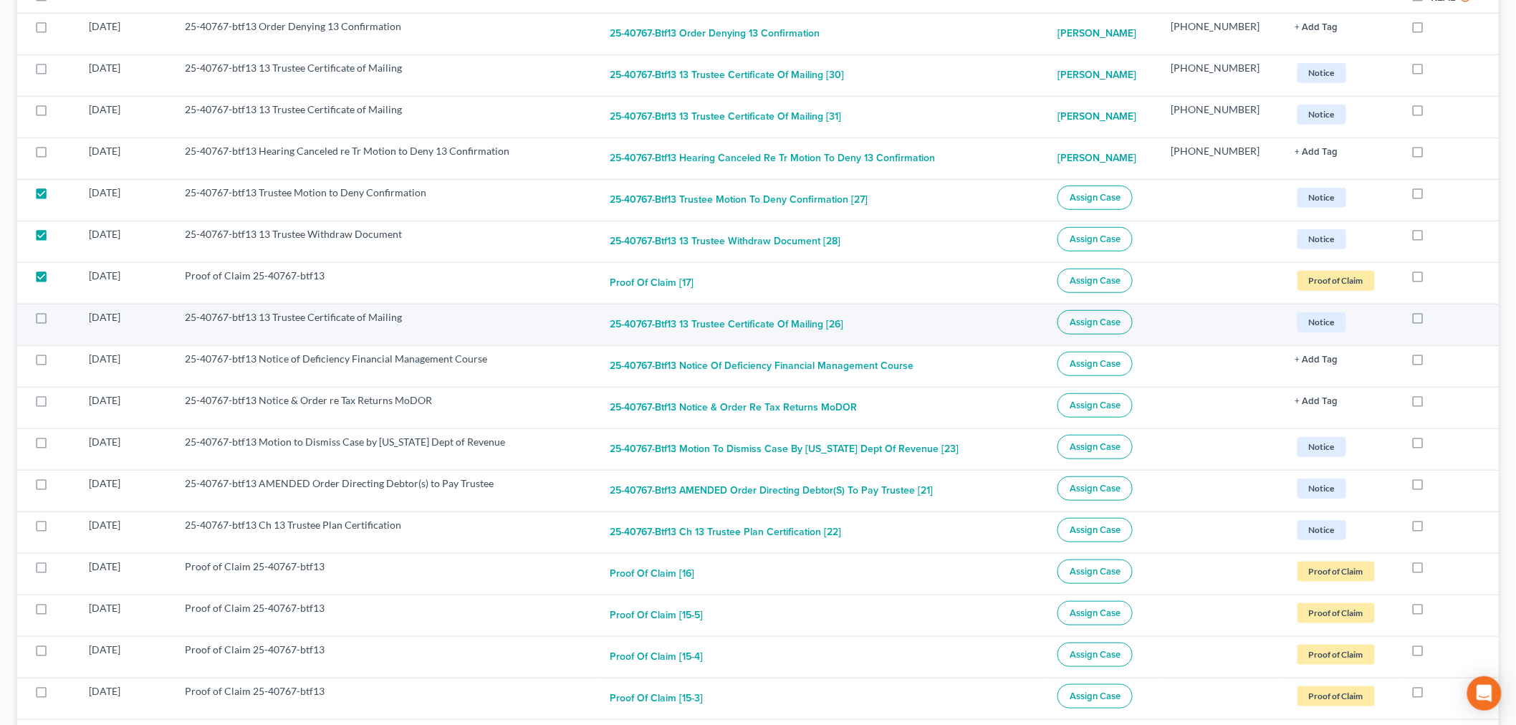
click at [54, 321] on label at bounding box center [54, 321] width 0 height 0
click at [60, 319] on input "checkbox" at bounding box center [64, 314] width 9 height 9
checkbox input "true"
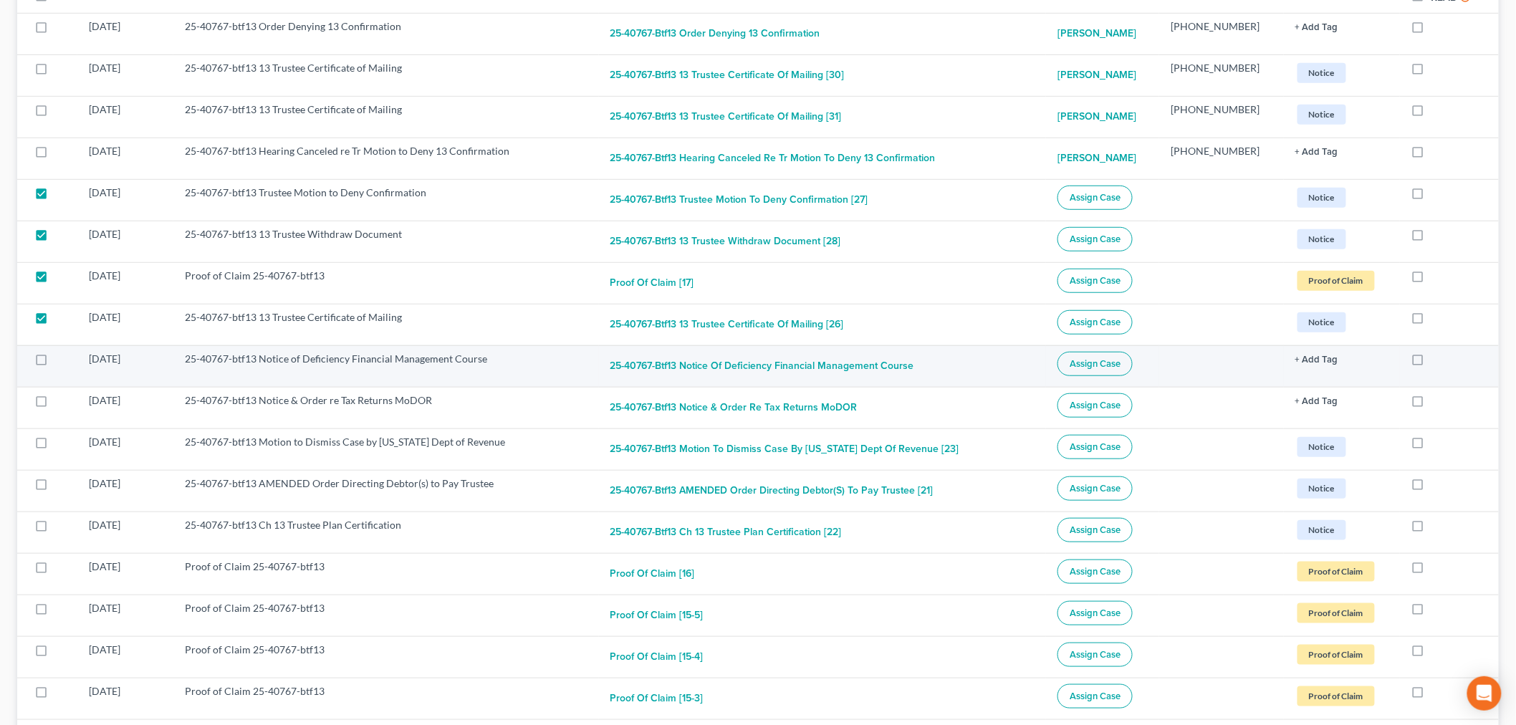
click at [54, 362] on label at bounding box center [54, 362] width 0 height 0
click at [60, 361] on input "checkbox" at bounding box center [64, 356] width 9 height 9
checkbox input "true"
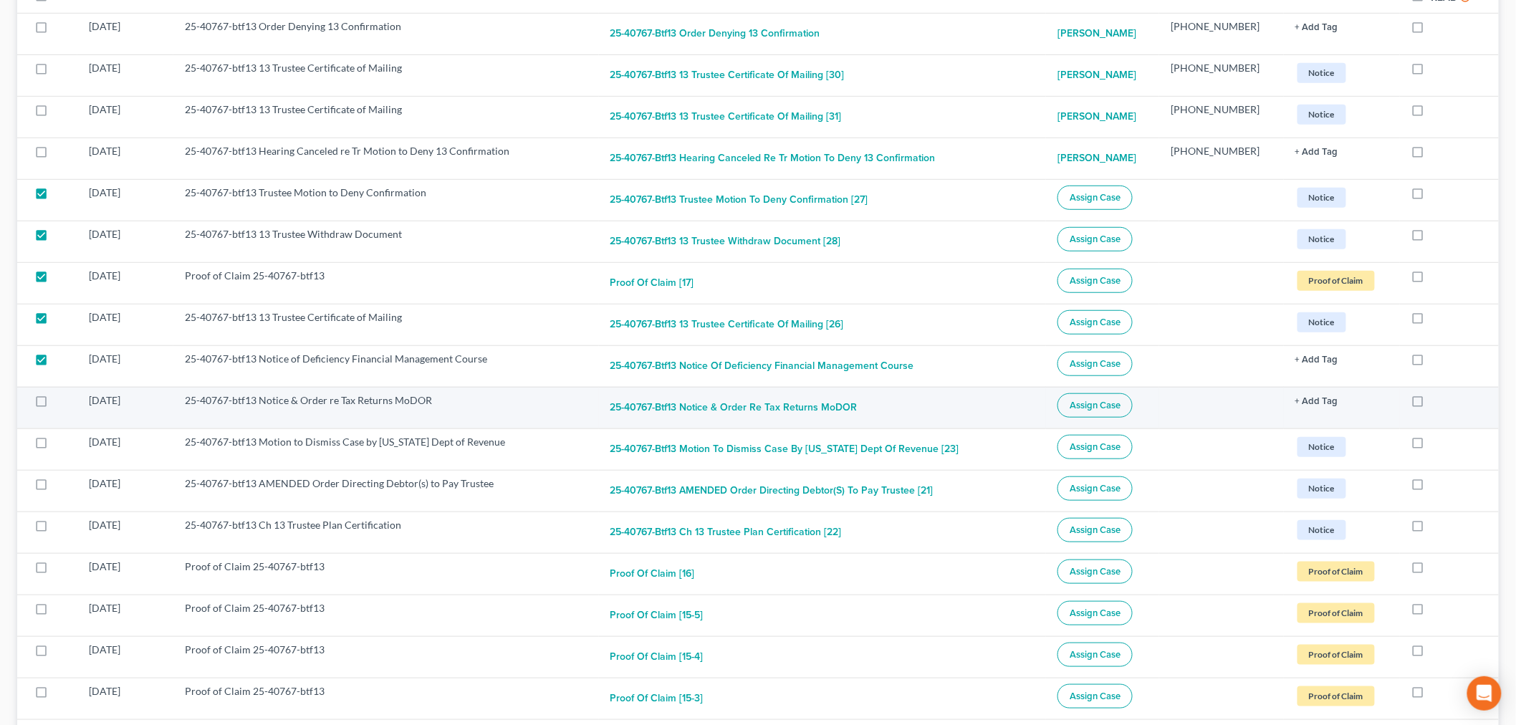
click at [54, 404] on label at bounding box center [54, 404] width 0 height 0
click at [60, 403] on input "checkbox" at bounding box center [64, 397] width 9 height 9
checkbox input "true"
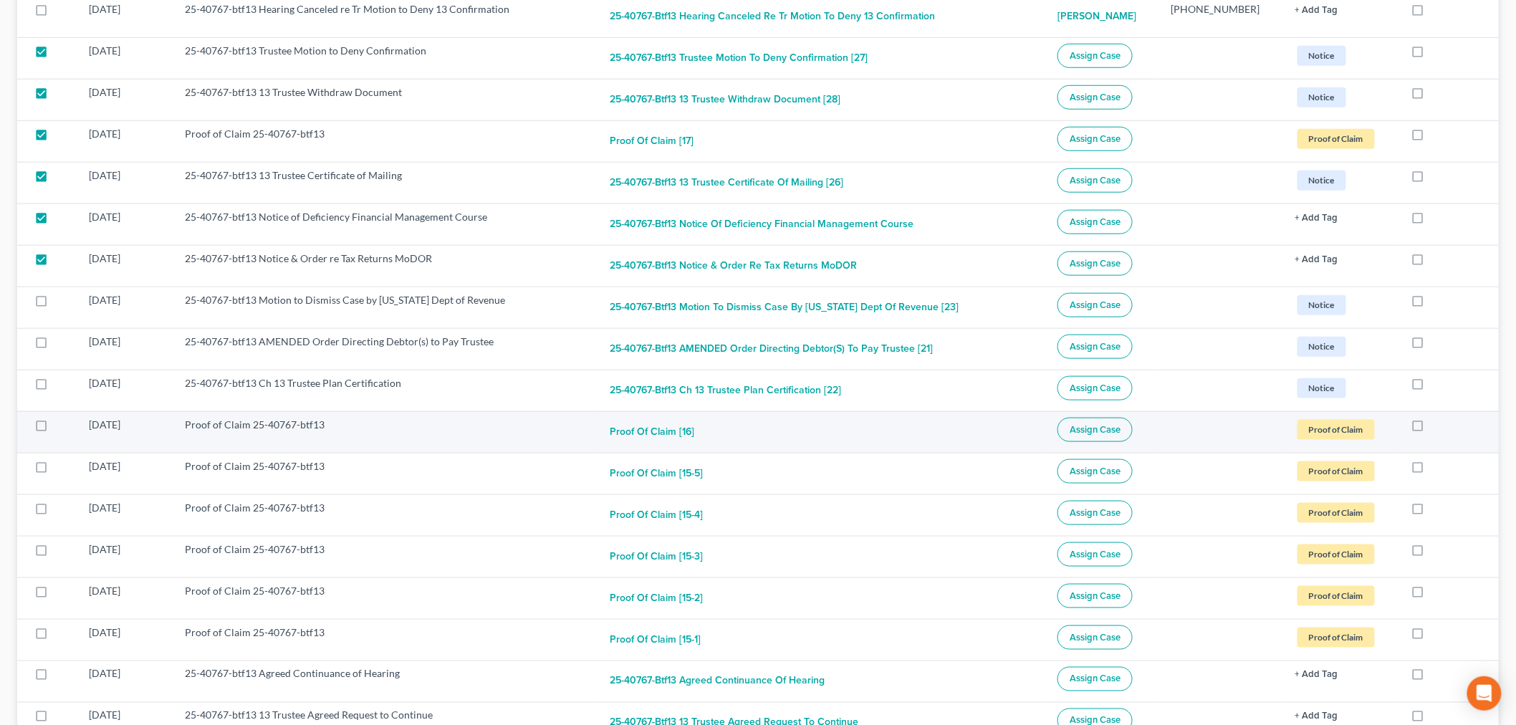
scroll to position [477, 0]
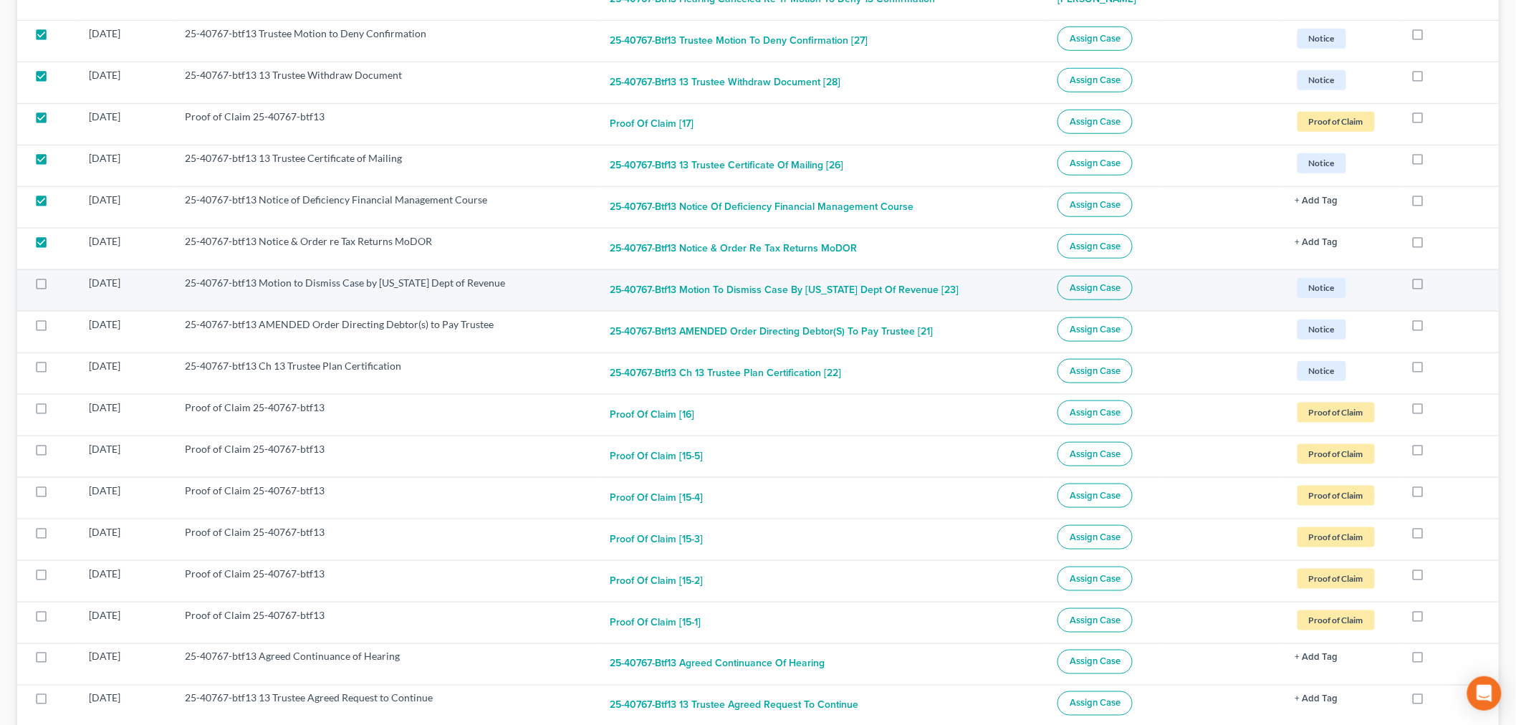
click at [54, 286] on label at bounding box center [54, 286] width 0 height 0
click at [60, 284] on input "checkbox" at bounding box center [64, 280] width 9 height 9
checkbox input "true"
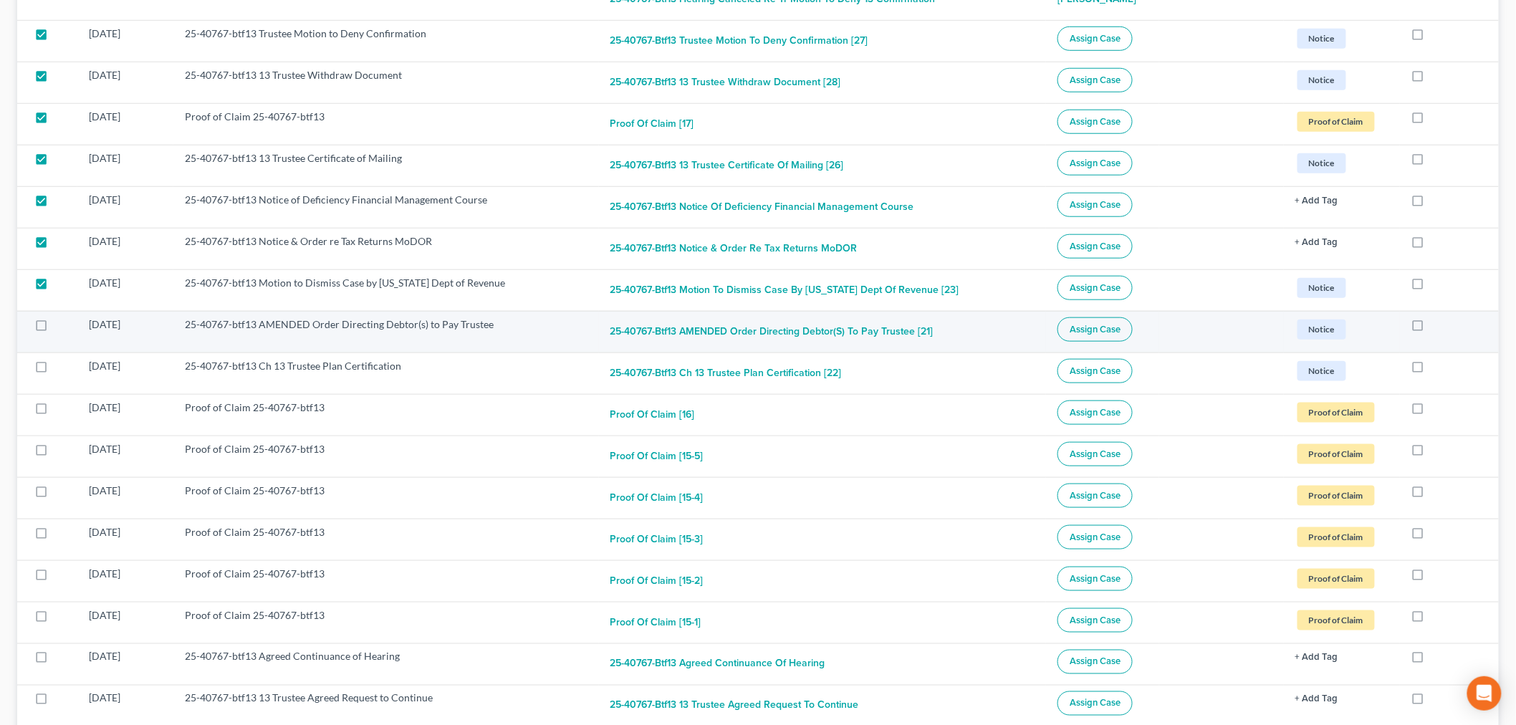
click at [54, 328] on label at bounding box center [54, 328] width 0 height 0
click at [60, 327] on input "checkbox" at bounding box center [64, 321] width 9 height 9
checkbox input "true"
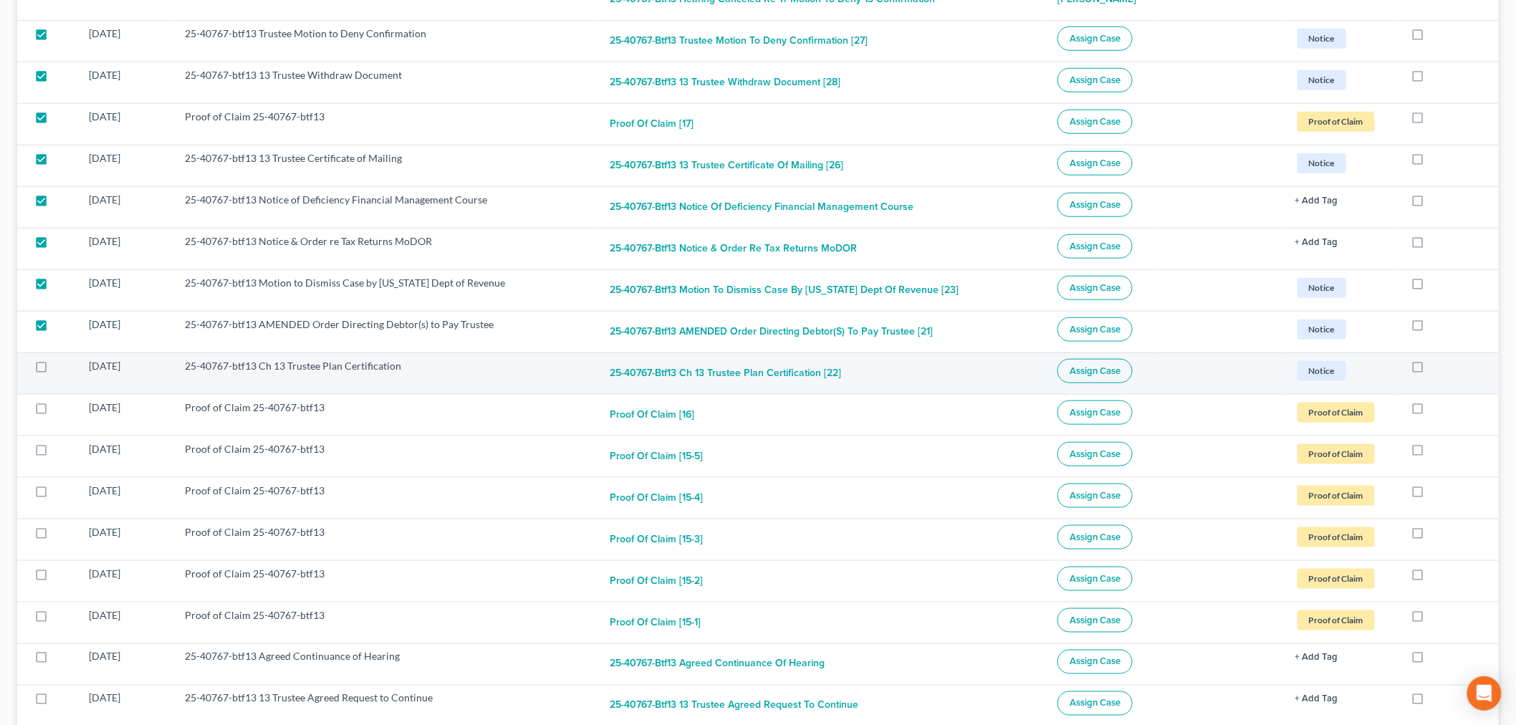
click at [54, 370] on label at bounding box center [54, 370] width 0 height 0
click at [60, 367] on input "checkbox" at bounding box center [64, 363] width 9 height 9
checkbox input "true"
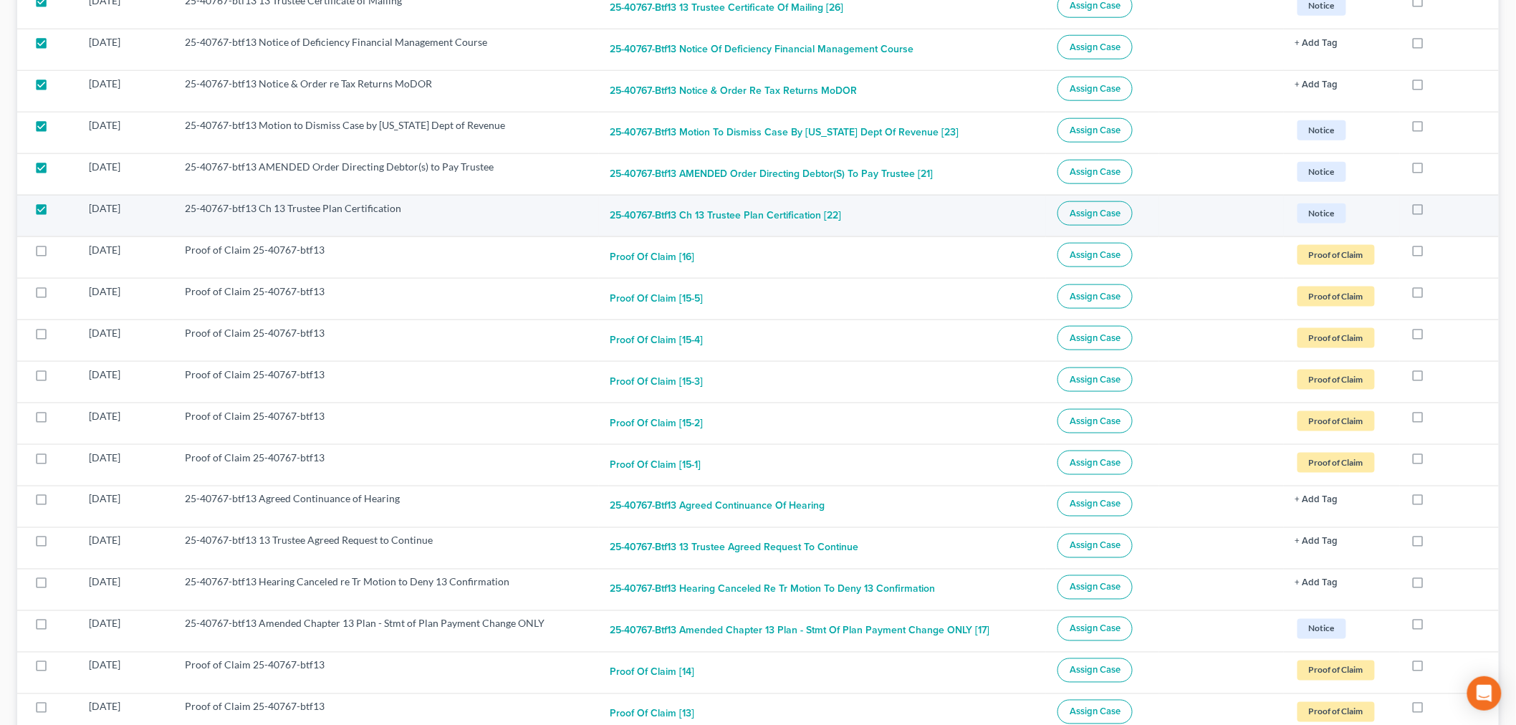
scroll to position [636, 0]
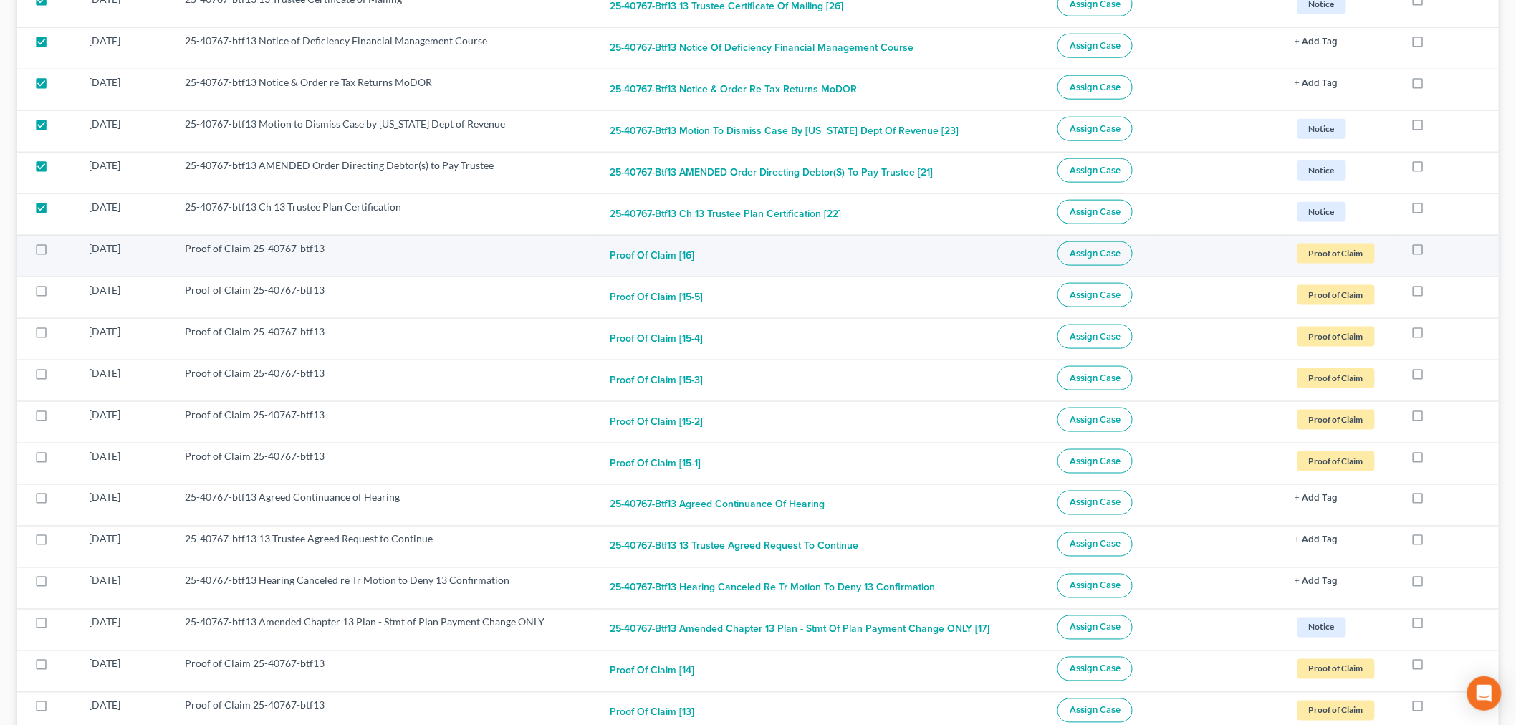
click at [54, 252] on label at bounding box center [54, 252] width 0 height 0
click at [60, 251] on input "checkbox" at bounding box center [64, 245] width 9 height 9
checkbox input "true"
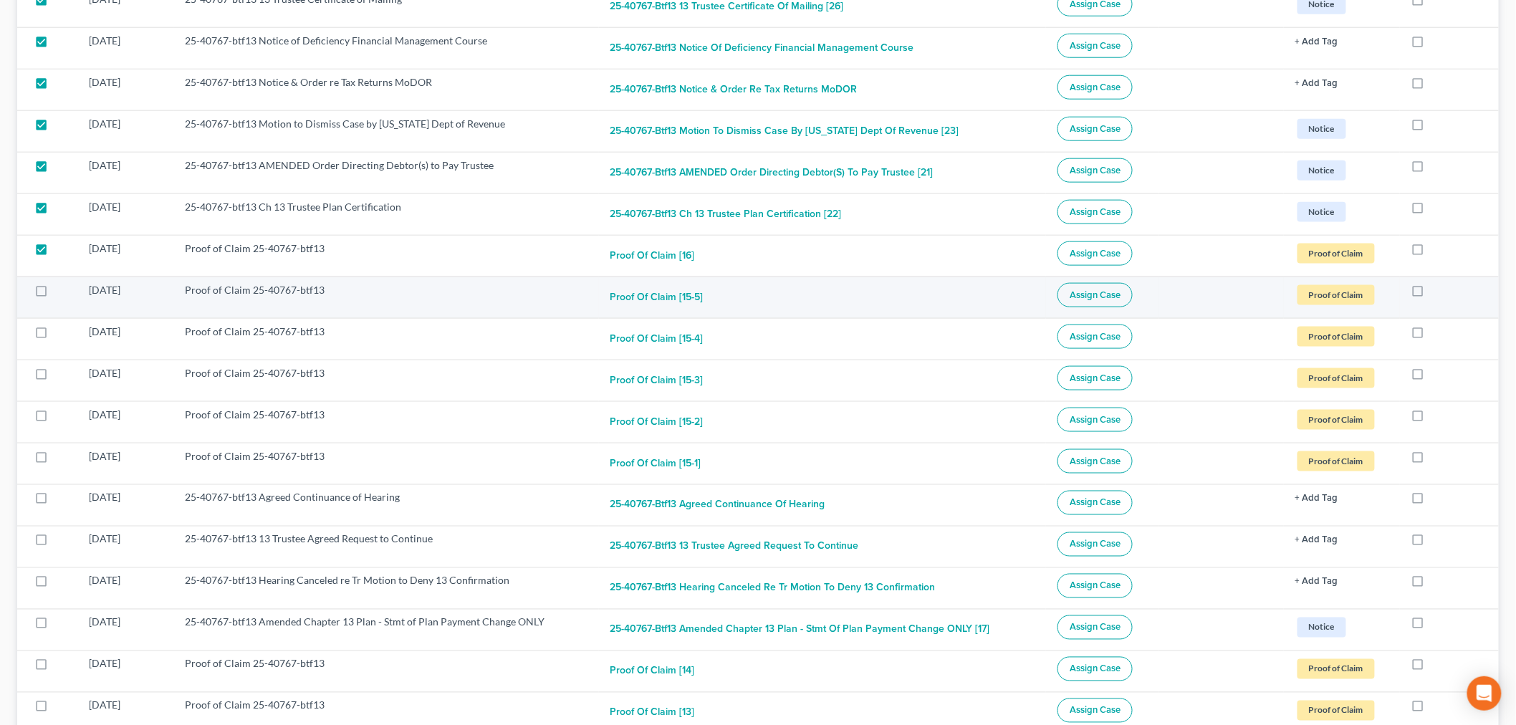
click at [54, 294] on label at bounding box center [54, 294] width 0 height 0
click at [60, 289] on input "checkbox" at bounding box center [64, 287] width 9 height 9
checkbox input "true"
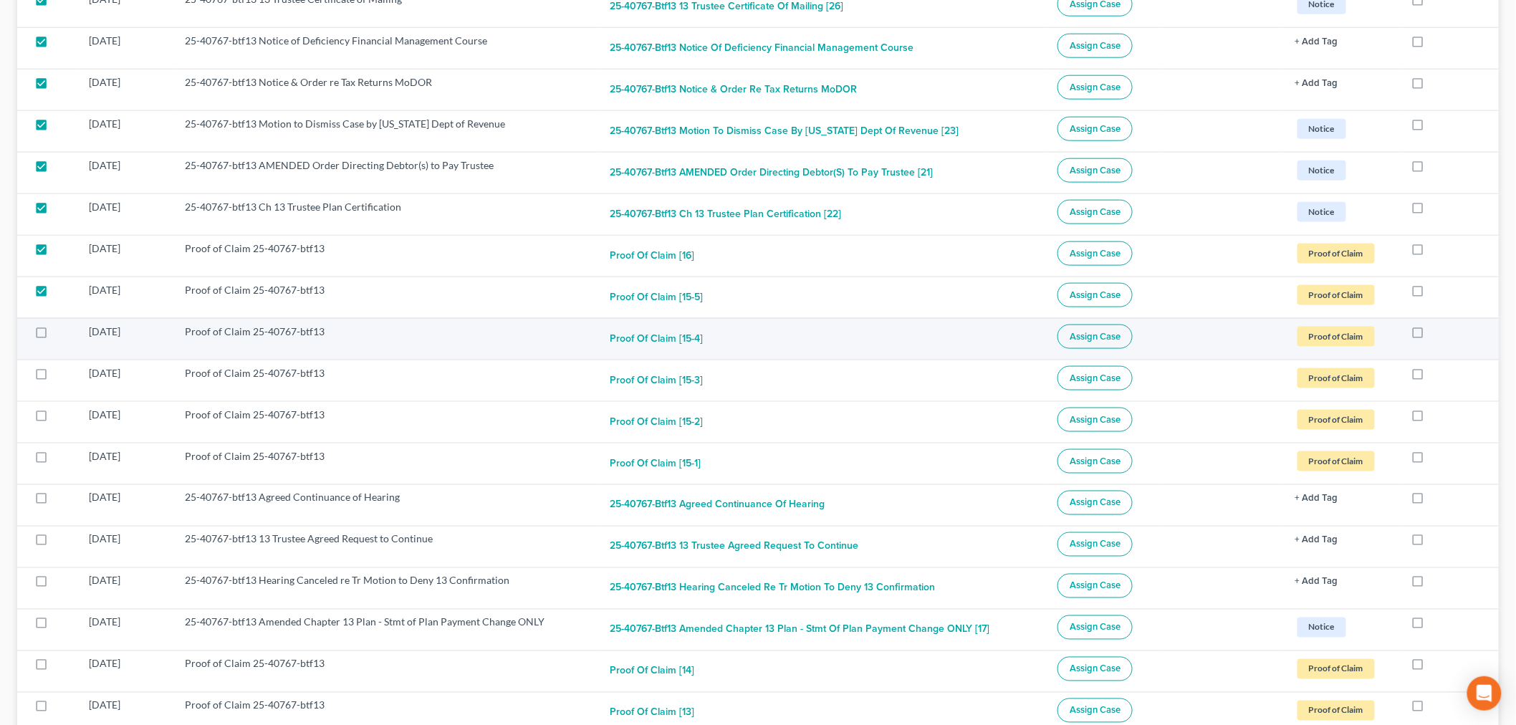
click at [54, 335] on label at bounding box center [54, 335] width 0 height 0
click at [60, 334] on input "checkbox" at bounding box center [64, 328] width 9 height 9
checkbox input "true"
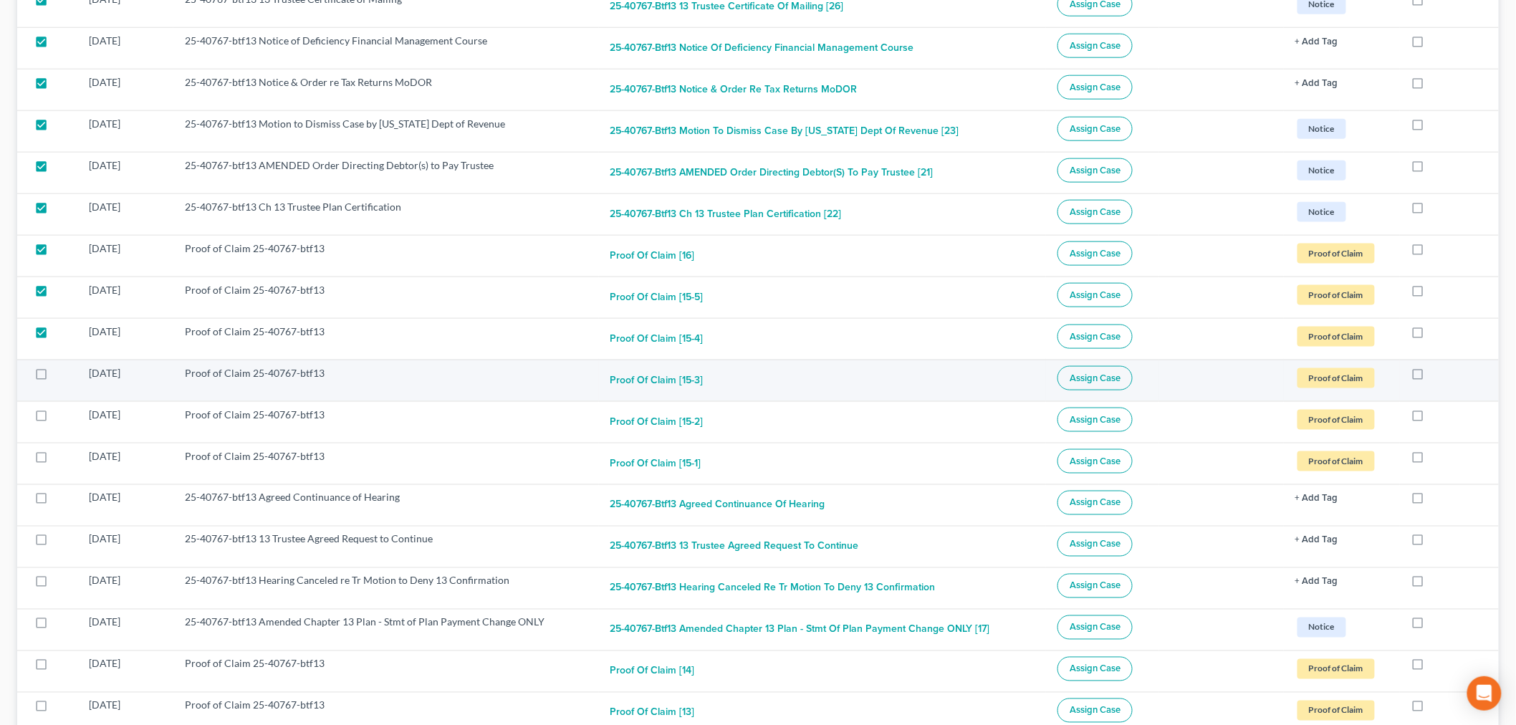
click at [54, 377] on label at bounding box center [54, 377] width 0 height 0
click at [60, 375] on input "checkbox" at bounding box center [64, 370] width 9 height 9
checkbox input "true"
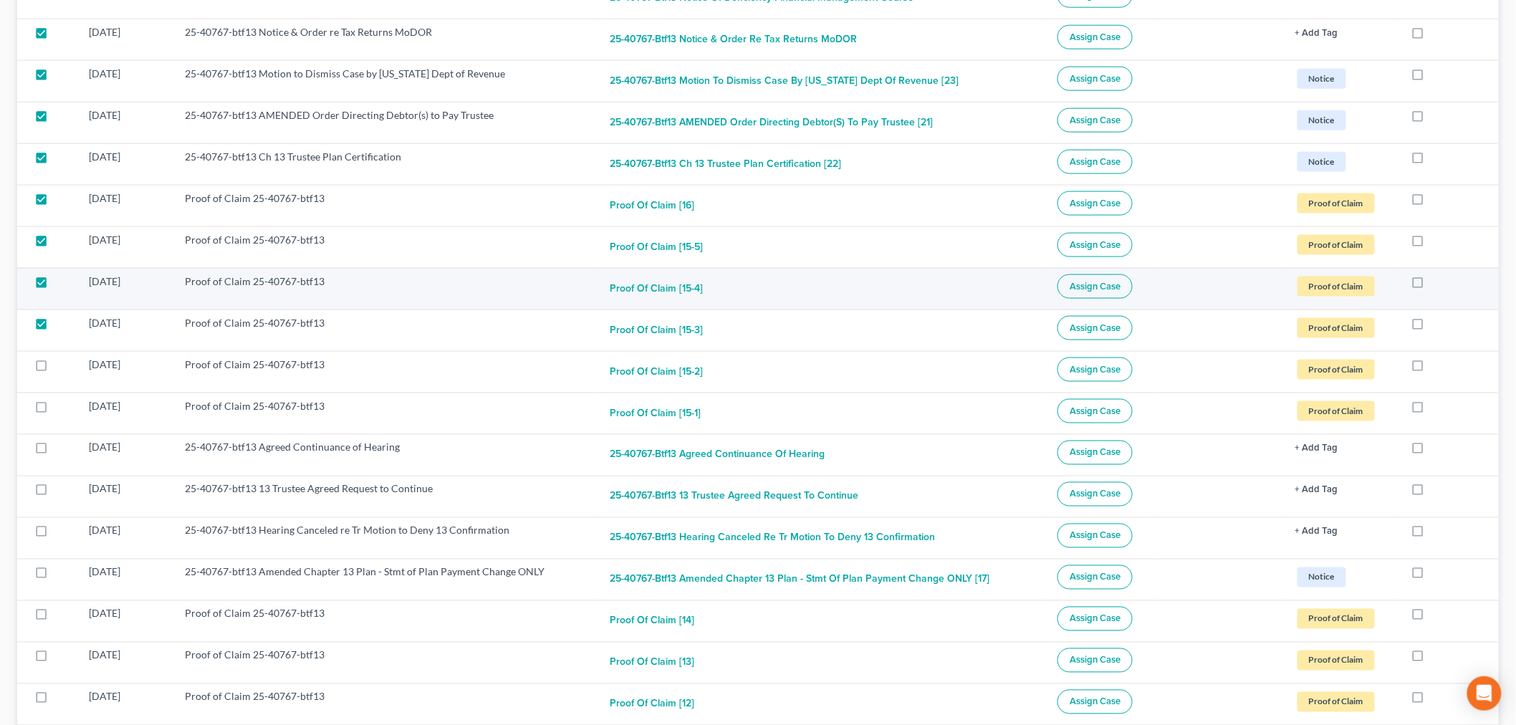
scroll to position [875, 0]
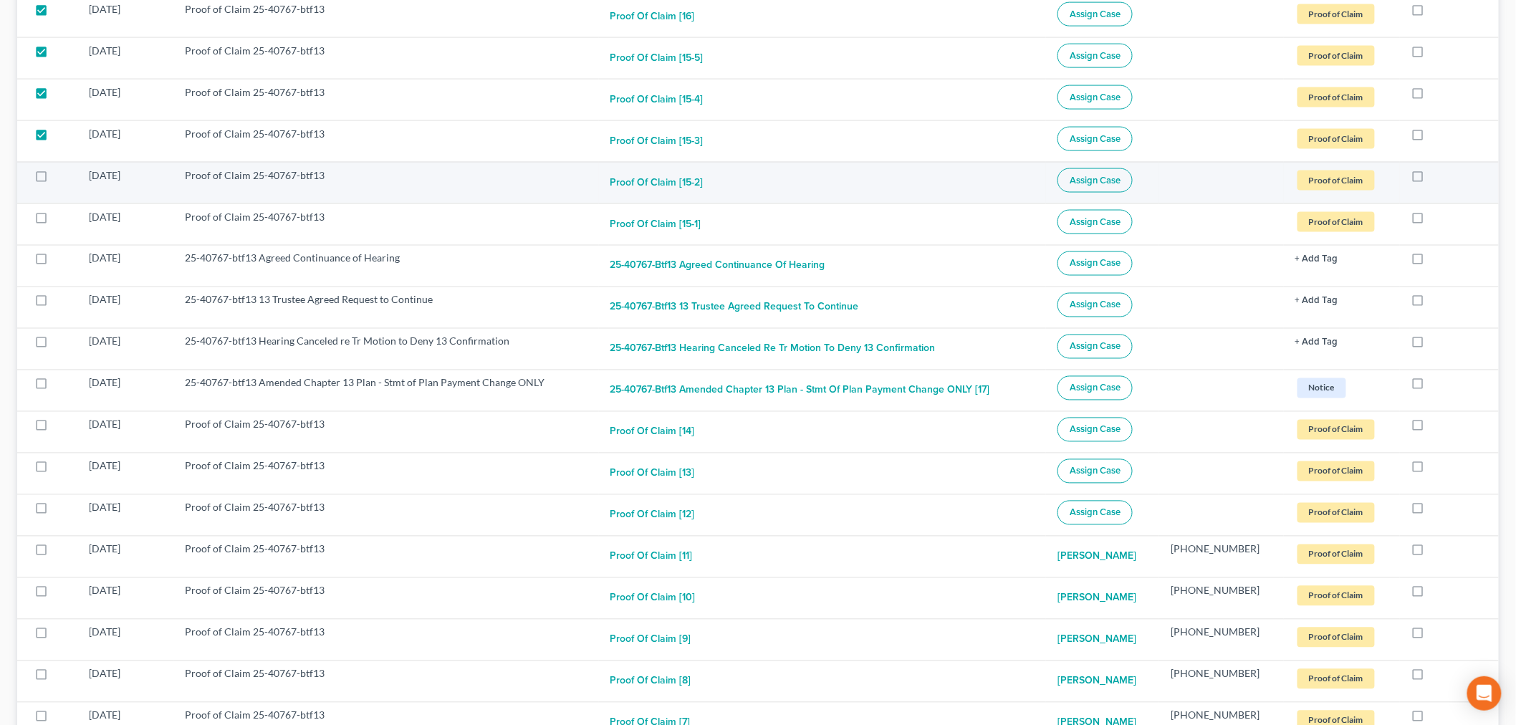
click at [54, 179] on label at bounding box center [54, 179] width 0 height 0
click at [60, 178] on input "checkbox" at bounding box center [64, 172] width 9 height 9
checkbox input "true"
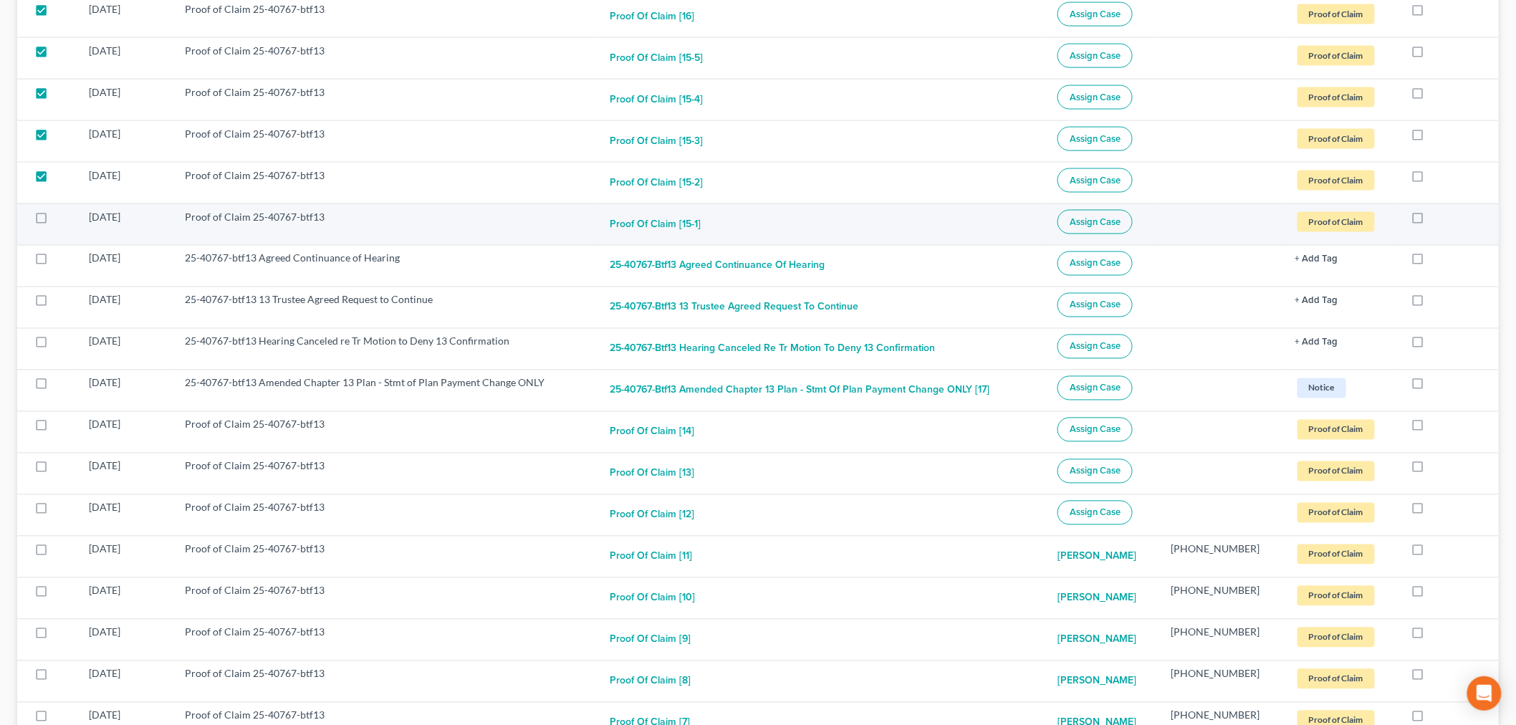
click at [54, 221] on label at bounding box center [54, 221] width 0 height 0
click at [60, 219] on input "checkbox" at bounding box center [64, 214] width 9 height 9
checkbox input "true"
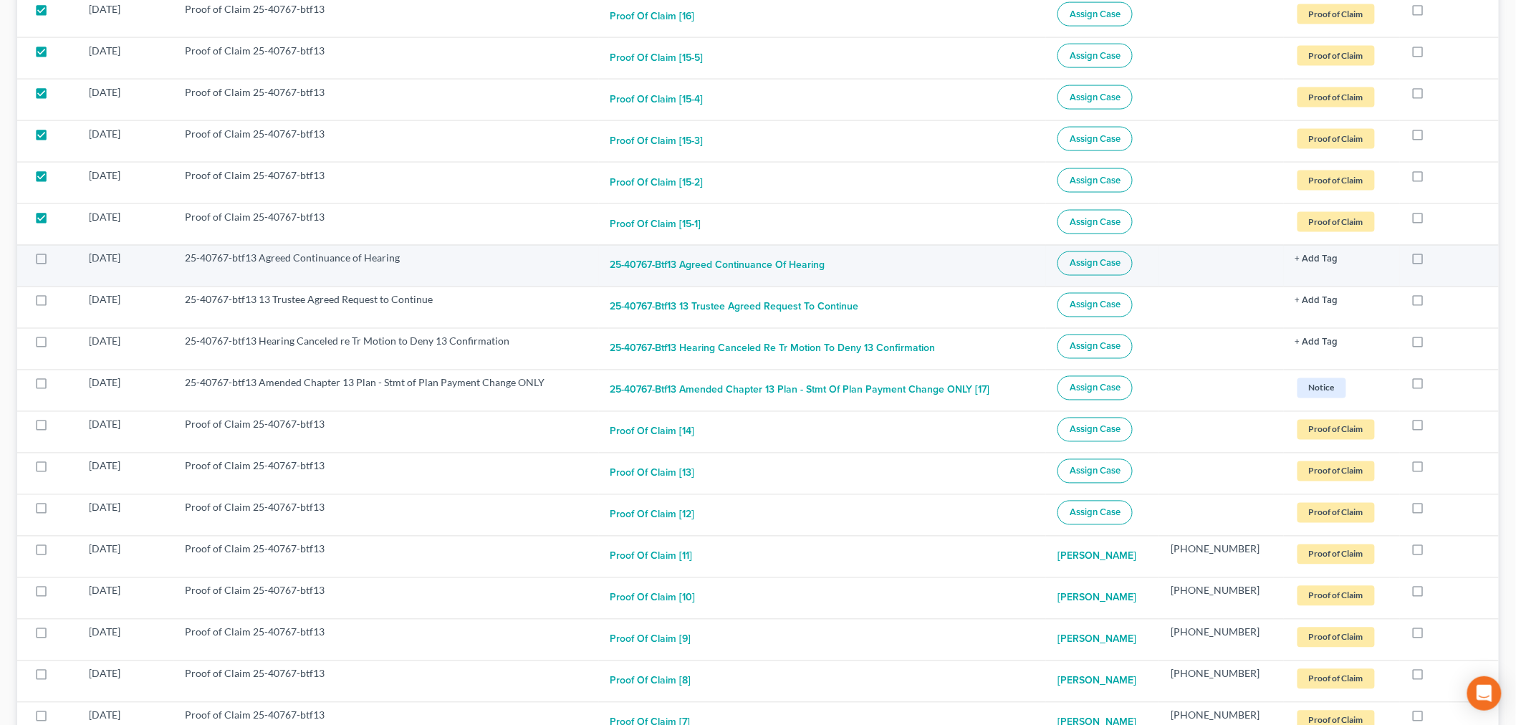
click at [45, 274] on td at bounding box center [47, 266] width 60 height 42
click at [54, 262] on label at bounding box center [54, 262] width 0 height 0
click at [60, 261] on input "checkbox" at bounding box center [64, 255] width 9 height 9
checkbox input "true"
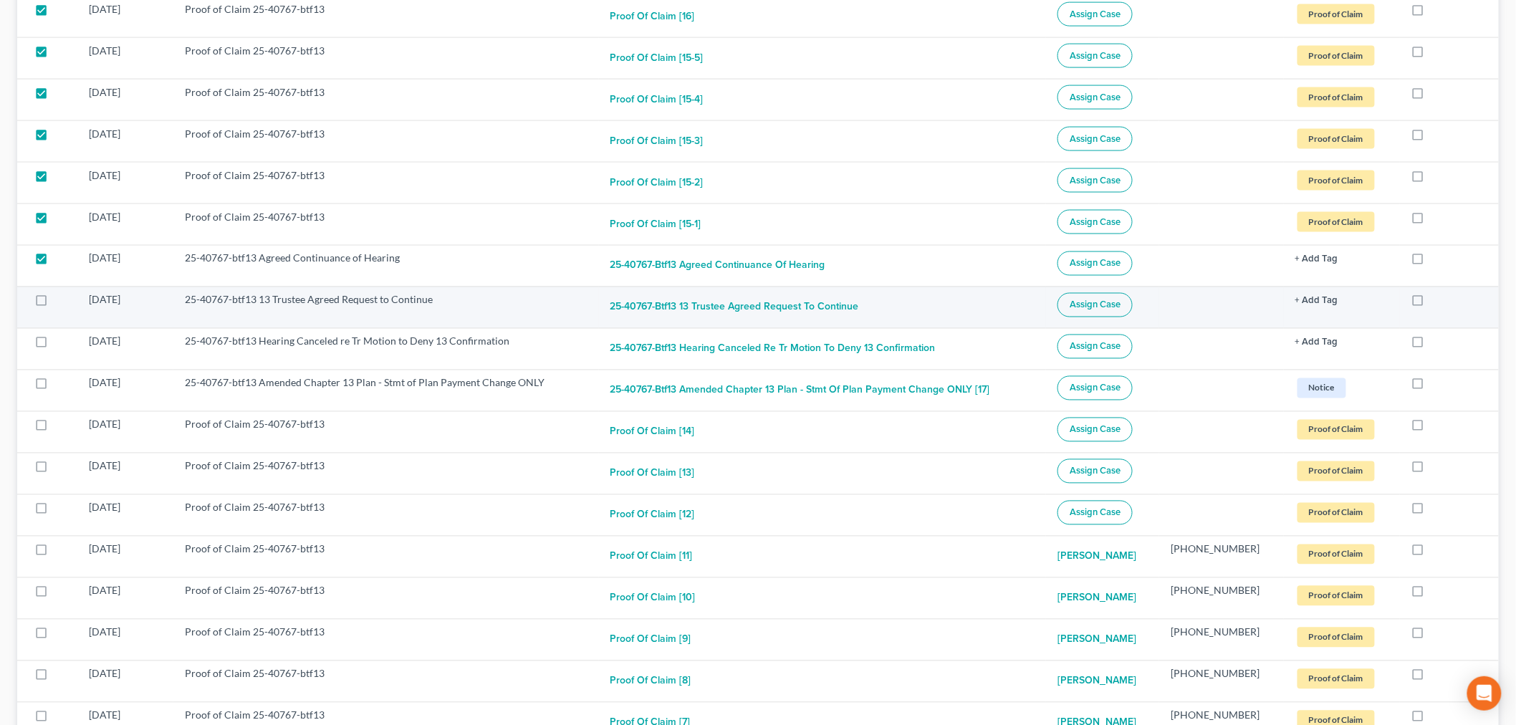
click at [54, 304] on label at bounding box center [54, 304] width 0 height 0
click at [60, 302] on input "checkbox" at bounding box center [64, 297] width 9 height 9
checkbox input "true"
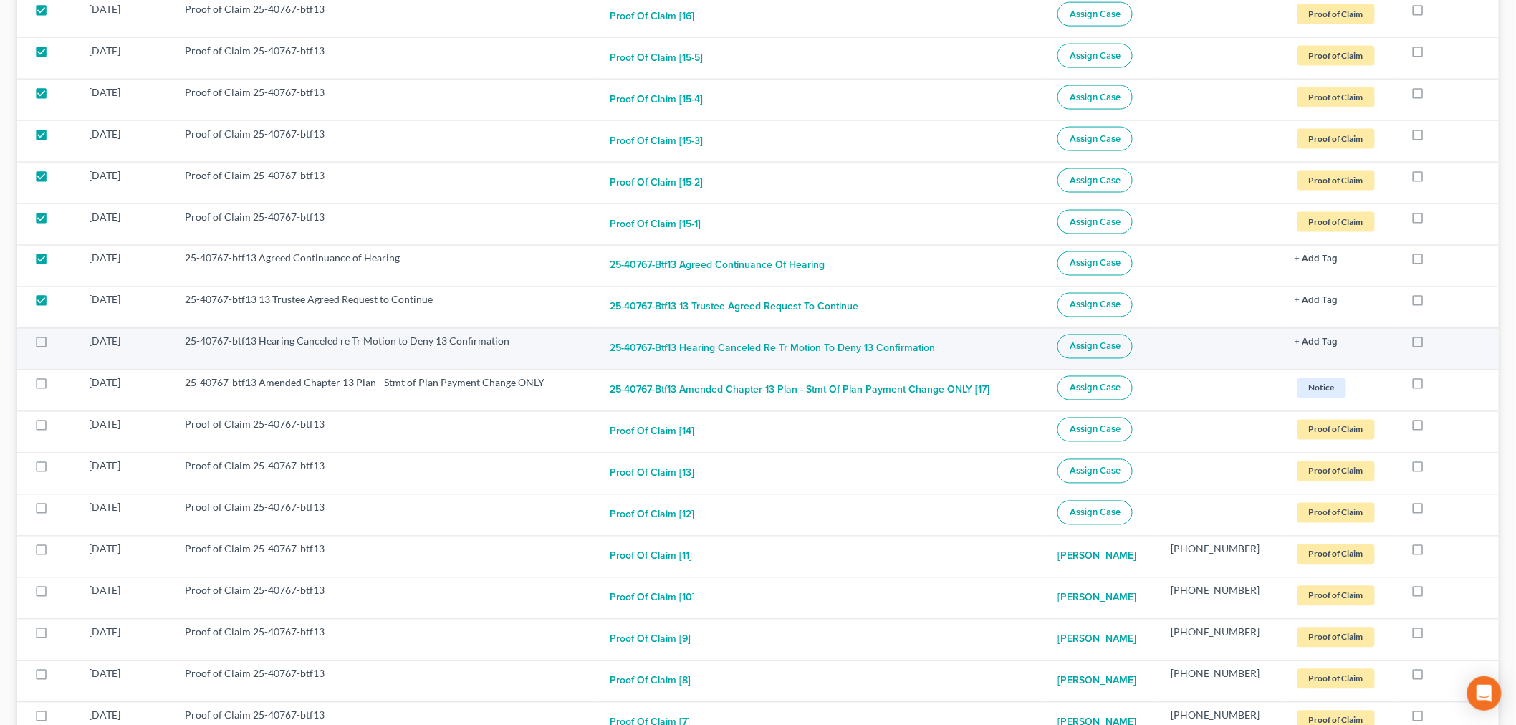
click at [54, 345] on label at bounding box center [54, 345] width 0 height 0
click at [60, 344] on input "checkbox" at bounding box center [64, 338] width 9 height 9
checkbox input "true"
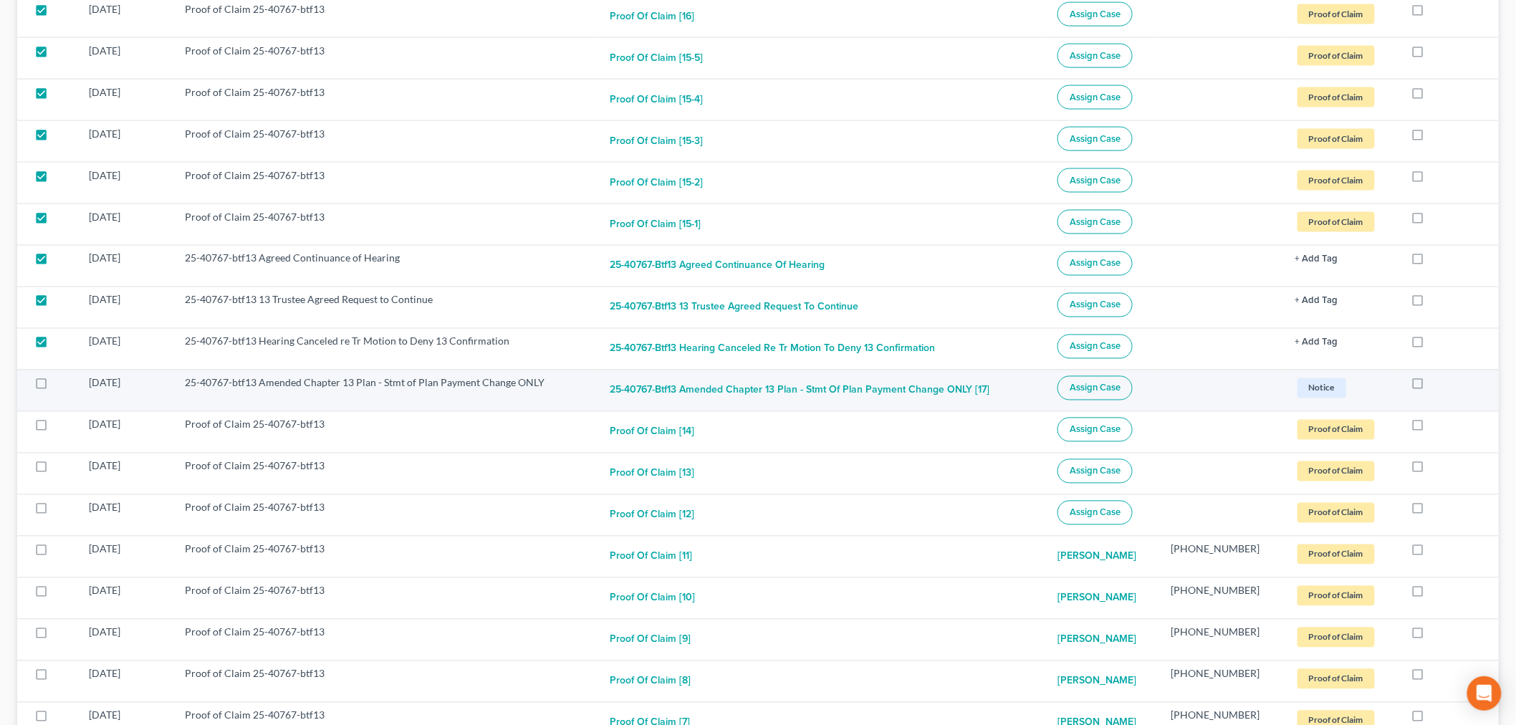
click at [54, 387] on label at bounding box center [54, 387] width 0 height 0
click at [60, 381] on input "checkbox" at bounding box center [64, 380] width 9 height 9
checkbox input "true"
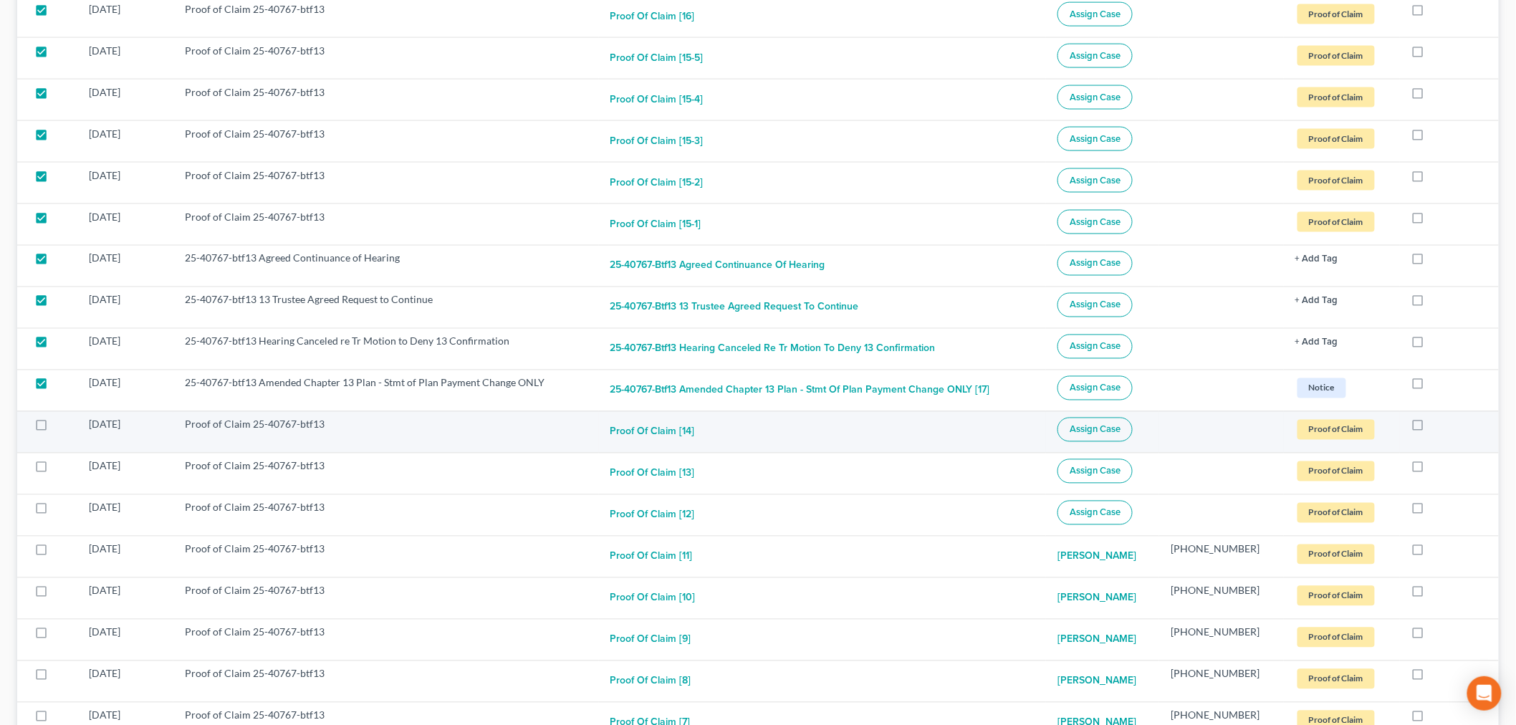
click at [54, 428] on label at bounding box center [54, 428] width 0 height 0
click at [60, 427] on input "checkbox" at bounding box center [64, 422] width 9 height 9
checkbox input "true"
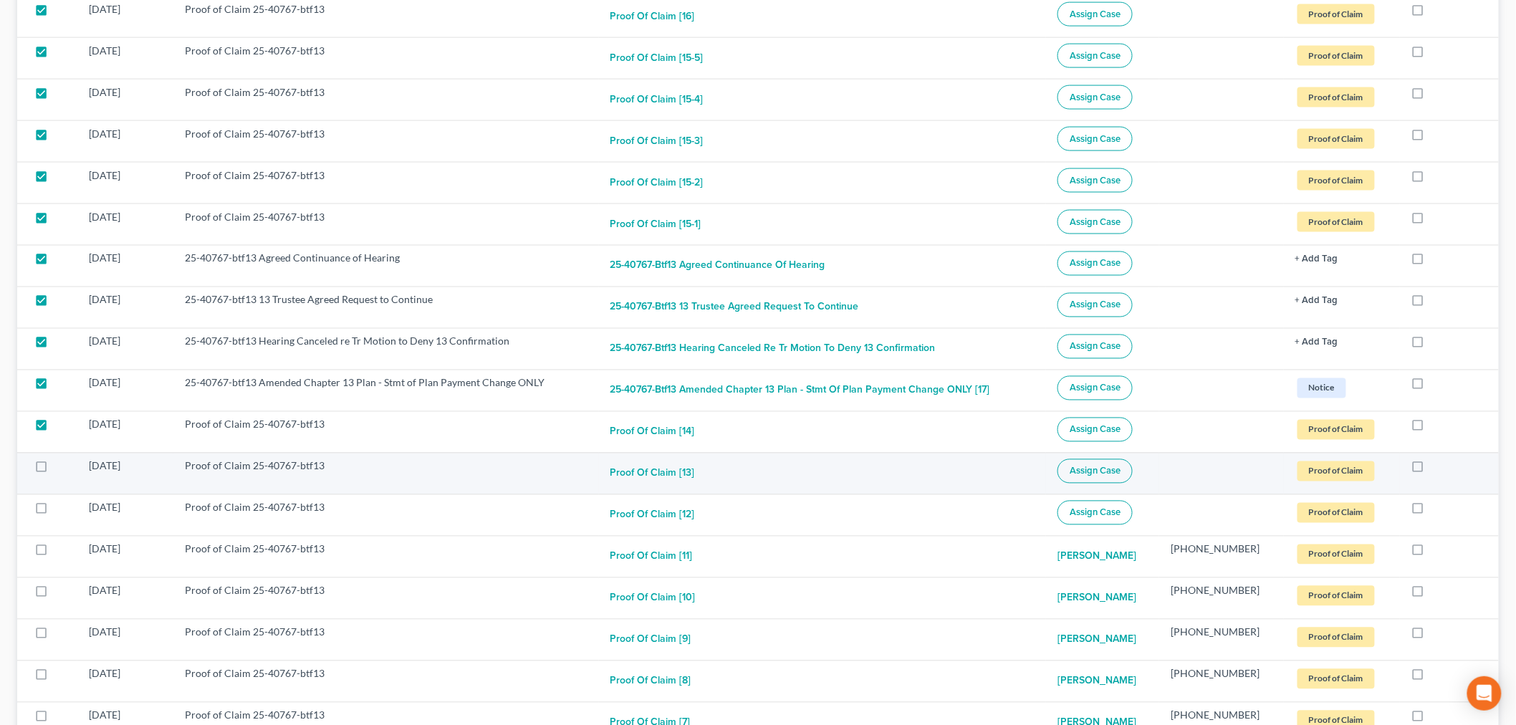
click at [54, 470] on label at bounding box center [54, 470] width 0 height 0
click at [60, 466] on input "checkbox" at bounding box center [64, 463] width 9 height 9
checkbox input "true"
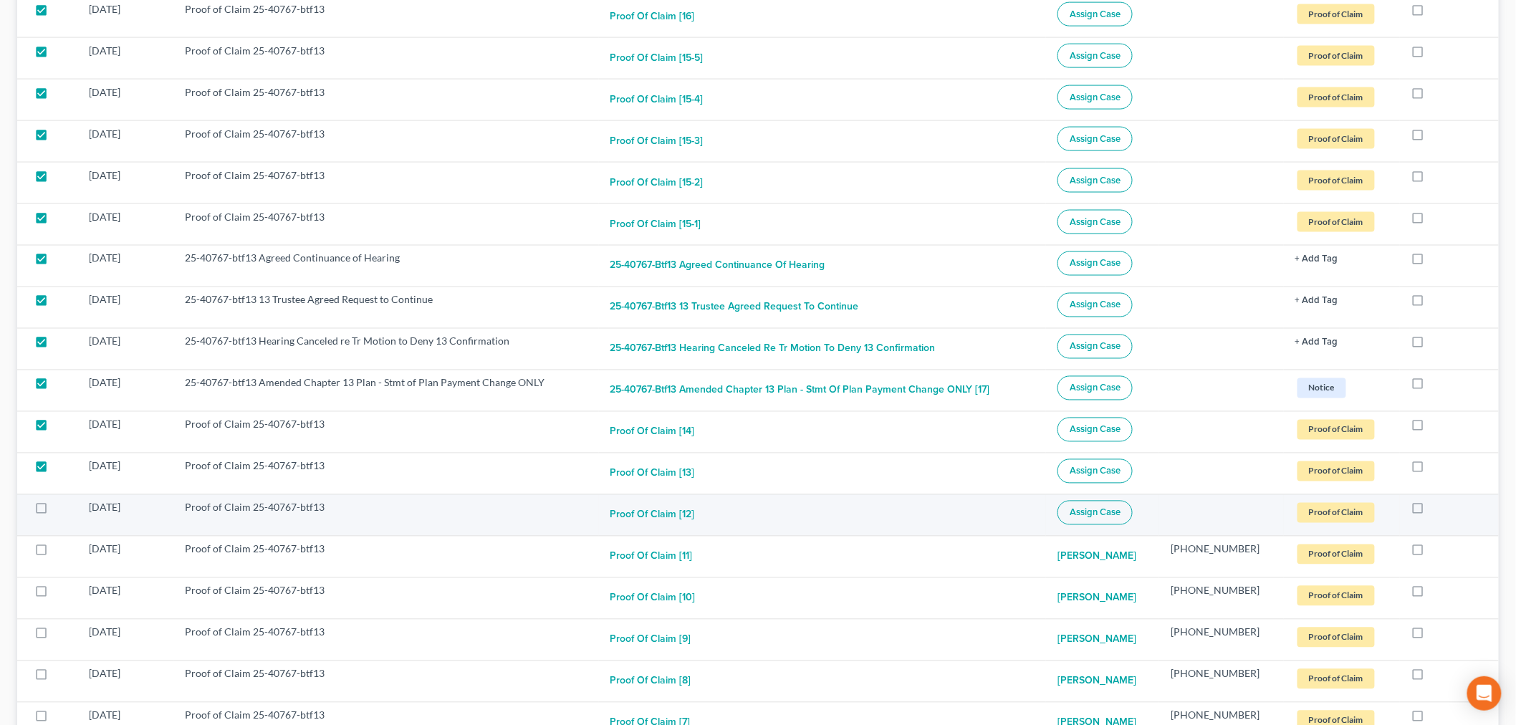
click at [54, 511] on label at bounding box center [54, 511] width 0 height 0
click at [60, 509] on input "checkbox" at bounding box center [64, 505] width 9 height 9
checkbox input "true"
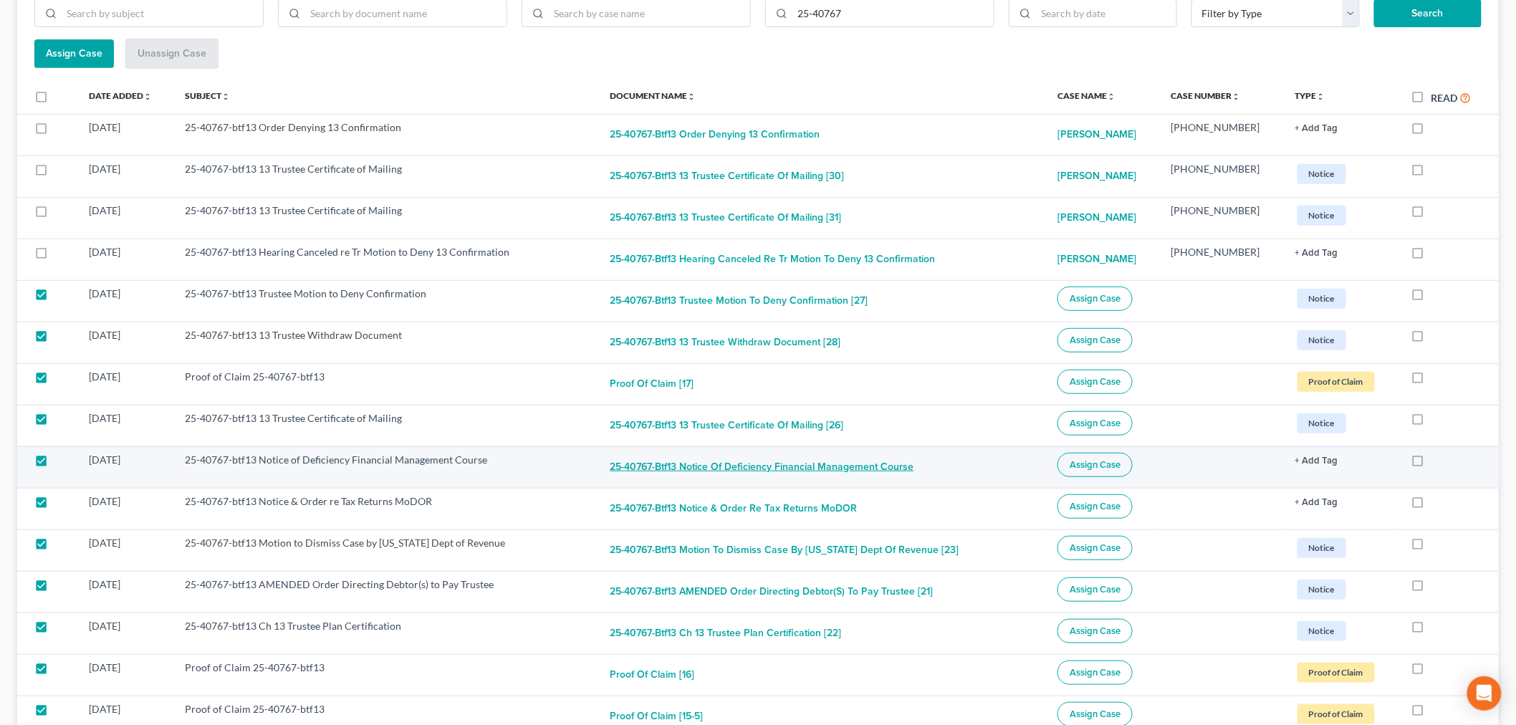
scroll to position [0, 0]
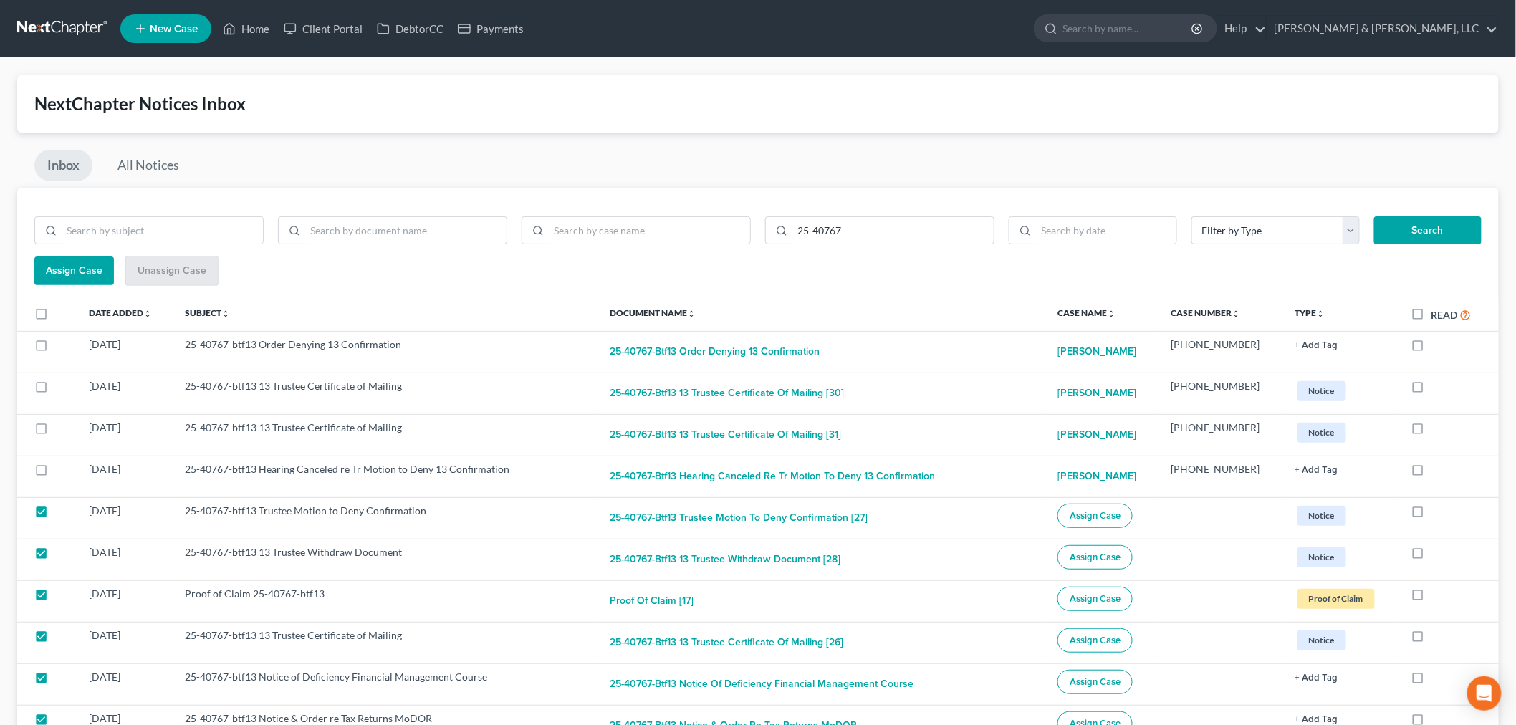
click at [61, 269] on span "Assign Case" at bounding box center [74, 270] width 57 height 12
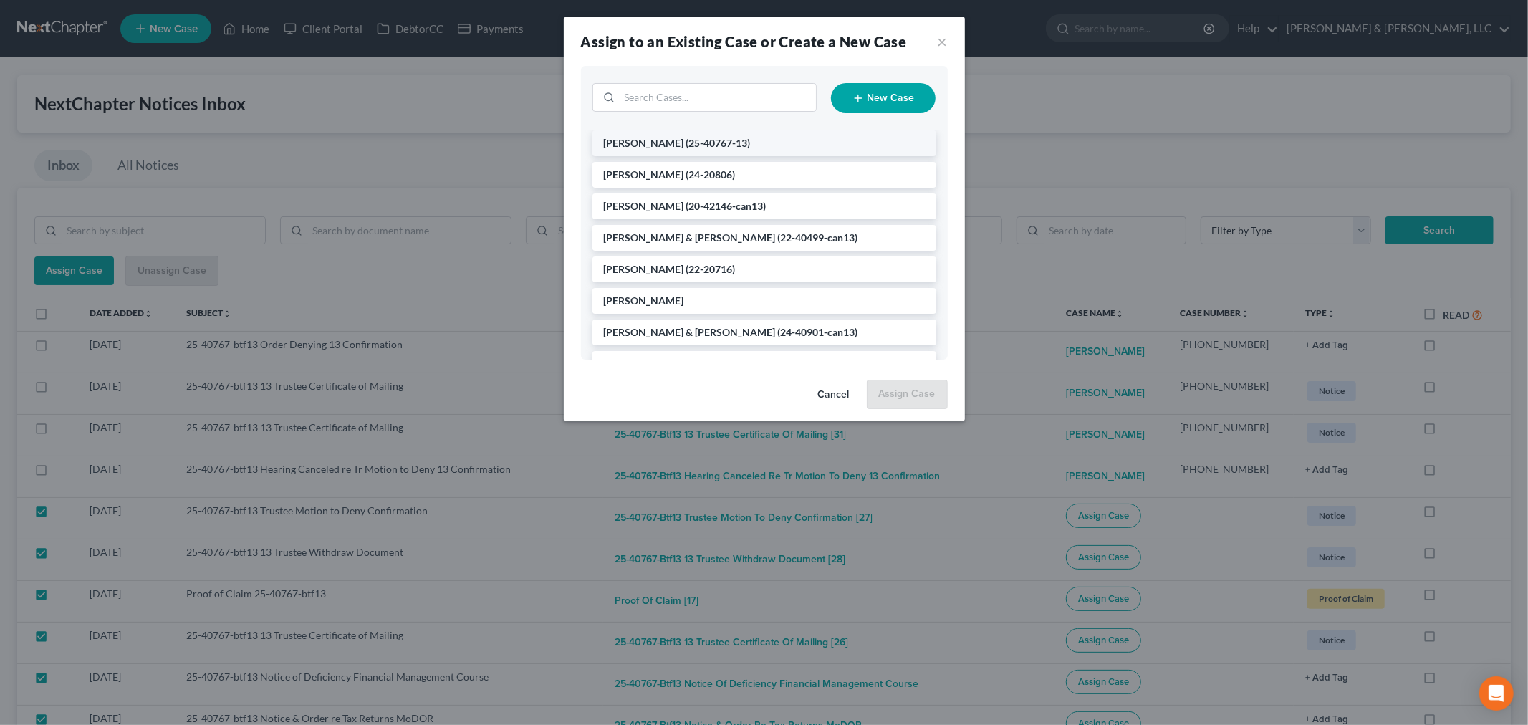
click at [686, 143] on span "(25-40767-13)" at bounding box center [718, 143] width 64 height 12
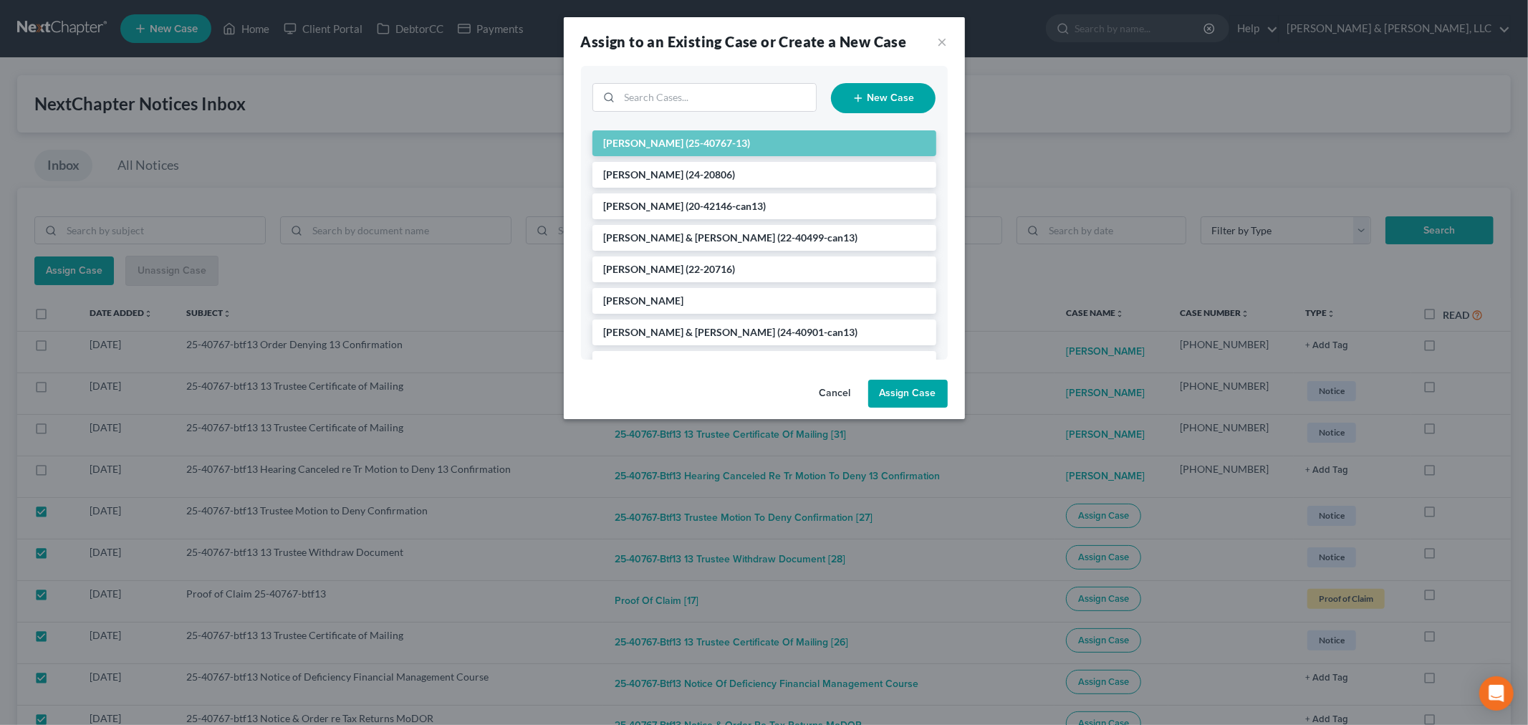
click at [911, 394] on button "Assign Case" at bounding box center [907, 394] width 79 height 29
checkbox input "false"
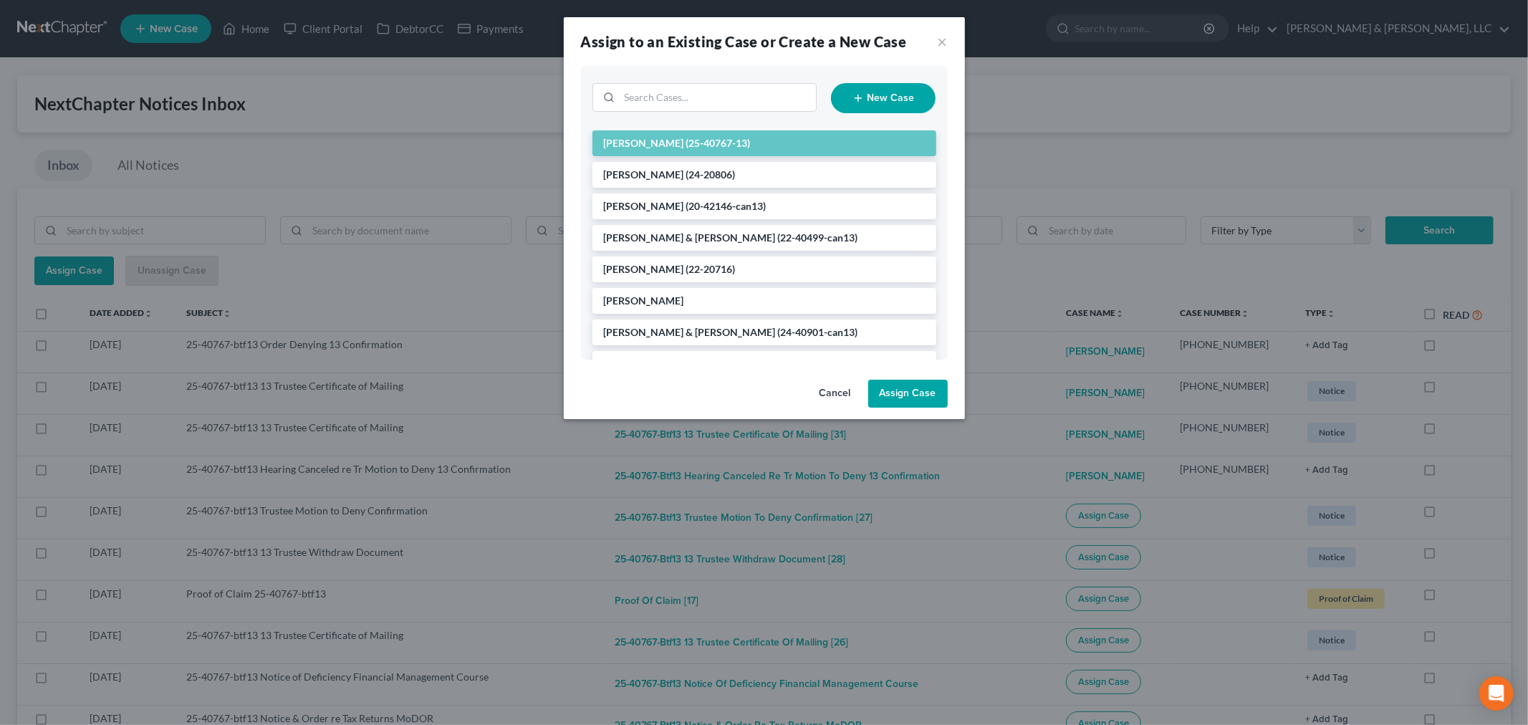
checkbox input "false"
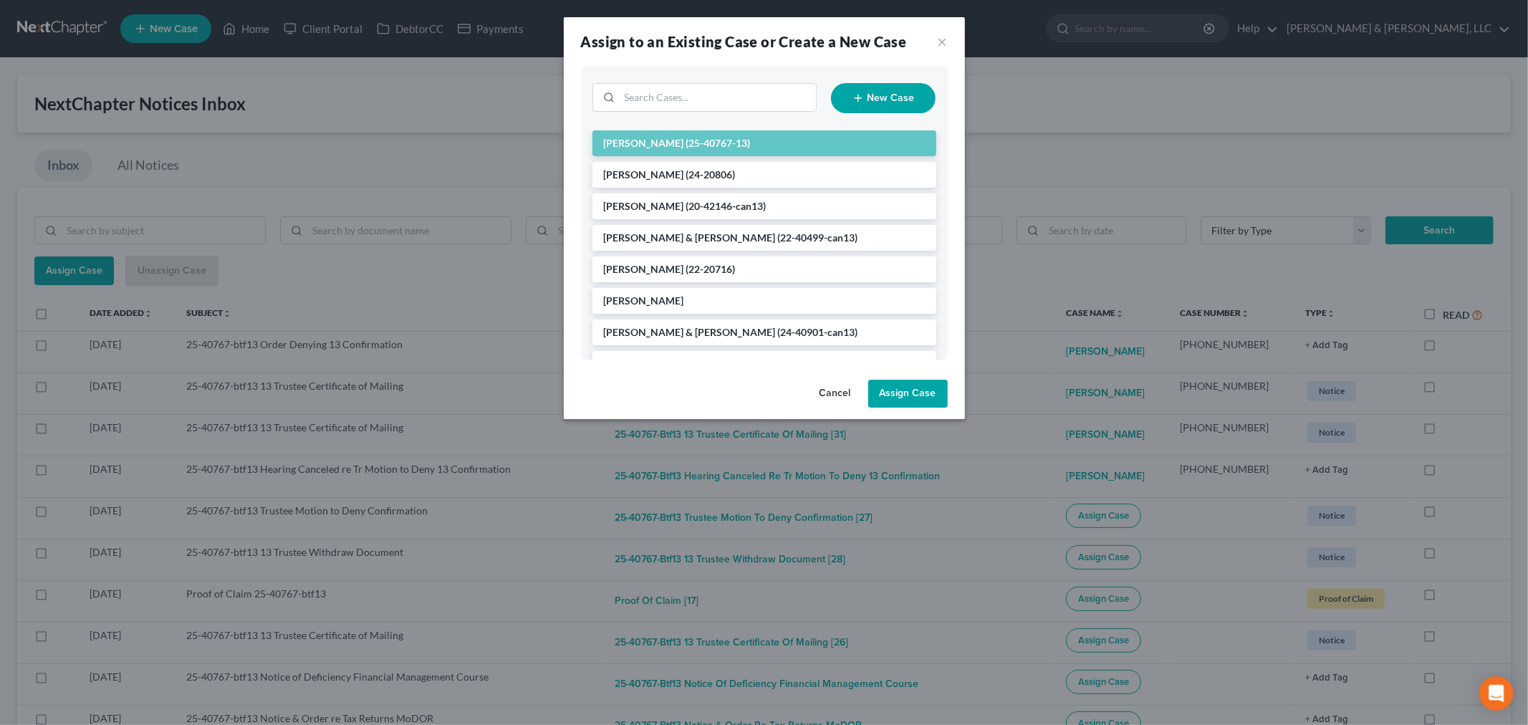
checkbox input "false"
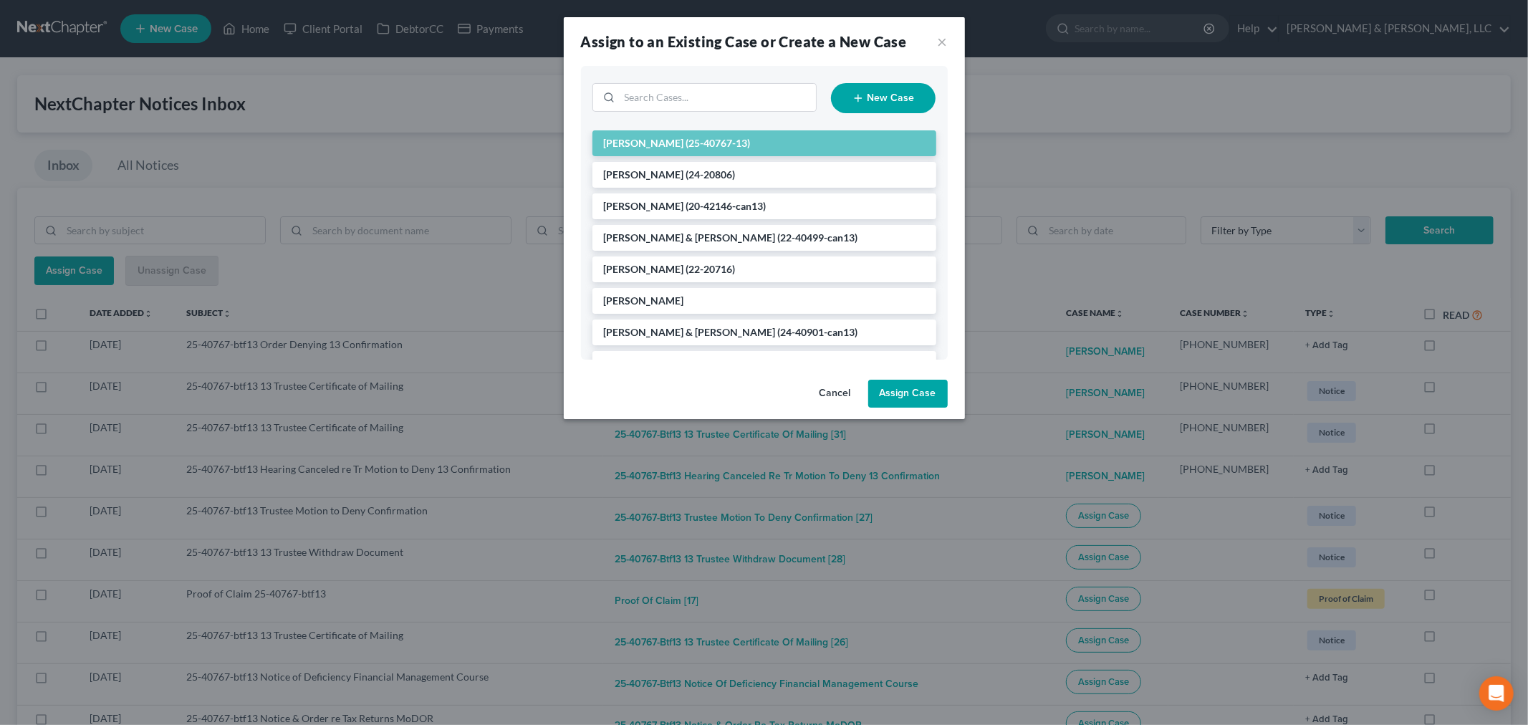
checkbox input "false"
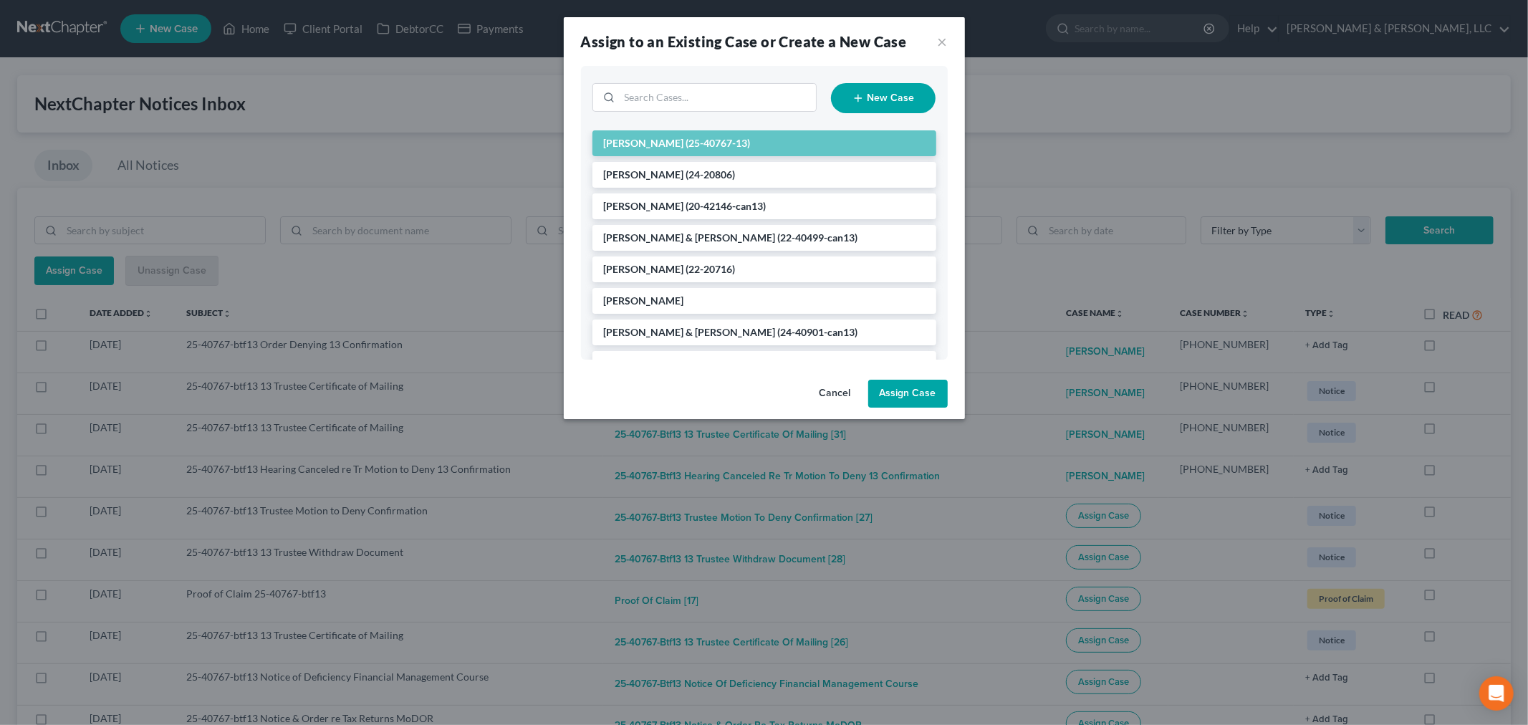
checkbox input "false"
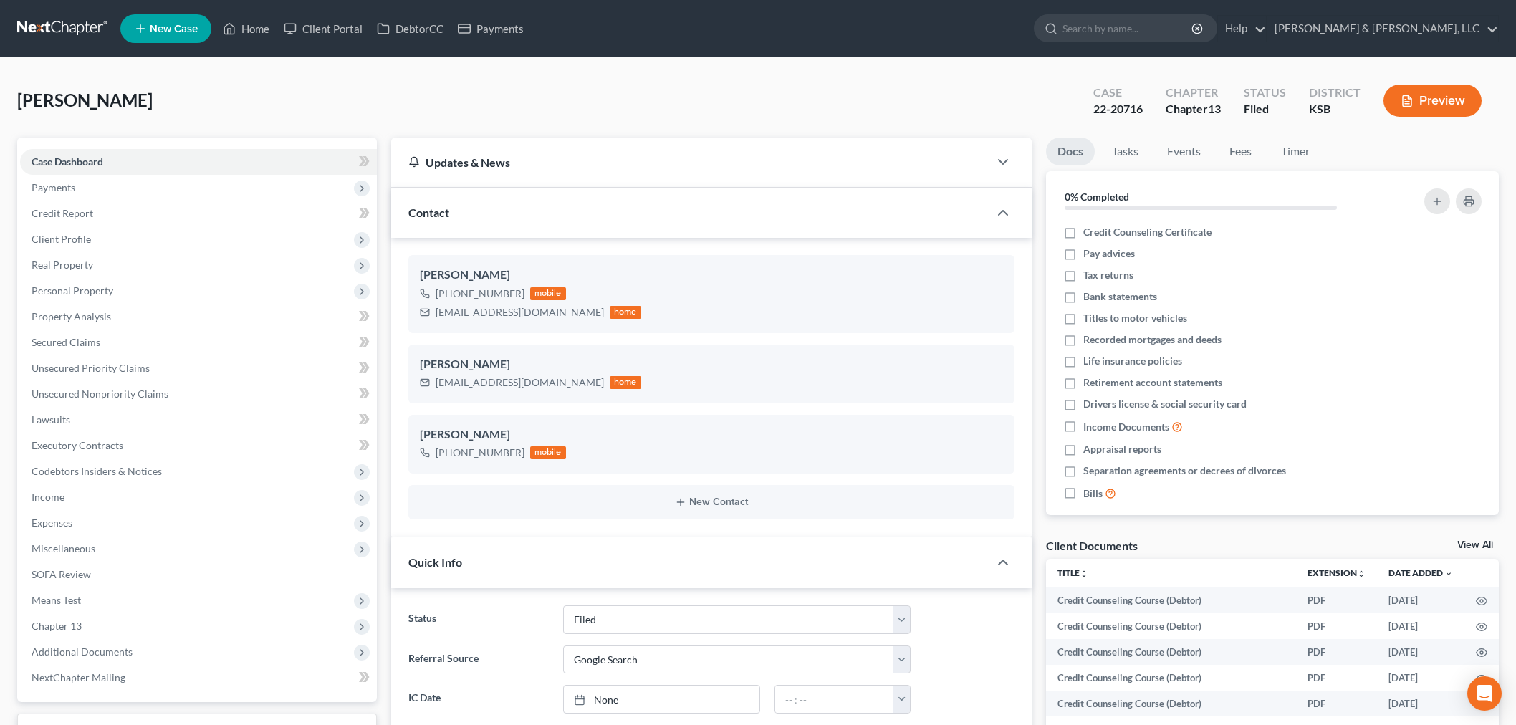
select select "6"
select select "4"
click at [249, 29] on link "Home" at bounding box center [246, 29] width 61 height 26
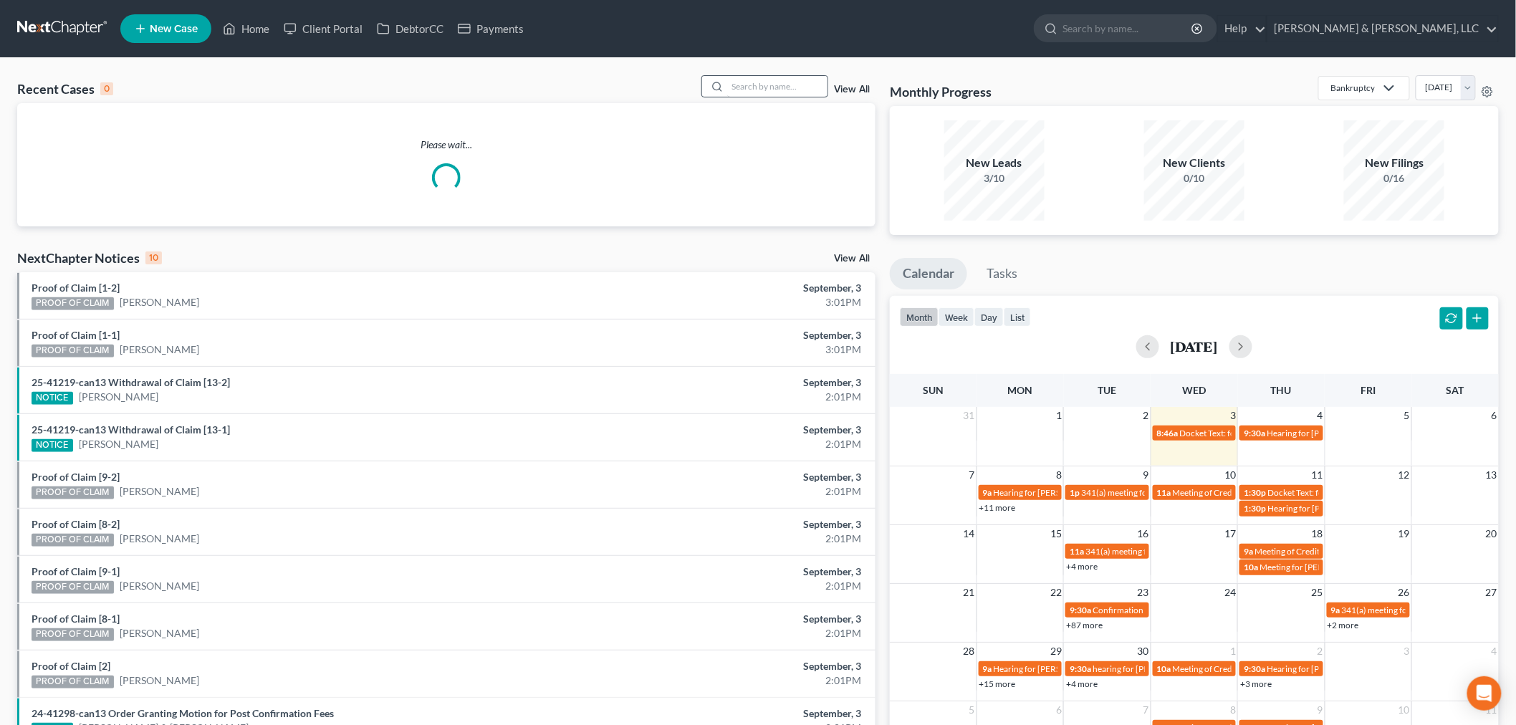
drag, startPoint x: 766, startPoint y: 73, endPoint x: 761, endPoint y: 86, distance: 13.8
click at [764, 77] on div "Recent Cases 0 View All Please wait... NextChapter Notices 10 View All Proof of…" at bounding box center [758, 429] width 1516 height 743
click at [761, 86] on input "search" at bounding box center [777, 86] width 100 height 21
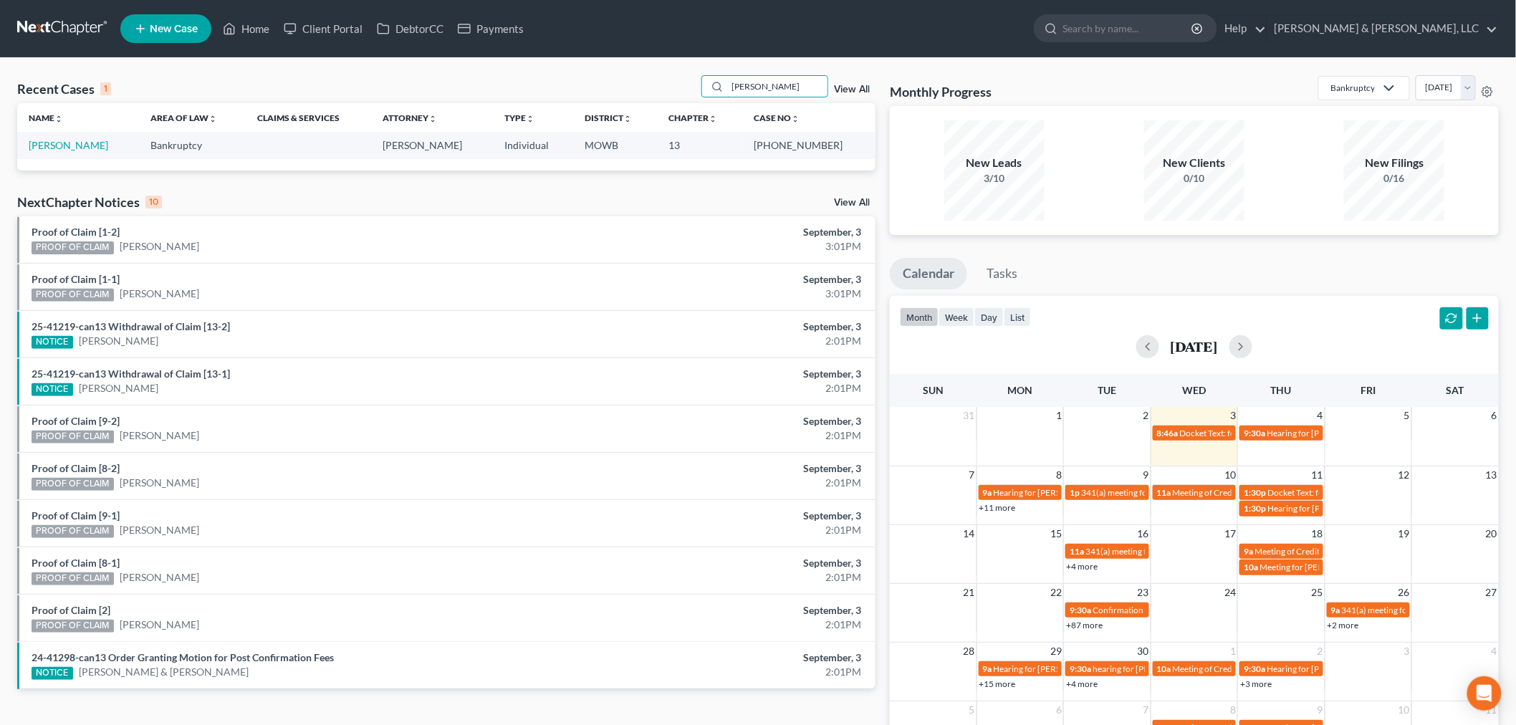
type input "[PERSON_NAME]"
click at [56, 148] on link "[PERSON_NAME]" at bounding box center [68, 145] width 79 height 12
select select "2"
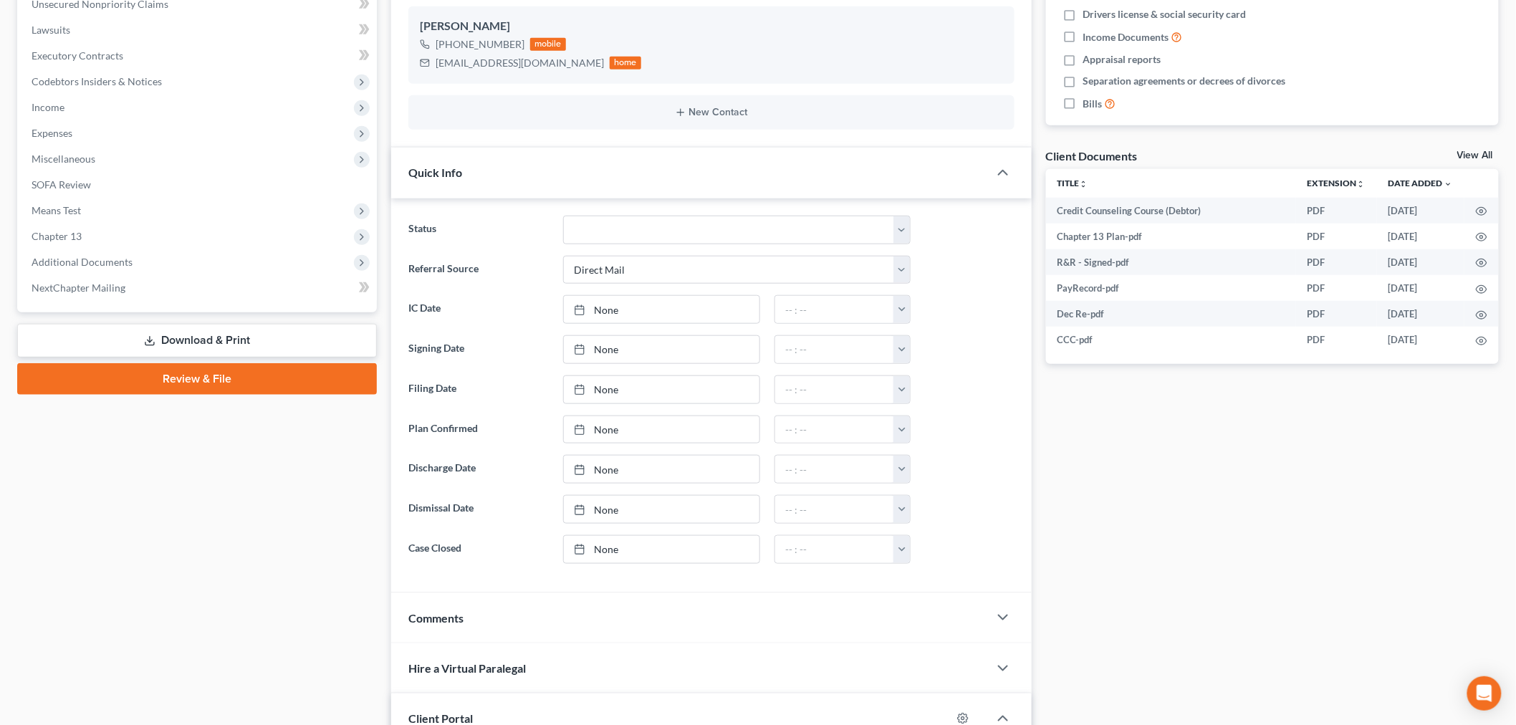
scroll to position [397, 0]
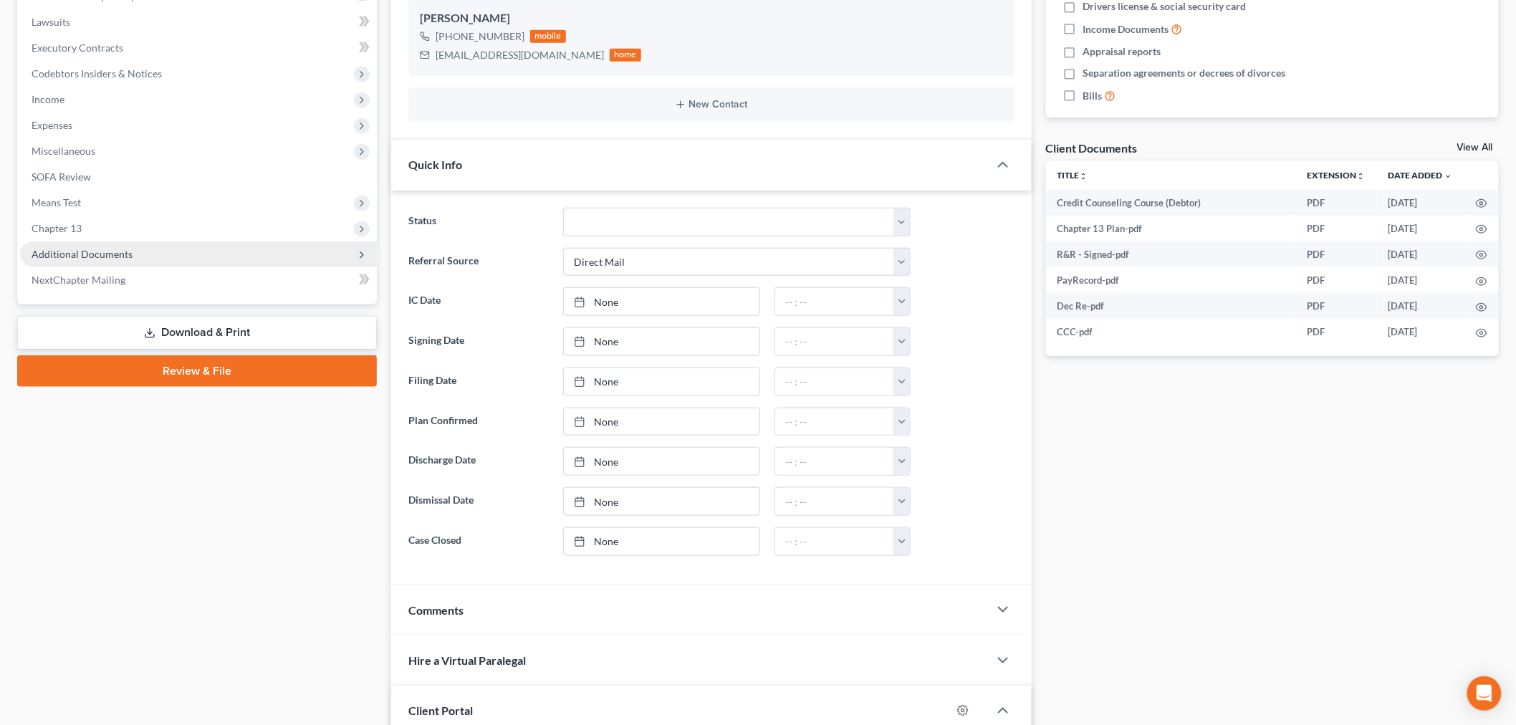
click at [90, 248] on span "Additional Documents" at bounding box center [82, 254] width 101 height 12
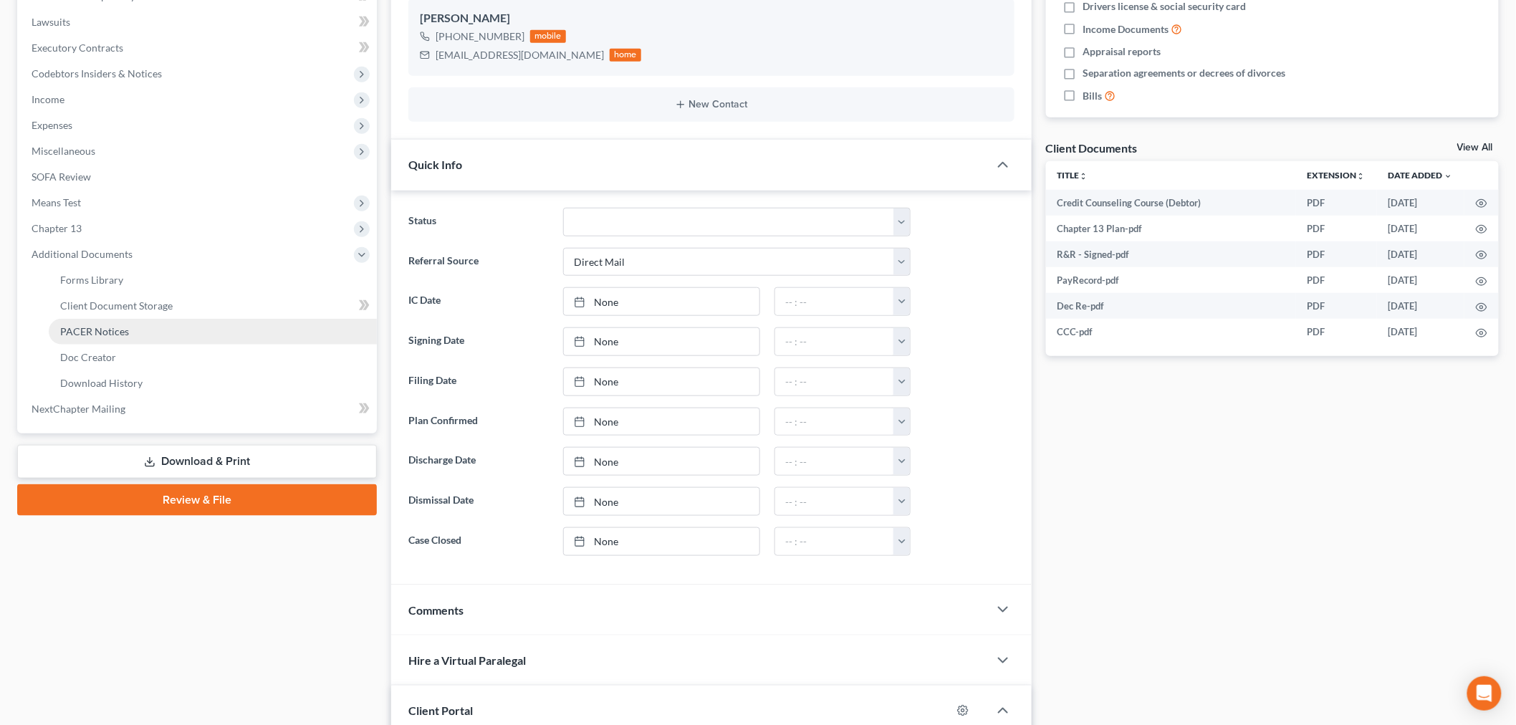
click at [76, 325] on span "PACER Notices" at bounding box center [94, 331] width 69 height 12
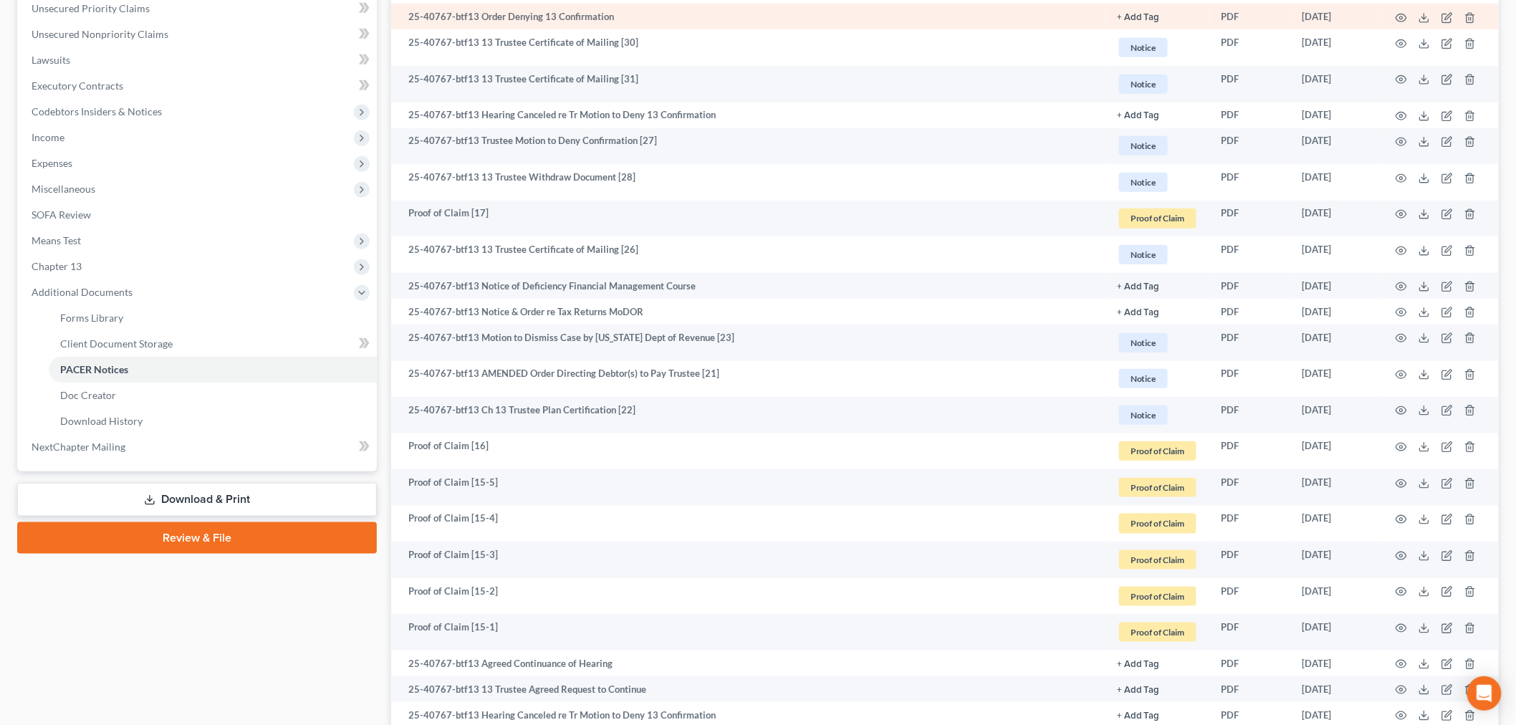
scroll to position [397, 0]
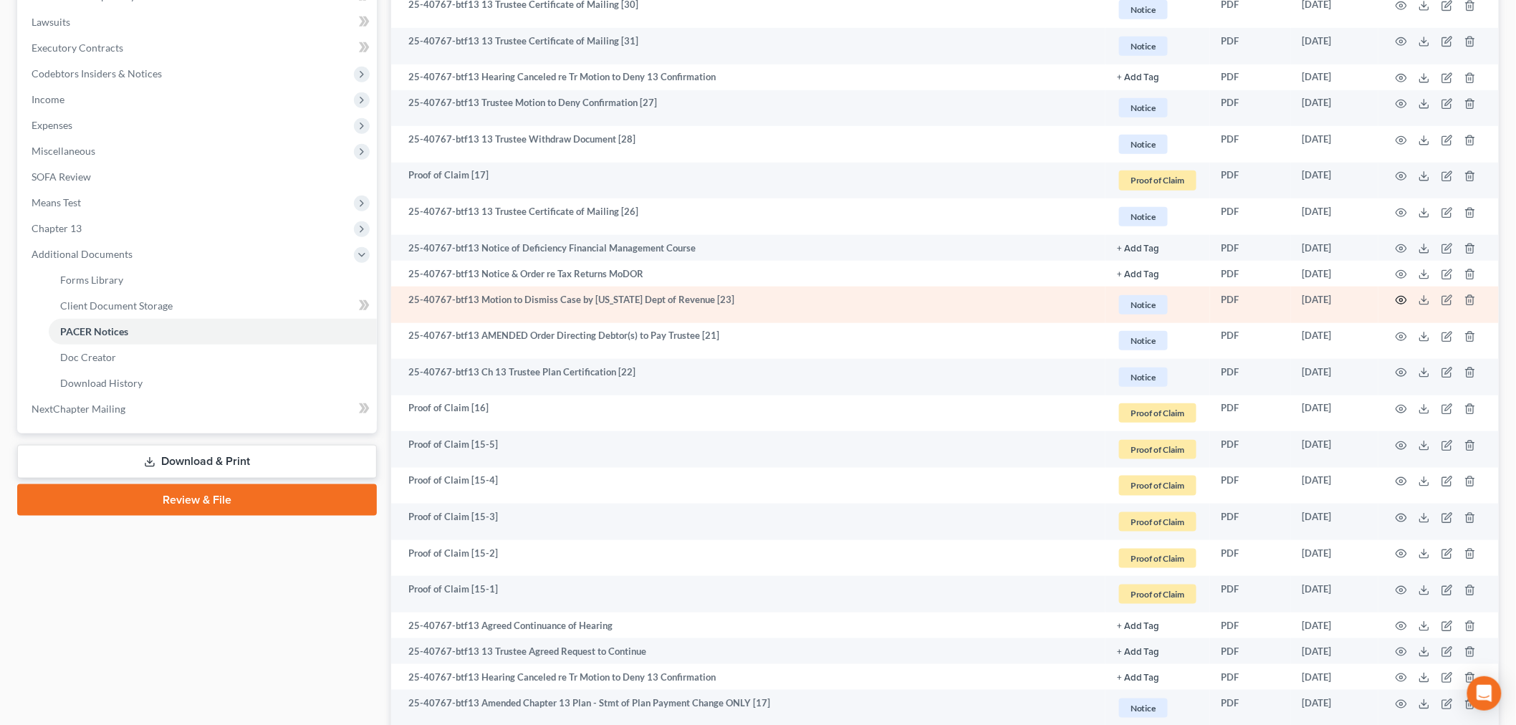
click at [1399, 302] on icon "button" at bounding box center [1400, 299] width 11 height 11
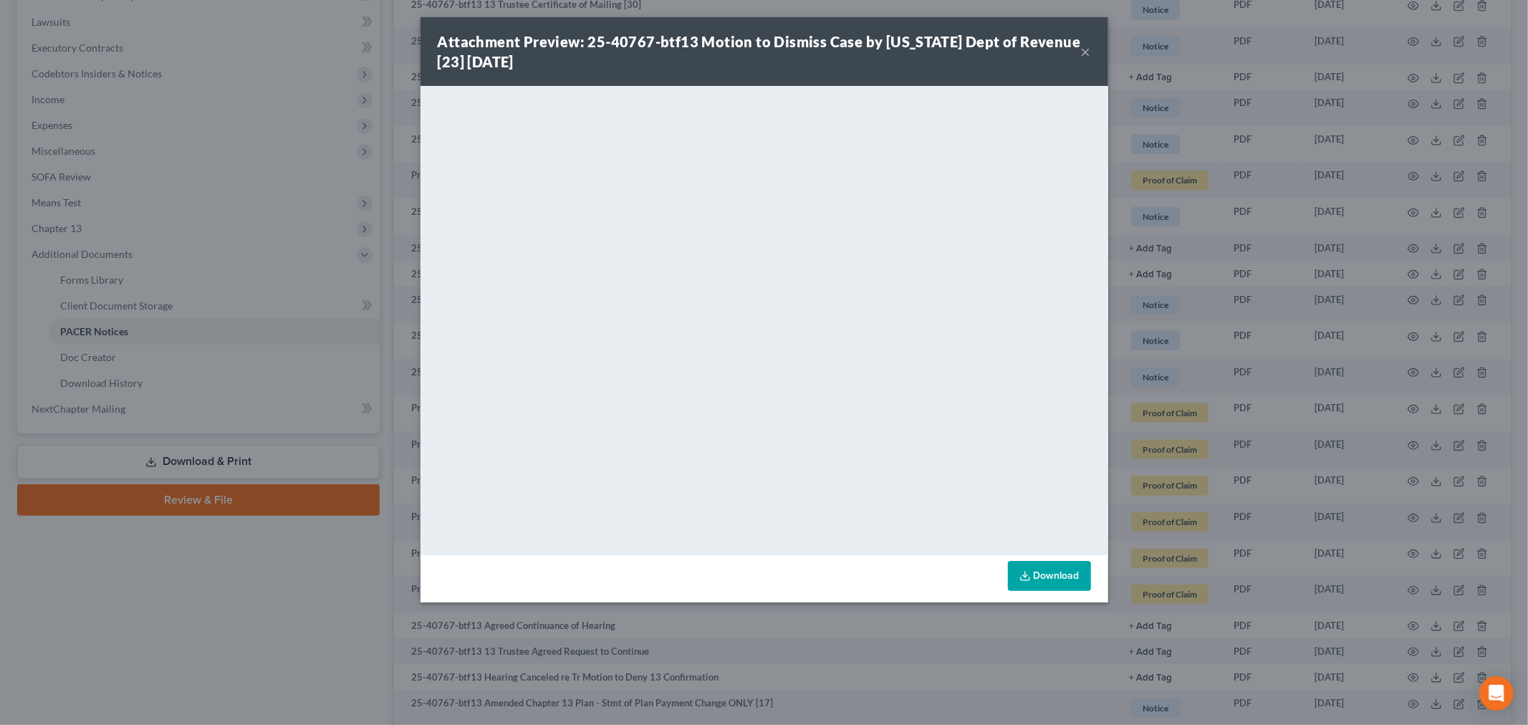
click at [1085, 50] on button "×" at bounding box center [1086, 51] width 10 height 17
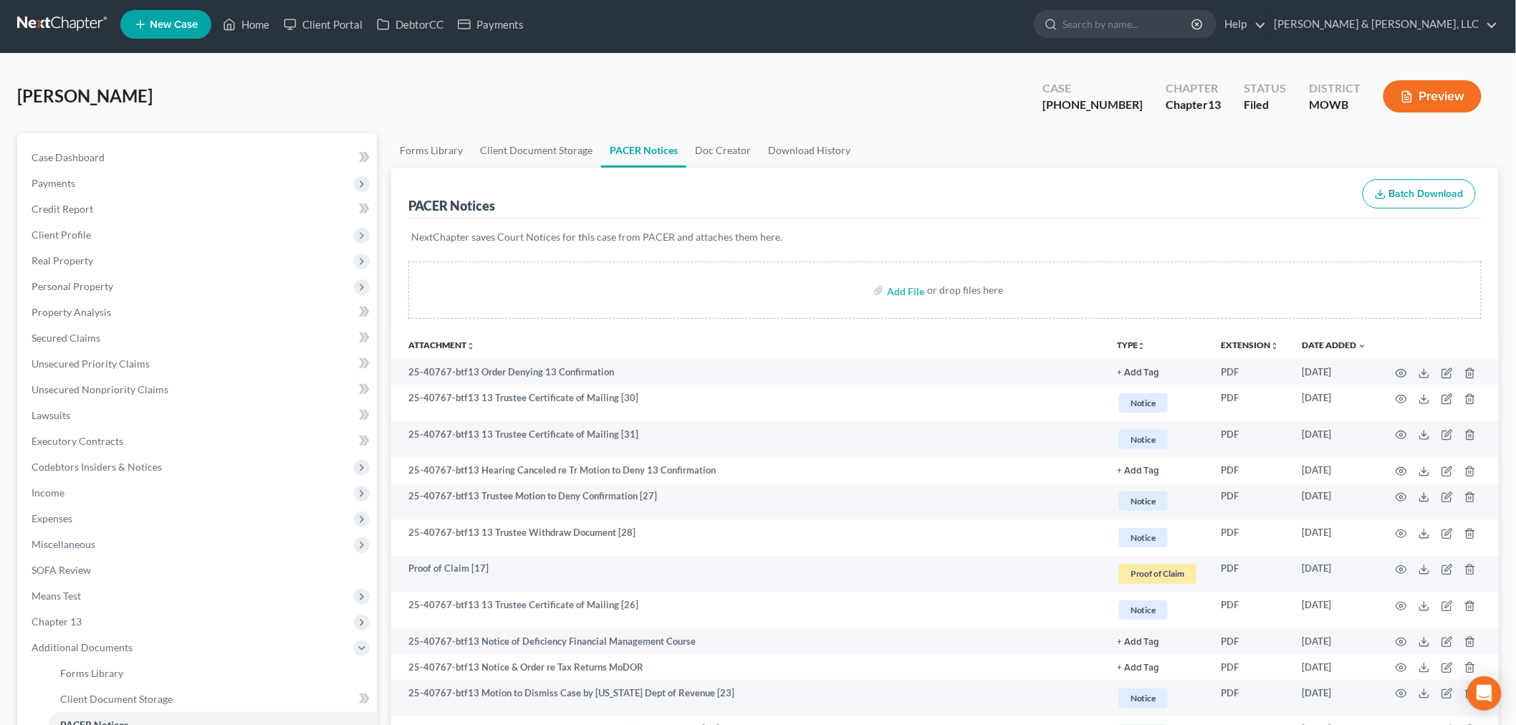
scroll to position [0, 0]
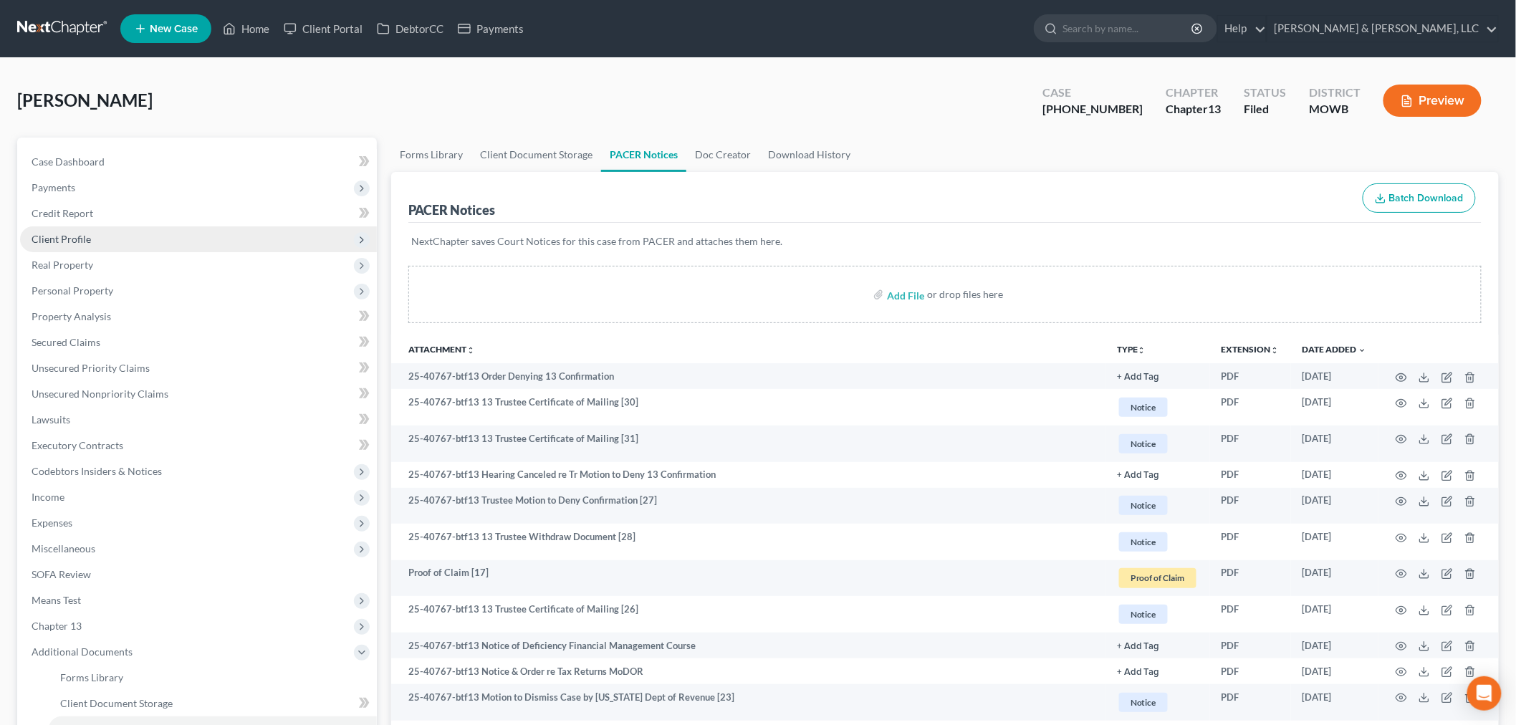
click at [67, 233] on span "Client Profile" at bounding box center [61, 239] width 59 height 12
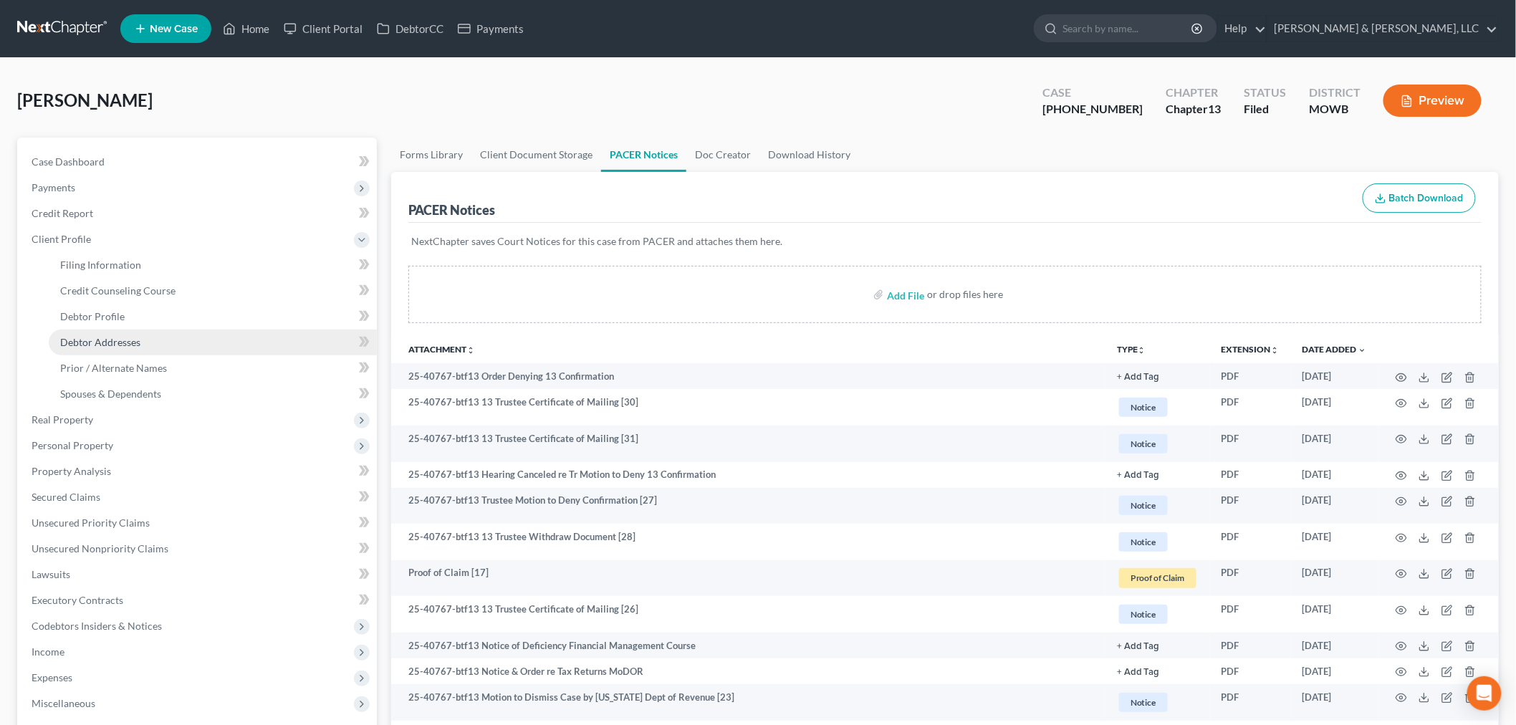
click at [105, 342] on span "Debtor Addresses" at bounding box center [100, 342] width 80 height 12
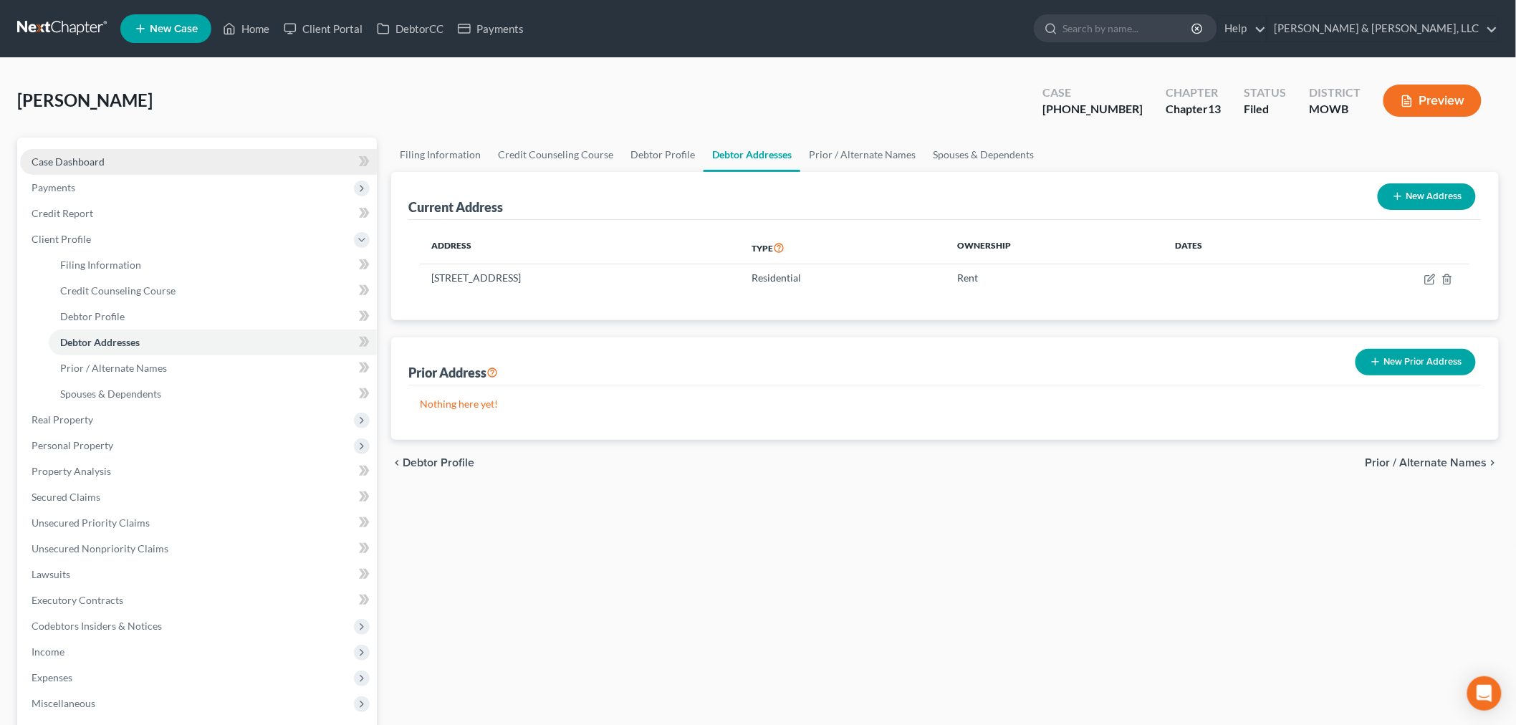
click at [56, 156] on span "Case Dashboard" at bounding box center [68, 161] width 73 height 12
select select "2"
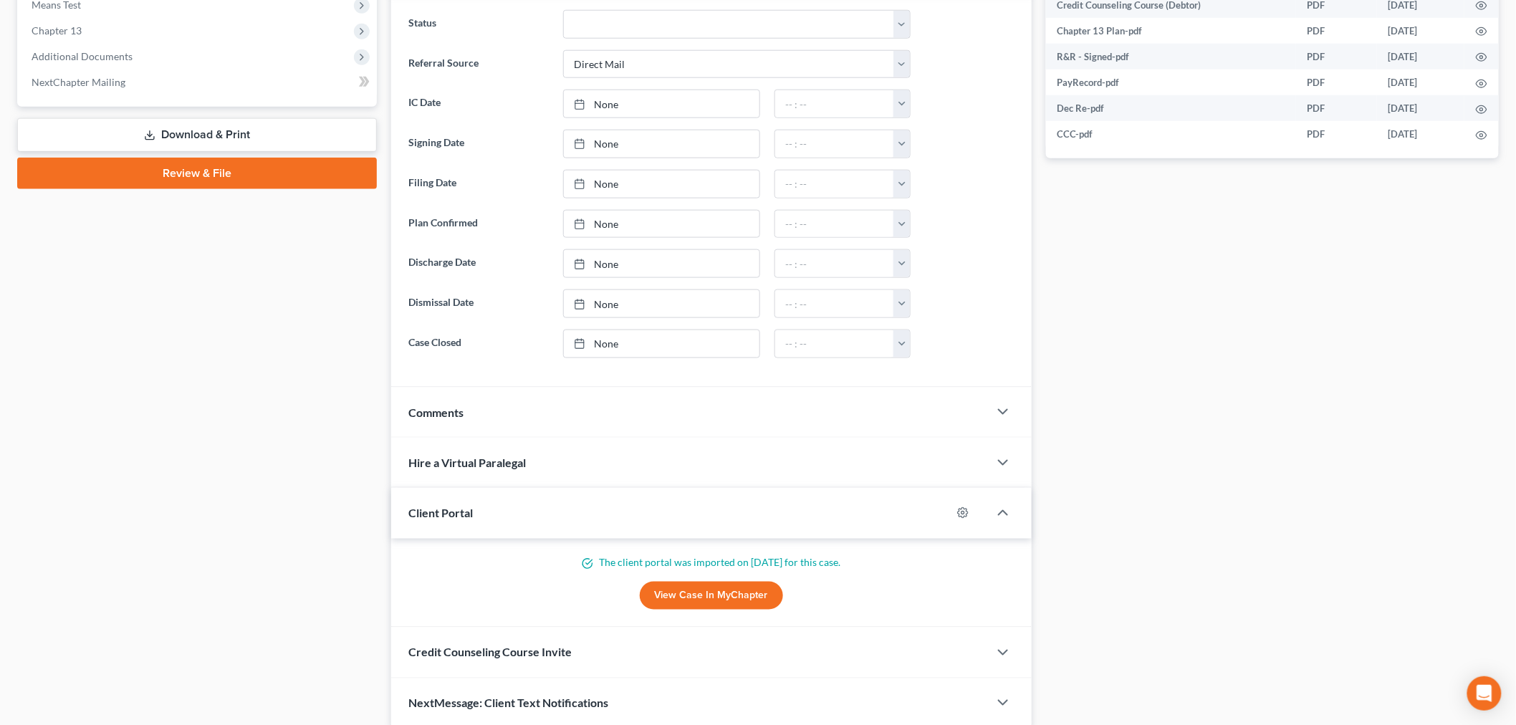
scroll to position [654, 0]
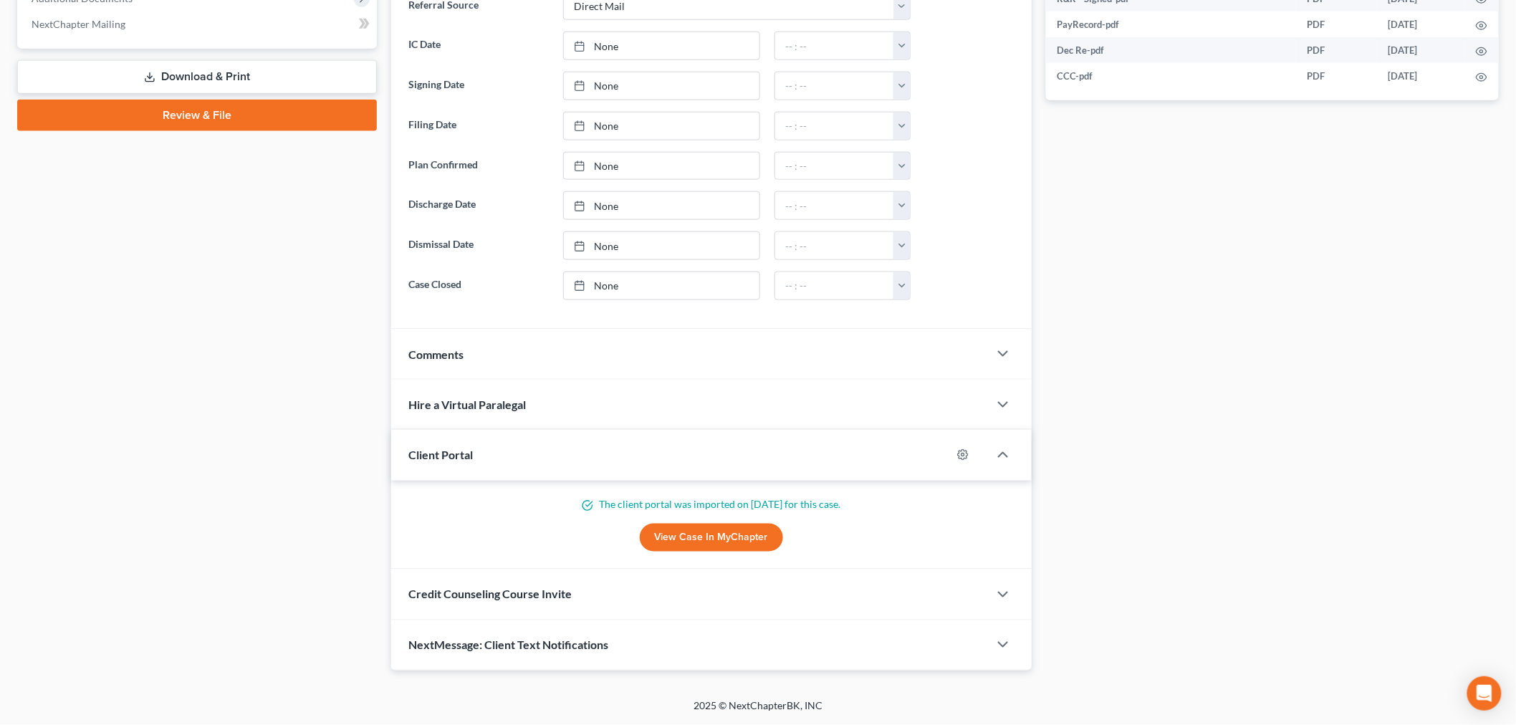
drag, startPoint x: 516, startPoint y: 646, endPoint x: 425, endPoint y: 535, distance: 143.5
click at [516, 646] on span "NextMessage: Client Text Notifications" at bounding box center [508, 645] width 200 height 14
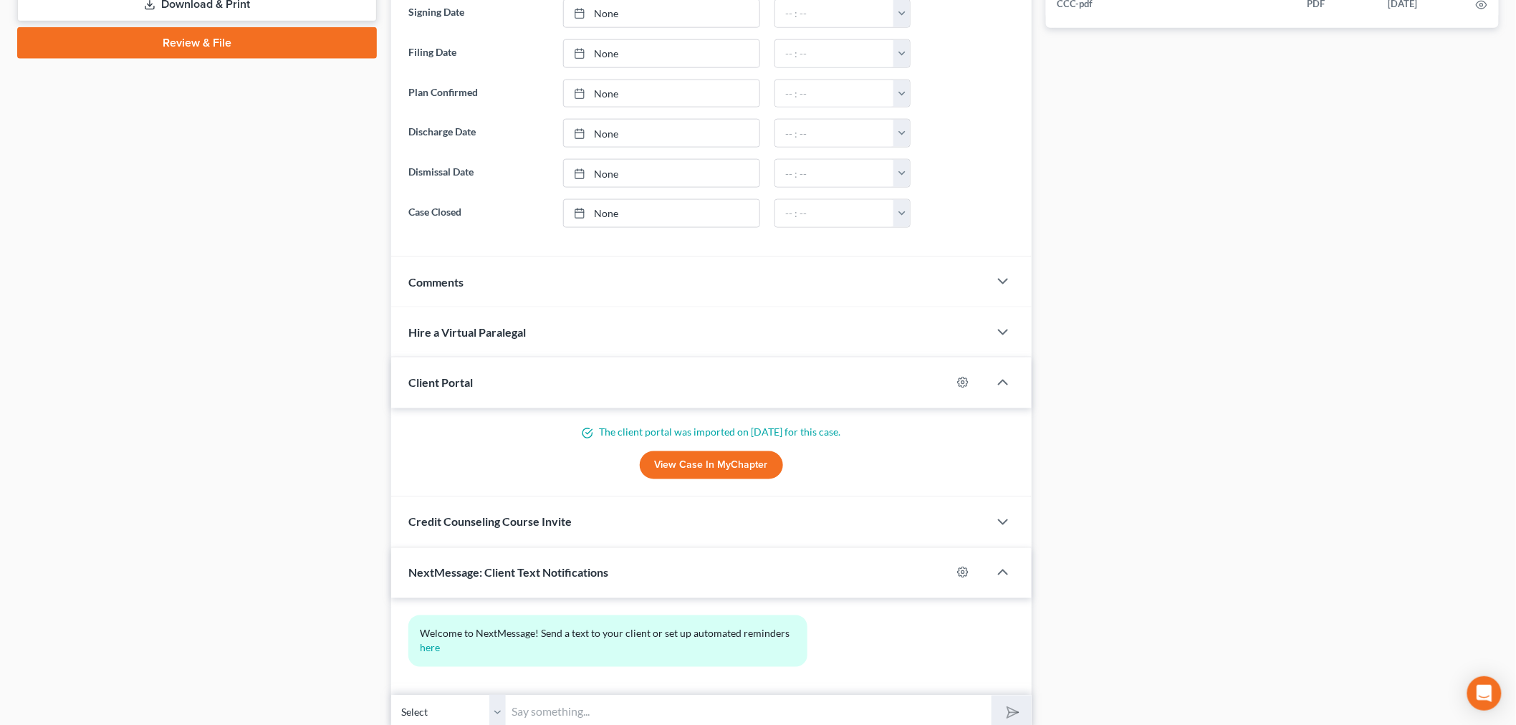
scroll to position [786, 0]
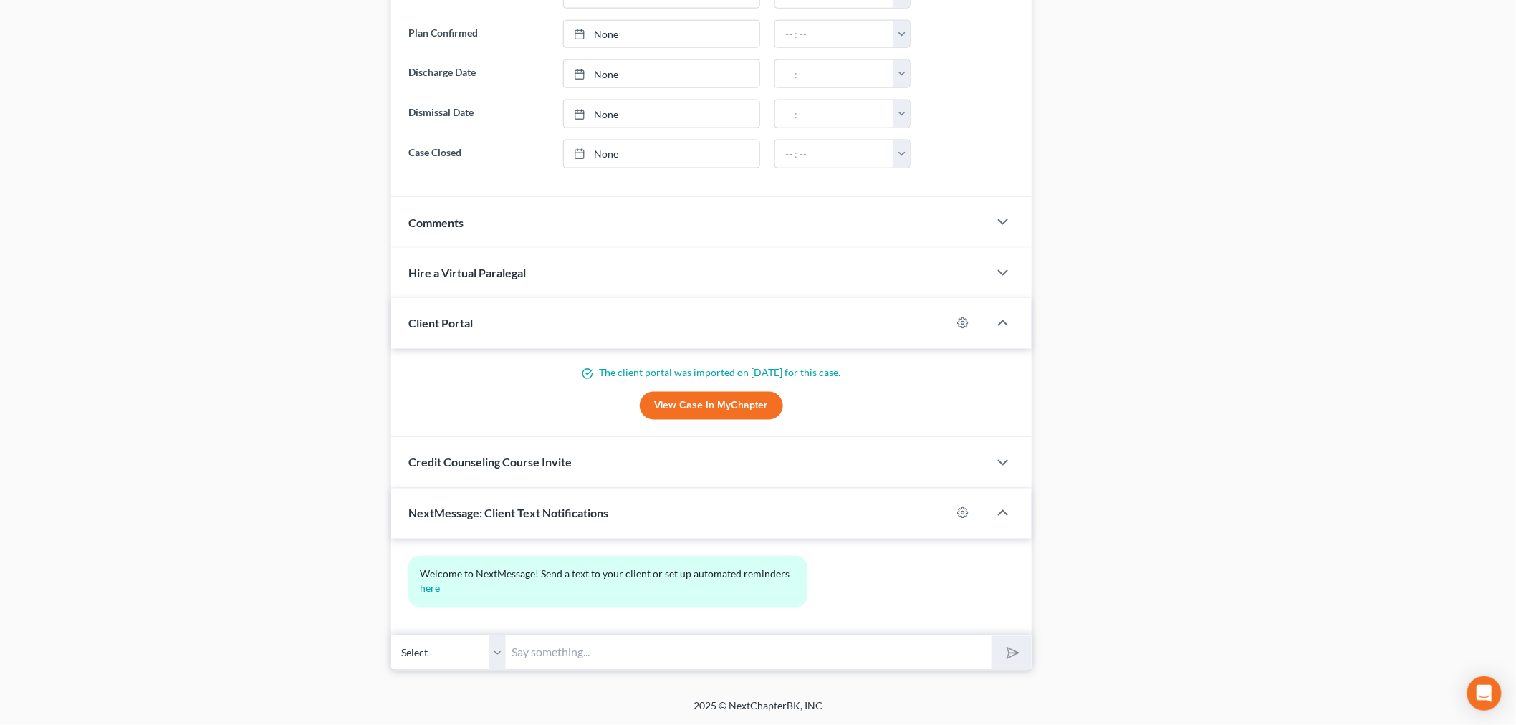
click at [592, 654] on input "text" at bounding box center [749, 652] width 486 height 35
type input "Hi [PERSON_NAME] - This is [PERSON_NAME] from [PERSON_NAME] & [PERSON_NAME]. Pl…"
click at [991, 636] on button "submit" at bounding box center [1010, 653] width 39 height 34
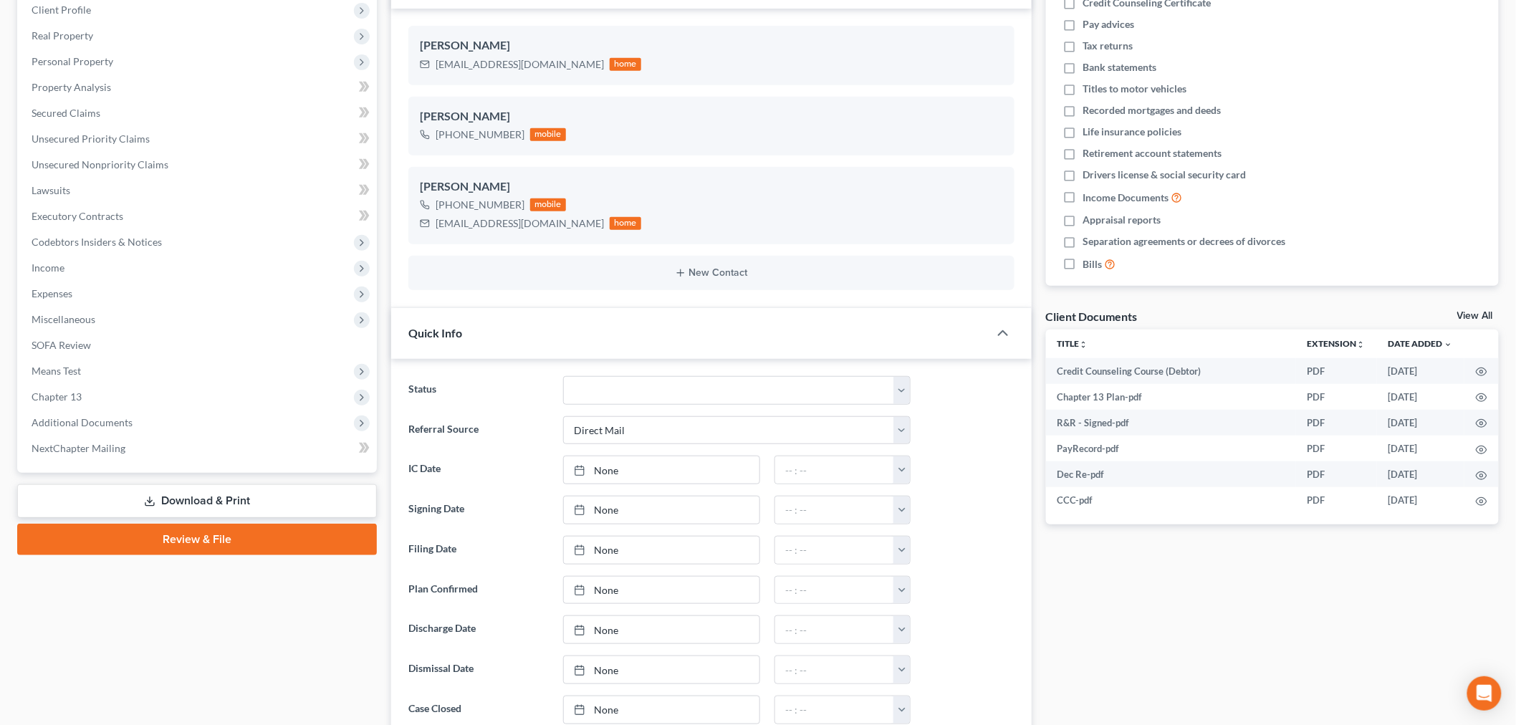
scroll to position [0, 0]
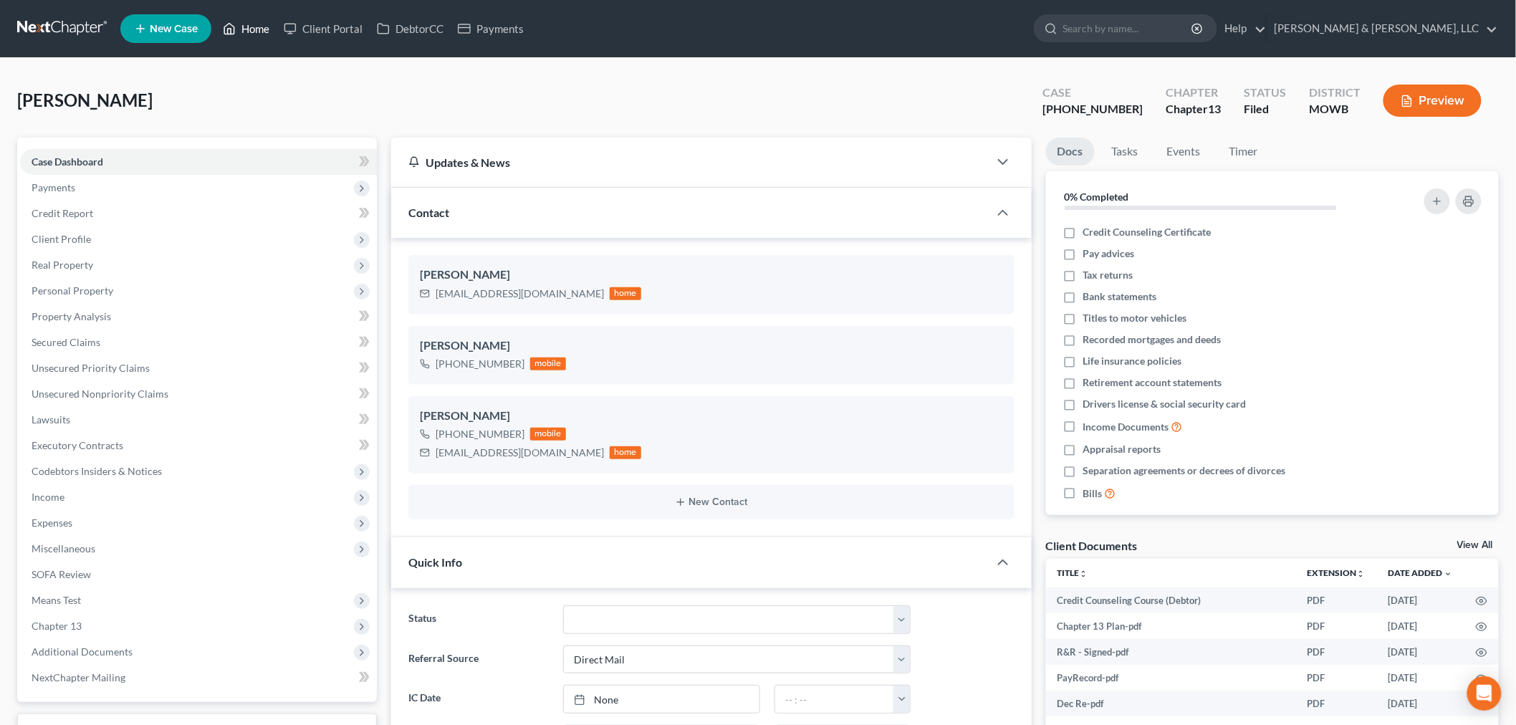
click at [259, 24] on link "Home" at bounding box center [246, 29] width 61 height 26
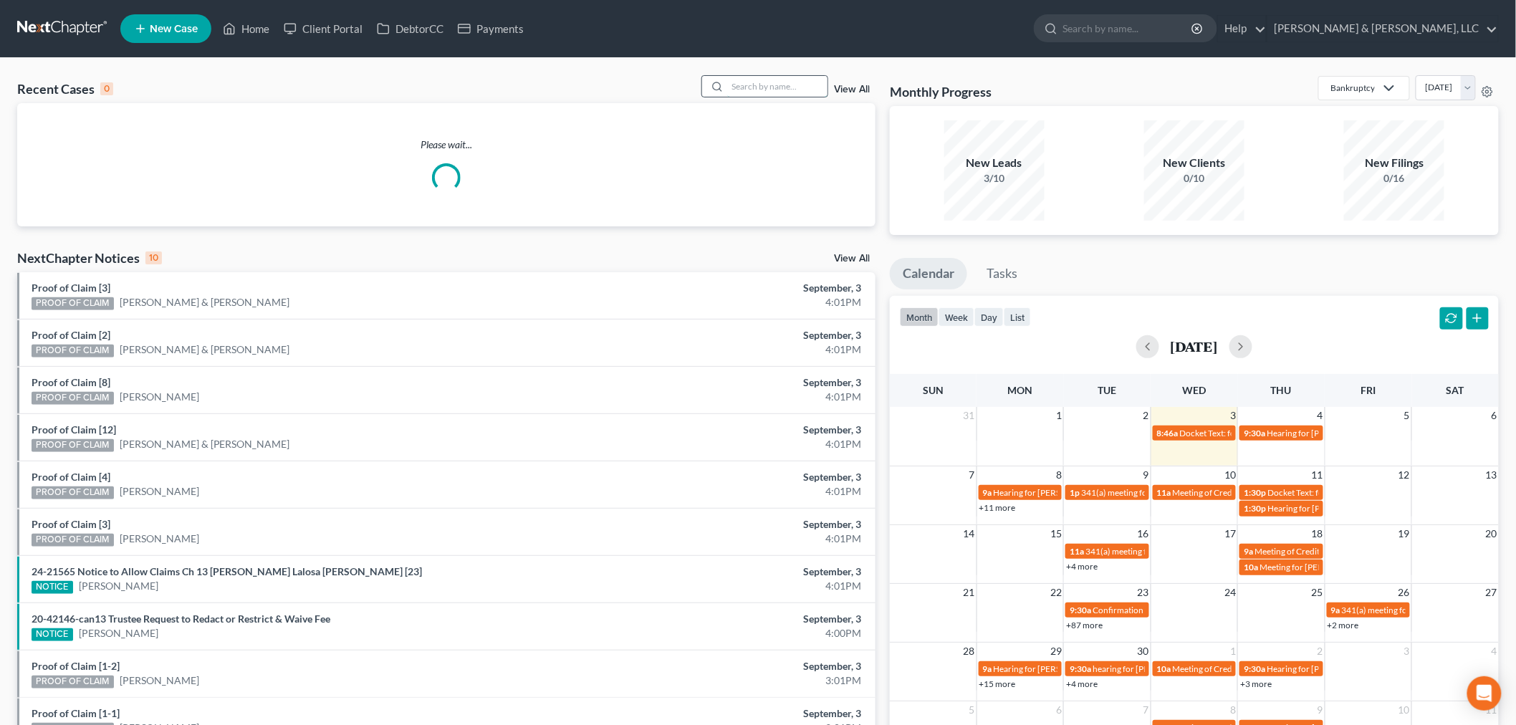
click at [804, 88] on input "search" at bounding box center [777, 86] width 100 height 21
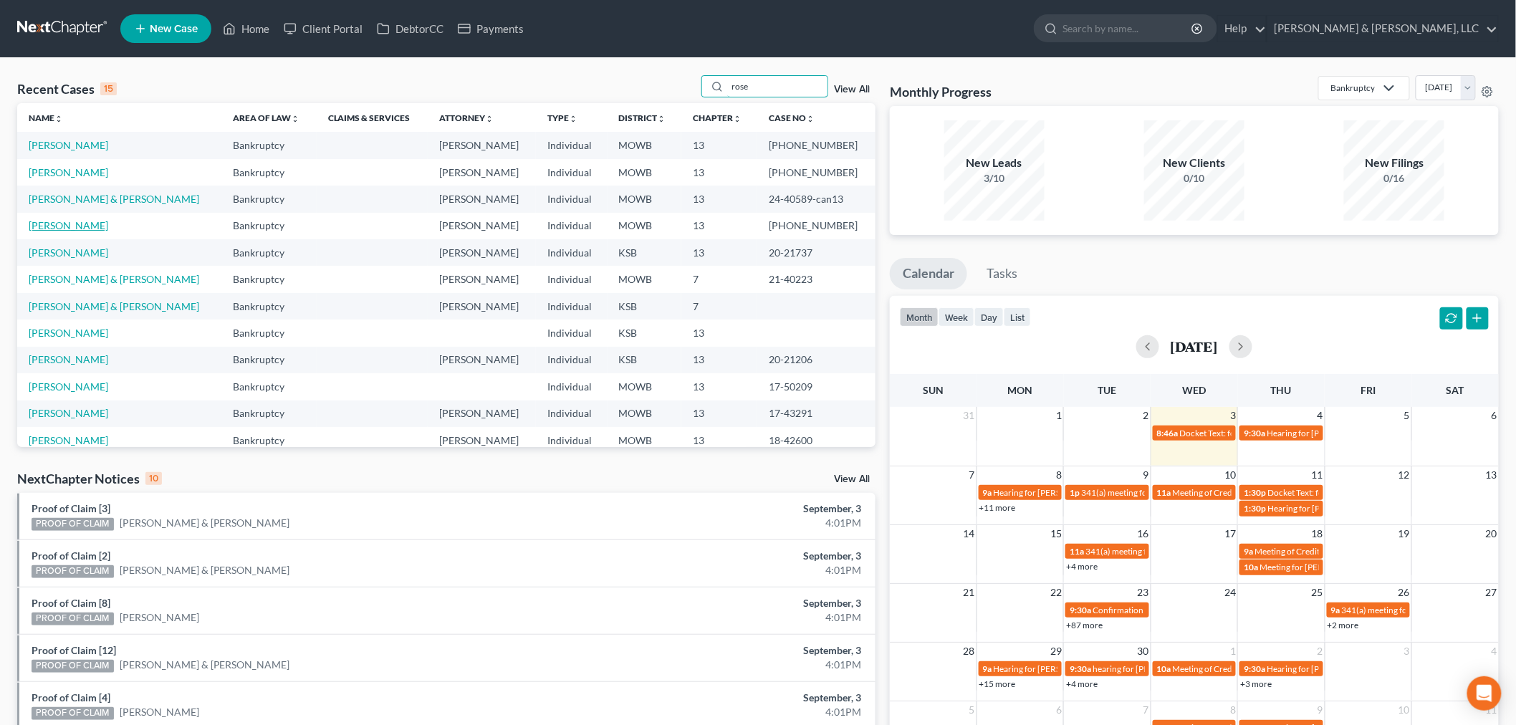
type input "rose"
click at [52, 221] on link "[PERSON_NAME]" at bounding box center [68, 225] width 79 height 12
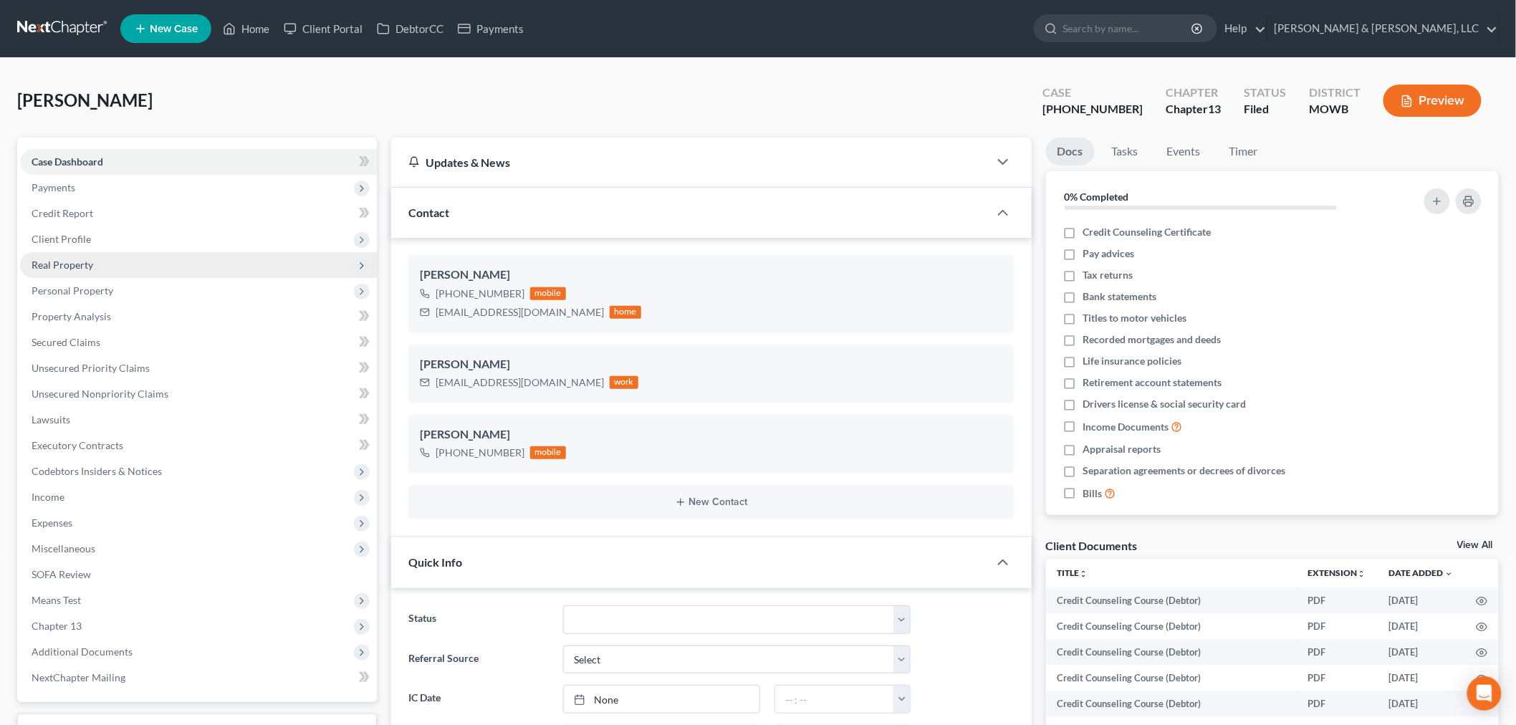
scroll to position [437, 0]
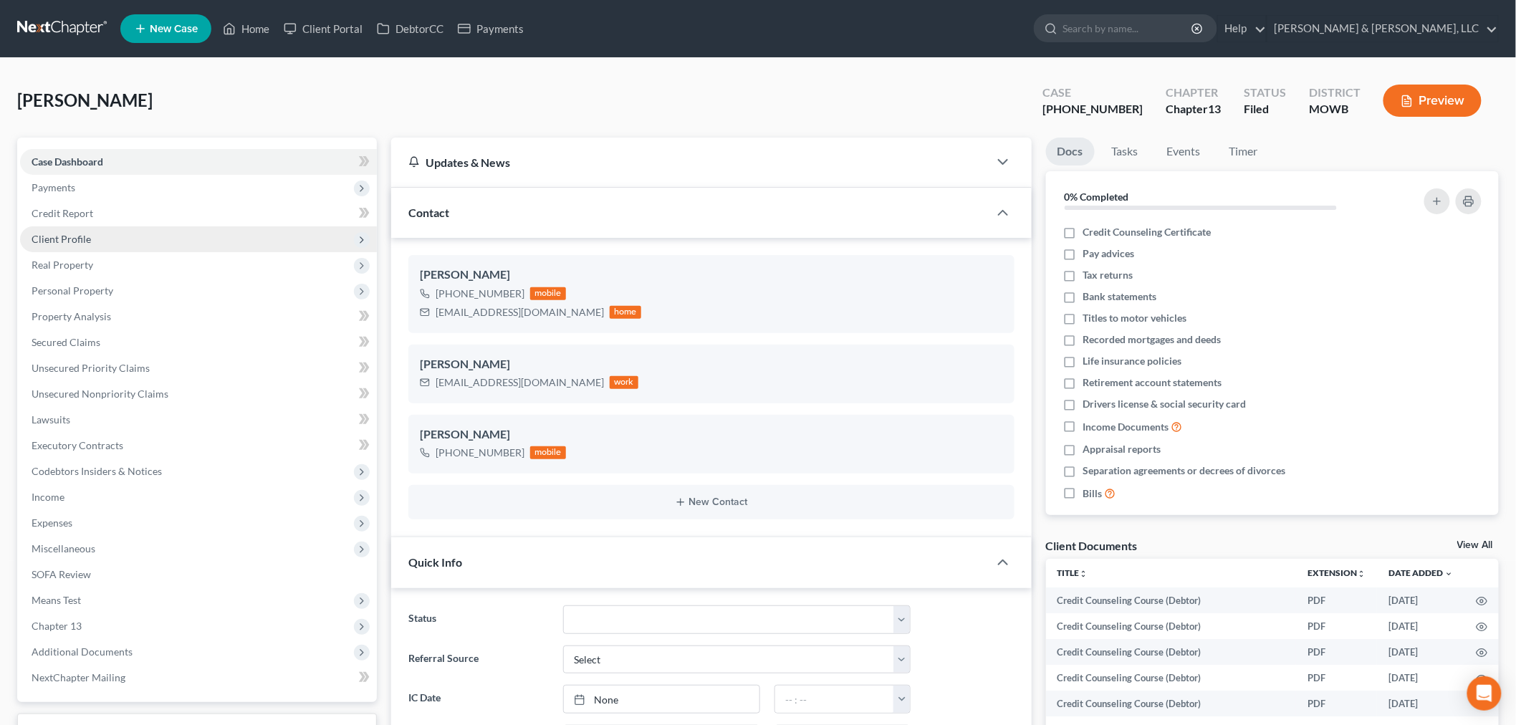
click at [62, 244] on span "Client Profile" at bounding box center [61, 239] width 59 height 12
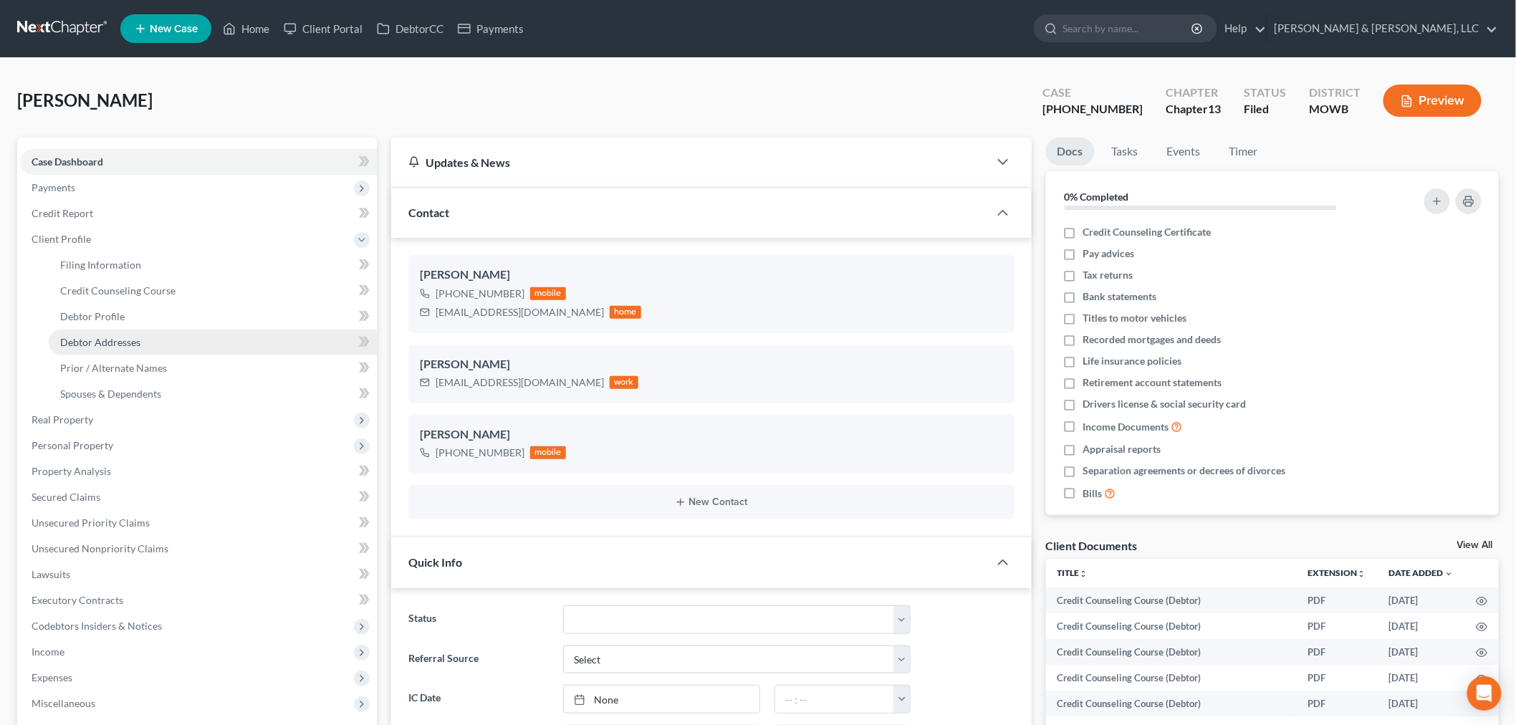
click at [113, 329] on link "Debtor Addresses" at bounding box center [213, 342] width 328 height 26
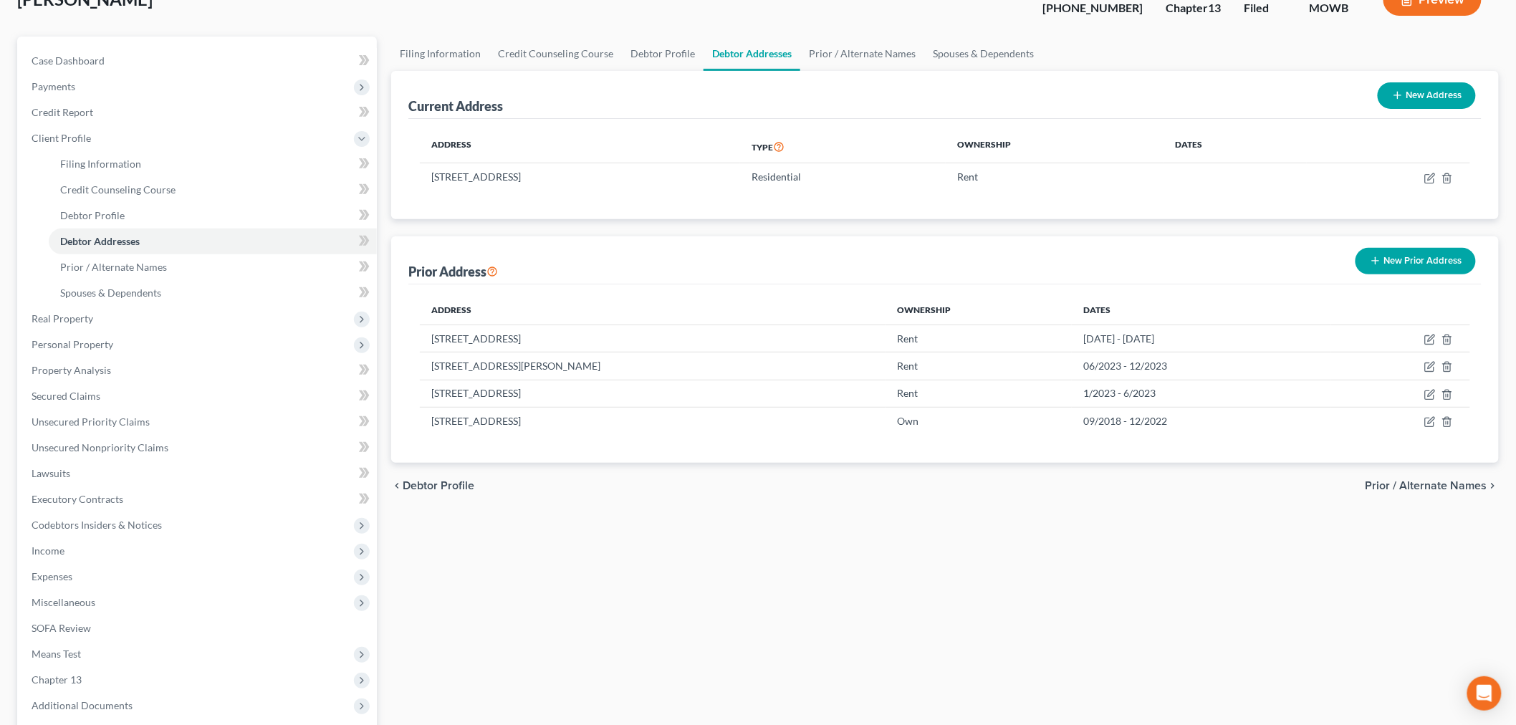
scroll to position [266, 0]
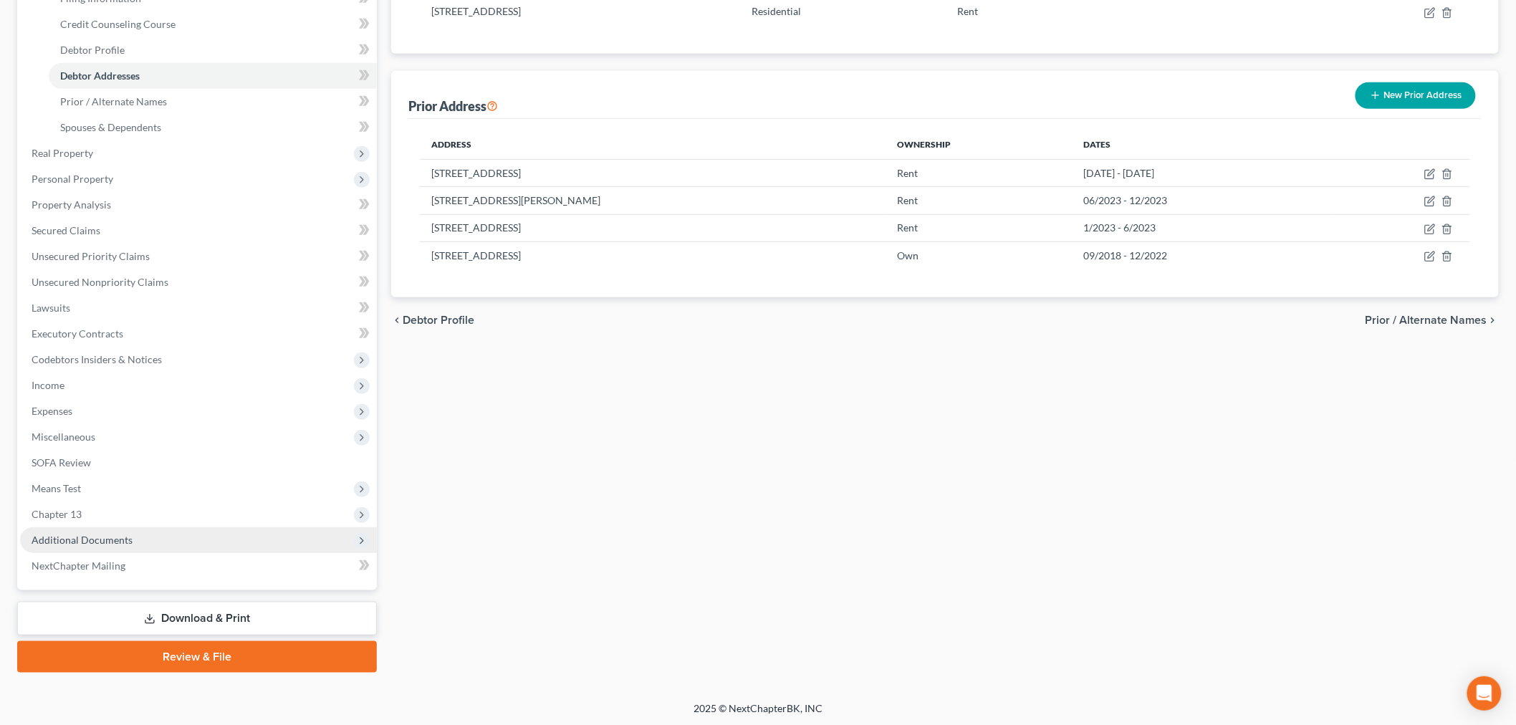
click at [75, 541] on span "Additional Documents" at bounding box center [82, 540] width 101 height 12
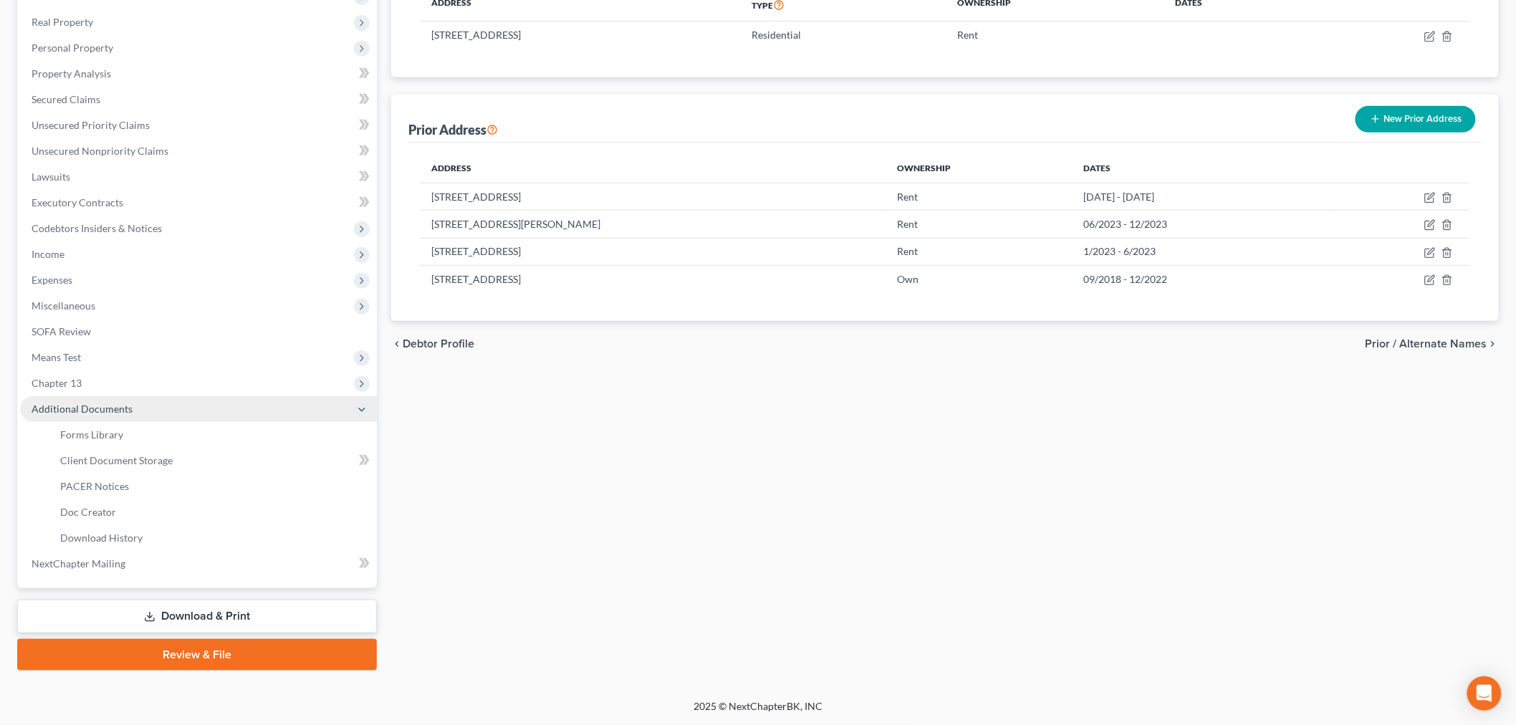
scroll to position [241, 0]
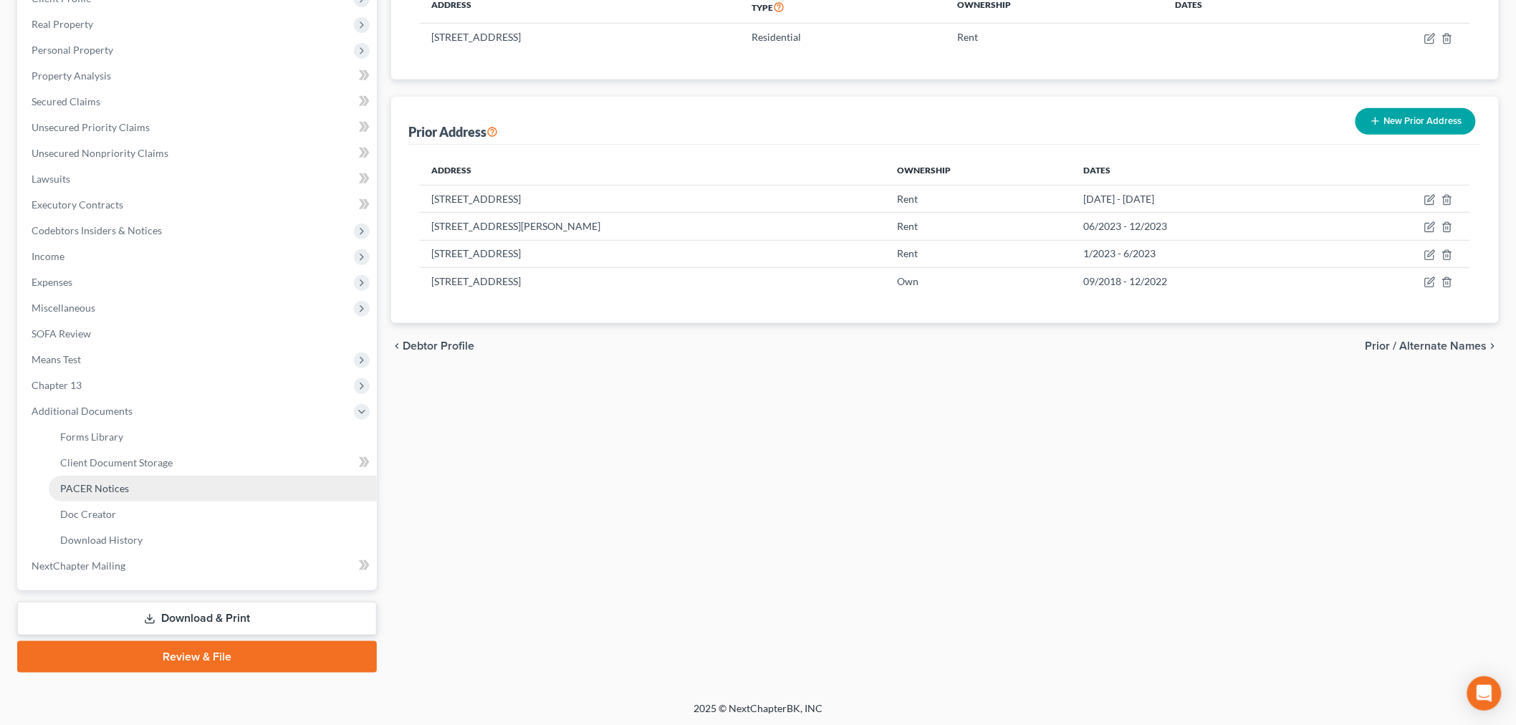
click at [77, 491] on span "PACER Notices" at bounding box center [94, 488] width 69 height 12
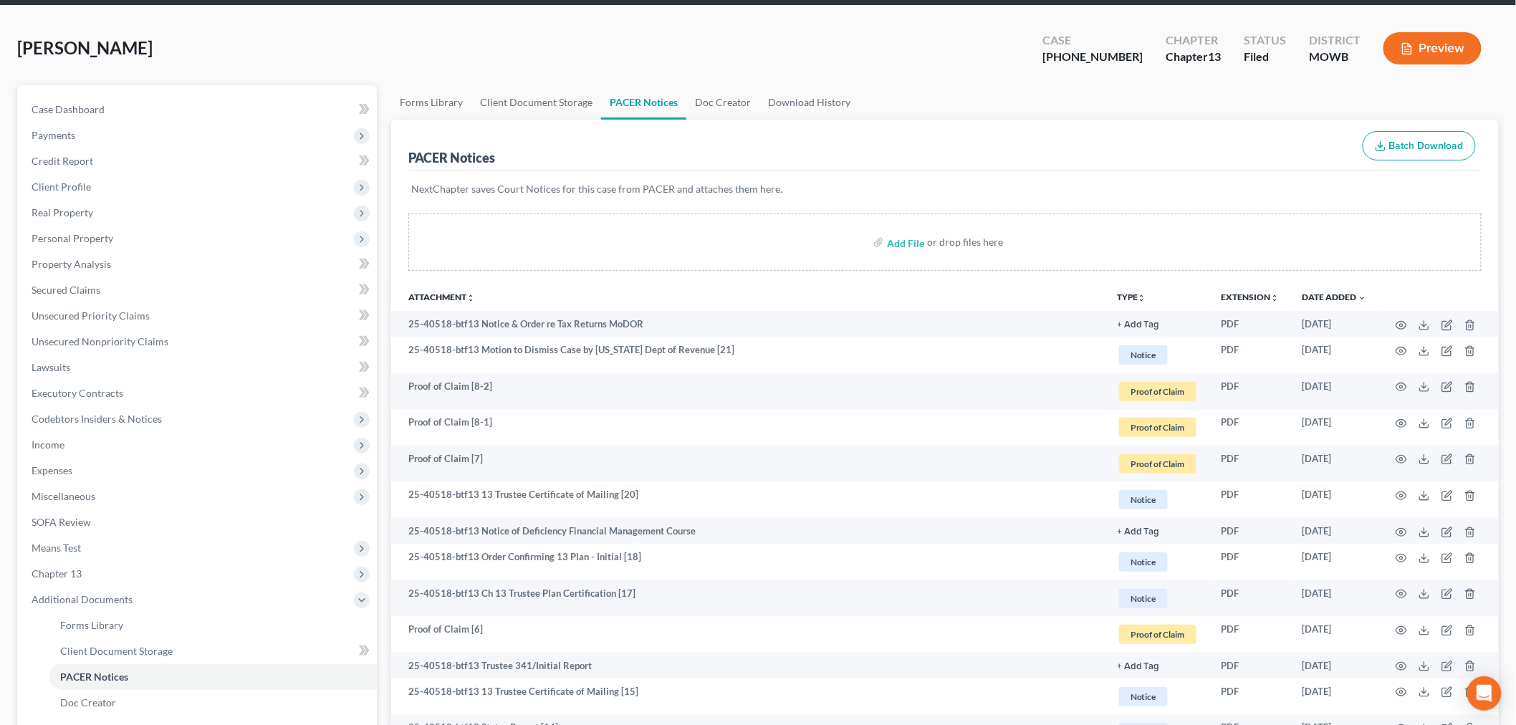
scroll to position [79, 0]
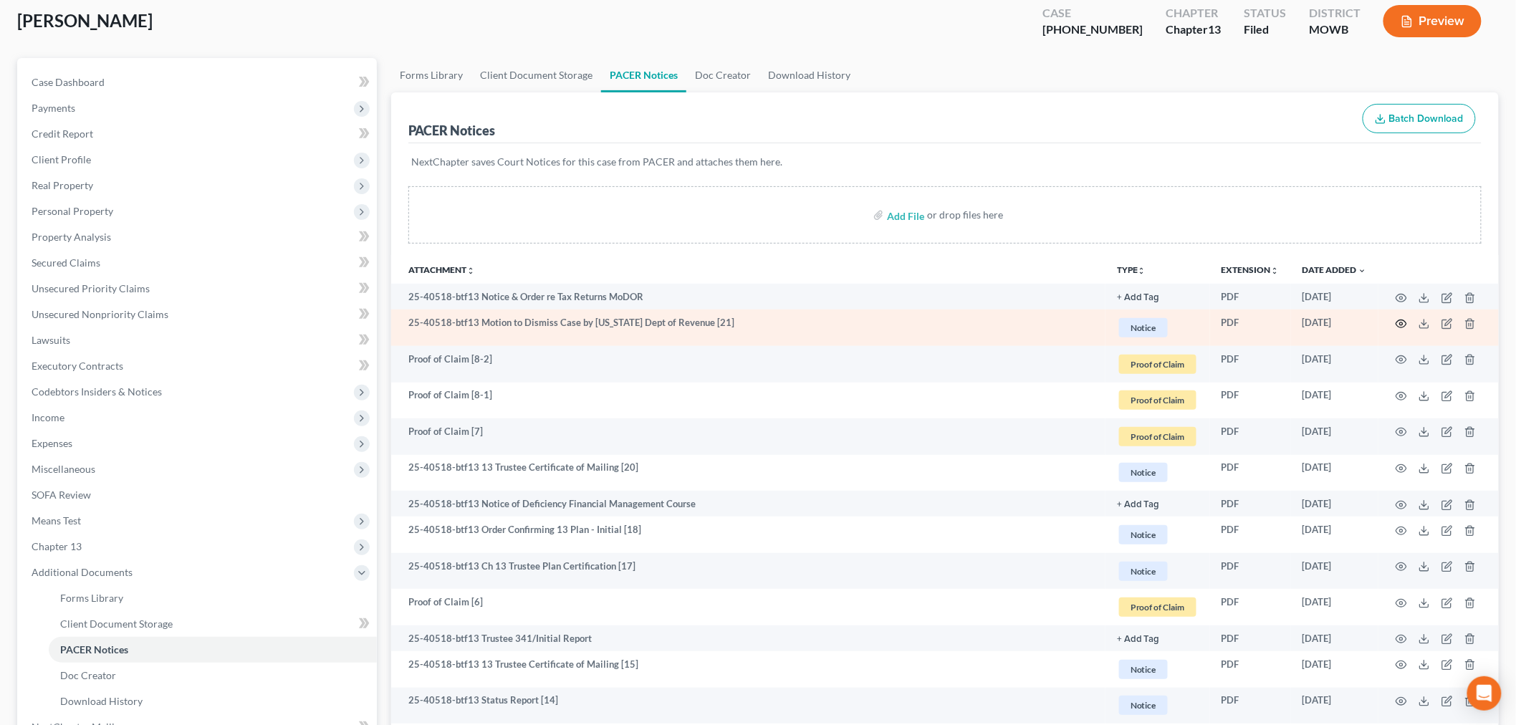
click at [1405, 322] on icon "button" at bounding box center [1401, 323] width 11 height 8
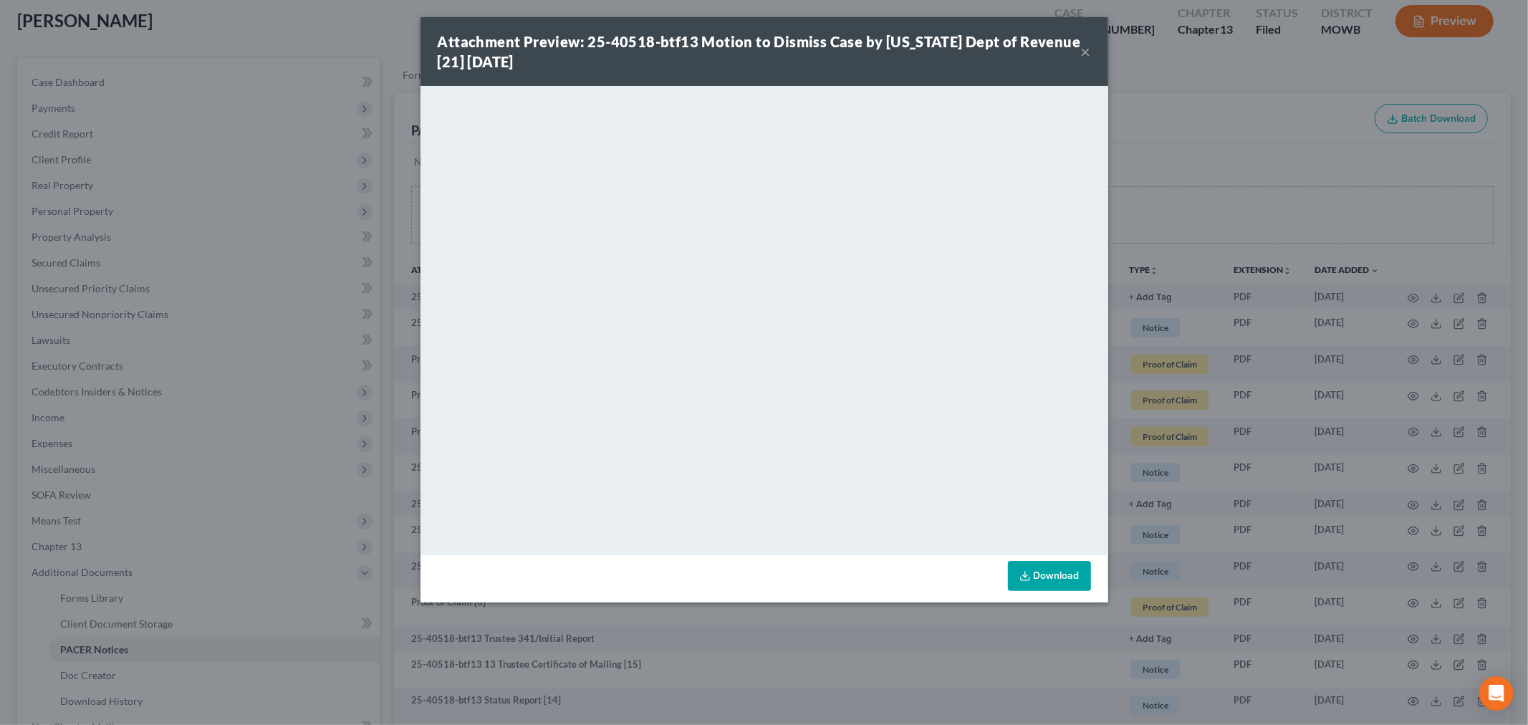
click at [1082, 50] on button "×" at bounding box center [1086, 51] width 10 height 17
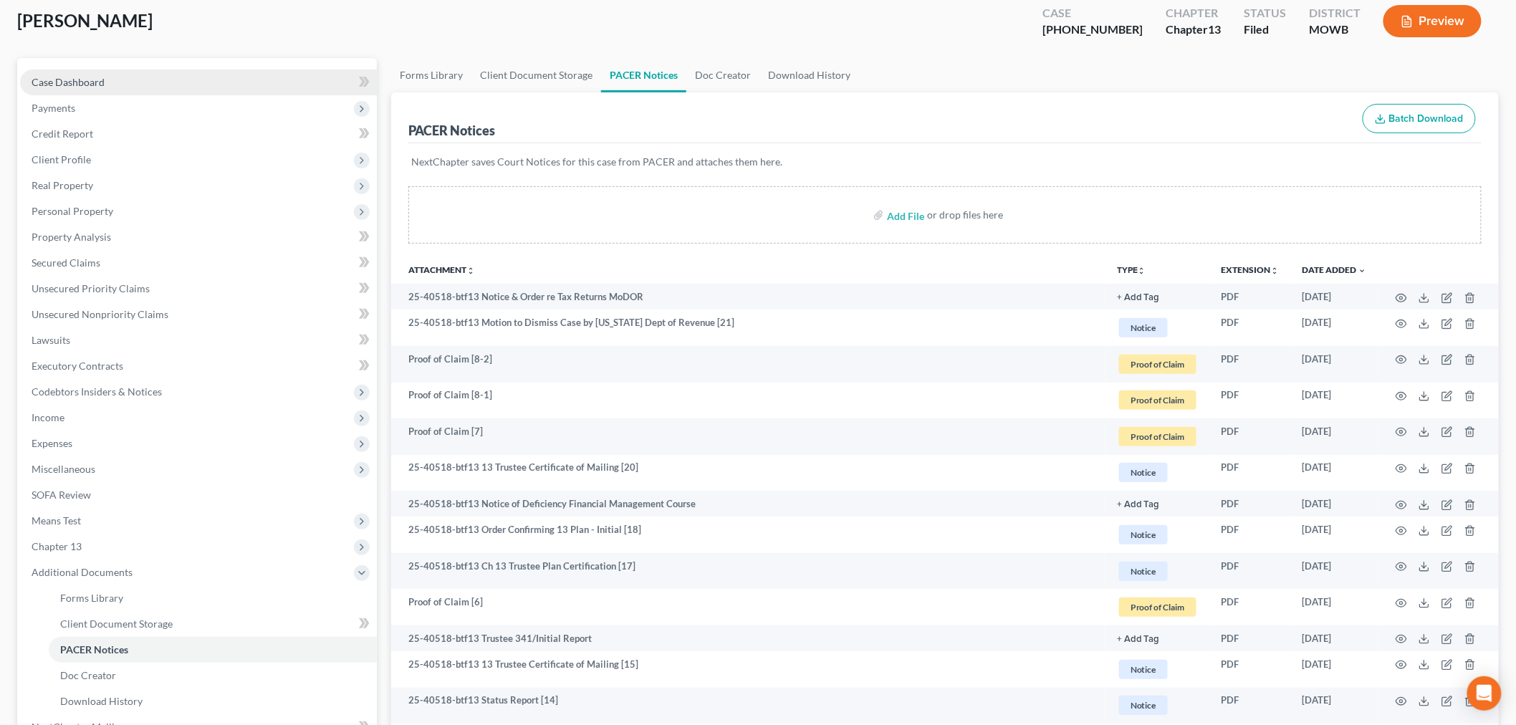
click at [65, 82] on span "Case Dashboard" at bounding box center [68, 82] width 73 height 12
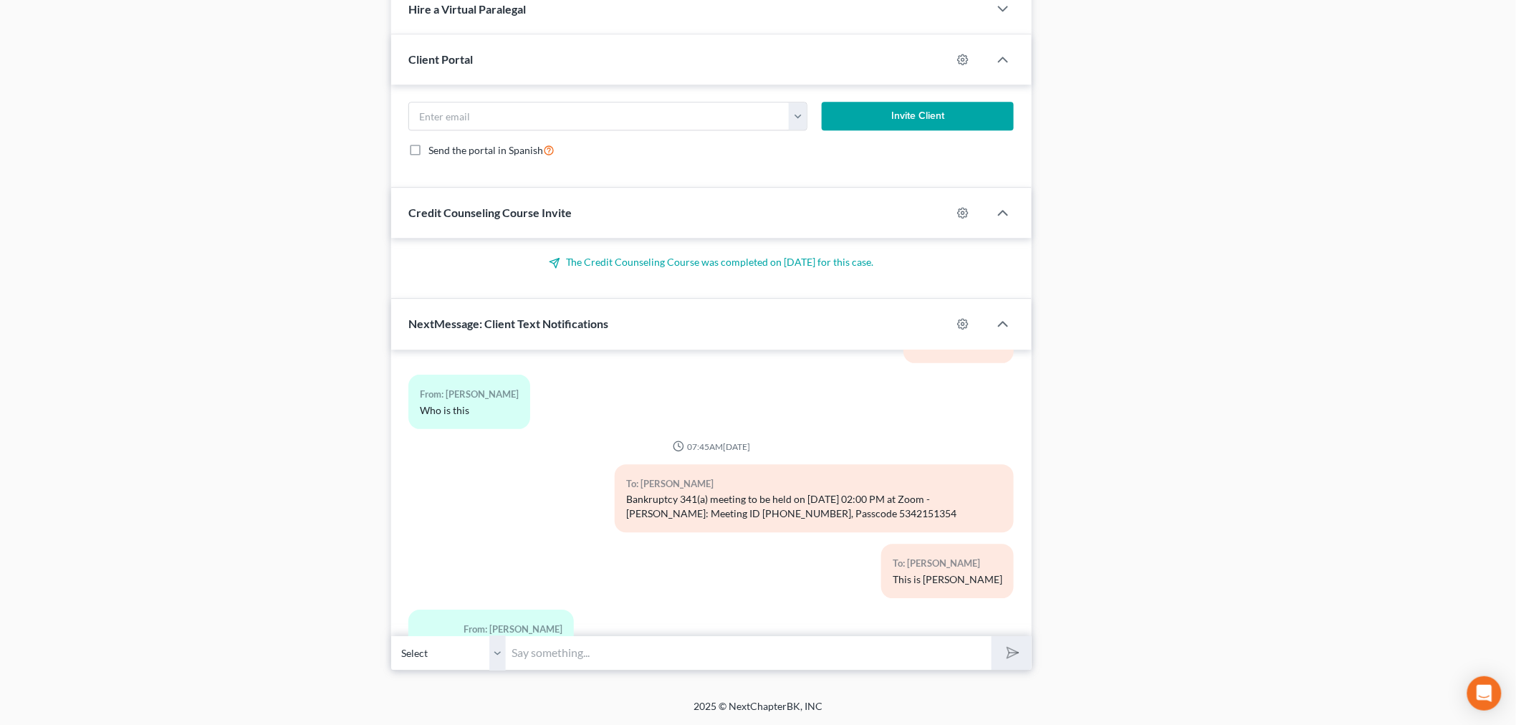
scroll to position [437, 0]
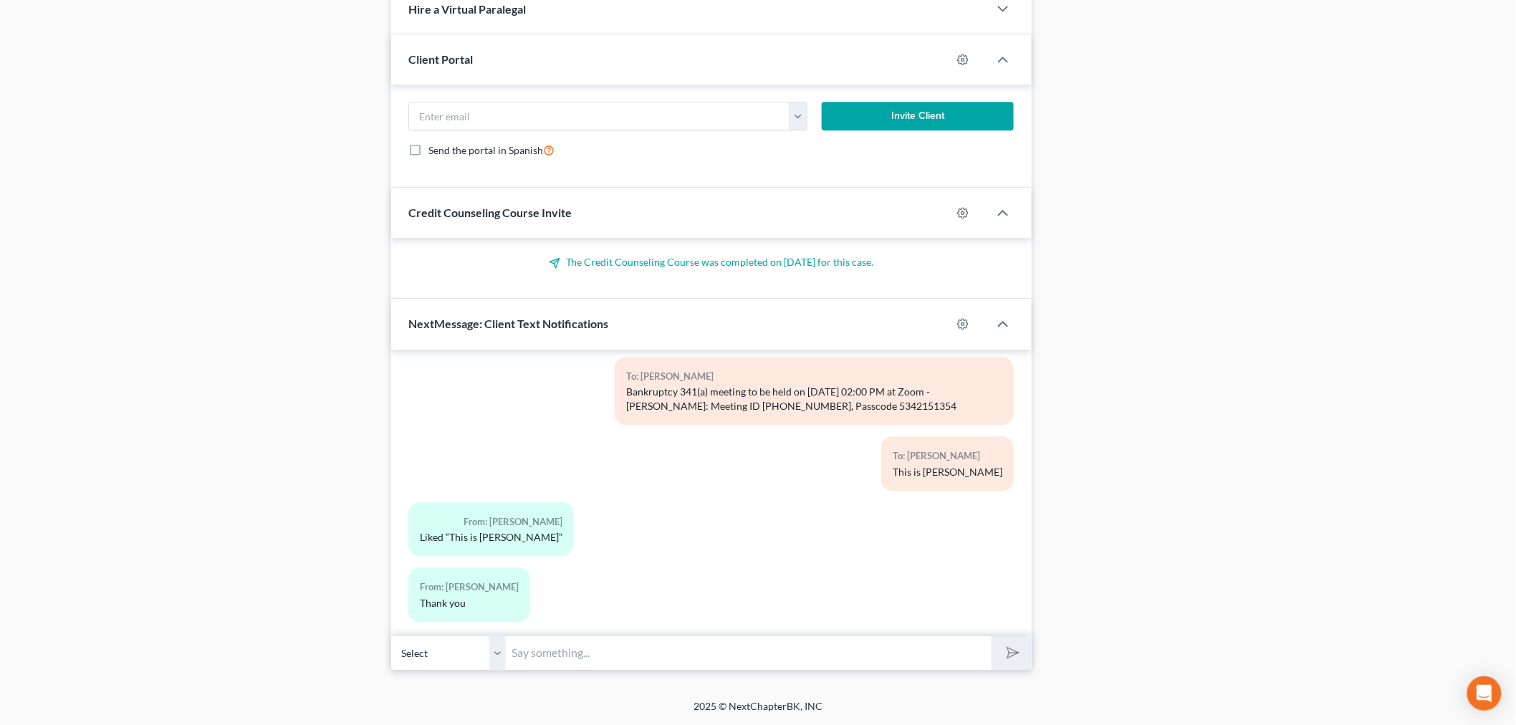
click at [575, 640] on input "text" at bounding box center [749, 652] width 486 height 35
type input "[PERSON_NAME] - This is [PERSON_NAME] from [PERSON_NAME] & [PERSON_NAME]. Pleas…"
click at [991, 636] on button "submit" at bounding box center [1010, 653] width 39 height 34
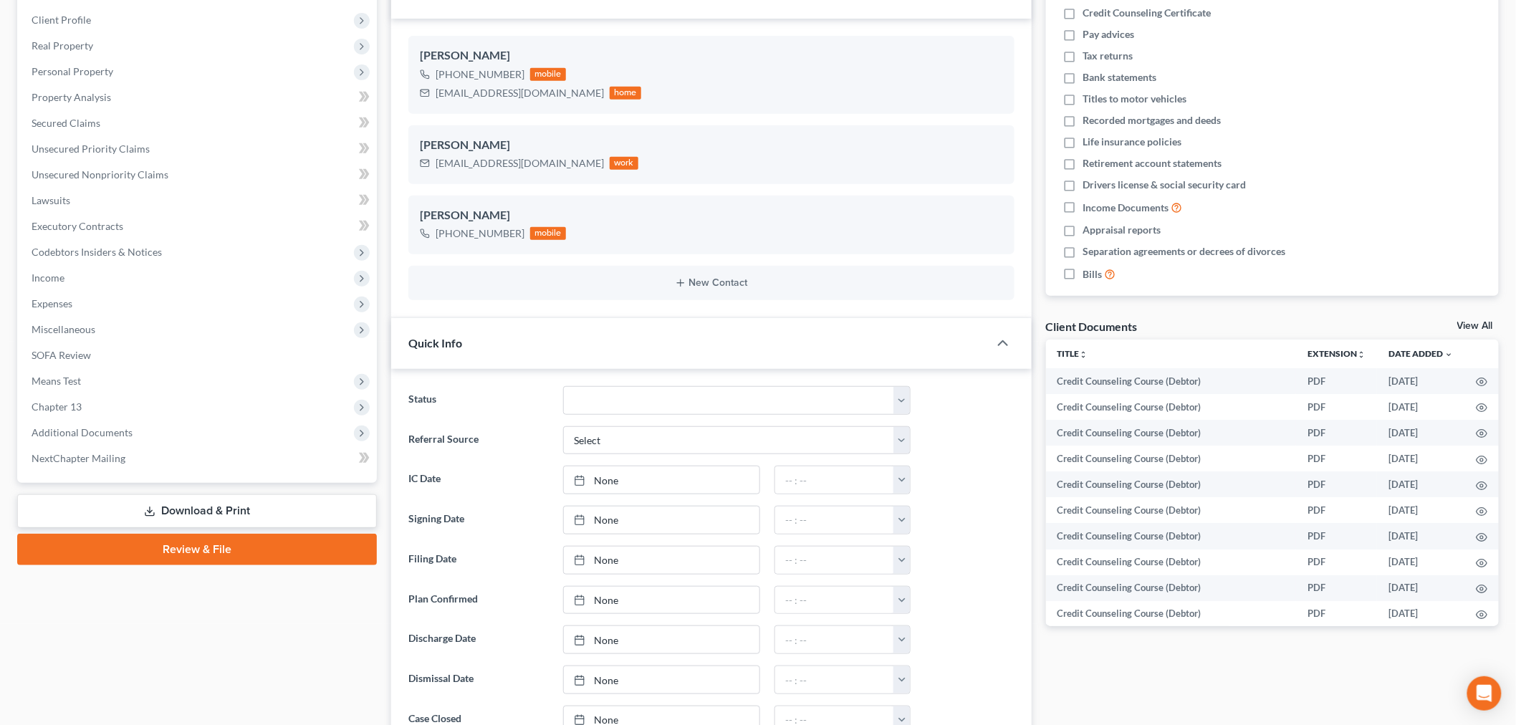
scroll to position [0, 0]
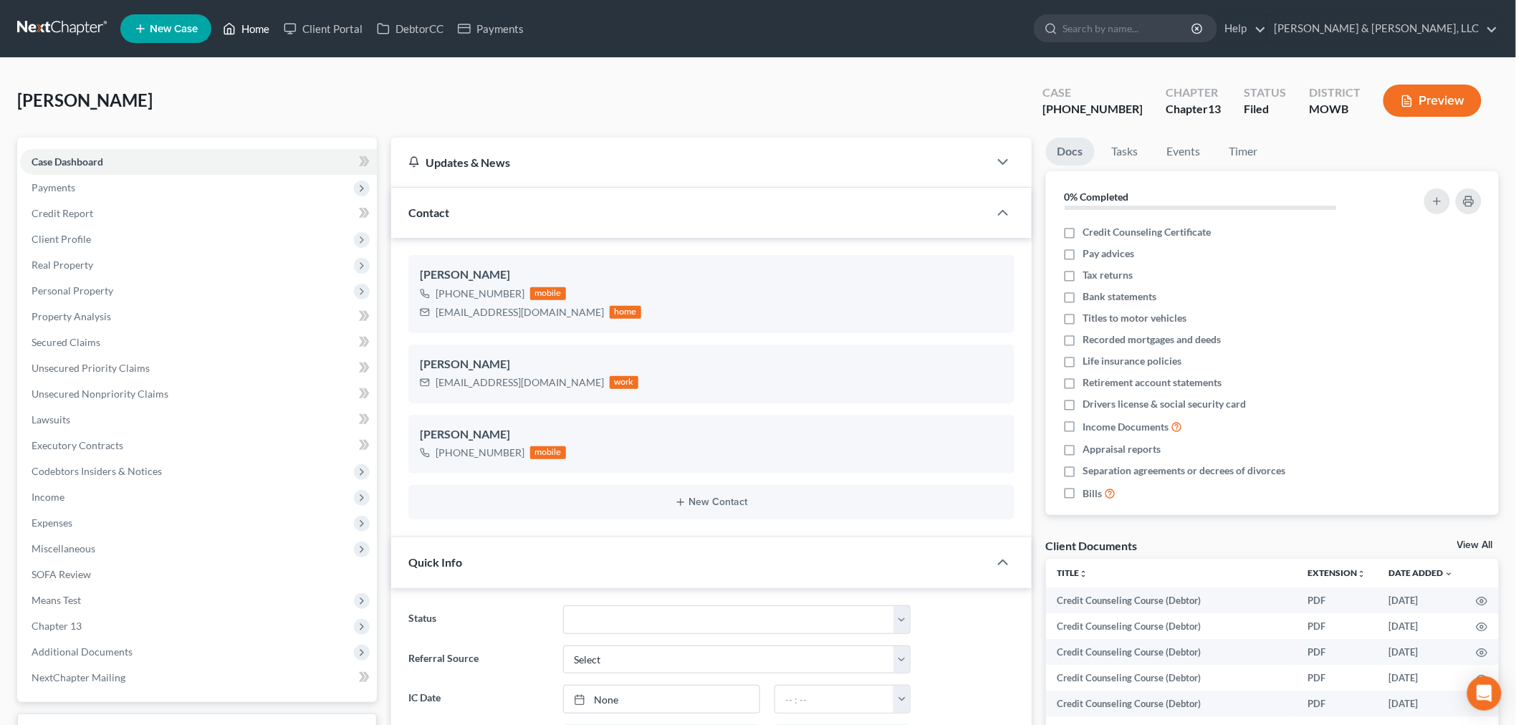
click at [249, 39] on link "Home" at bounding box center [246, 29] width 61 height 26
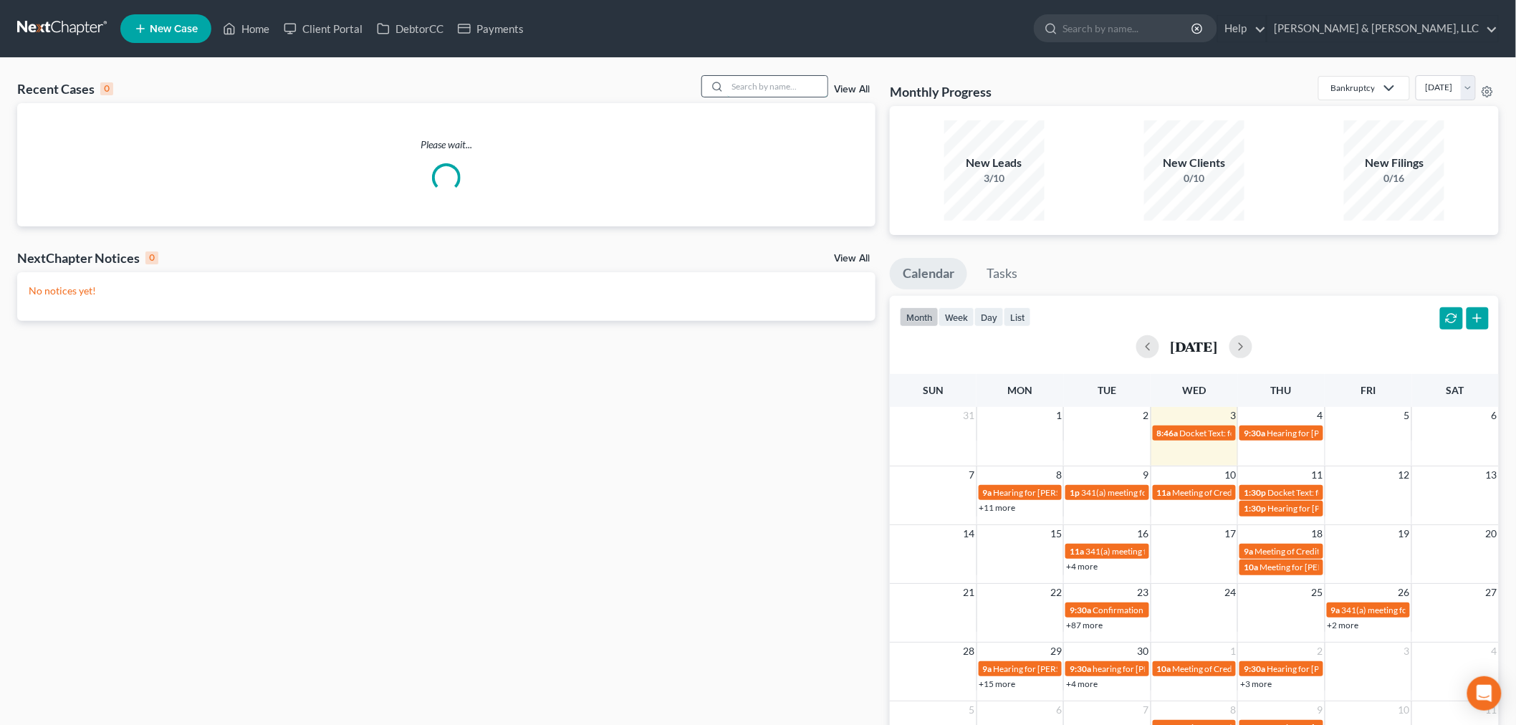
click at [786, 93] on input "search" at bounding box center [777, 86] width 100 height 21
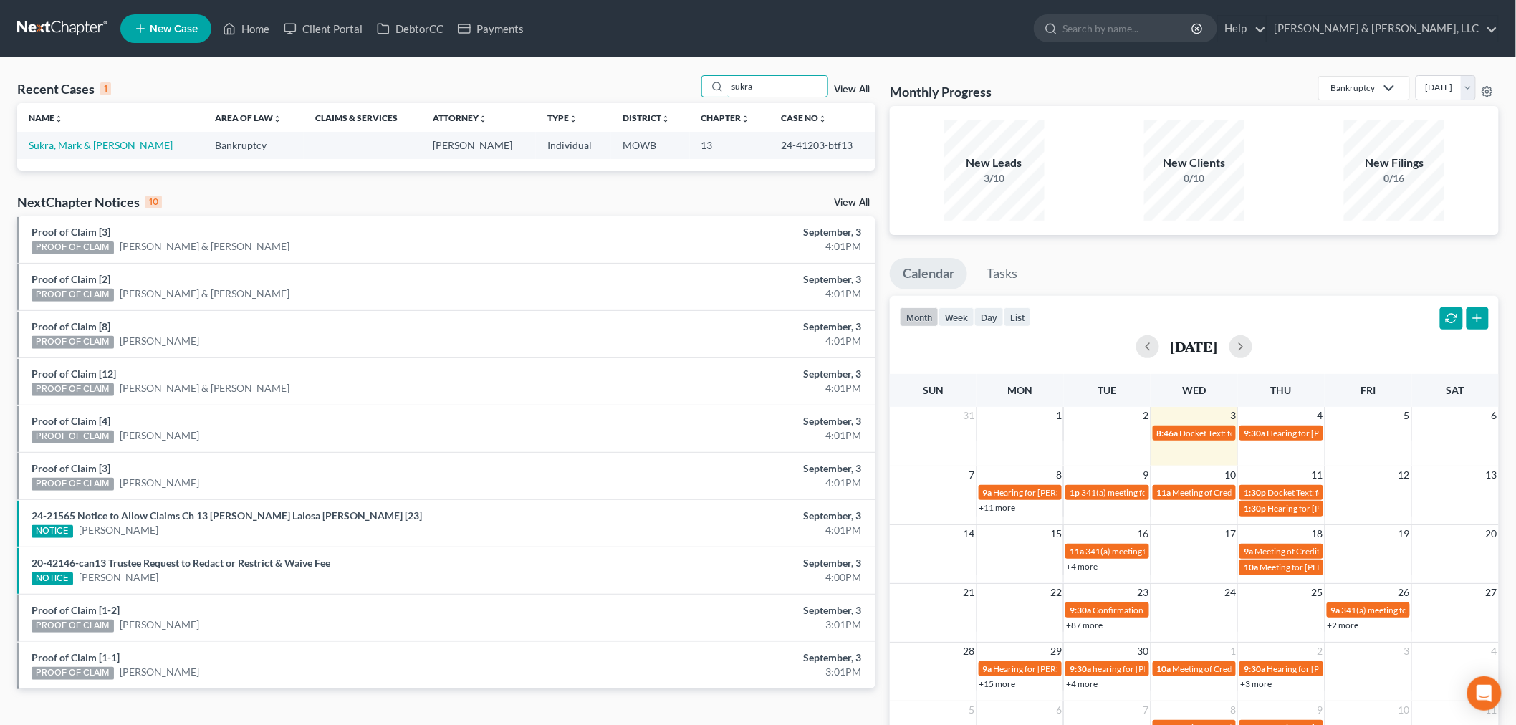
type input "sukra"
click at [75, 144] on link "Sukra, Mark & [PERSON_NAME]" at bounding box center [101, 145] width 144 height 12
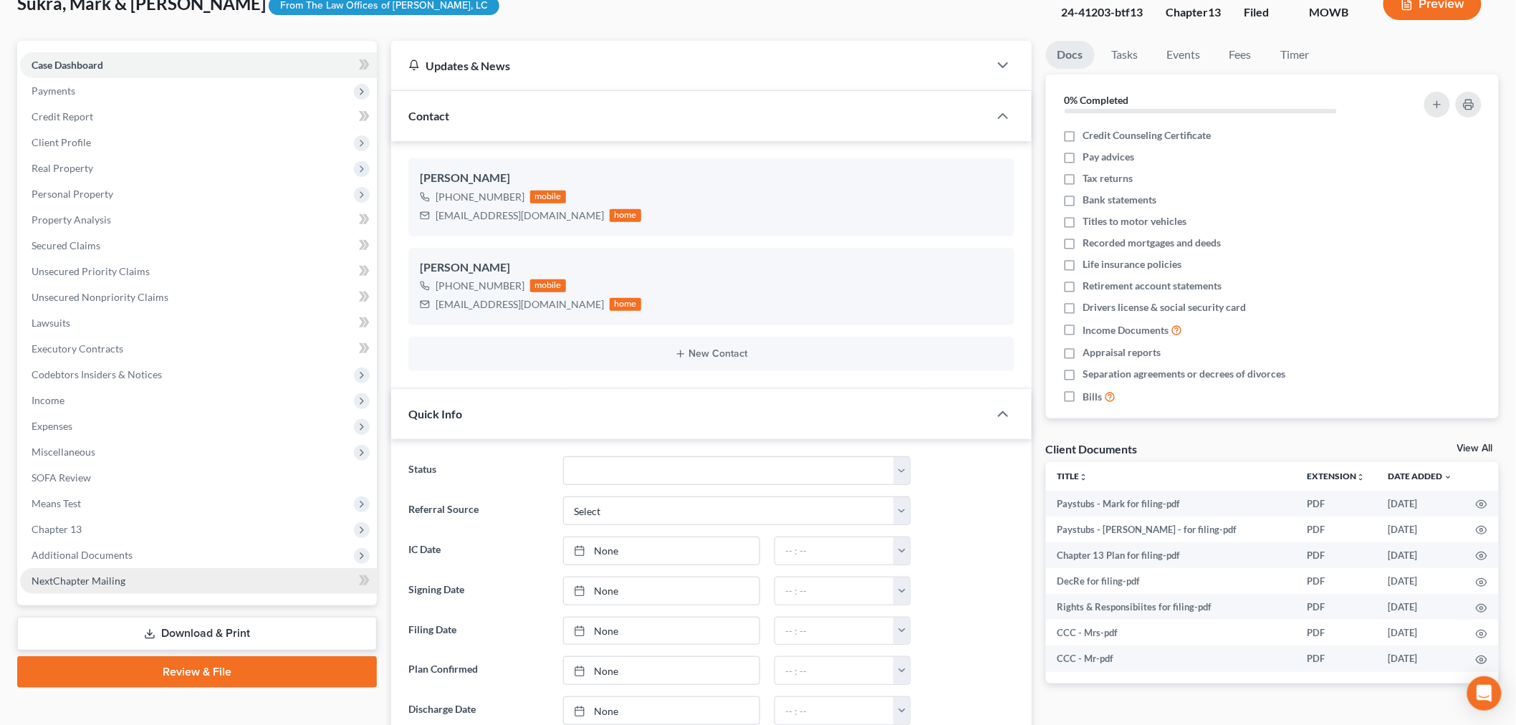
scroll to position [238, 0]
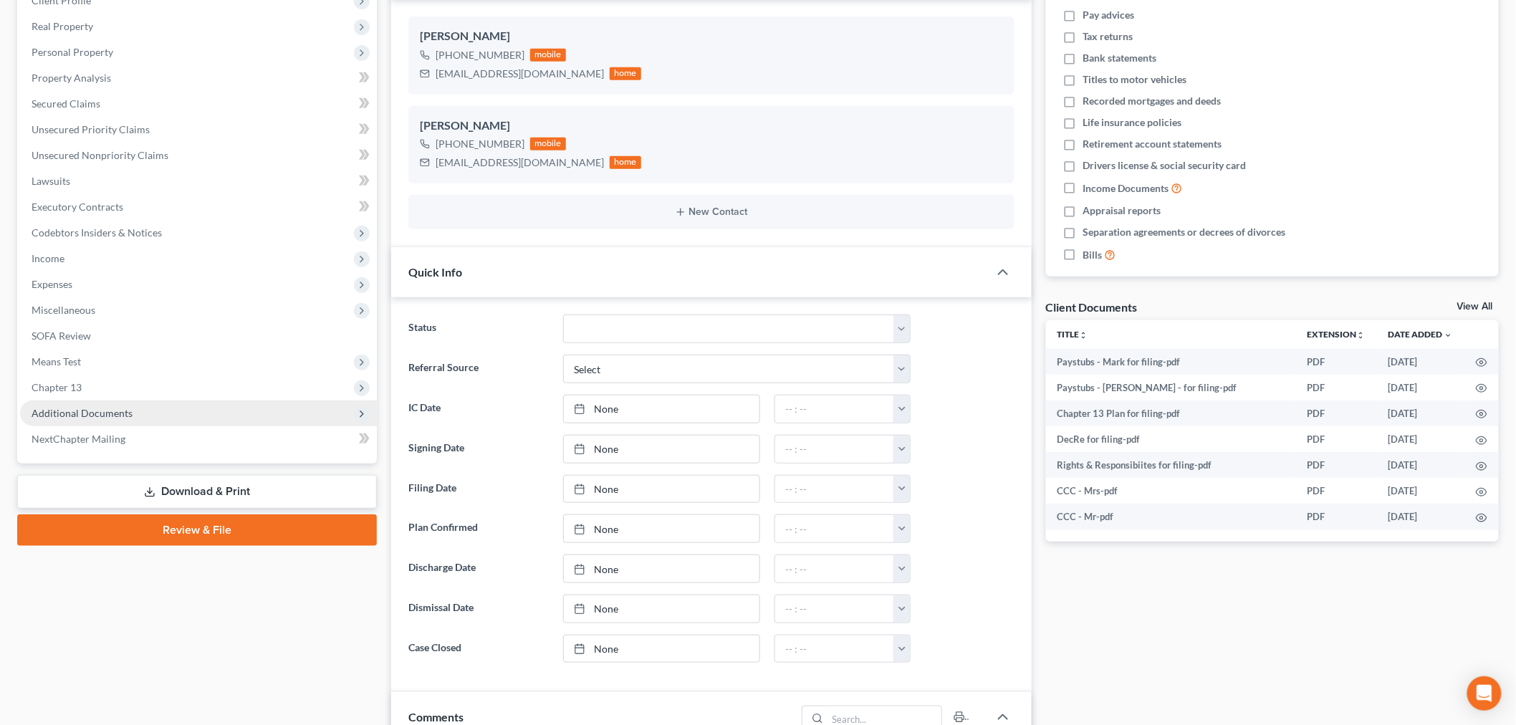
click at [106, 410] on span "Additional Documents" at bounding box center [82, 413] width 101 height 12
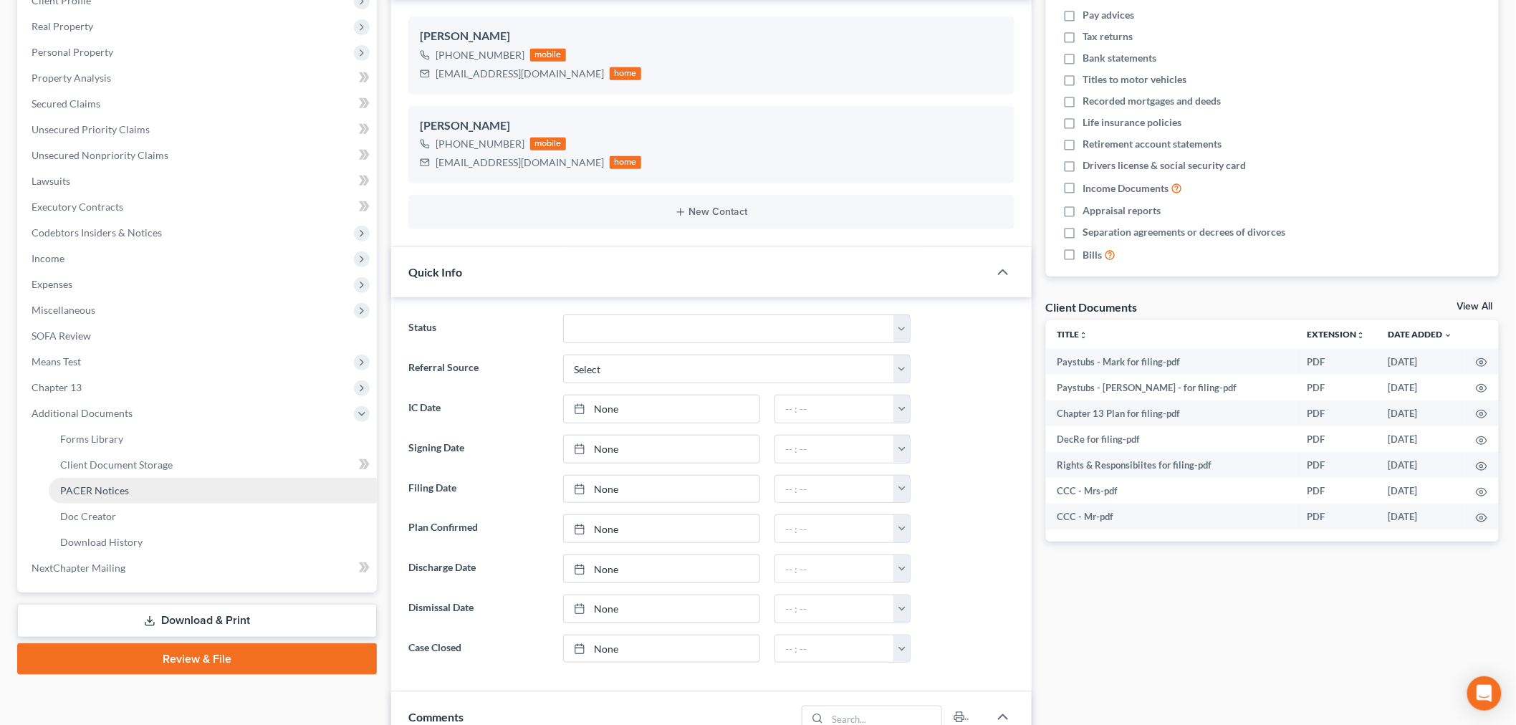
click at [108, 492] on span "PACER Notices" at bounding box center [94, 490] width 69 height 12
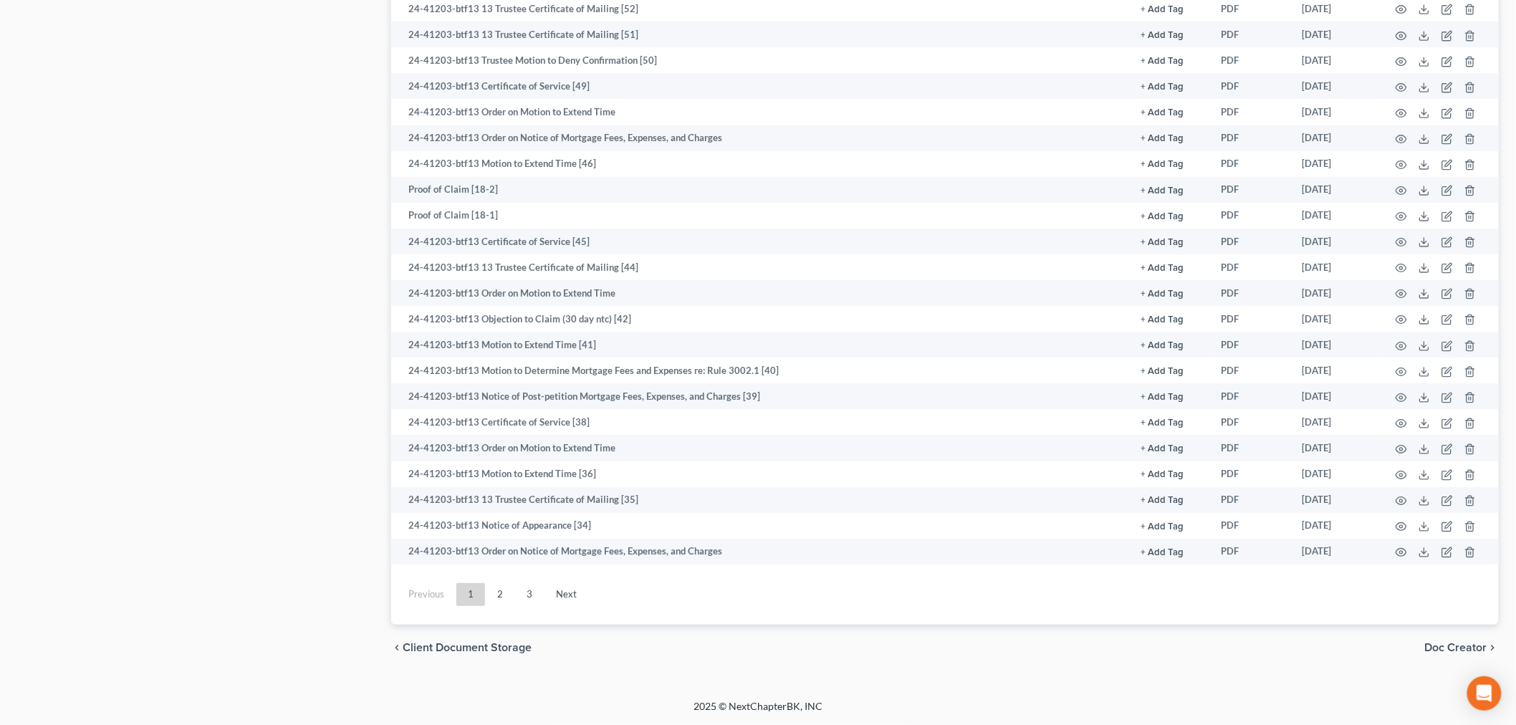
scroll to position [2050, 0]
click at [502, 599] on link "2" at bounding box center [500, 594] width 29 height 23
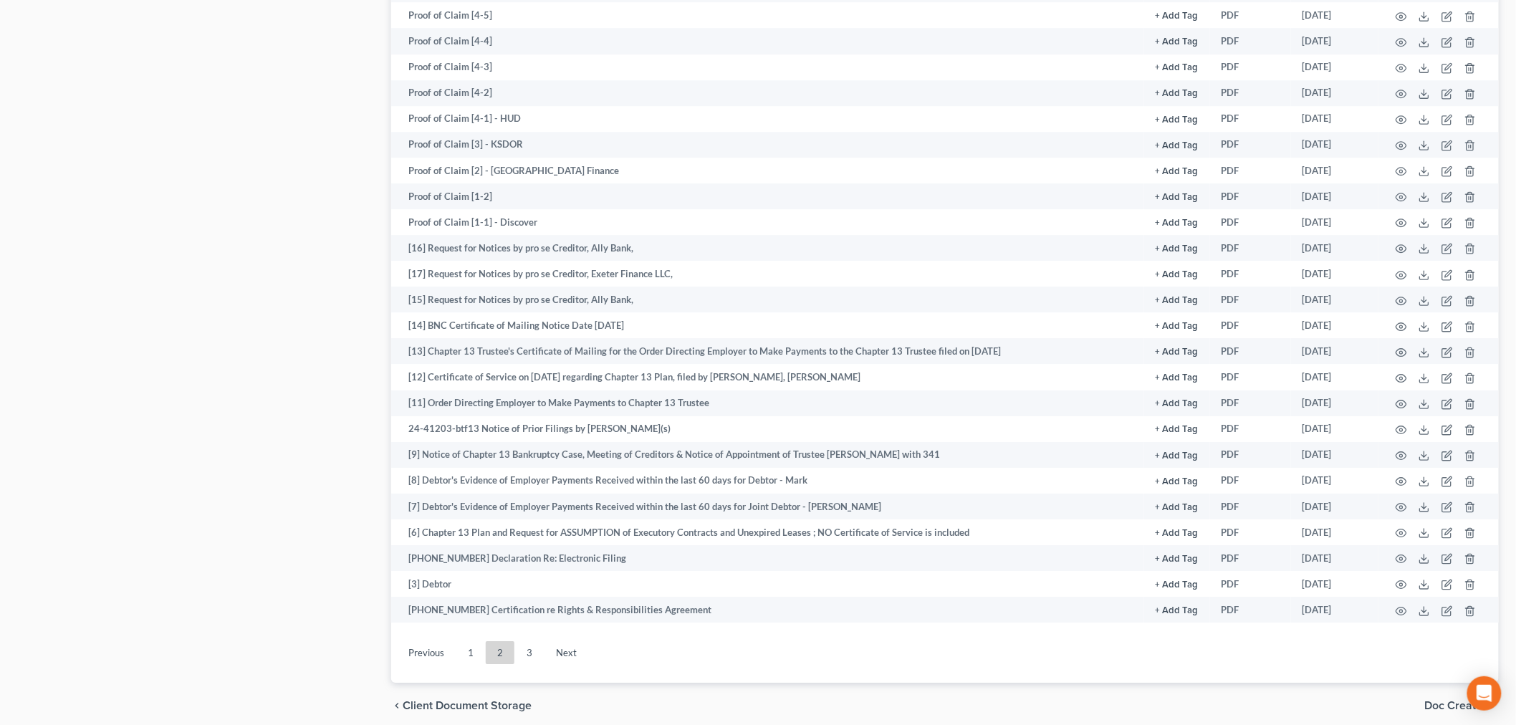
scroll to position [1599, 0]
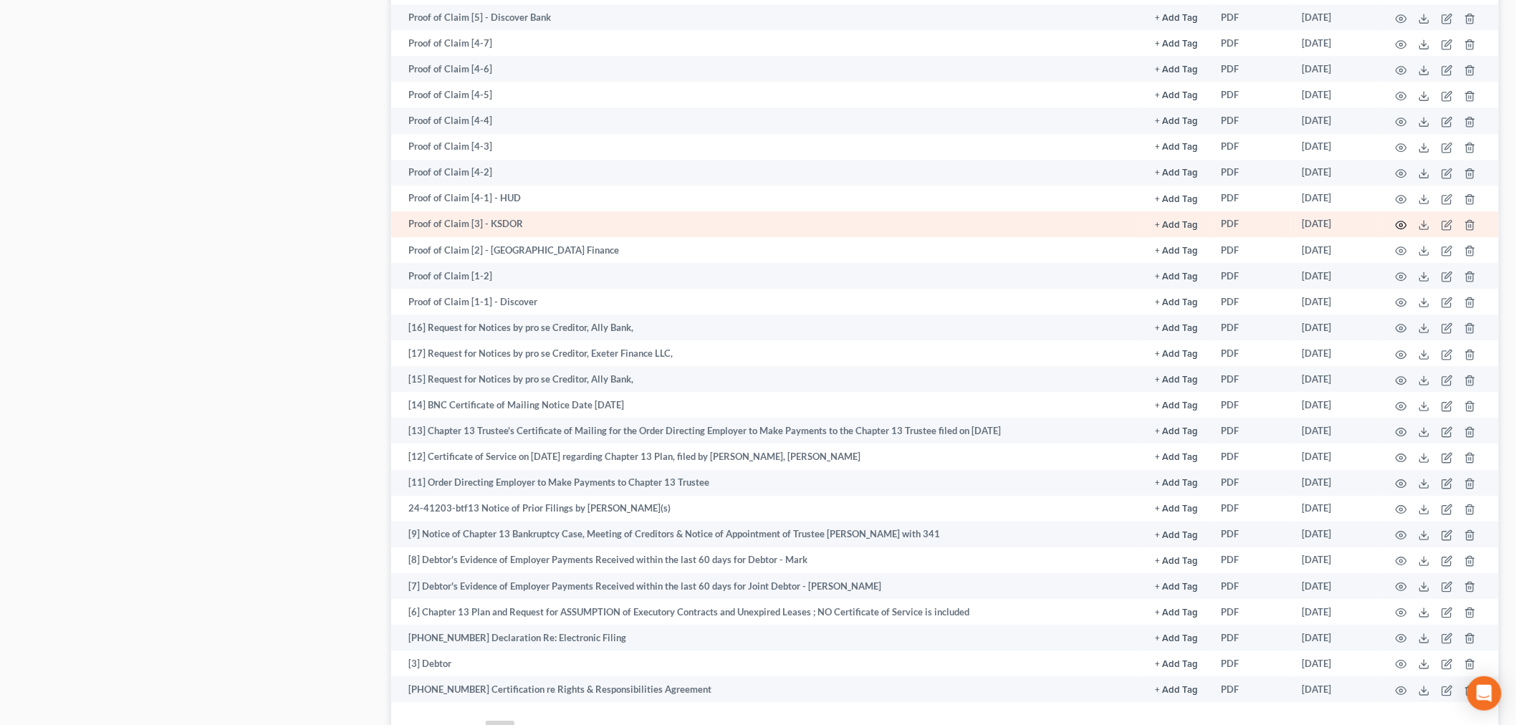
click at [1402, 231] on icon "button" at bounding box center [1400, 224] width 11 height 11
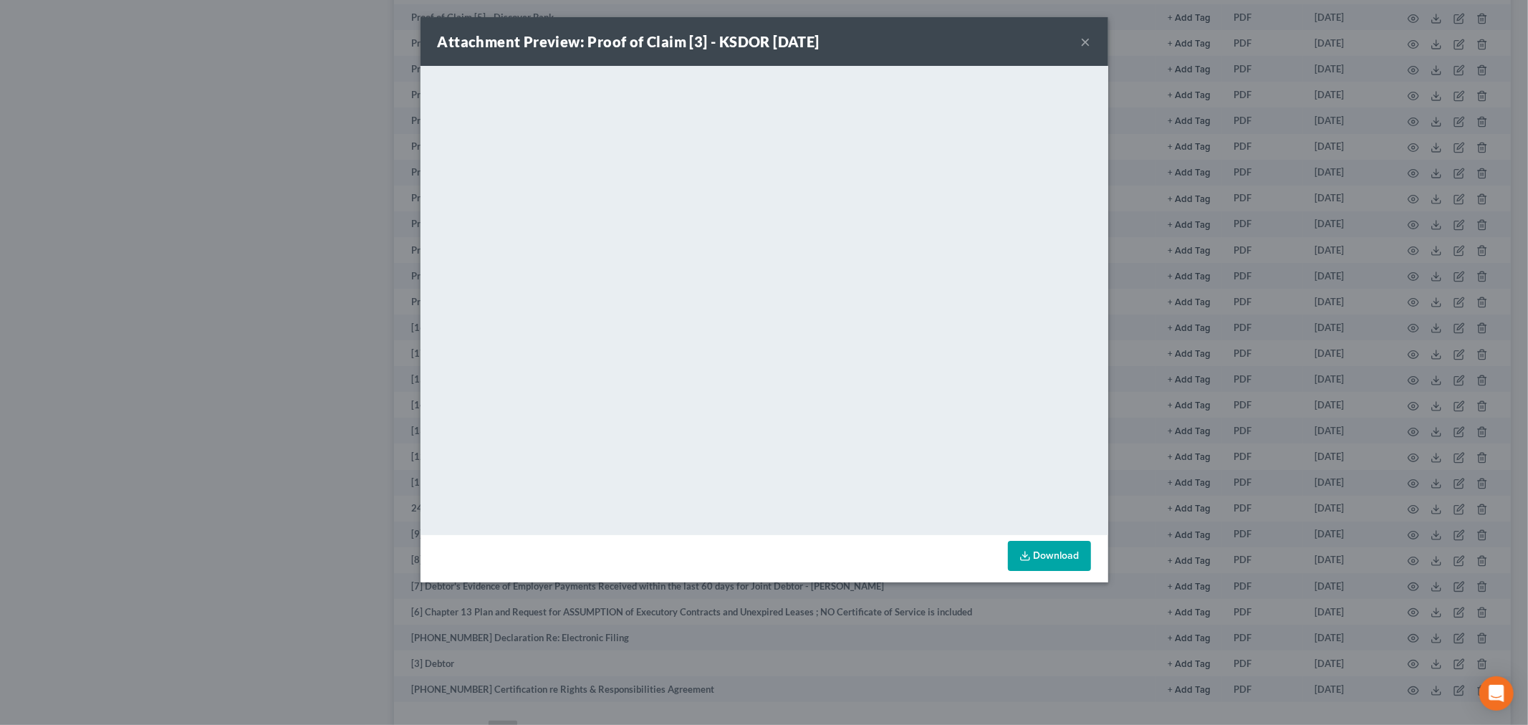
drag, startPoint x: 1084, startPoint y: 42, endPoint x: 1054, endPoint y: 82, distance: 50.7
click at [1084, 42] on button "×" at bounding box center [1086, 41] width 10 height 17
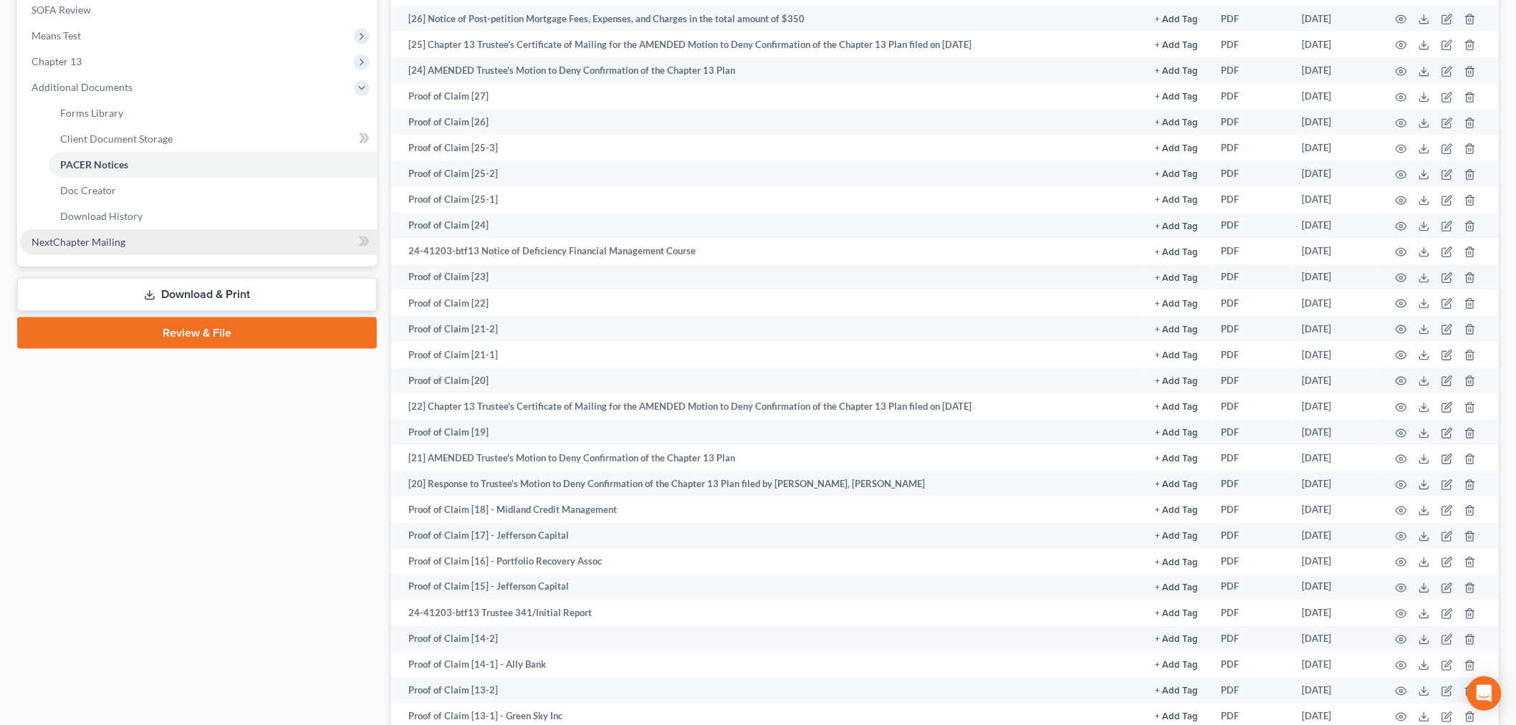
scroll to position [8, 0]
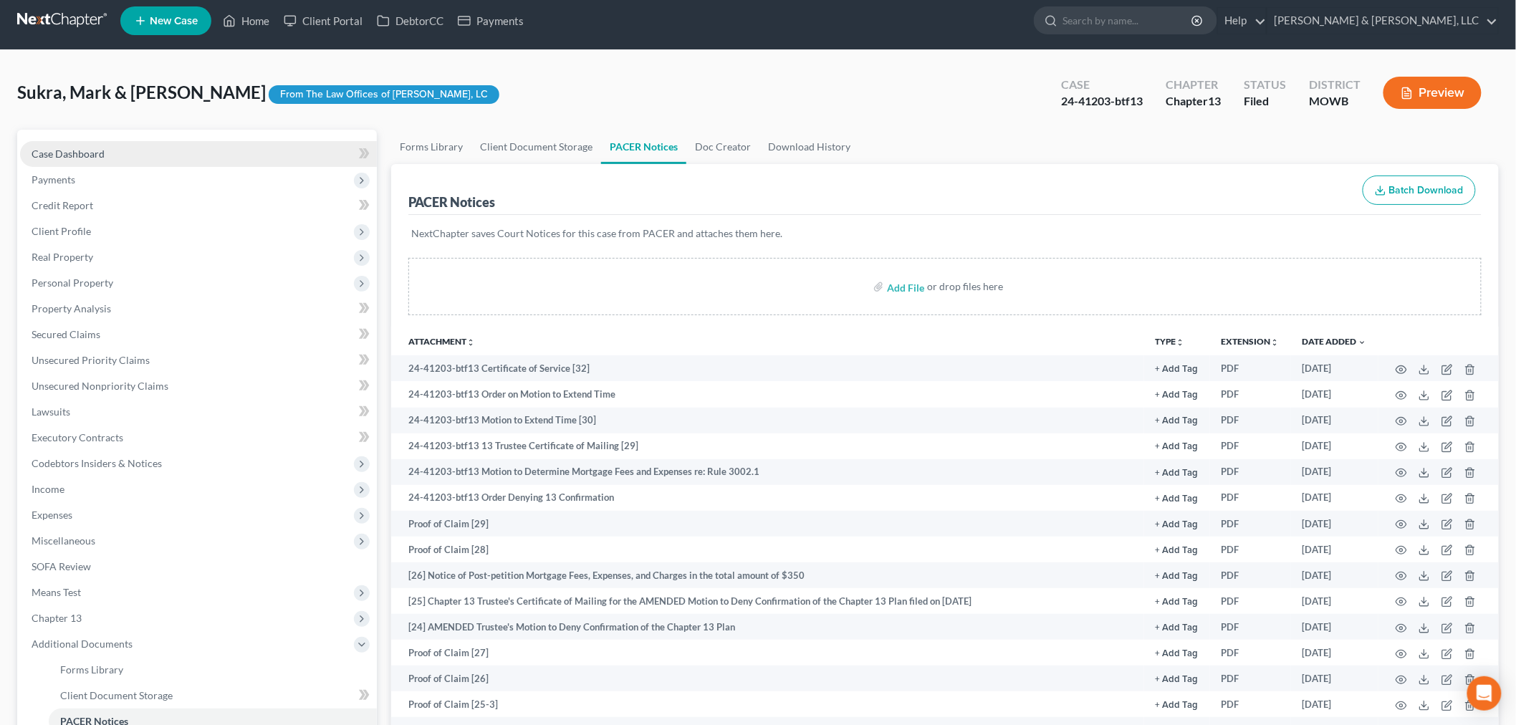
click at [63, 151] on span "Case Dashboard" at bounding box center [68, 154] width 73 height 12
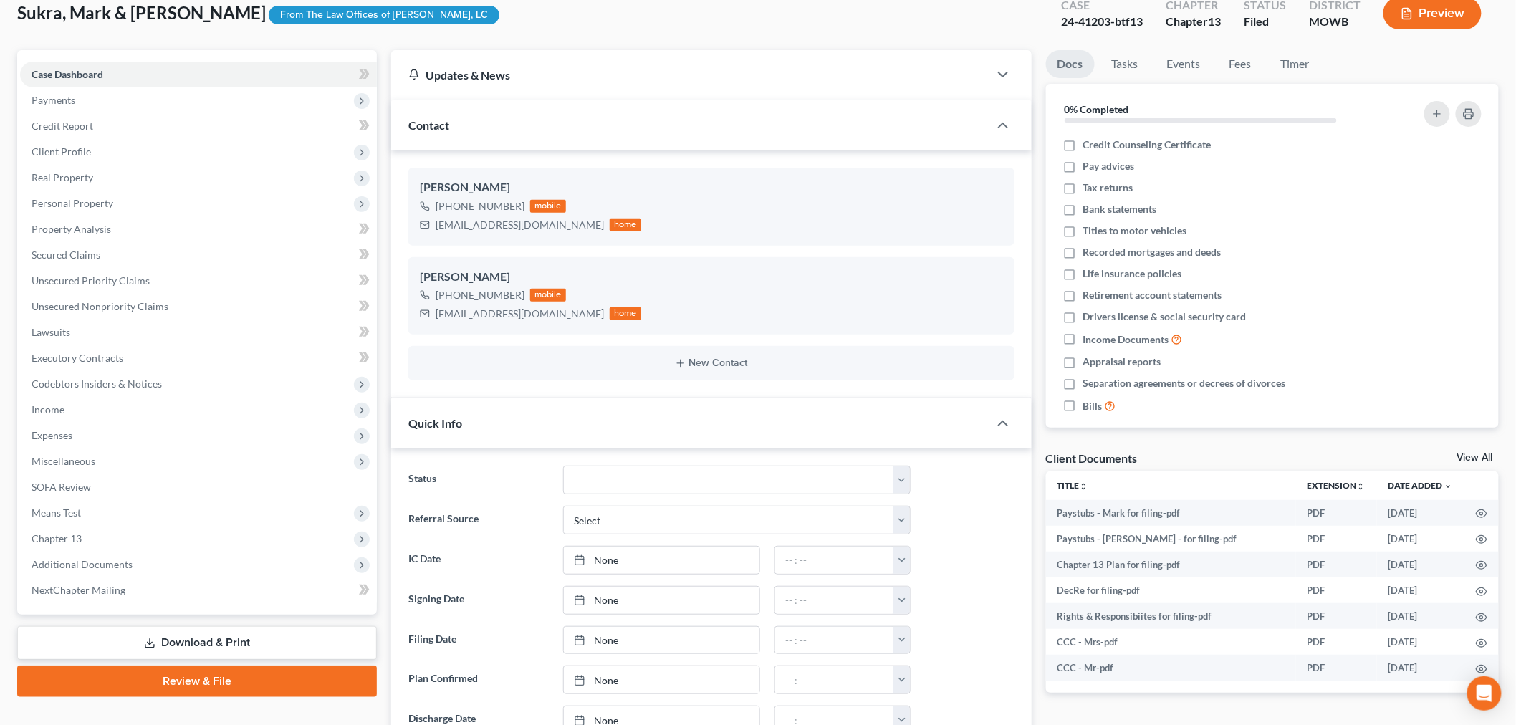
scroll to position [318, 0]
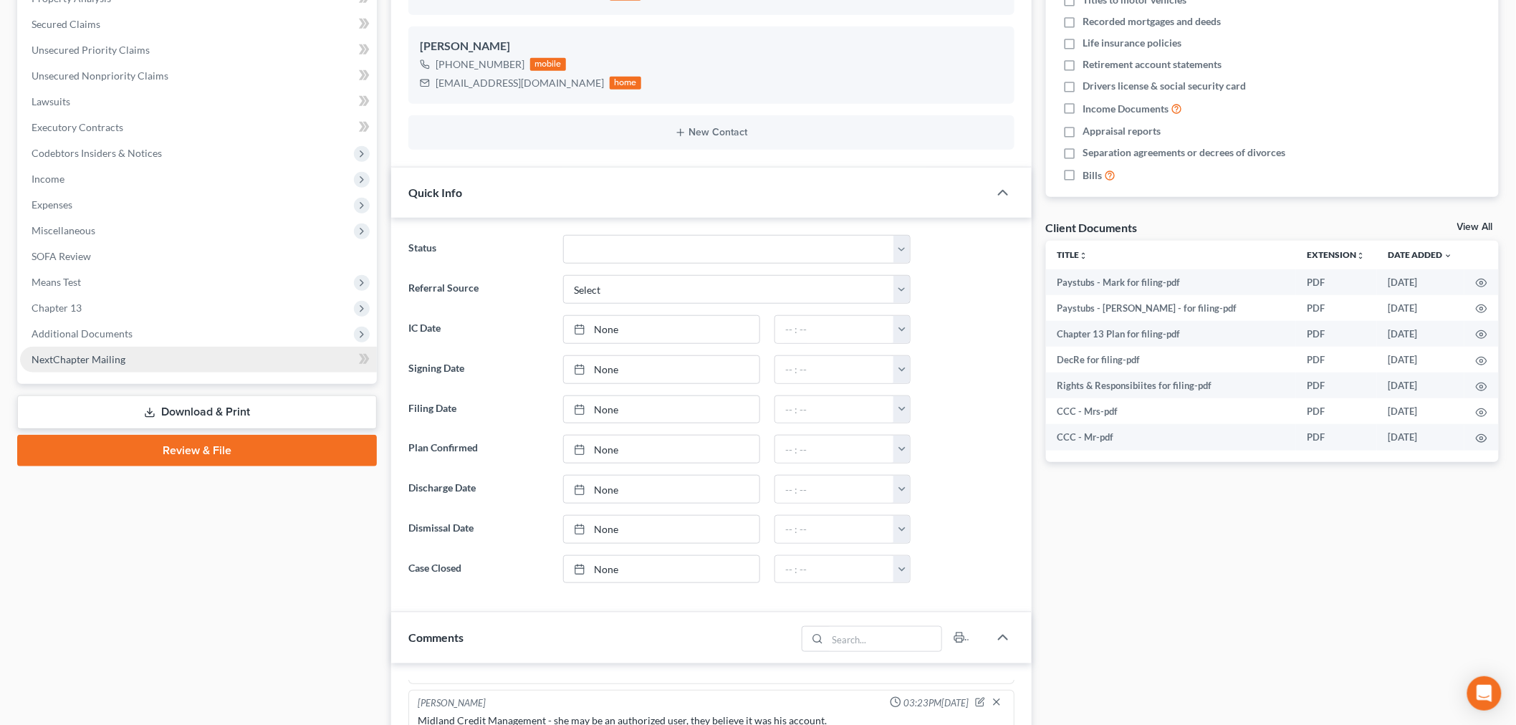
click at [90, 347] on link "NextChapter Mailing" at bounding box center [198, 360] width 357 height 26
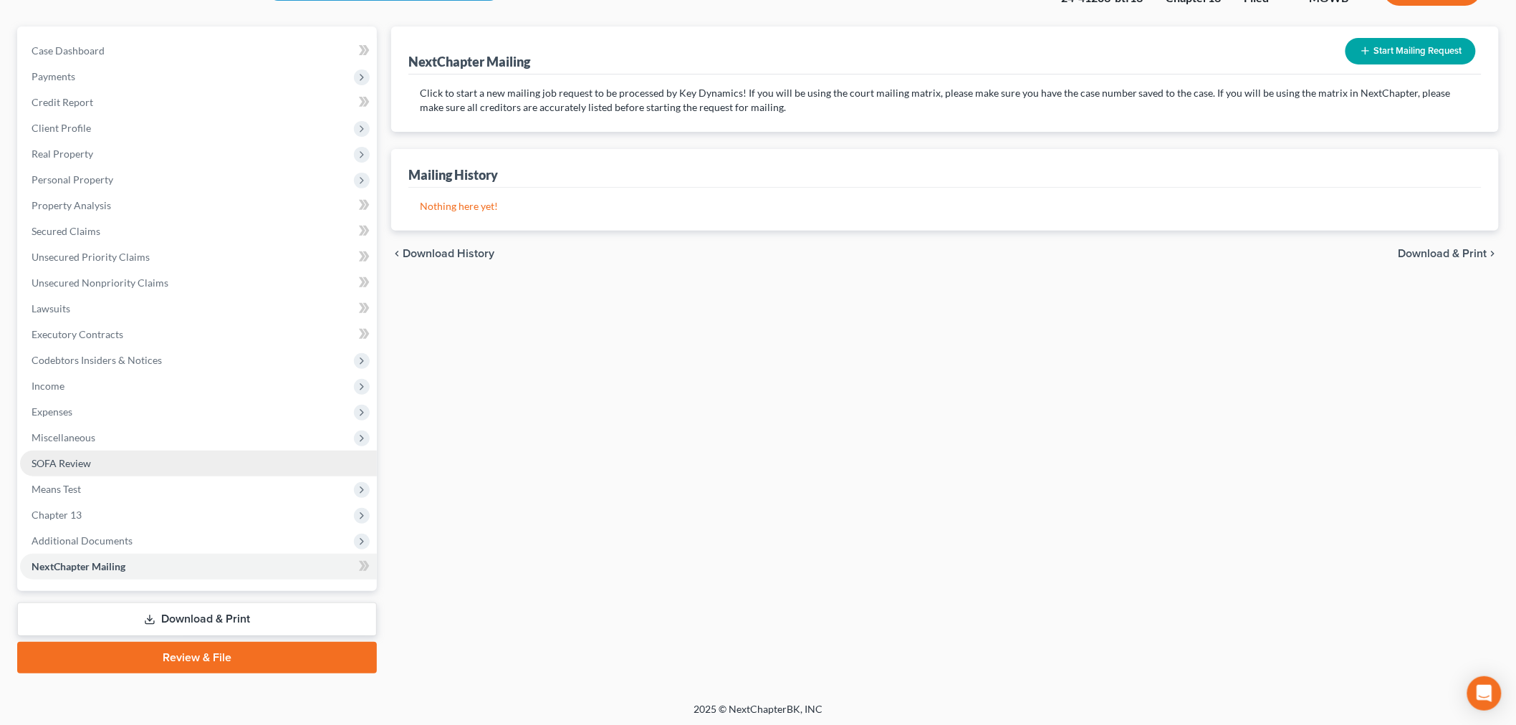
scroll to position [112, 0]
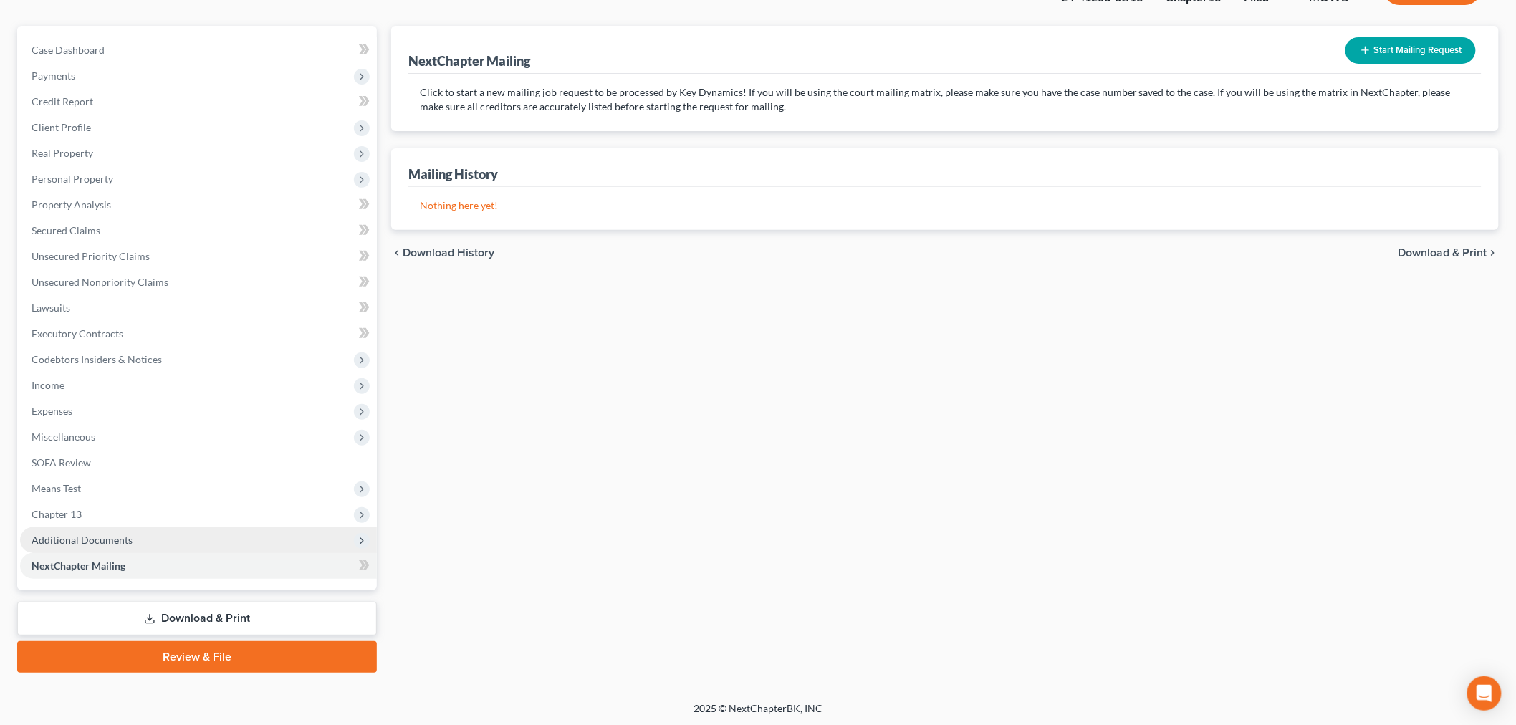
click at [98, 536] on span "Additional Documents" at bounding box center [82, 540] width 101 height 12
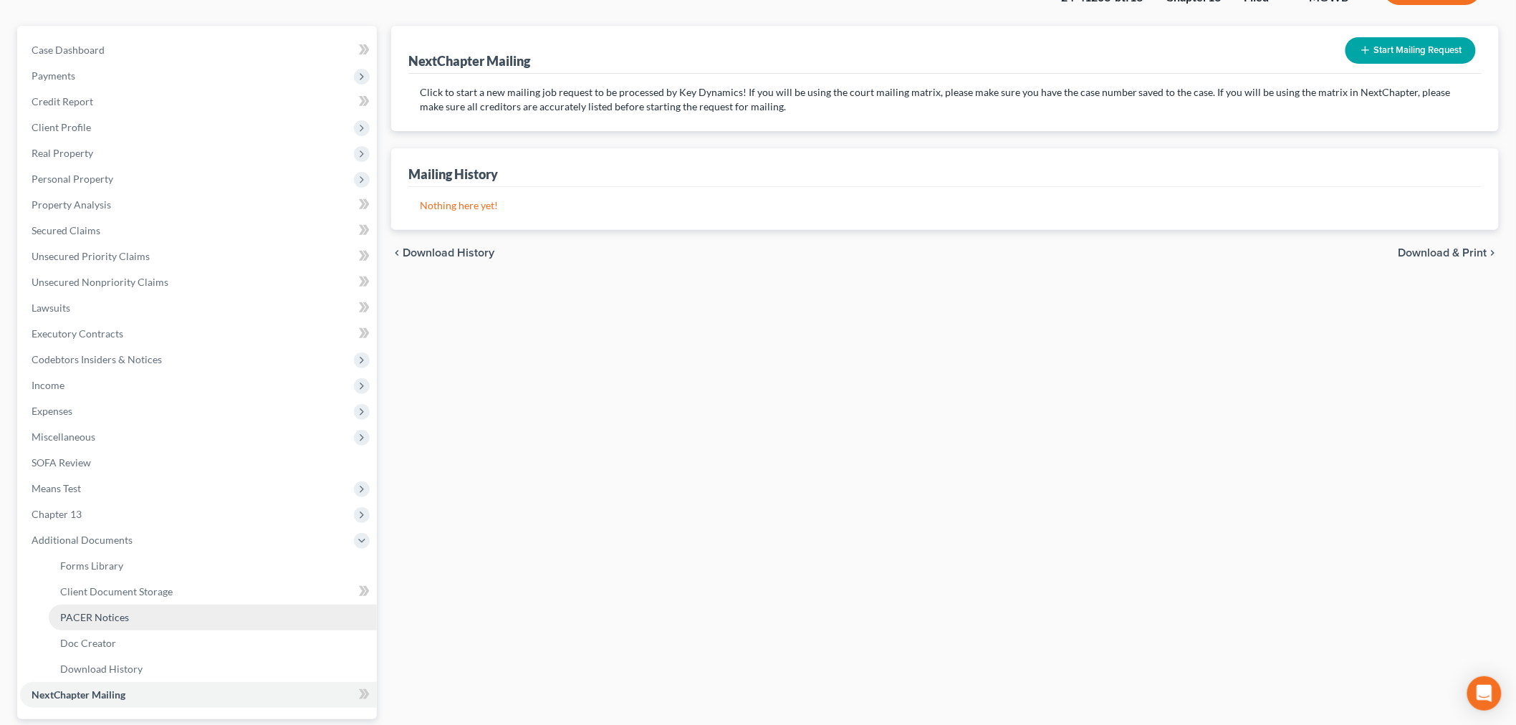
click at [107, 607] on link "PACER Notices" at bounding box center [213, 617] width 328 height 26
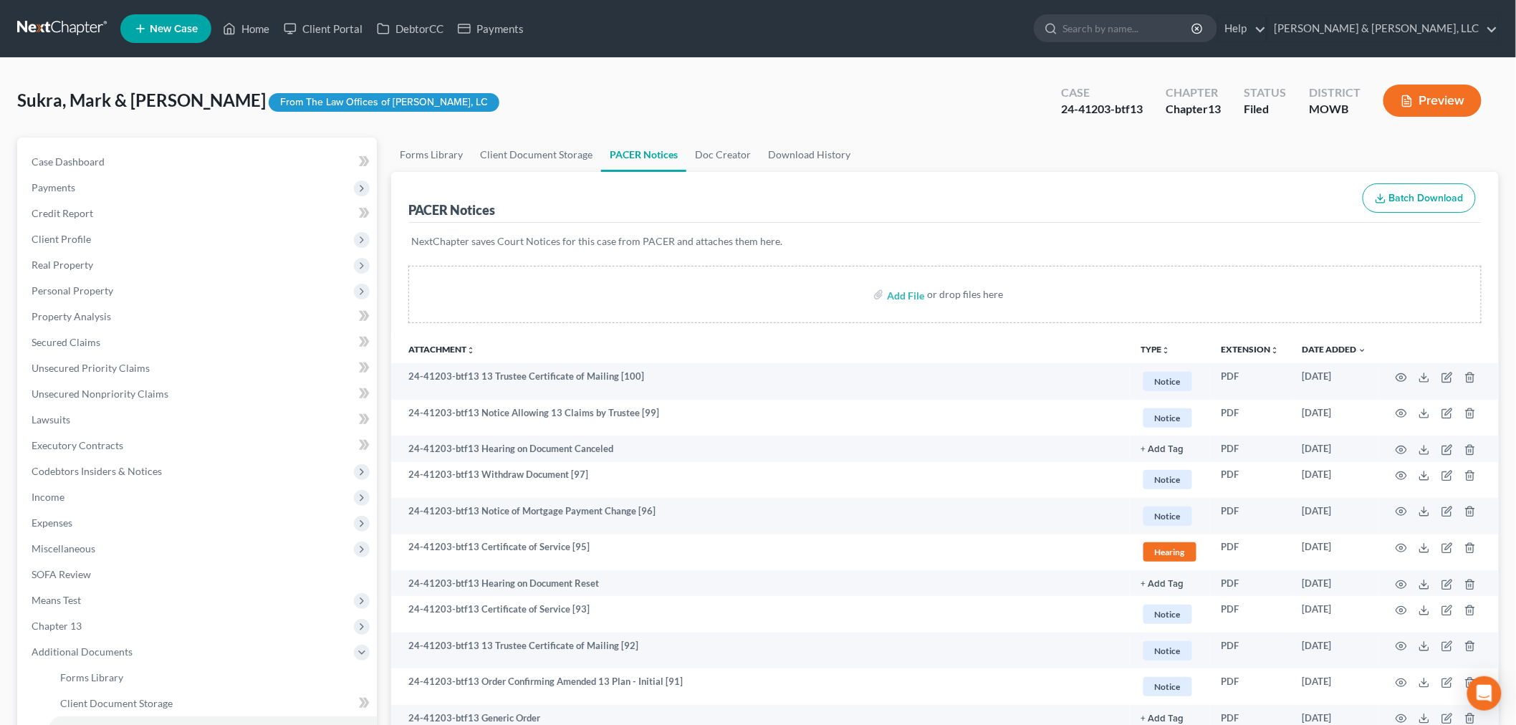
drag, startPoint x: 38, startPoint y: 233, endPoint x: 569, endPoint y: 85, distance: 551.7
click at [38, 233] on span "Client Profile" at bounding box center [61, 239] width 59 height 12
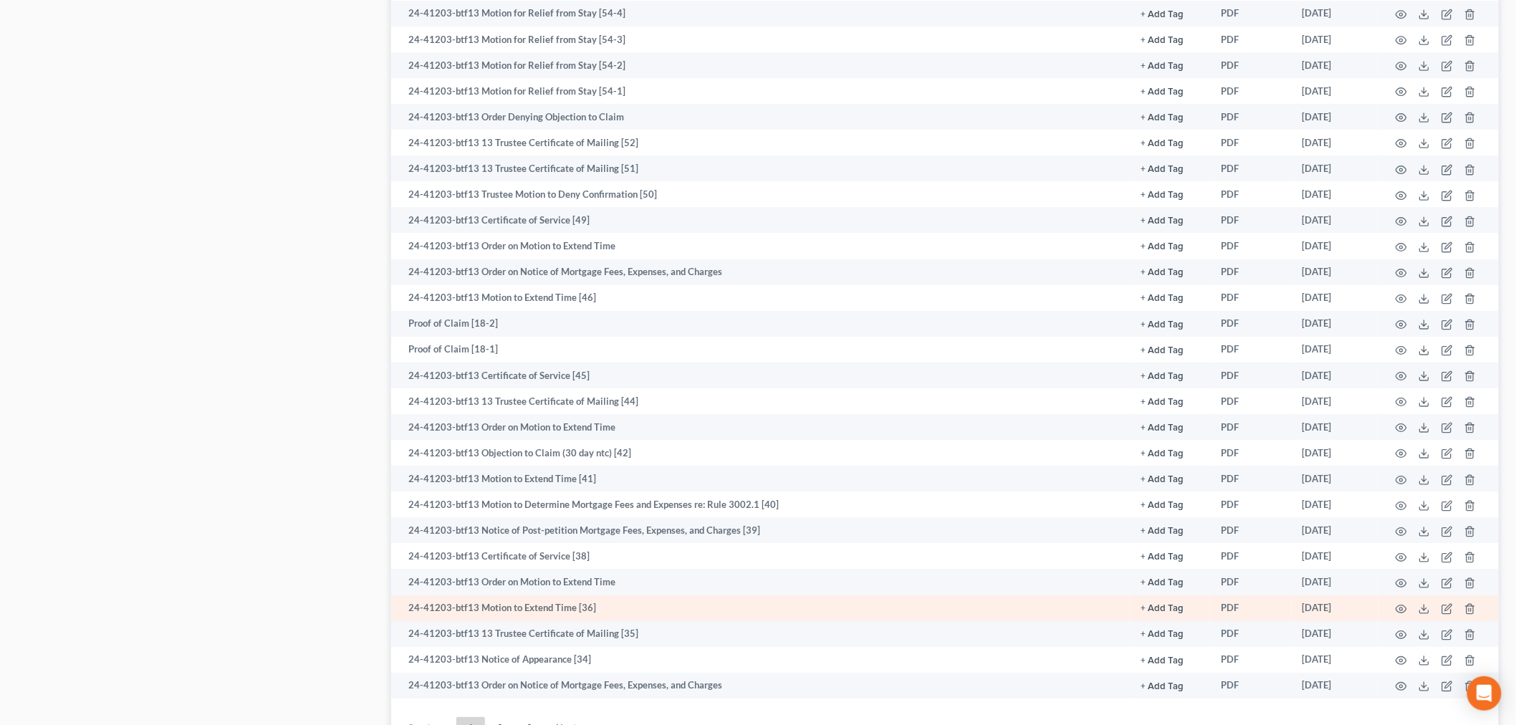
scroll to position [2050, 0]
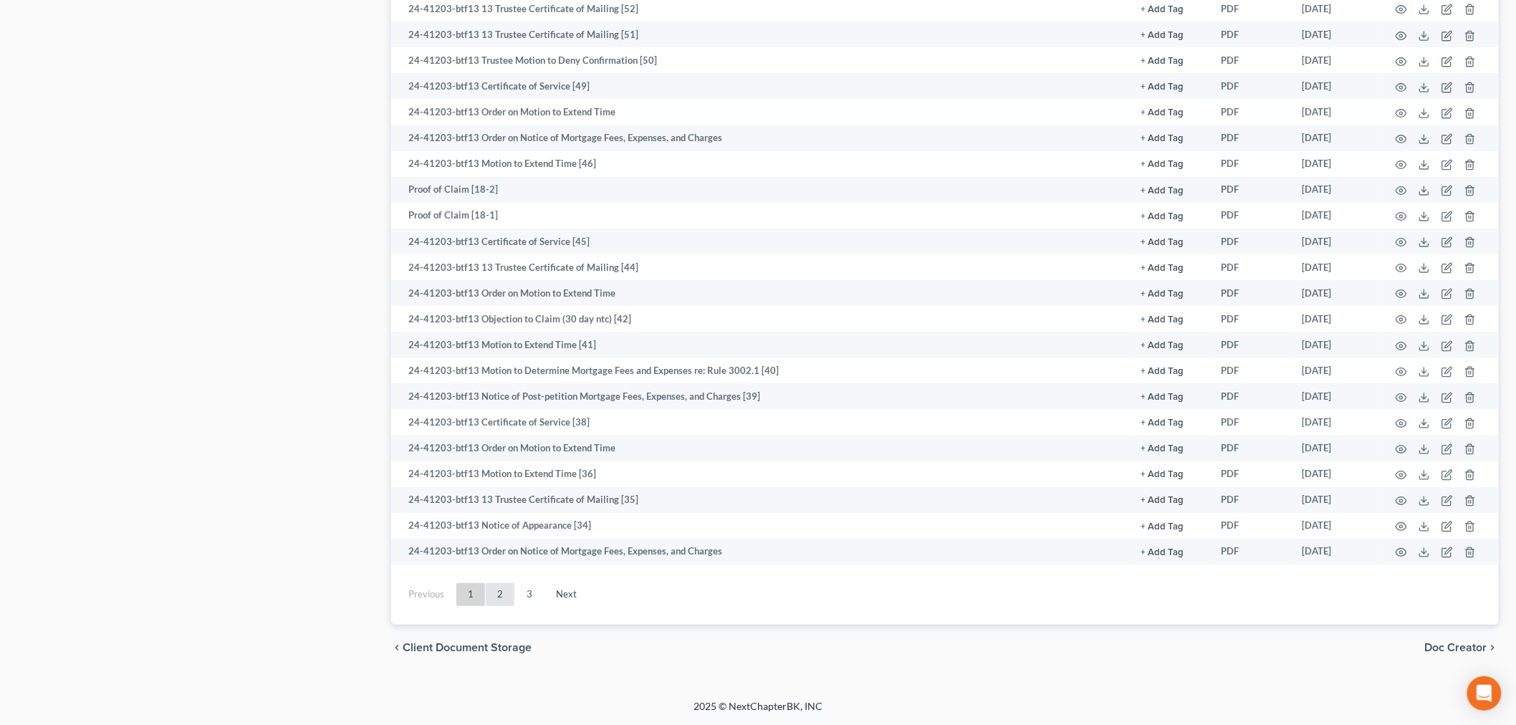
click at [504, 591] on link "2" at bounding box center [500, 594] width 29 height 23
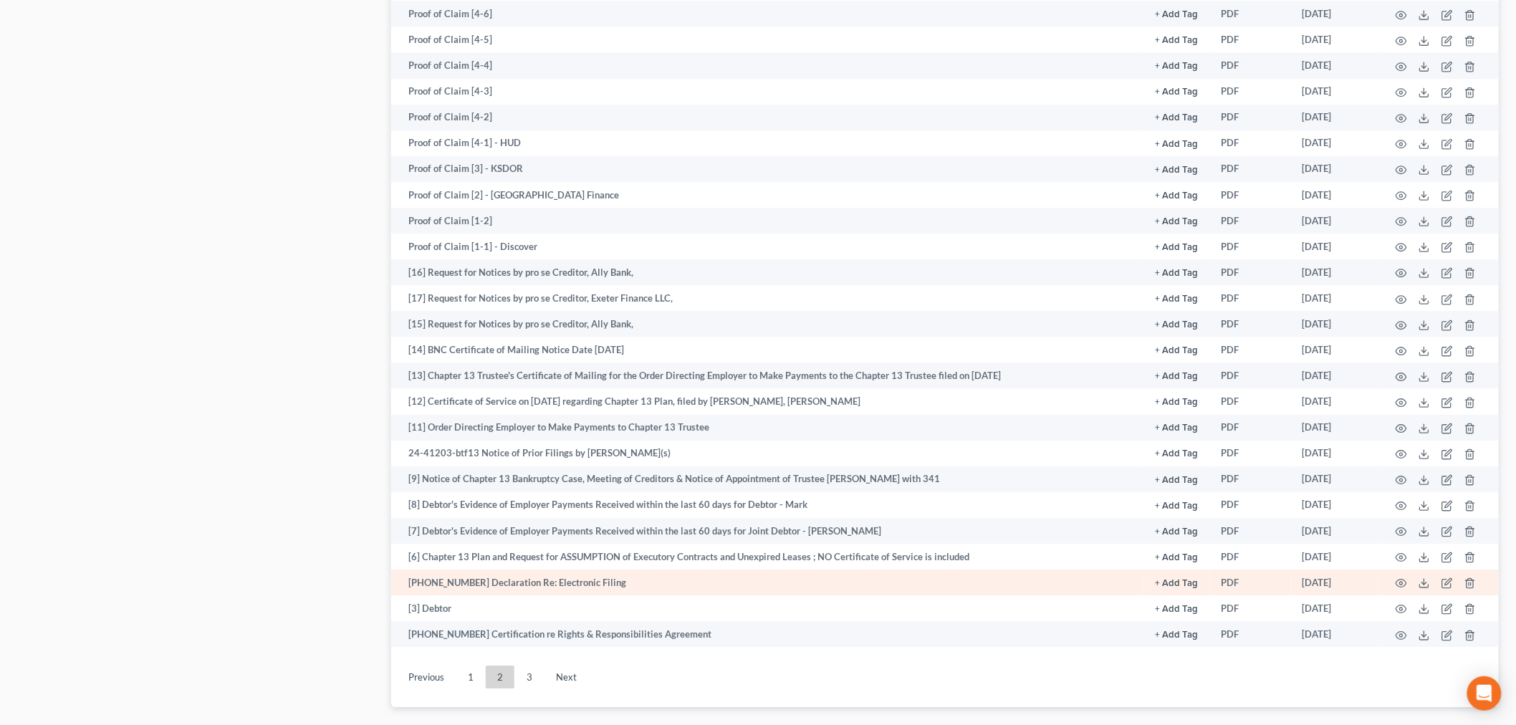
scroll to position [1599, 0]
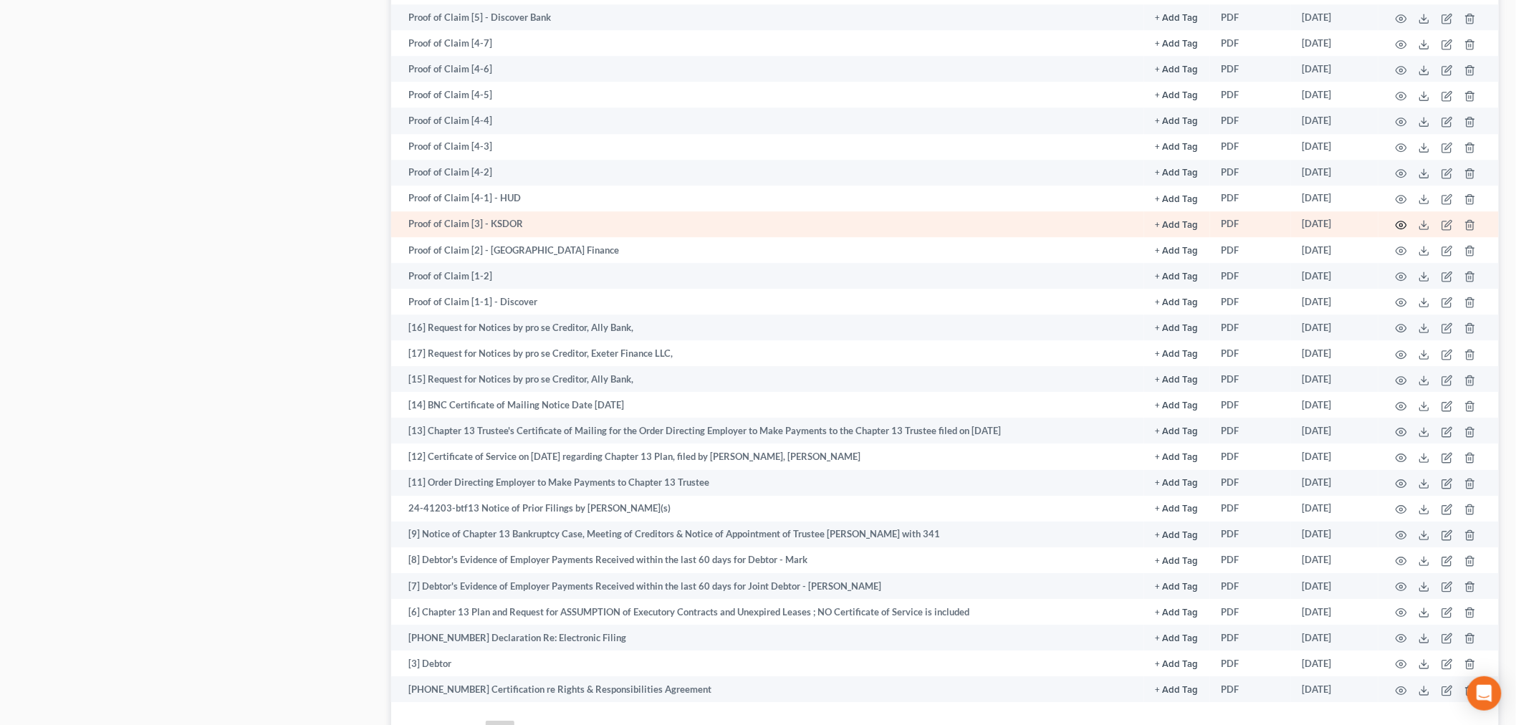
click at [1399, 231] on icon "button" at bounding box center [1400, 224] width 11 height 11
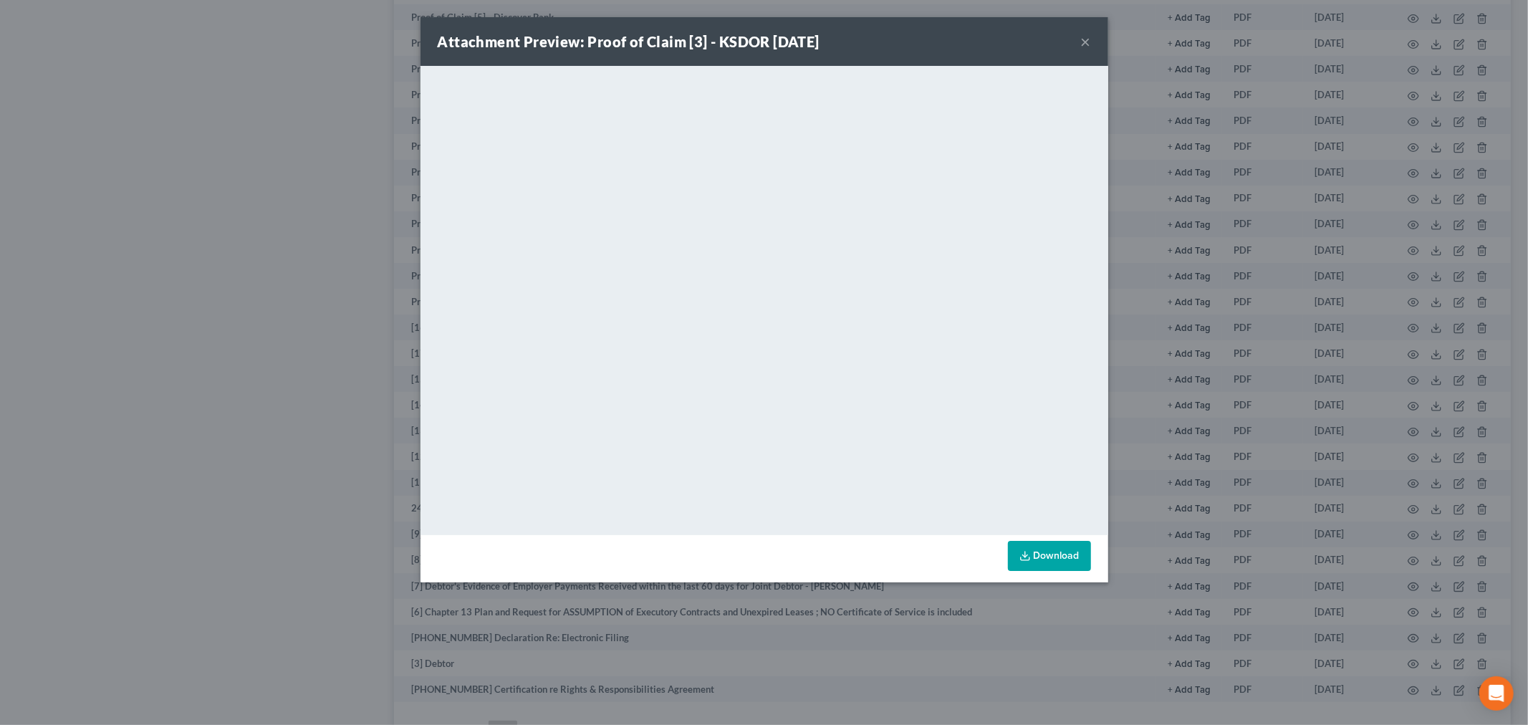
click at [1085, 34] on button "×" at bounding box center [1086, 41] width 10 height 17
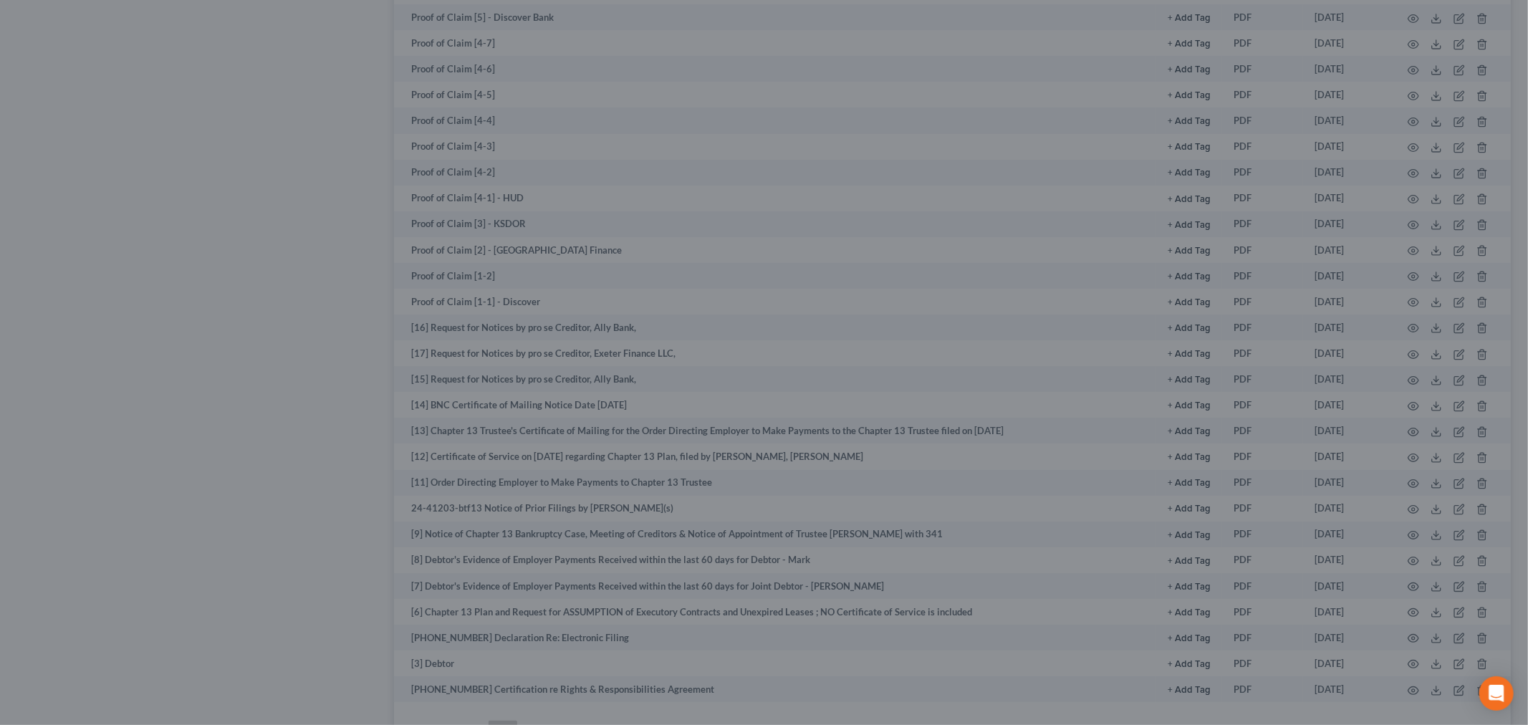
click at [1085, 34] on div "Attachment Preview: Proof of Claim [3] - KSDOR [DATE] × <object ng-attr-data='[…" at bounding box center [764, 362] width 1528 height 725
